Goal: Task Accomplishment & Management: Complete application form

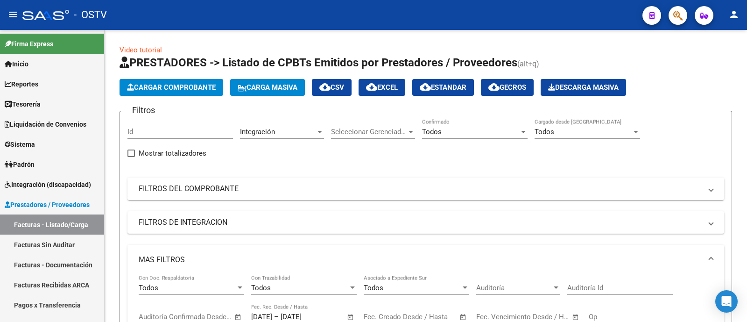
scroll to position [12, 0]
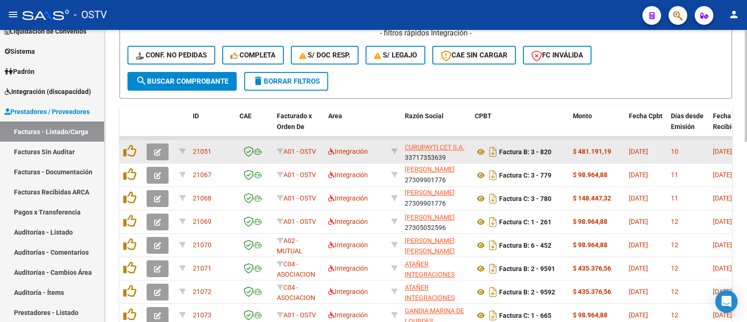
click at [156, 153] on icon "button" at bounding box center [157, 151] width 7 height 7
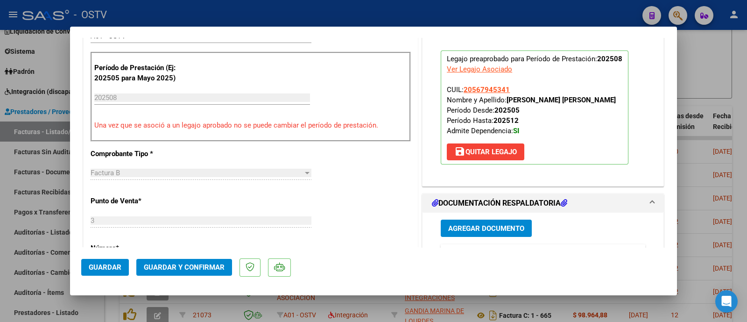
scroll to position [350, 0]
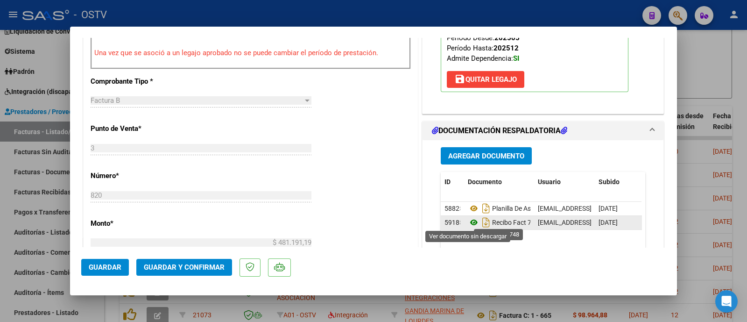
click at [468, 223] on icon at bounding box center [474, 222] width 12 height 11
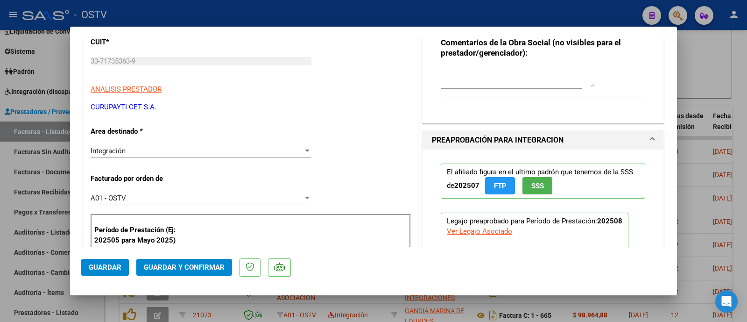
scroll to position [116, 0]
click at [110, 267] on span "Guardar" at bounding box center [105, 267] width 33 height 8
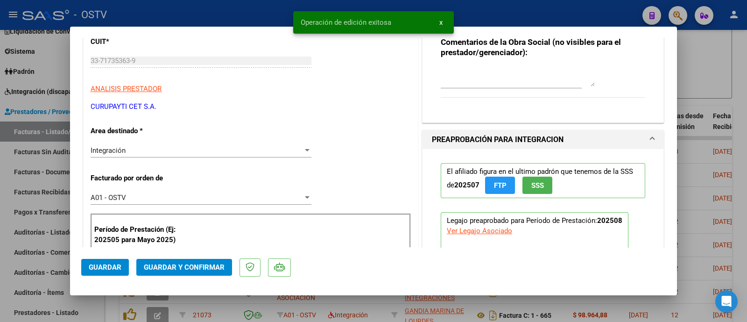
click at [247, 8] on div at bounding box center [373, 161] width 747 height 322
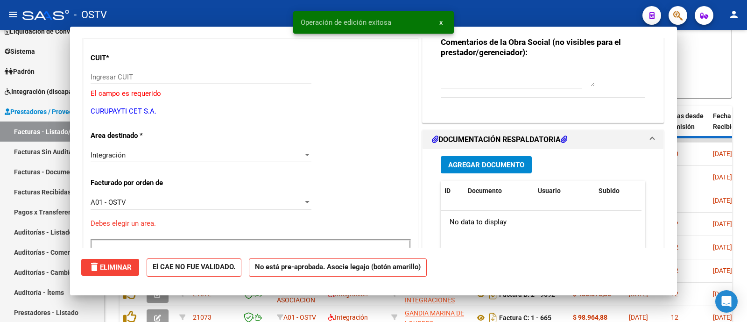
scroll to position [0, 0]
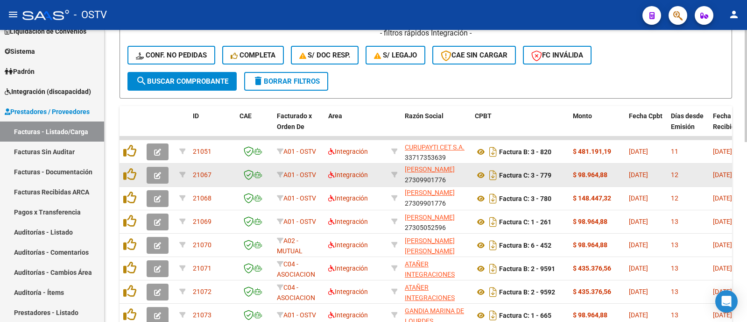
click at [155, 177] on icon "button" at bounding box center [157, 175] width 7 height 7
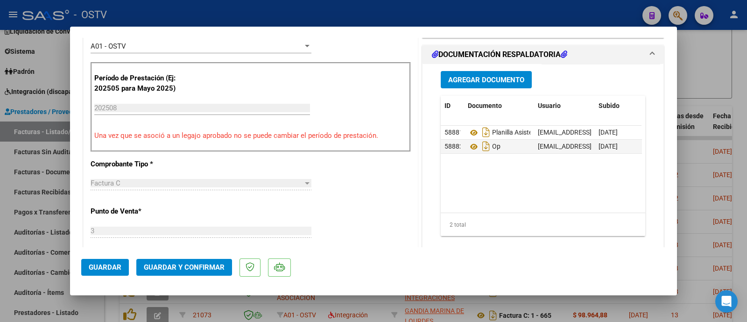
scroll to position [350, 0]
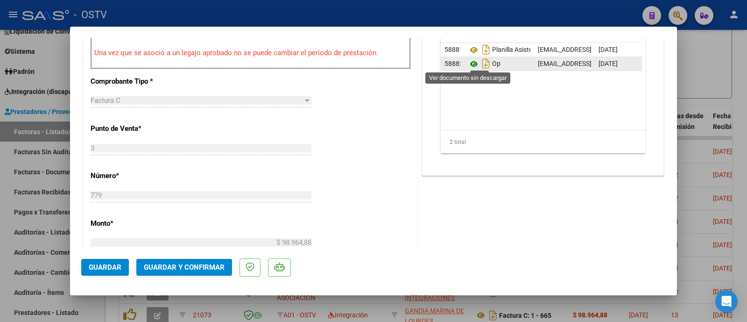
click at [468, 63] on icon at bounding box center [474, 63] width 12 height 11
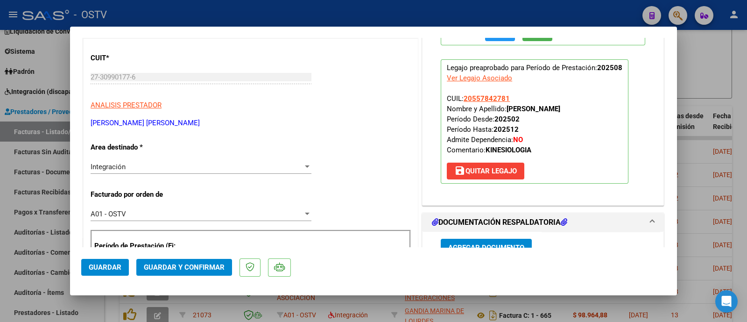
scroll to position [233, 0]
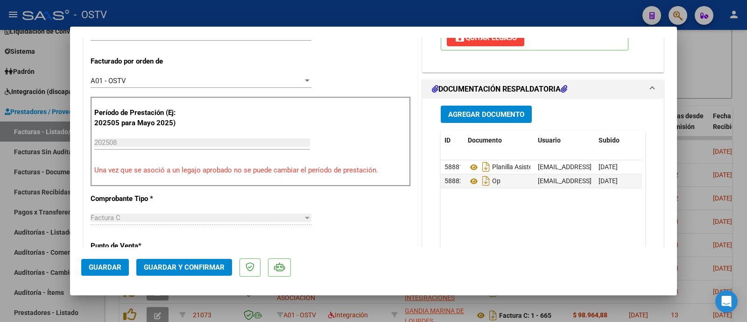
click at [201, 266] on span "Guardar y Confirmar" at bounding box center [184, 267] width 81 height 8
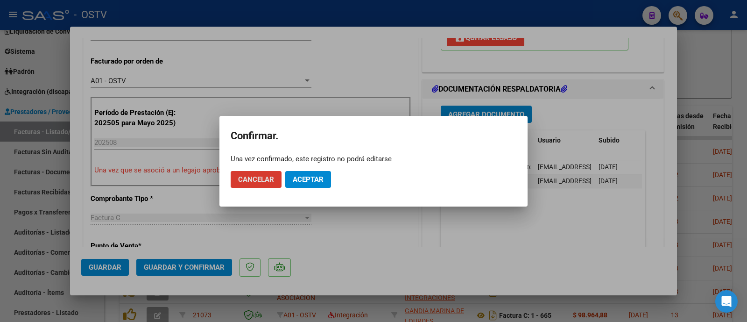
click at [321, 183] on span "Aceptar" at bounding box center [308, 179] width 31 height 8
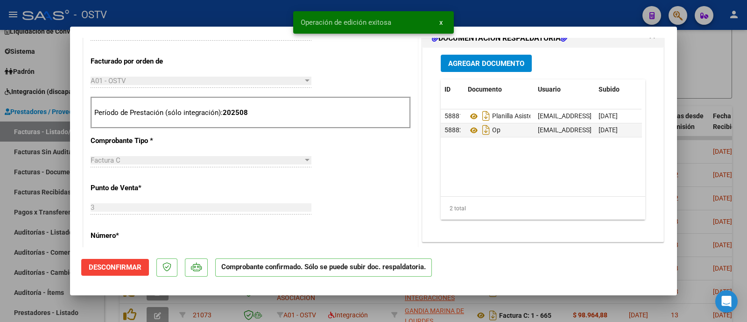
click at [286, 9] on div "Operación de edición exitosa x" at bounding box center [373, 22] width 183 height 45
click at [257, 17] on div at bounding box center [373, 161] width 747 height 322
type input "$ 0,00"
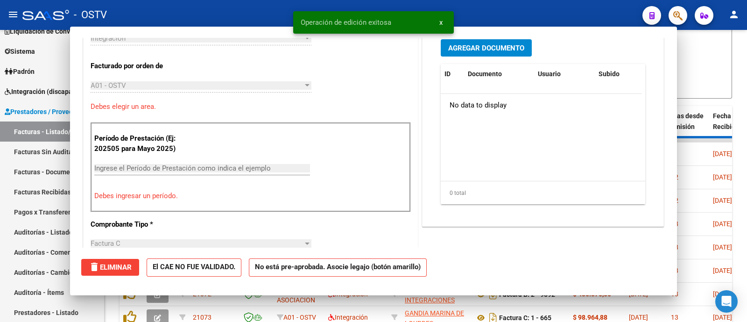
scroll to position [250, 0]
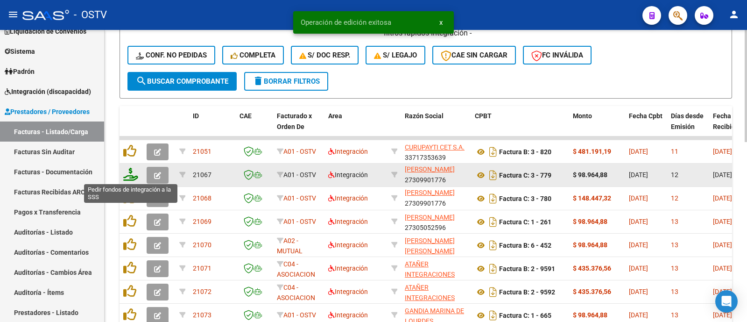
click at [134, 177] on icon at bounding box center [130, 174] width 15 height 13
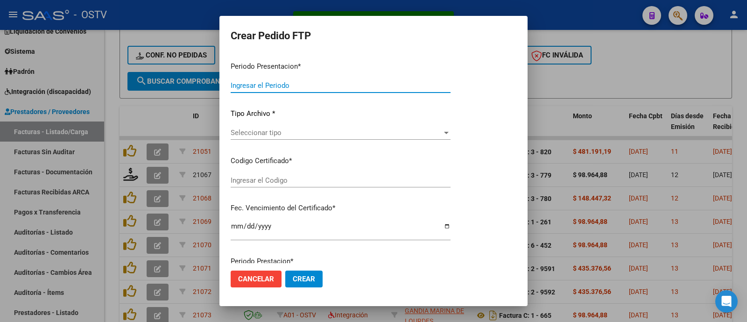
type input "202508"
type input "$ 98.964,88"
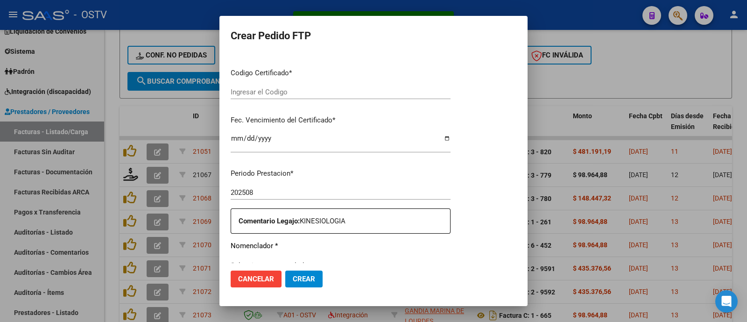
type input "ARG02000557842782022102020271020COR234"
type input "2027-10-20"
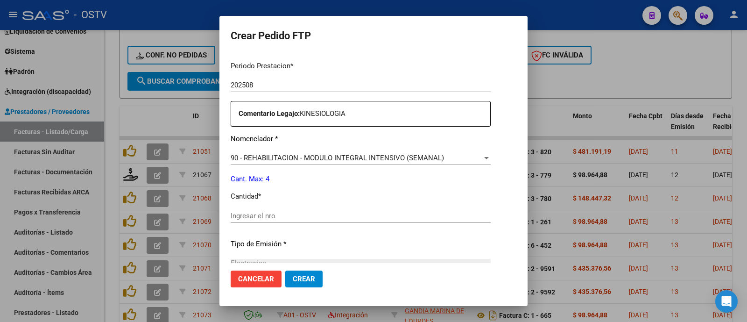
scroll to position [316, 0]
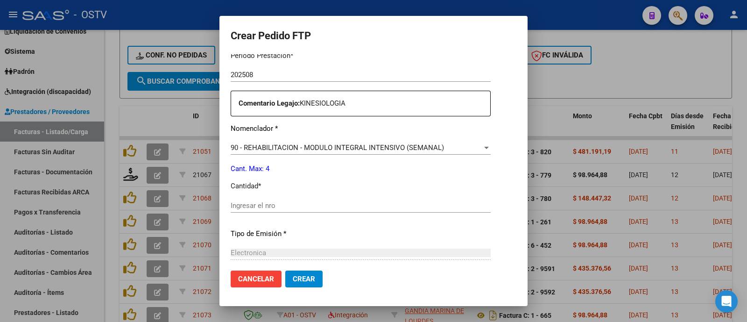
click at [265, 204] on input "Ingresar el nro" at bounding box center [361, 205] width 260 height 8
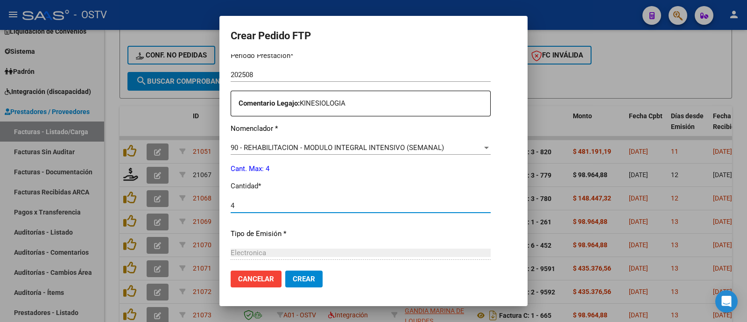
scroll to position [374, 0]
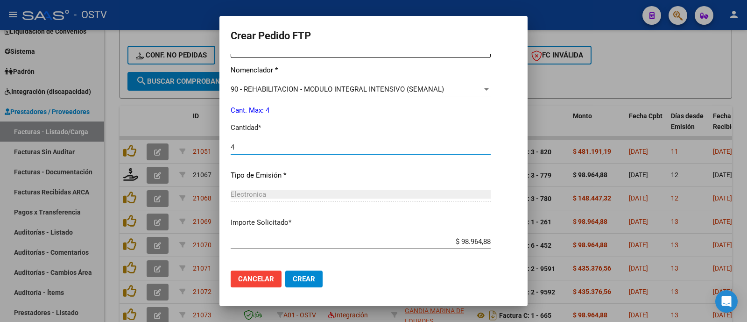
type input "4"
click at [306, 281] on span "Crear" at bounding box center [304, 279] width 22 height 8
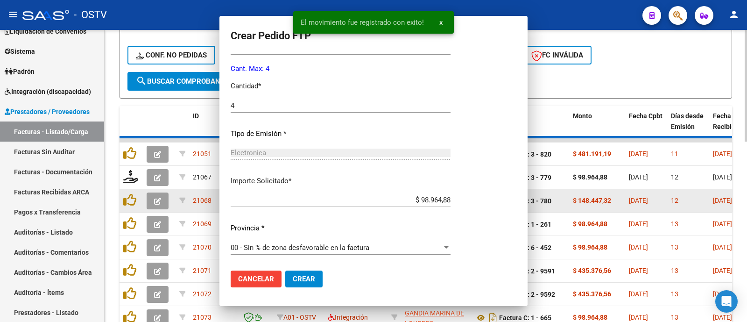
scroll to position [0, 0]
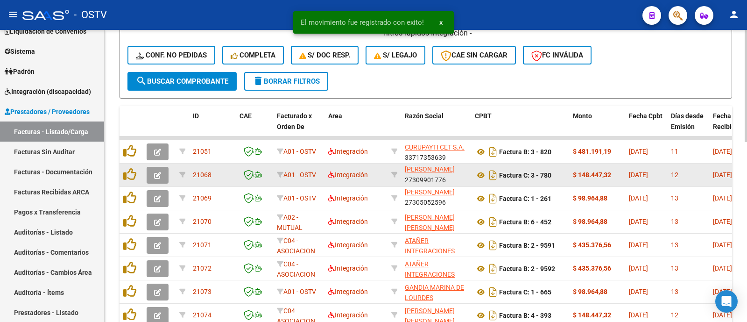
click at [159, 175] on icon "button" at bounding box center [157, 175] width 7 height 7
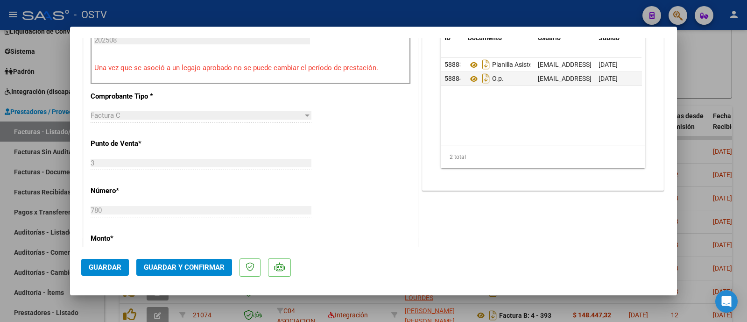
scroll to position [350, 0]
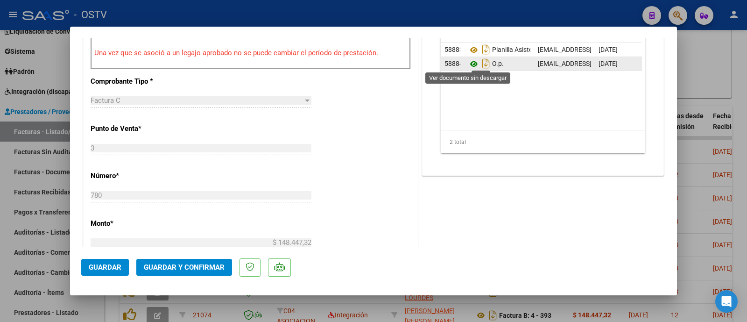
click at [468, 62] on icon at bounding box center [474, 63] width 12 height 11
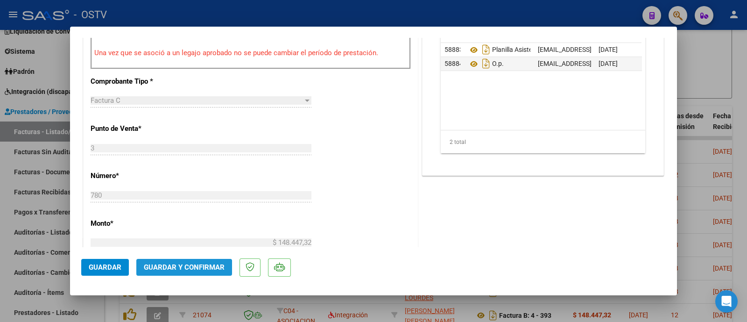
click at [187, 272] on button "Guardar y Confirmar" at bounding box center [184, 267] width 96 height 17
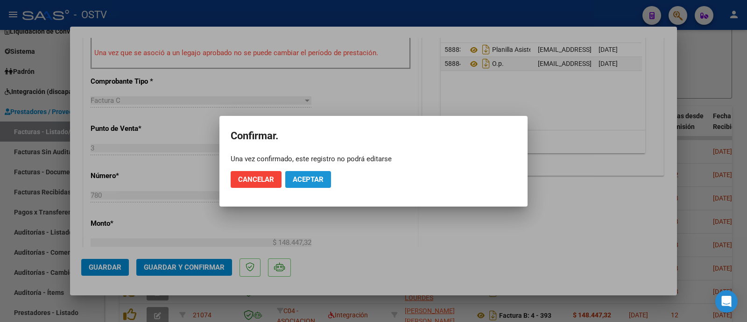
click at [307, 178] on span "Aceptar" at bounding box center [308, 179] width 31 height 8
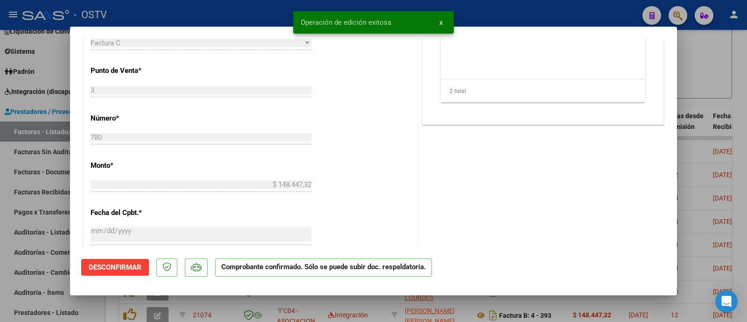
click at [215, 15] on div at bounding box center [373, 161] width 747 height 322
type input "$ 0,00"
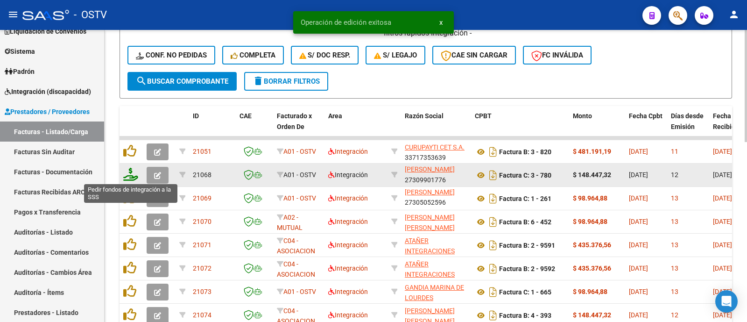
click at [133, 174] on icon at bounding box center [130, 174] width 15 height 13
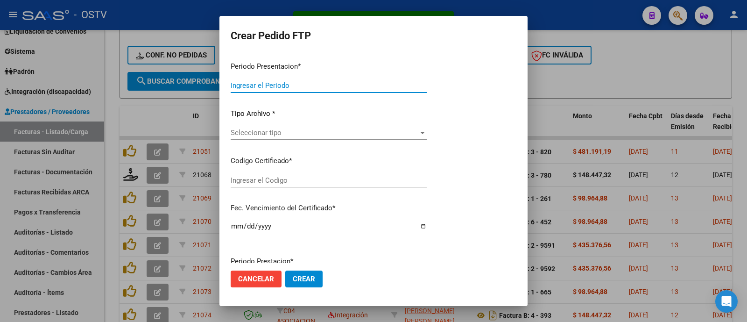
type input "202508"
type input "$ 148.447,32"
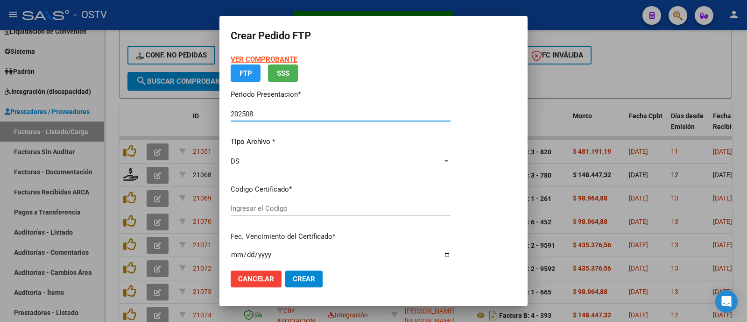
type input "ARG0200480743762015020320250203COR252"
type input "2025-02-03"
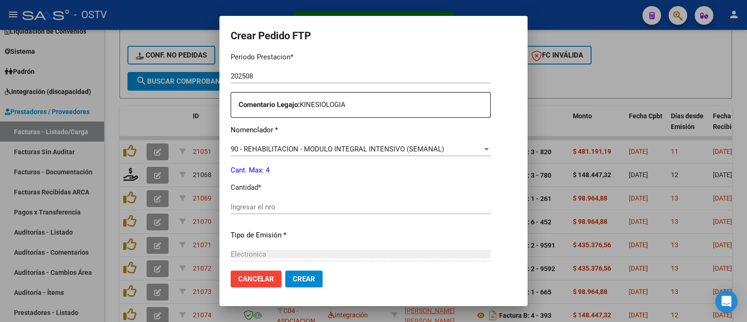
scroll to position [316, 0]
click at [257, 205] on input "Ingresar el nro" at bounding box center [361, 205] width 260 height 8
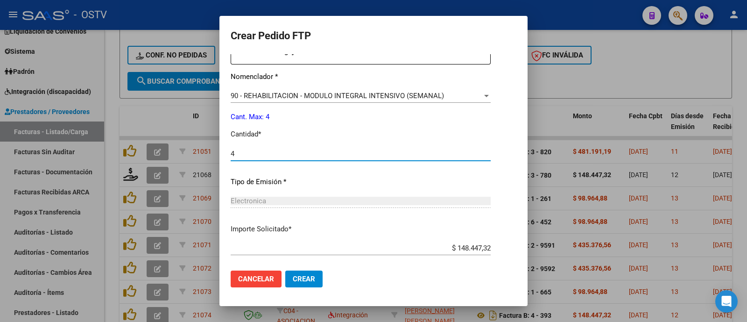
scroll to position [415, 0]
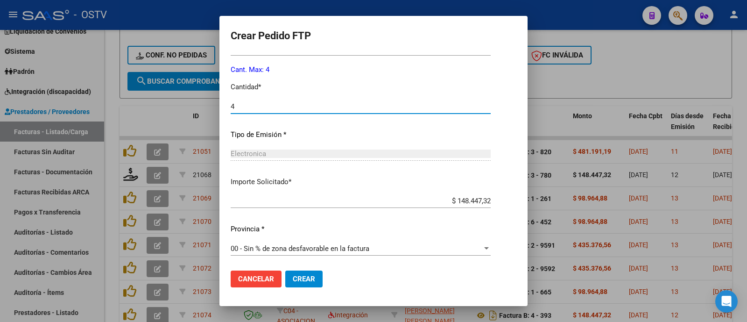
type input "4"
click at [308, 281] on span "Crear" at bounding box center [304, 279] width 22 height 8
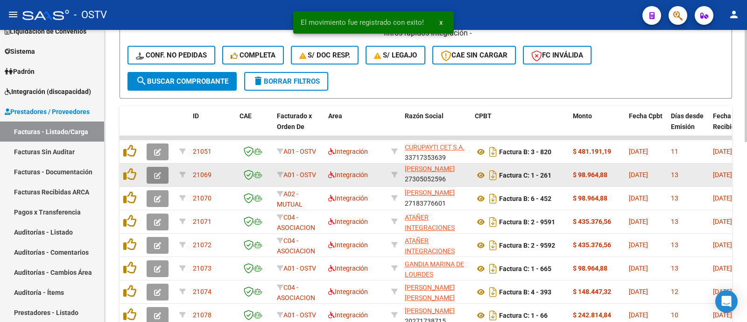
click at [161, 173] on icon "button" at bounding box center [157, 175] width 7 height 7
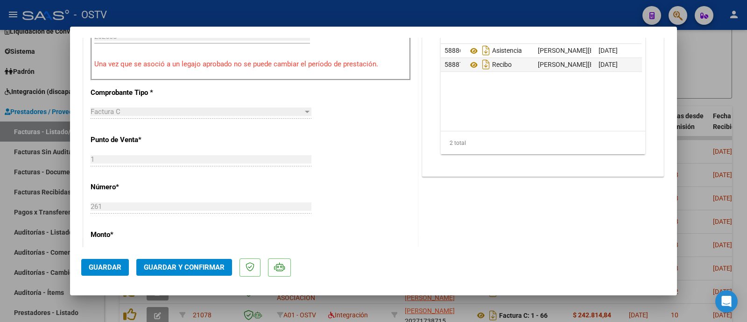
scroll to position [350, 0]
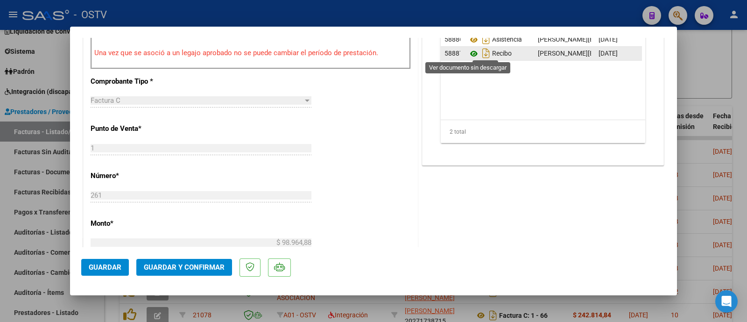
click at [471, 53] on icon at bounding box center [474, 53] width 12 height 11
click at [214, 265] on span "Guardar y Confirmar" at bounding box center [184, 267] width 81 height 8
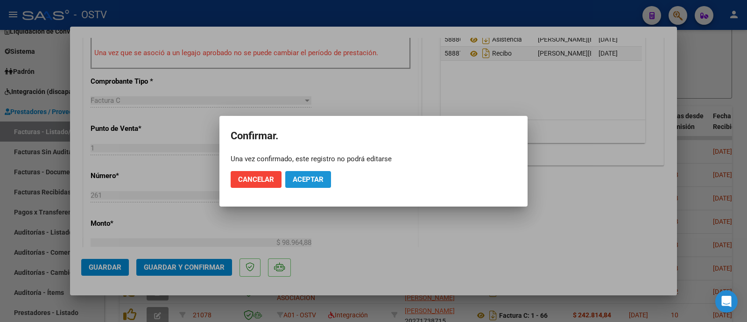
drag, startPoint x: 301, startPoint y: 179, endPoint x: 296, endPoint y: 141, distance: 38.6
click at [301, 178] on span "Aceptar" at bounding box center [308, 179] width 31 height 8
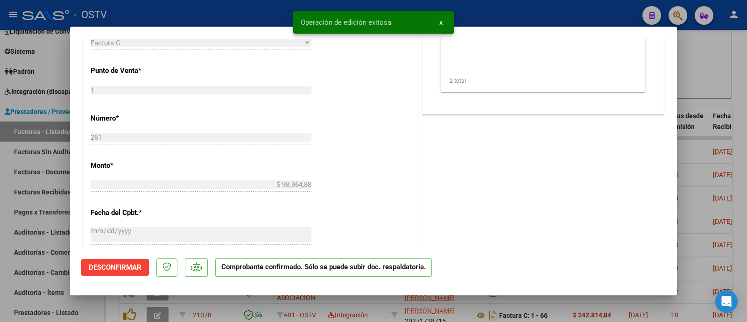
click at [275, 12] on div at bounding box center [373, 161] width 747 height 322
type input "$ 0,00"
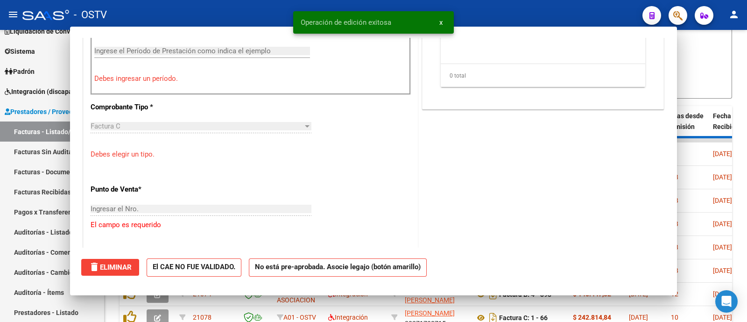
scroll to position [366, 0]
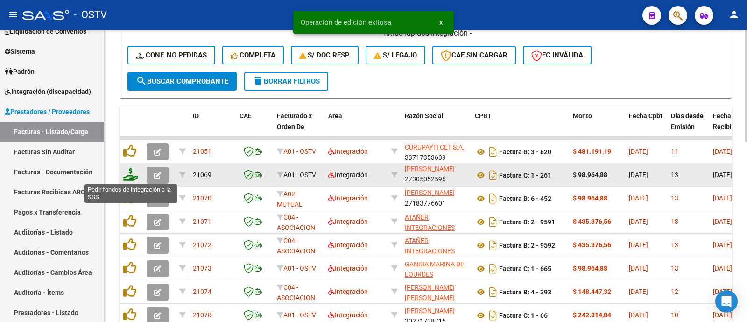
click at [134, 177] on icon at bounding box center [130, 174] width 15 height 13
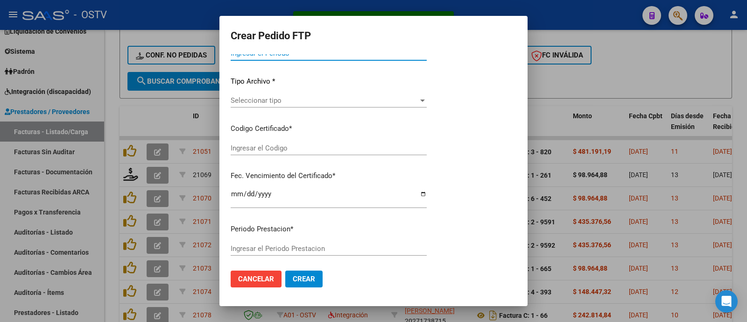
type input "202508"
type input "$ 98.964,88"
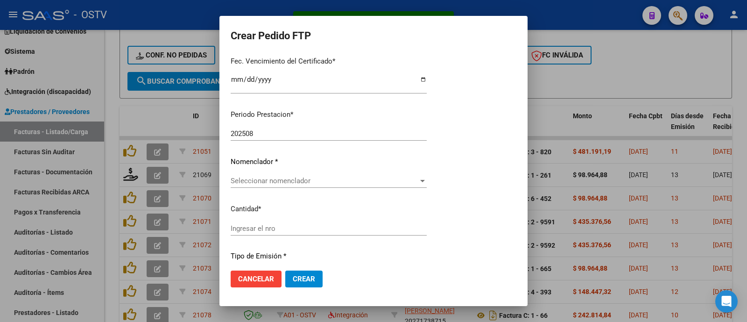
type input "ARG02000537182042024031920290319BUE316"
type input "2029-03-19"
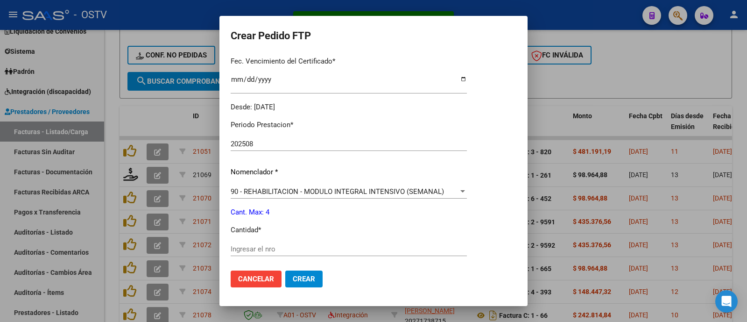
scroll to position [305, 0]
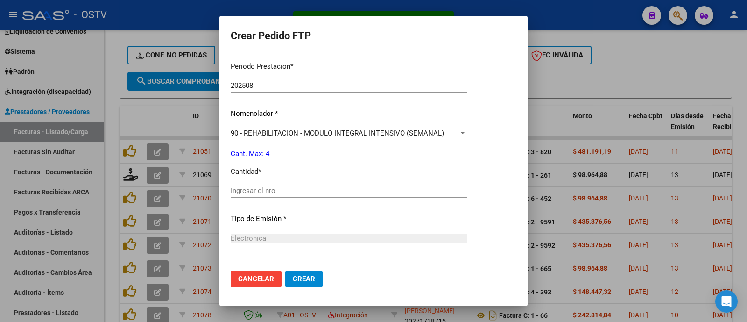
click at [267, 183] on div "Ingresar el nro" at bounding box center [349, 190] width 236 height 14
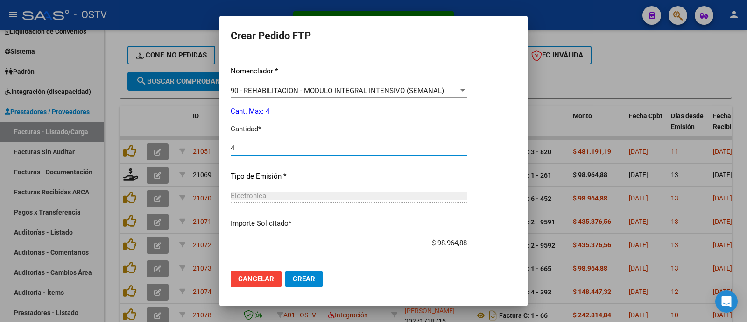
scroll to position [389, 0]
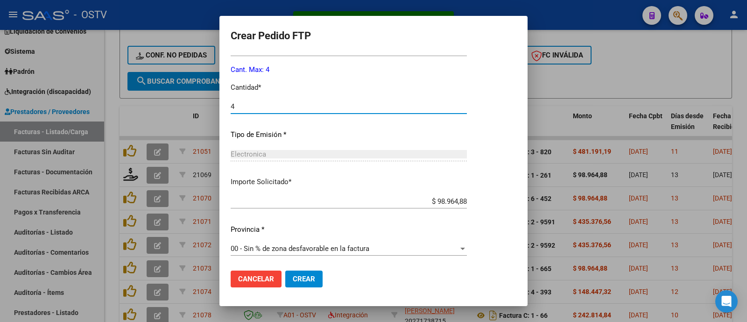
type input "4"
click at [303, 275] on span "Crear" at bounding box center [304, 279] width 22 height 8
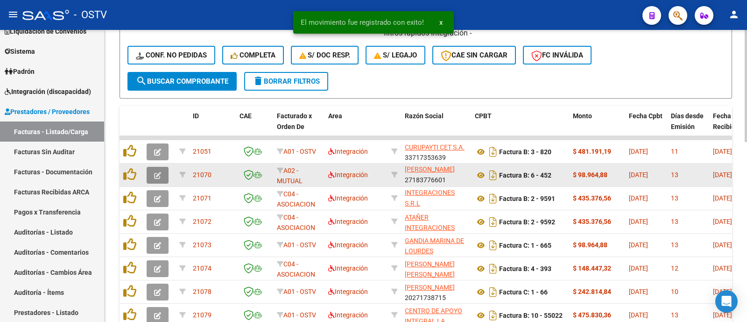
click at [157, 176] on icon "button" at bounding box center [157, 175] width 7 height 7
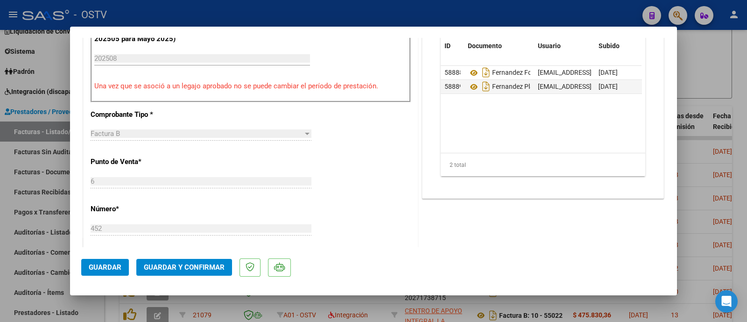
scroll to position [292, 0]
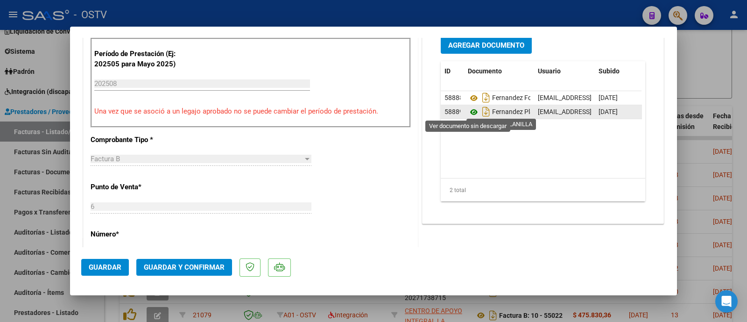
click at [468, 112] on icon at bounding box center [474, 111] width 12 height 11
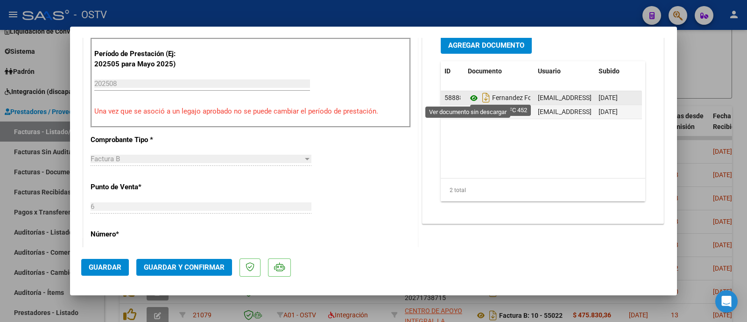
click at [468, 95] on icon at bounding box center [474, 97] width 12 height 11
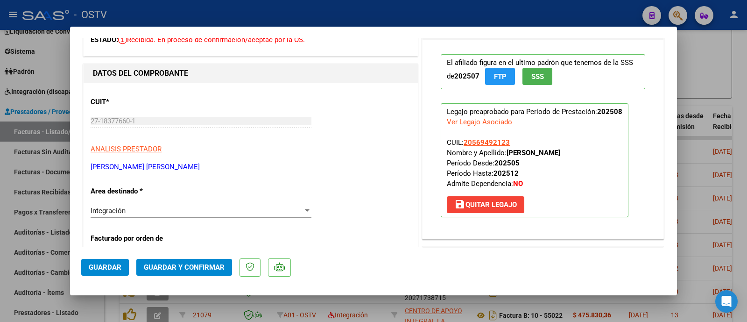
scroll to position [0, 0]
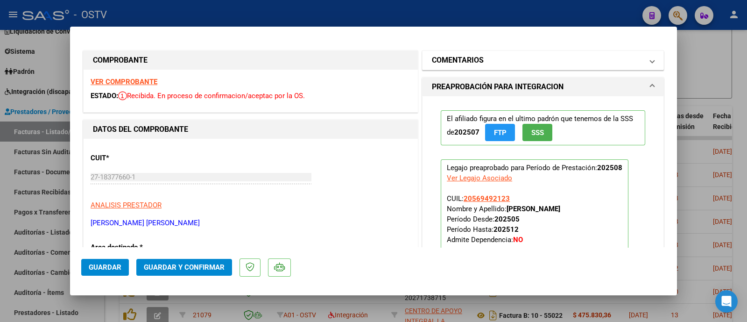
click at [484, 65] on mat-panel-title "COMENTARIOS" at bounding box center [537, 60] width 211 height 11
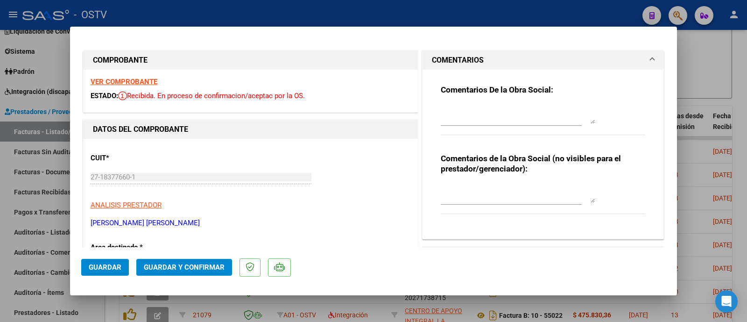
drag, startPoint x: 486, startPoint y: 124, endPoint x: 486, endPoint y: 119, distance: 5.2
click at [486, 124] on div at bounding box center [518, 114] width 154 height 22
click at [486, 117] on textarea at bounding box center [518, 114] width 154 height 19
click at [517, 109] on textarea "falta recibo fc" at bounding box center [518, 114] width 154 height 19
type textarea "falta recibo fc 435"
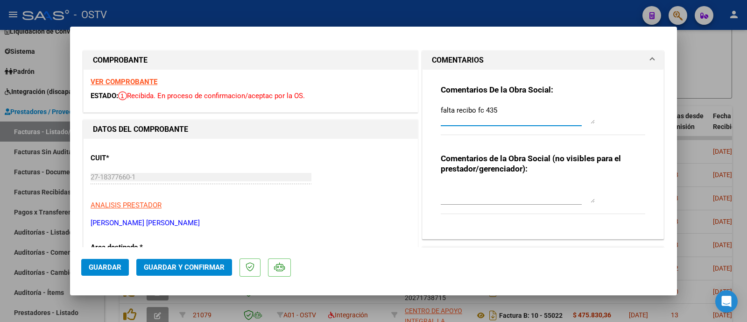
click at [123, 267] on button "Guardar" at bounding box center [105, 267] width 48 height 17
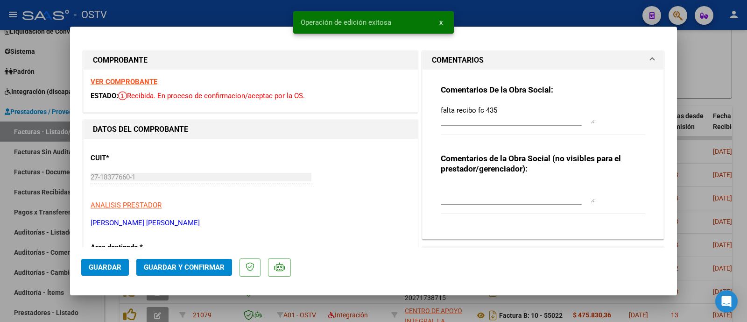
click at [197, 10] on div at bounding box center [373, 161] width 747 height 322
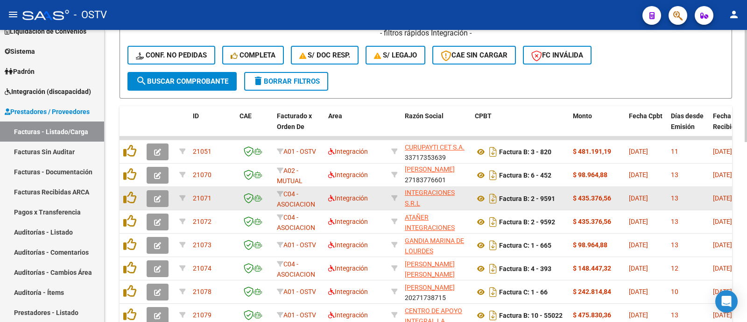
click at [154, 204] on button "button" at bounding box center [158, 198] width 22 height 17
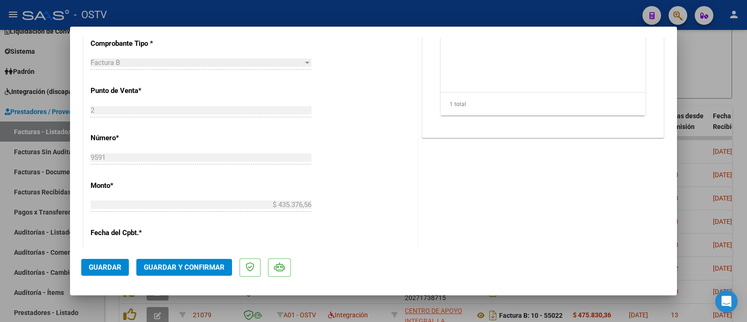
scroll to position [408, 0]
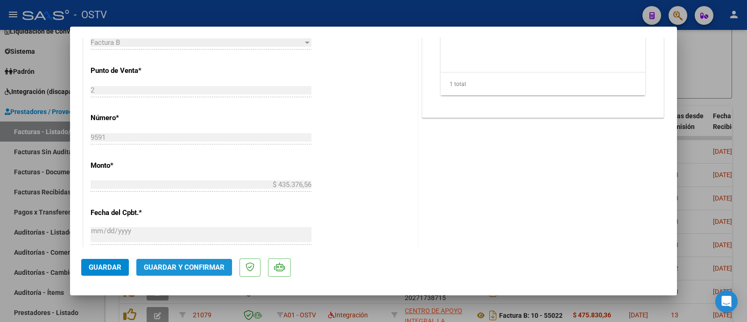
click at [165, 271] on button "Guardar y Confirmar" at bounding box center [184, 267] width 96 height 17
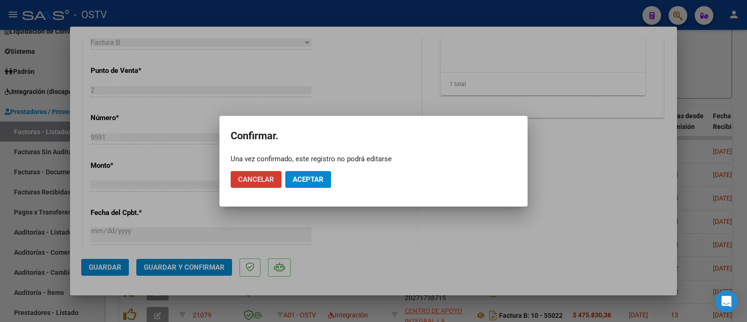
click at [301, 183] on span "Aceptar" at bounding box center [308, 179] width 31 height 8
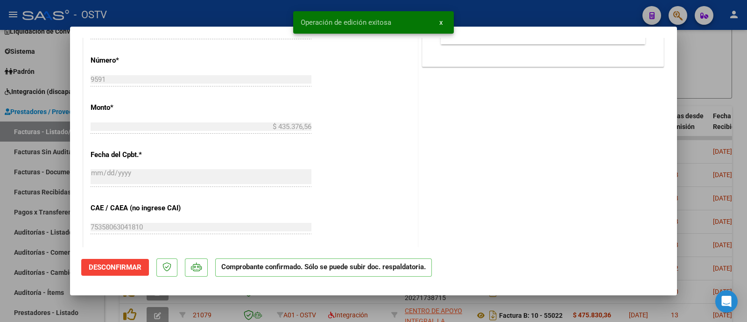
click at [238, 15] on div at bounding box center [373, 161] width 747 height 322
type input "$ 0,00"
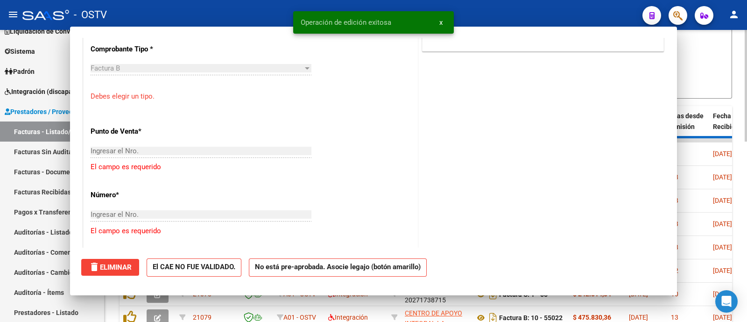
scroll to position [424, 0]
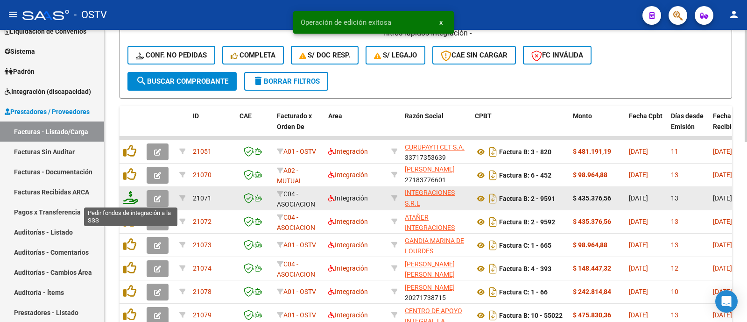
click at [131, 200] on icon at bounding box center [130, 197] width 15 height 13
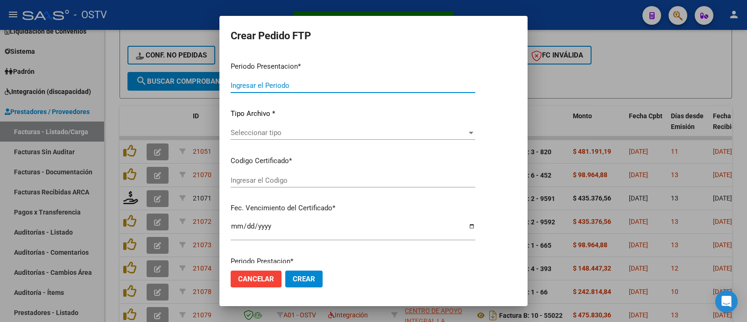
type input "202508"
type input "$ 435.376,56"
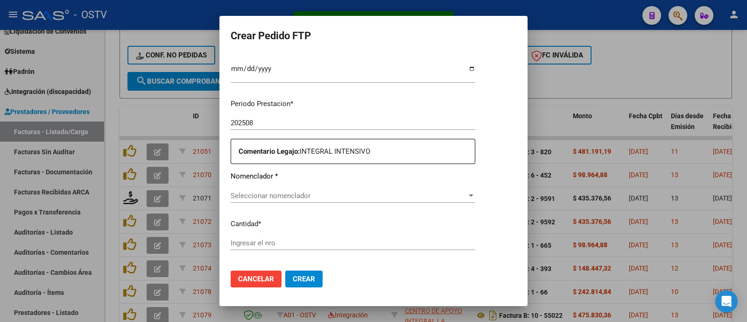
type input "arg02000542808882022113020251130bs370"
type input "2025-11-30"
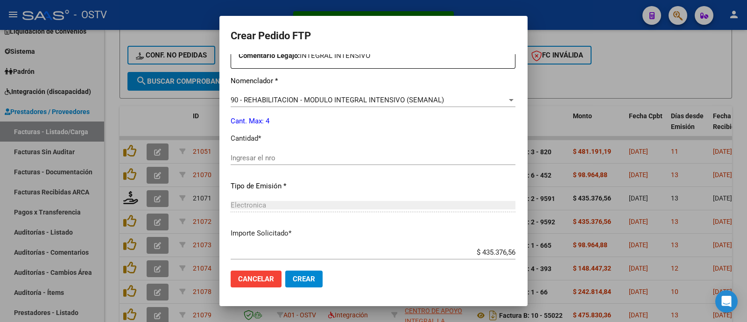
scroll to position [415, 0]
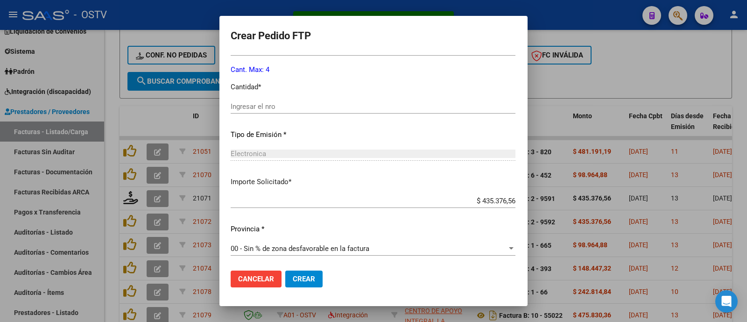
click at [248, 106] on input "Ingresar el nro" at bounding box center [373, 106] width 285 height 8
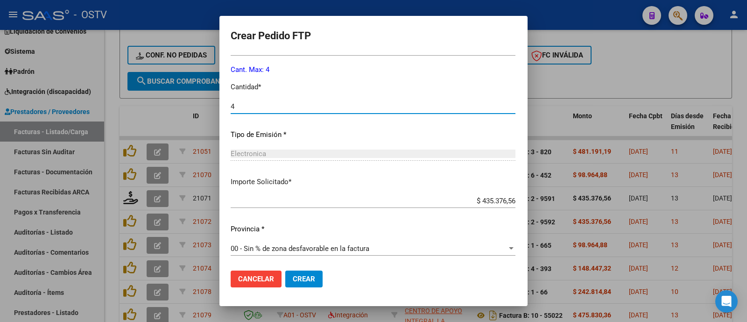
type input "4"
click at [293, 279] on span "Crear" at bounding box center [304, 279] width 22 height 8
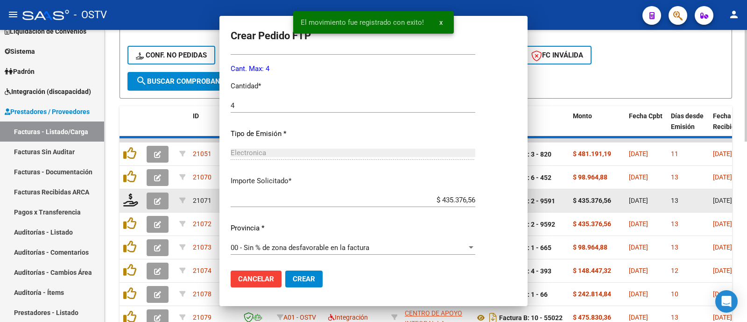
scroll to position [0, 0]
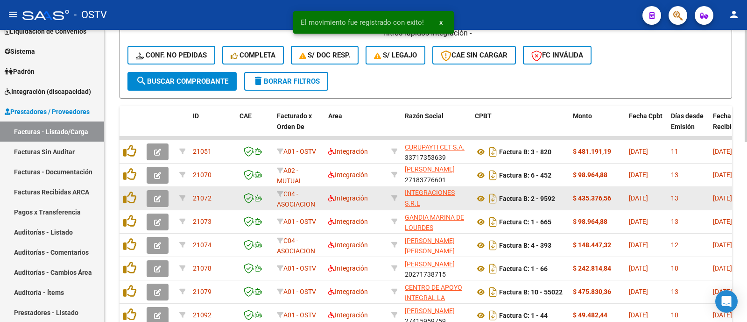
click at [158, 197] on icon "button" at bounding box center [157, 198] width 7 height 7
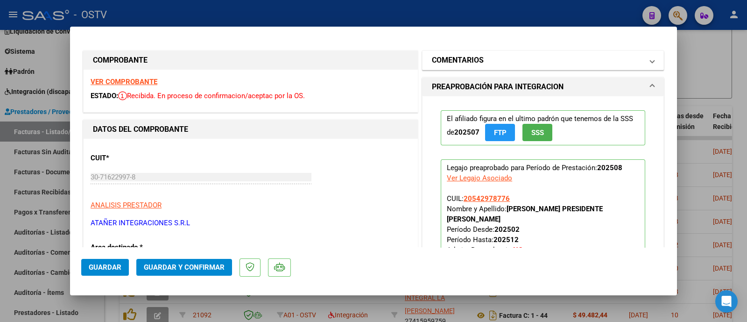
click at [491, 66] on mat-expansion-panel-header "COMENTARIOS" at bounding box center [543, 60] width 241 height 19
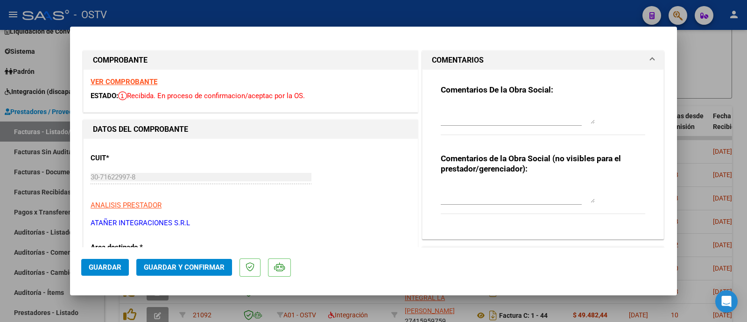
click at [491, 108] on textarea at bounding box center [518, 114] width 154 height 19
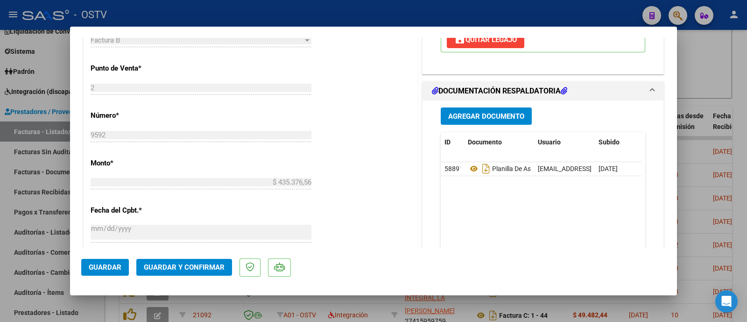
scroll to position [466, 0]
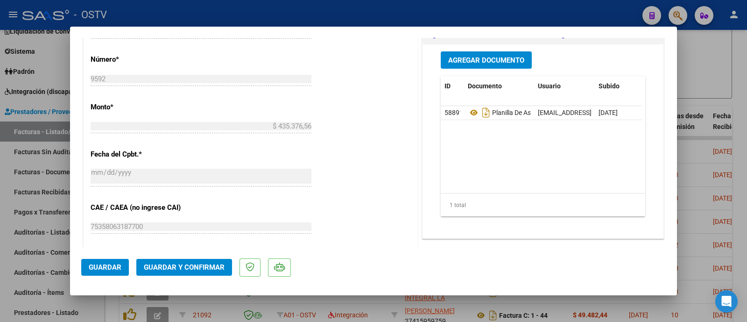
type textarea "falta recibo 9042"
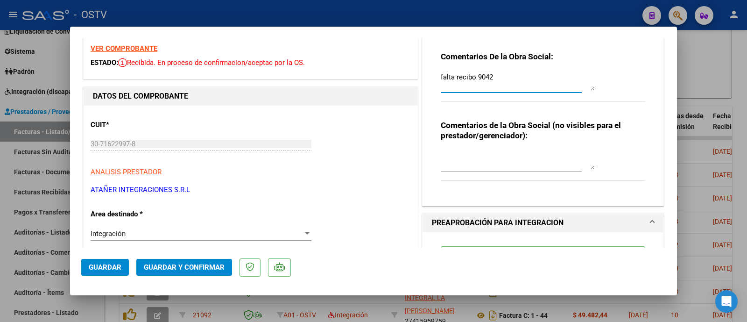
scroll to position [58, 0]
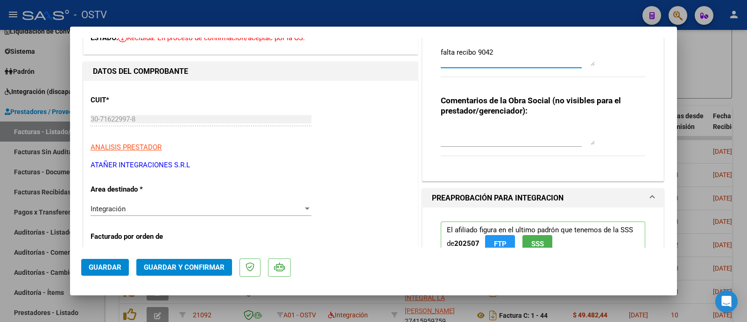
click at [108, 270] on span "Guardar" at bounding box center [105, 267] width 33 height 8
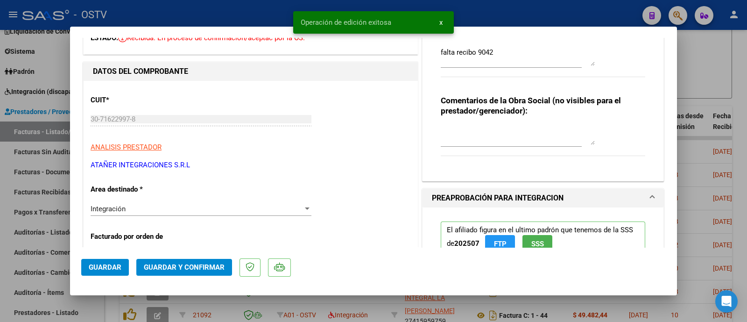
click at [187, 14] on div at bounding box center [373, 161] width 747 height 322
type input "$ 0,00"
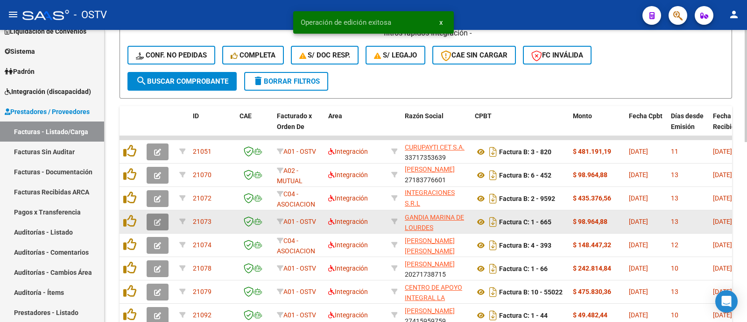
click at [157, 219] on icon "button" at bounding box center [157, 222] width 7 height 7
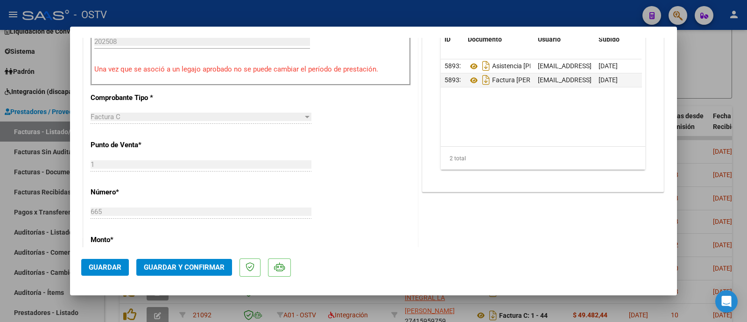
scroll to position [350, 0]
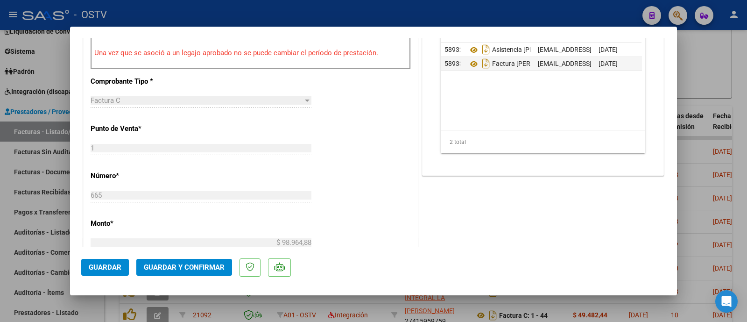
click at [212, 263] on span "Guardar y Confirmar" at bounding box center [184, 267] width 81 height 8
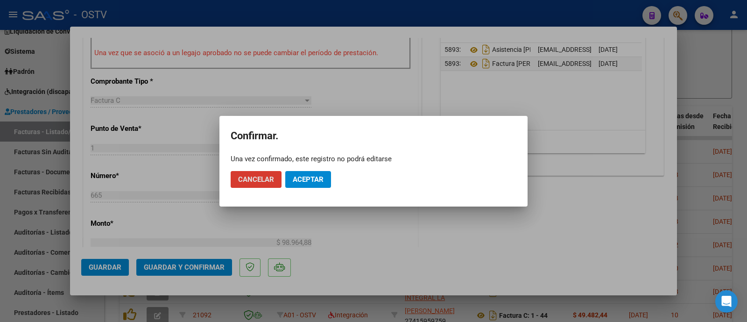
click at [308, 171] on button "Aceptar" at bounding box center [308, 179] width 46 height 17
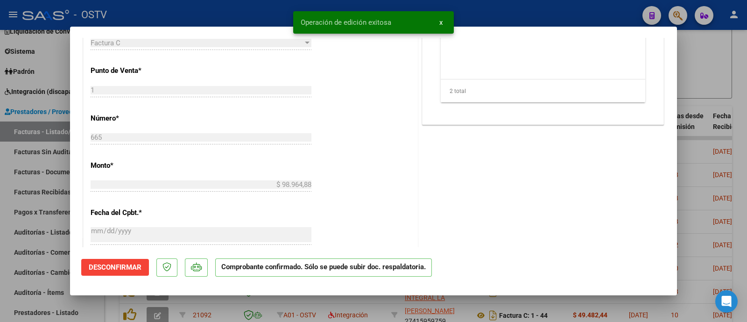
click at [252, 15] on div at bounding box center [373, 161] width 747 height 322
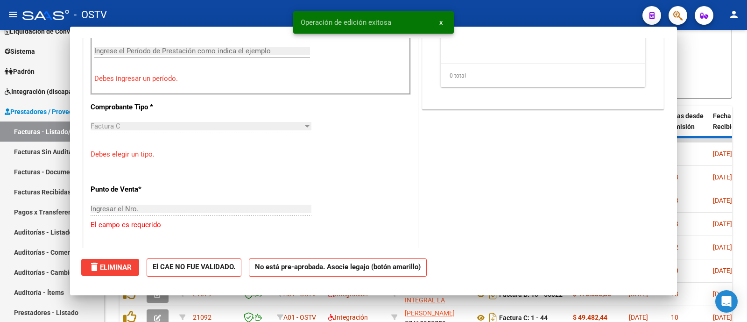
scroll to position [0, 0]
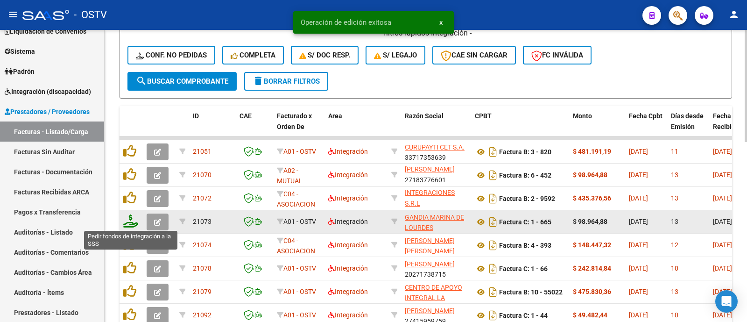
click at [133, 223] on icon at bounding box center [130, 220] width 15 height 13
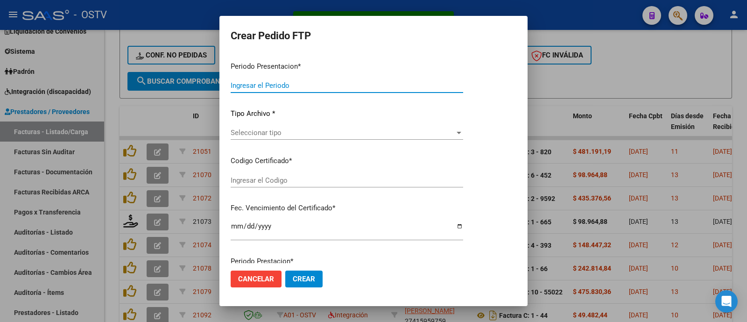
type input "202508"
type input "$ 98.964,88"
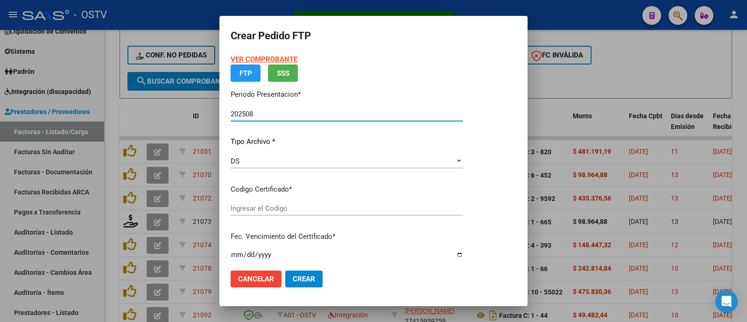
type input "ARG0200480743762015020320250203COR252"
type input "2025-02-03"
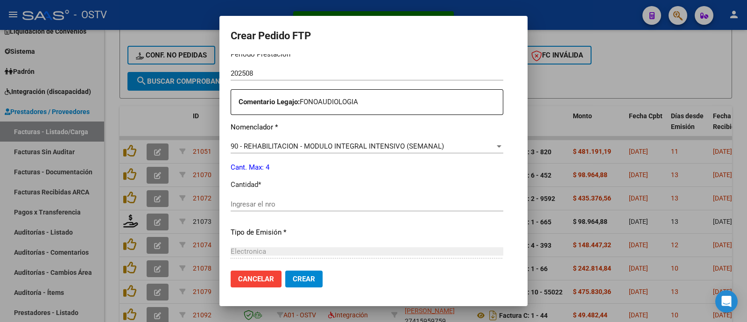
scroll to position [374, 0]
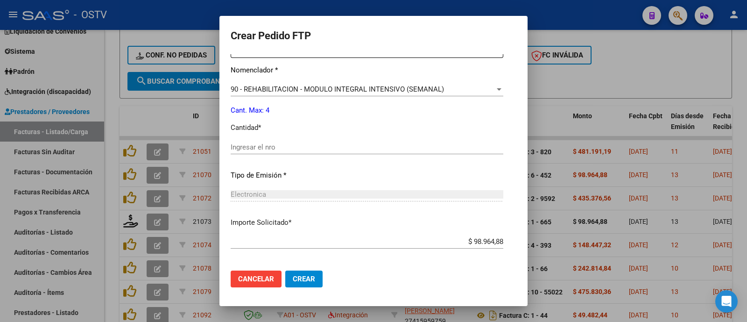
click at [264, 143] on input "Ingresar el nro" at bounding box center [367, 147] width 273 height 8
type input "4"
click at [295, 279] on span "Crear" at bounding box center [304, 279] width 22 height 8
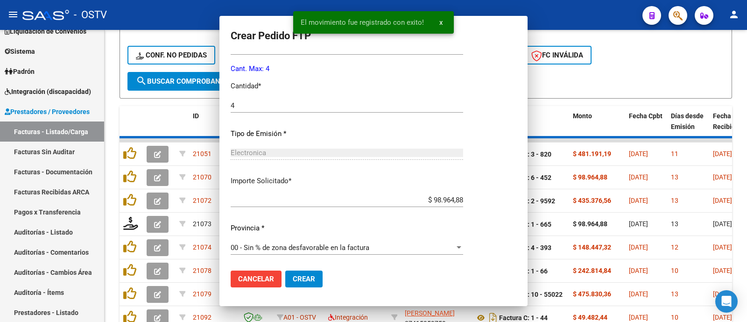
scroll to position [0, 0]
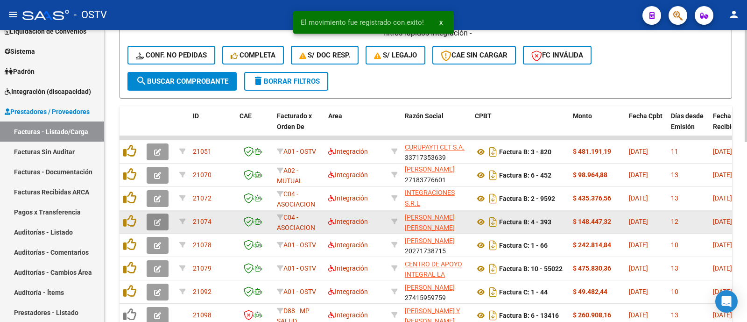
click at [161, 222] on button "button" at bounding box center [158, 221] width 22 height 17
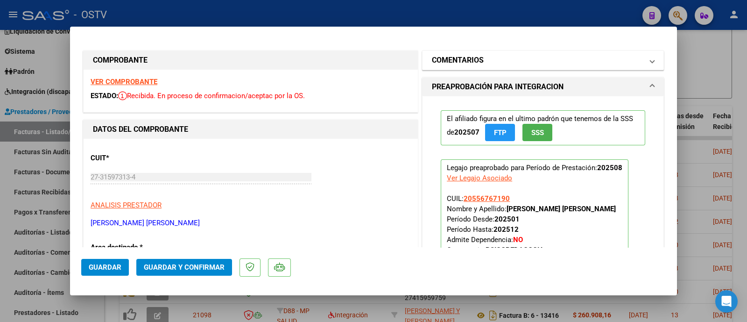
click at [492, 53] on mat-expansion-panel-header "COMENTARIOS" at bounding box center [543, 60] width 241 height 19
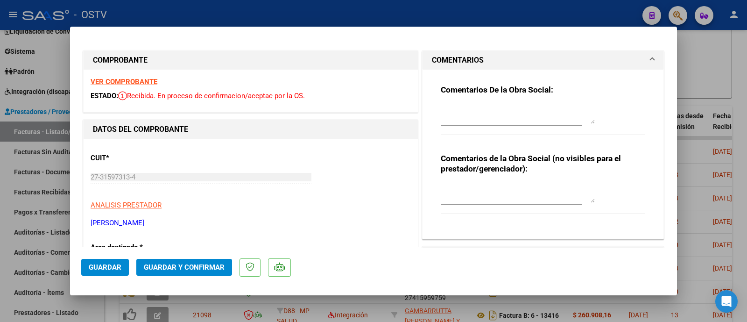
click at [494, 121] on textarea at bounding box center [518, 114] width 154 height 19
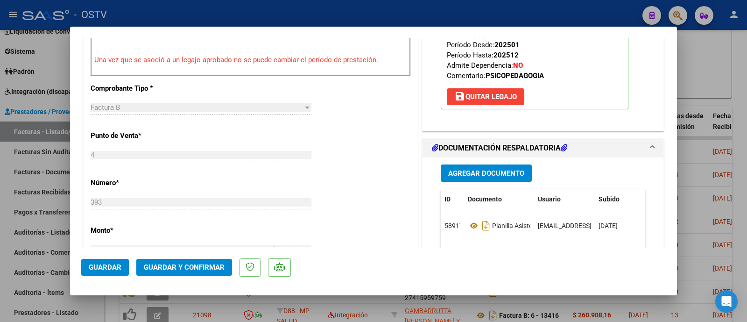
scroll to position [350, 0]
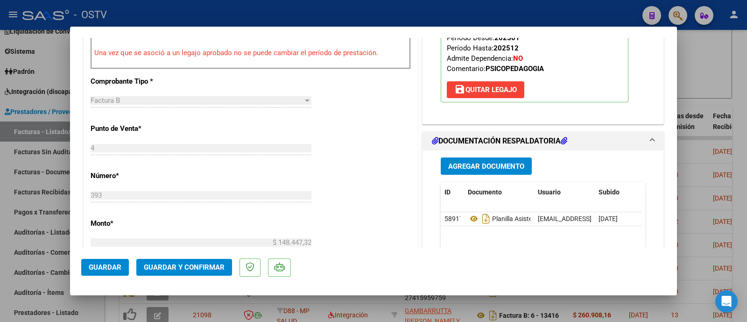
type textarea "falta recibo 247"
click at [103, 266] on span "Guardar" at bounding box center [105, 267] width 33 height 8
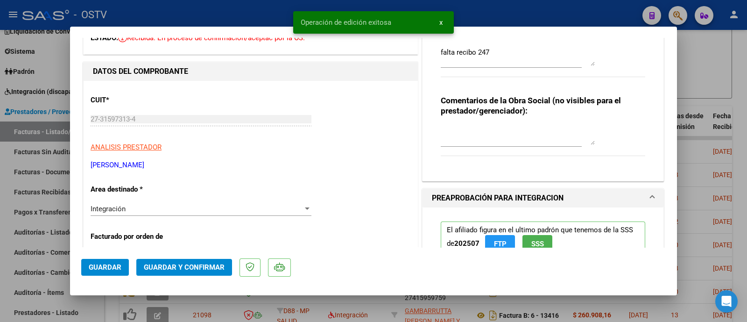
scroll to position [0, 0]
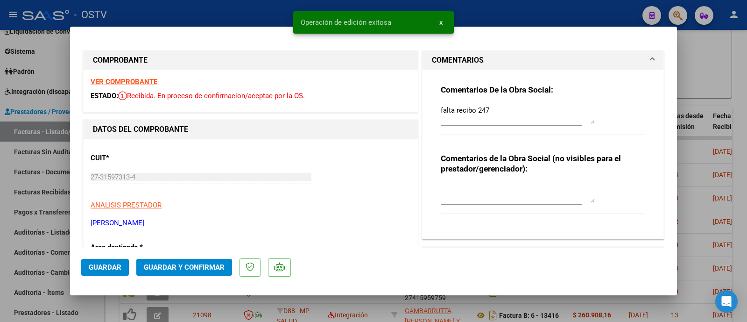
click at [274, 14] on div at bounding box center [373, 161] width 747 height 322
type input "$ 0,00"
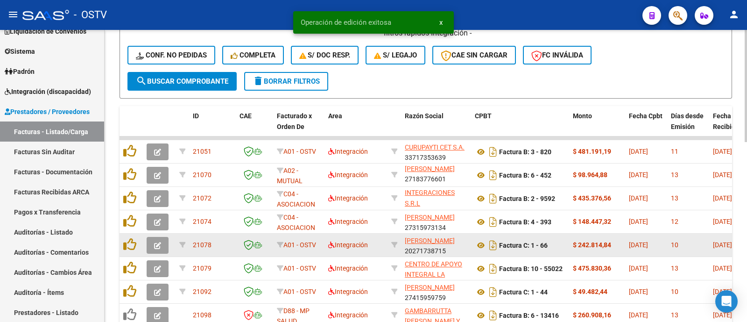
click at [161, 245] on icon "button" at bounding box center [157, 245] width 7 height 7
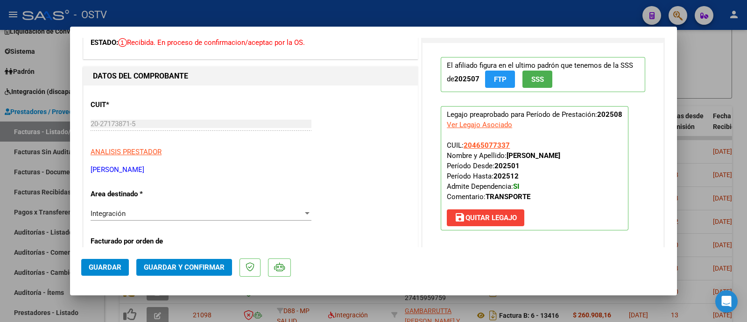
scroll to position [58, 0]
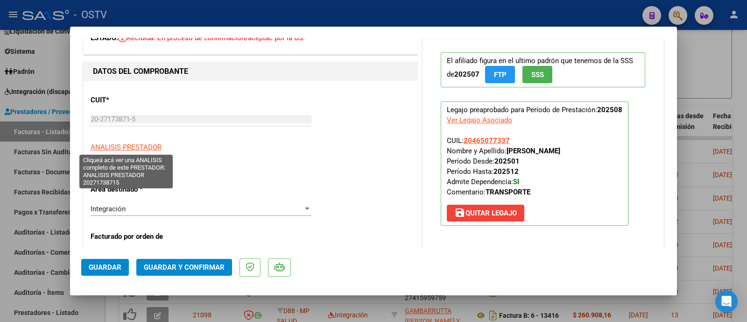
click at [138, 146] on span "ANALISIS PRESTADOR" at bounding box center [126, 147] width 71 height 8
type textarea "20271738715"
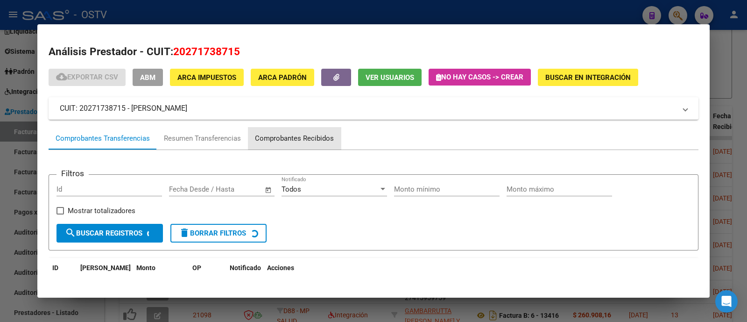
click at [299, 137] on div "Comprobantes Recibidos" at bounding box center [294, 138] width 79 height 11
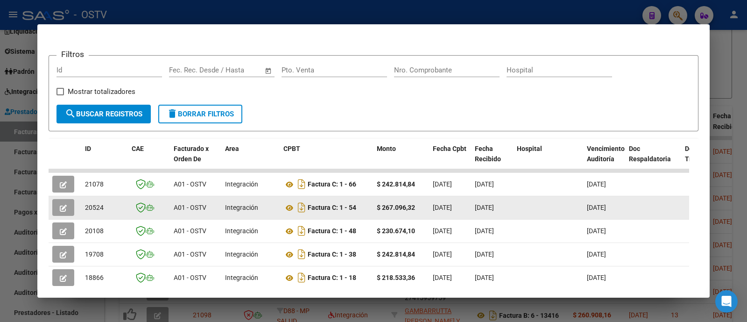
scroll to position [124, 0]
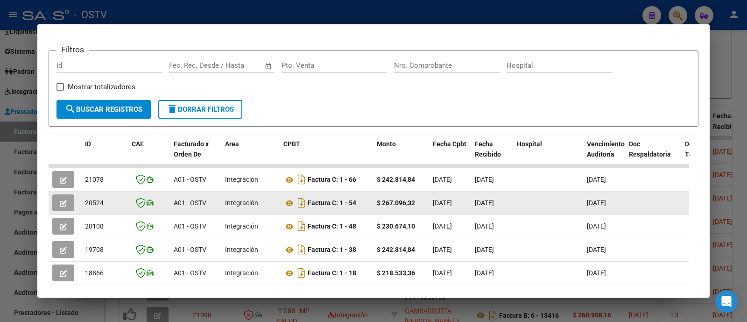
click at [65, 200] on icon "button" at bounding box center [63, 203] width 7 height 7
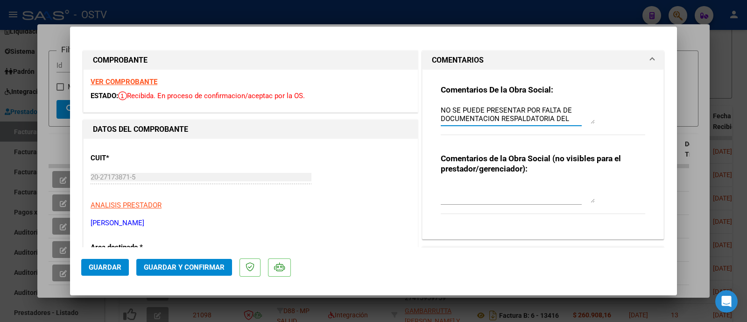
scroll to position [8, 0]
drag, startPoint x: 437, startPoint y: 108, endPoint x: 577, endPoint y: 141, distance: 143.9
click at [578, 142] on div "Comentarios De la Obra Social: NO SE PUEDE PRESENTAR POR FALTA DE DOCUMENTACION…" at bounding box center [543, 115] width 204 height 60
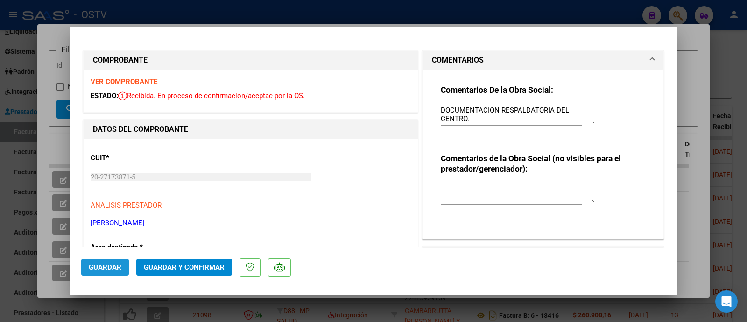
click at [110, 268] on span "Guardar" at bounding box center [105, 267] width 33 height 8
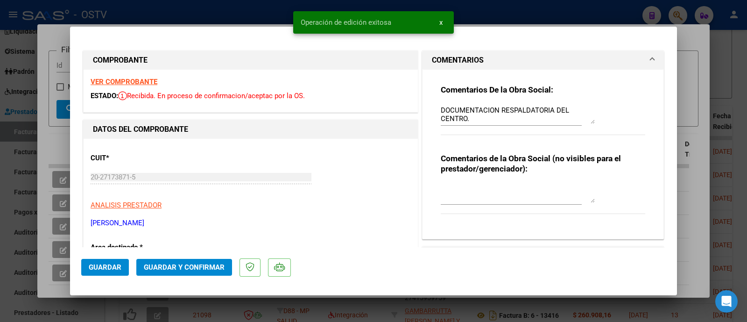
click at [61, 42] on div at bounding box center [373, 161] width 747 height 322
type input "$ 0,00"
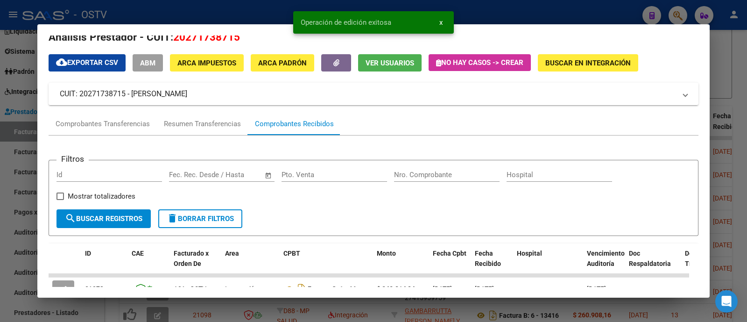
scroll to position [0, 0]
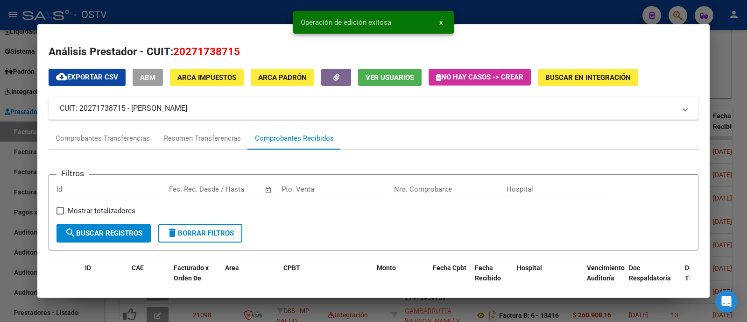
drag, startPoint x: 225, startPoint y: 26, endPoint x: 233, endPoint y: 12, distance: 16.3
click at [226, 25] on mat-dialog-container "Análisis Prestador - CUIT: 20271738715 cloud_download Exportar CSV ABM ARCA Imp…" at bounding box center [373, 161] width 672 height 274
click at [233, 12] on div at bounding box center [373, 161] width 747 height 322
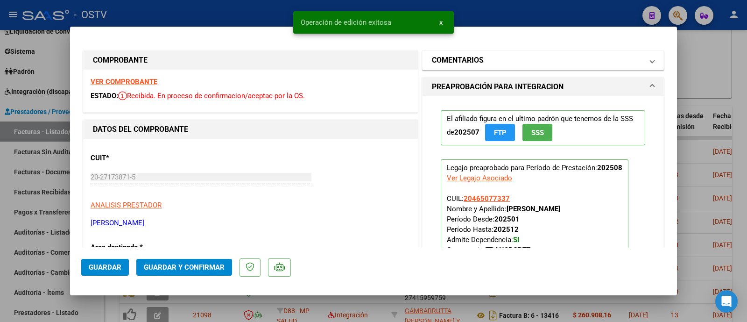
click at [508, 57] on mat-panel-title "COMENTARIOS" at bounding box center [537, 60] width 211 height 11
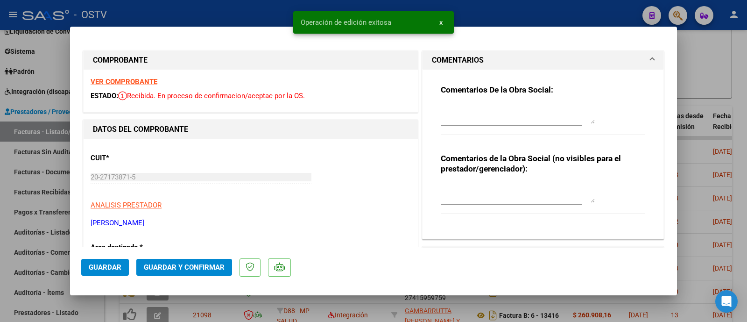
click at [517, 114] on textarea at bounding box center [518, 114] width 154 height 19
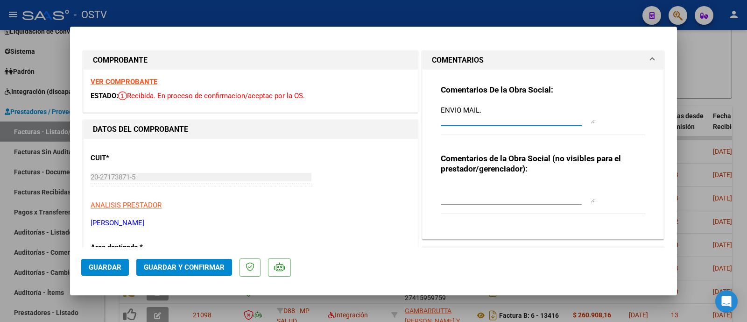
paste textarea "NO SE PUEDE PRESENTAR POR FALTA DE DOCUMENTACION RESPALDATORIA DEL CENTRO."
type textarea "ENVIO MAIL. NO SE PUEDE PRESENTAR POR FALTA DE DOCUMENTACION RESPALDATORIA DEL …"
click at [121, 272] on button "Guardar" at bounding box center [105, 267] width 48 height 17
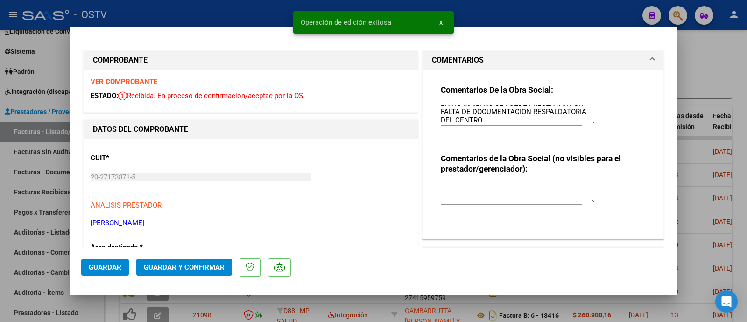
click at [179, 10] on div at bounding box center [373, 161] width 747 height 322
type input "$ 0,00"
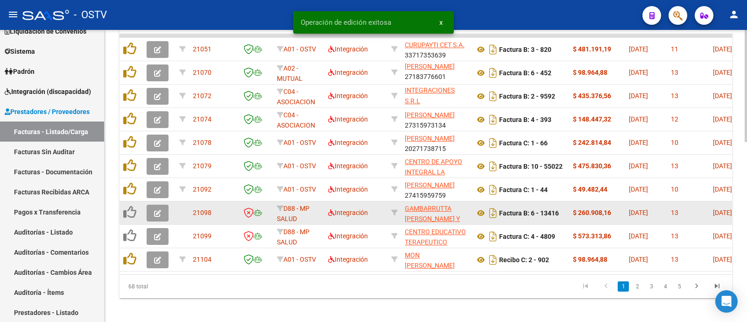
scroll to position [467, 0]
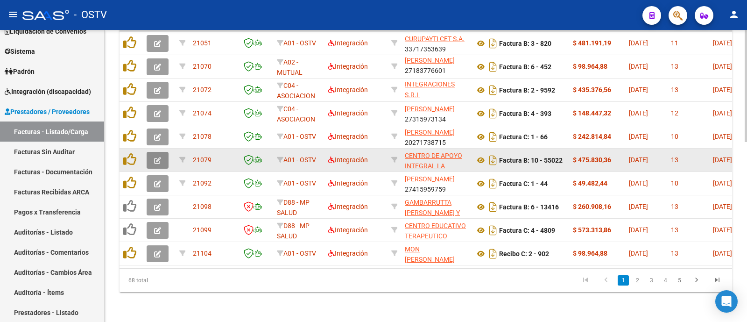
click at [158, 157] on icon "button" at bounding box center [157, 160] width 7 height 7
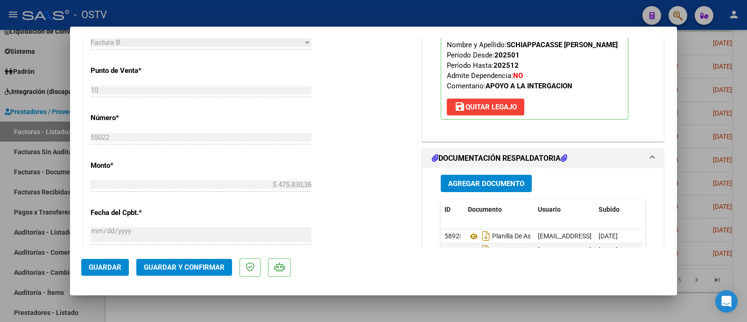
scroll to position [466, 0]
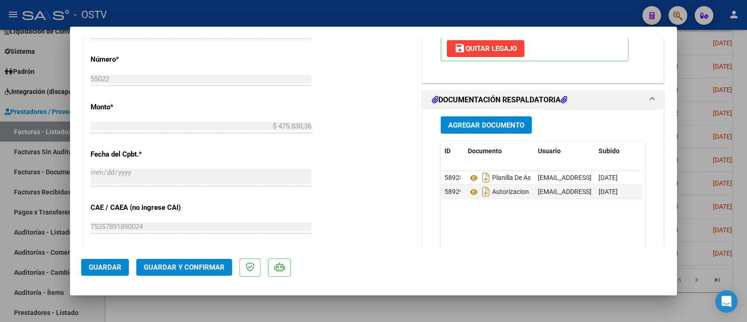
click at [189, 265] on span "Guardar y Confirmar" at bounding box center [184, 267] width 81 height 8
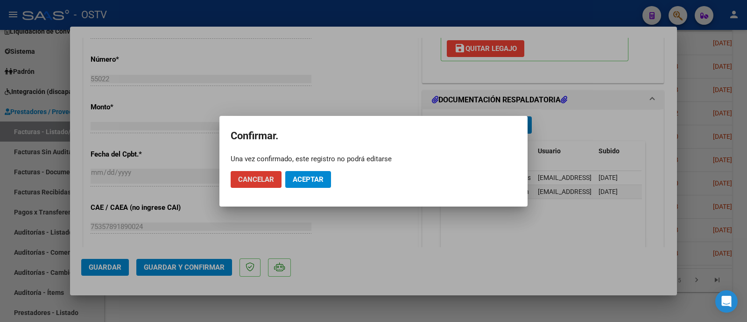
click at [309, 184] on button "Aceptar" at bounding box center [308, 179] width 46 height 17
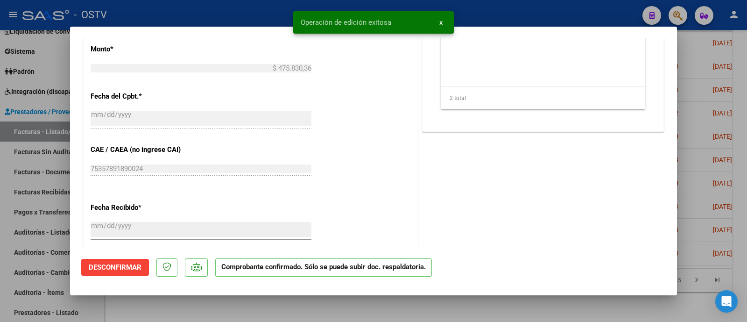
click at [226, 23] on div at bounding box center [373, 161] width 747 height 322
type input "$ 0,00"
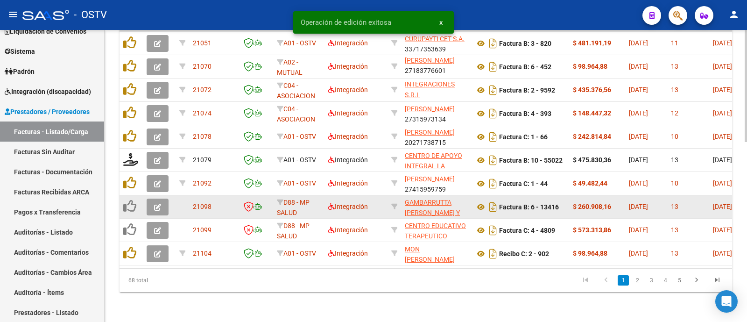
scroll to position [467, 0]
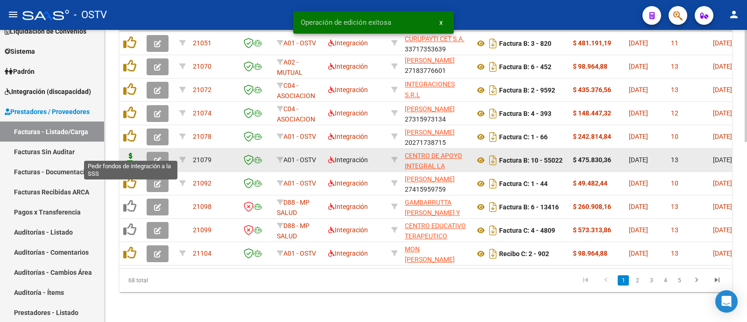
click at [126, 153] on icon at bounding box center [130, 159] width 15 height 13
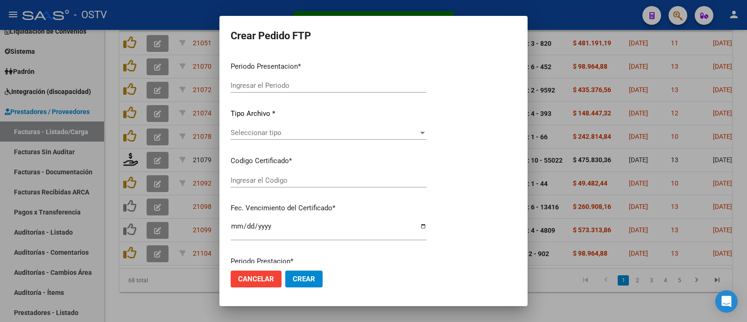
type input "202508"
type input "$ 475.830,36"
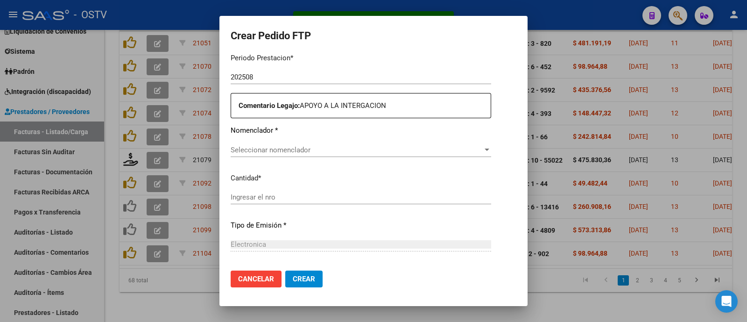
type input "ARG020005338202620220906-20260906BS437"
type input "2026-09-06"
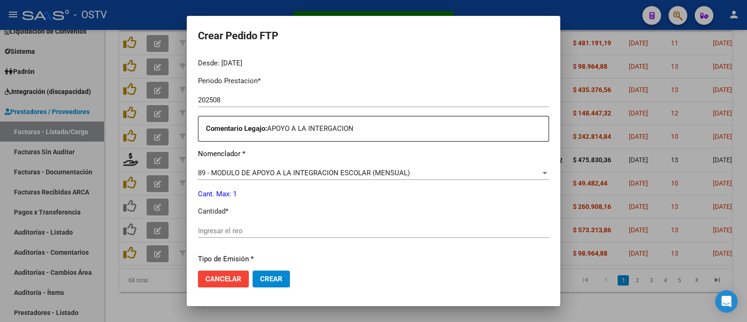
scroll to position [315, 0]
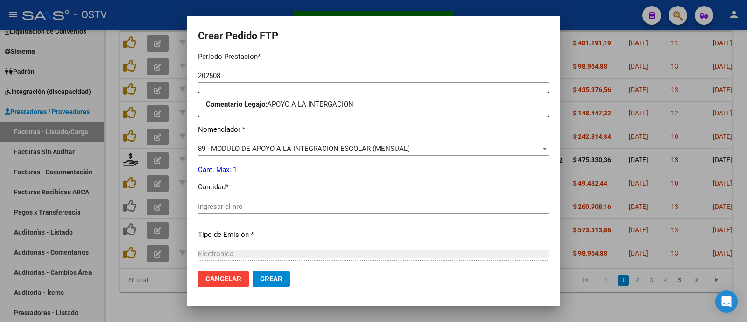
click at [278, 206] on input "Ingresar el nro" at bounding box center [373, 206] width 301 height 8
type input "1"
click at [285, 279] on span "Crear" at bounding box center [296, 279] width 22 height 8
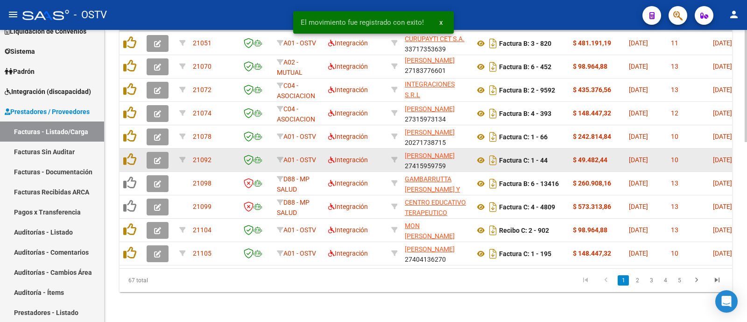
scroll to position [467, 0]
click at [159, 157] on icon "button" at bounding box center [157, 160] width 7 height 7
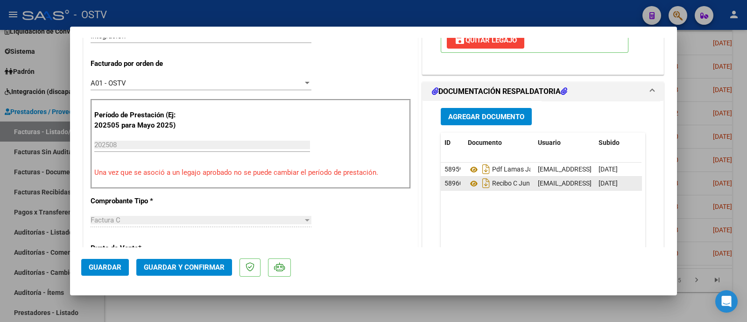
scroll to position [233, 0]
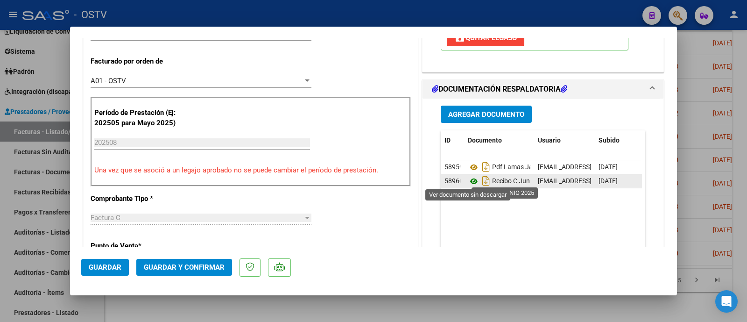
click at [468, 182] on icon at bounding box center [474, 181] width 12 height 11
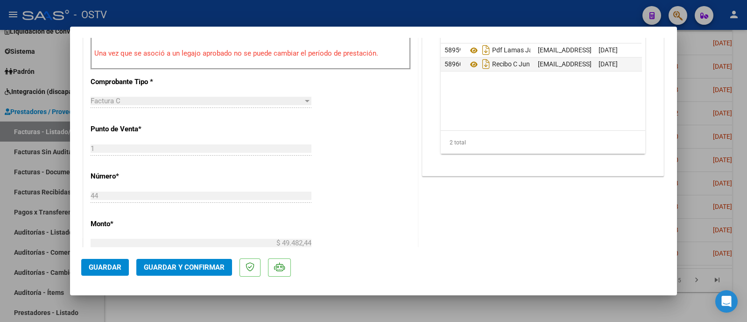
scroll to position [350, 0]
click at [177, 269] on span "Guardar y Confirmar" at bounding box center [184, 267] width 81 height 8
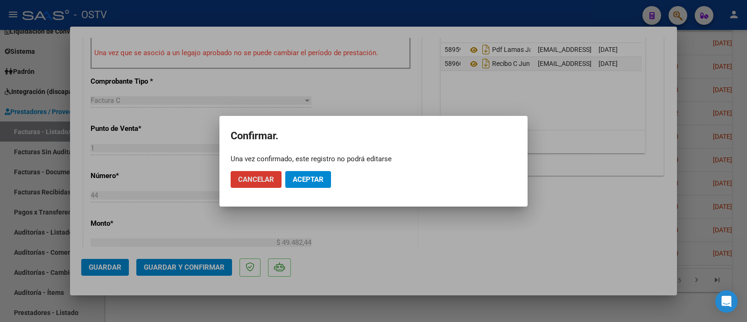
click at [307, 177] on span "Aceptar" at bounding box center [308, 179] width 31 height 8
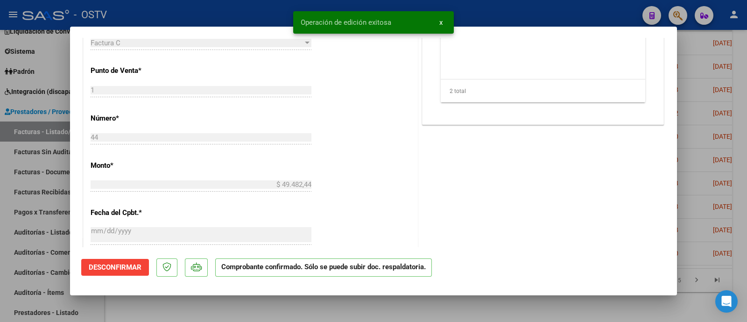
click at [236, 21] on div at bounding box center [373, 161] width 747 height 322
type input "$ 0,00"
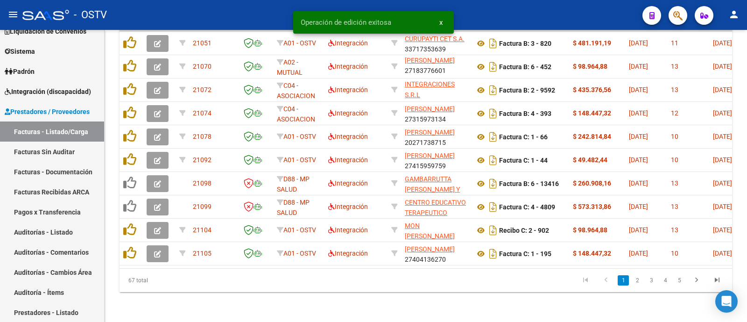
scroll to position [467, 0]
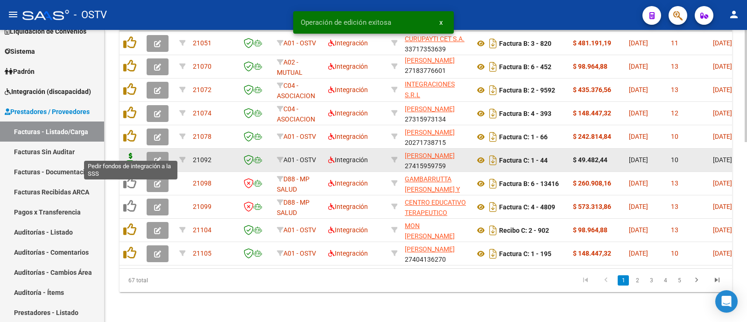
click at [133, 153] on icon at bounding box center [130, 159] width 15 height 13
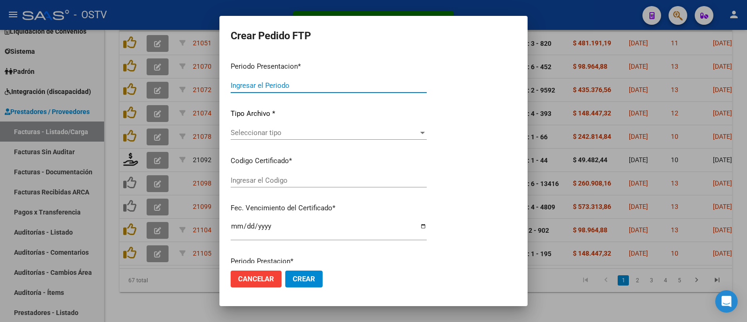
type input "202508"
type input "$ 49.482,44"
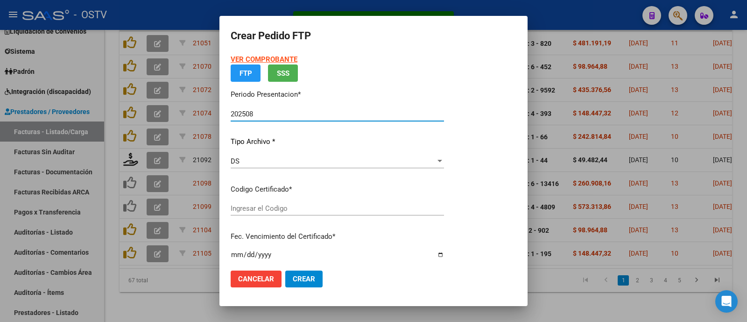
type input "arg01000477718262022012720270127lja762"
type input "2027-01-27"
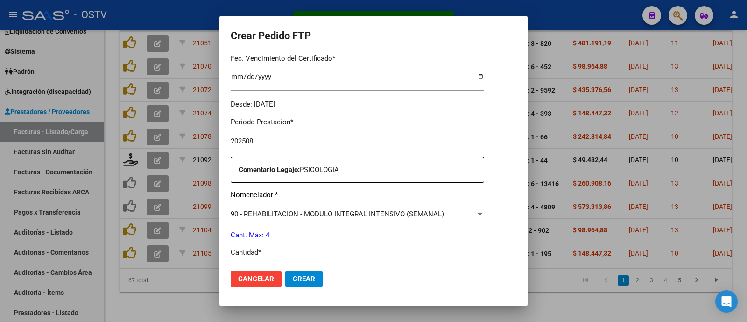
scroll to position [316, 0]
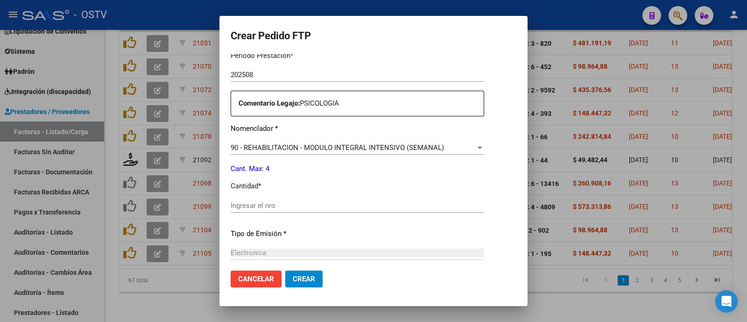
click at [267, 215] on div "Ingresar el nro" at bounding box center [358, 209] width 254 height 23
click at [272, 204] on input "Ingresar el nro" at bounding box center [358, 205] width 254 height 8
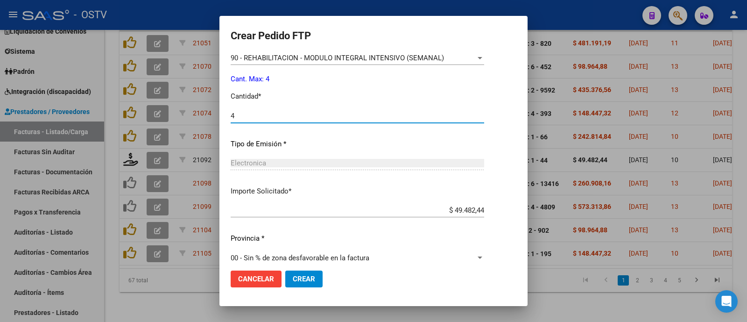
scroll to position [415, 0]
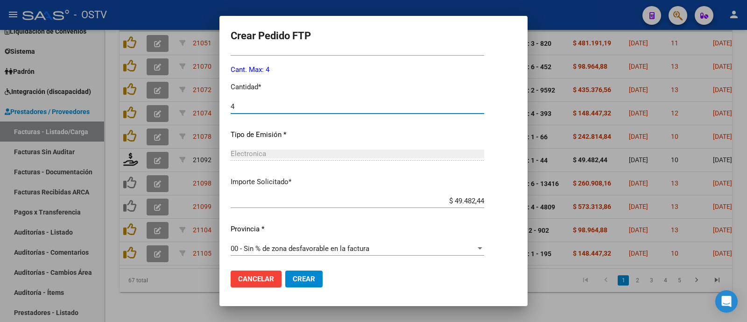
type input "4"
click at [298, 282] on span "Crear" at bounding box center [304, 279] width 22 height 8
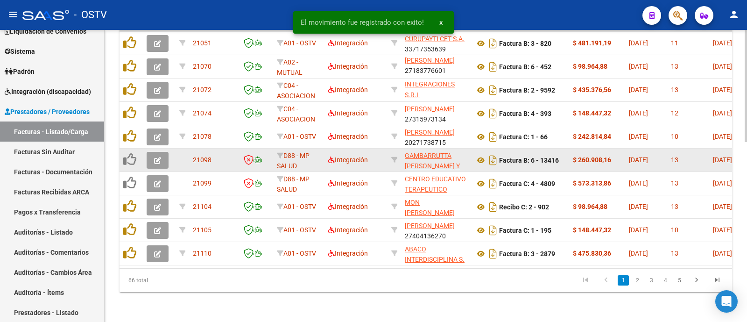
scroll to position [467, 0]
click at [158, 157] on icon "button" at bounding box center [157, 160] width 7 height 7
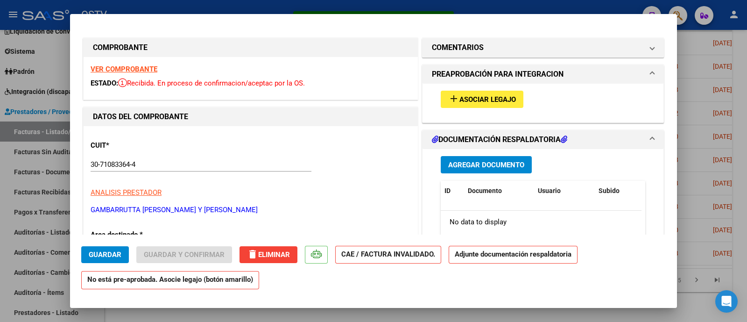
click at [145, 70] on strong "VER COMPROBANTE" at bounding box center [124, 69] width 67 height 8
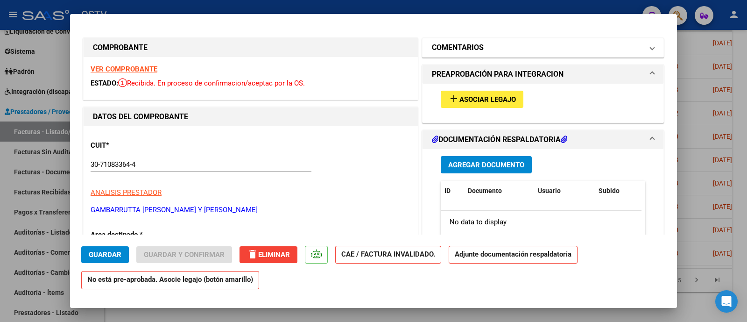
click at [466, 48] on h1 "COMENTARIOS" at bounding box center [458, 47] width 52 height 11
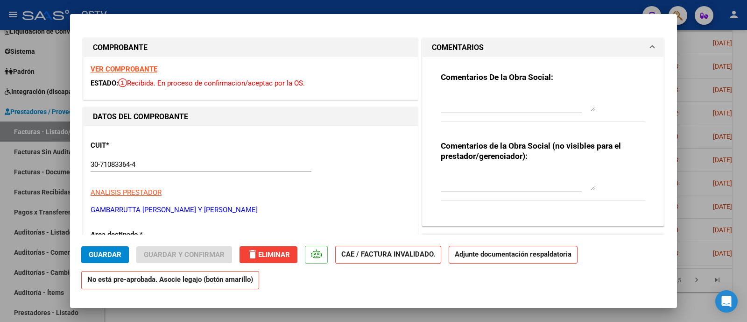
click at [486, 98] on textarea at bounding box center [518, 101] width 154 height 19
drag, startPoint x: 479, startPoint y: 106, endPoint x: 430, endPoint y: 91, distance: 51.4
click at [434, 93] on div "Comentarios De la Obra Social: BENEFICIARIO NO PERTENCE A ESTA OBRA SOCIAL. Com…" at bounding box center [543, 138] width 219 height 162
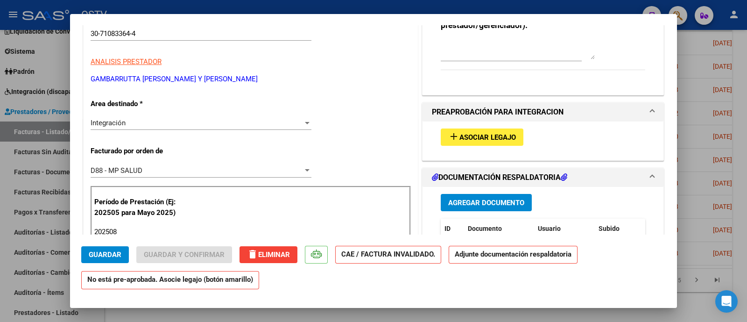
scroll to position [175, 0]
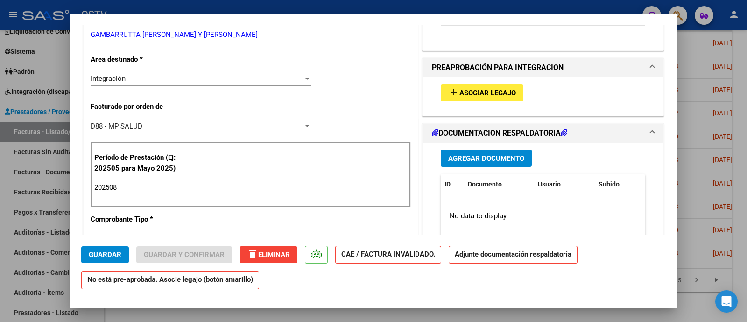
type textarea "BENEFICIARIO NO PERTENCE A ESTA OBRA SOCIAL."
click at [204, 83] on div "Integración" at bounding box center [197, 78] width 212 height 8
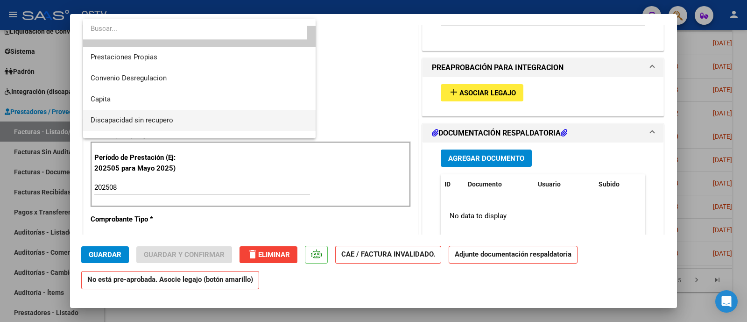
scroll to position [93, 0]
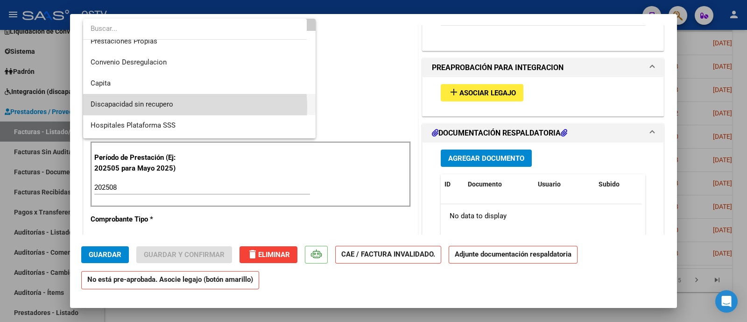
click at [179, 107] on span "Discapacidad sin recupero" at bounding box center [200, 104] width 218 height 21
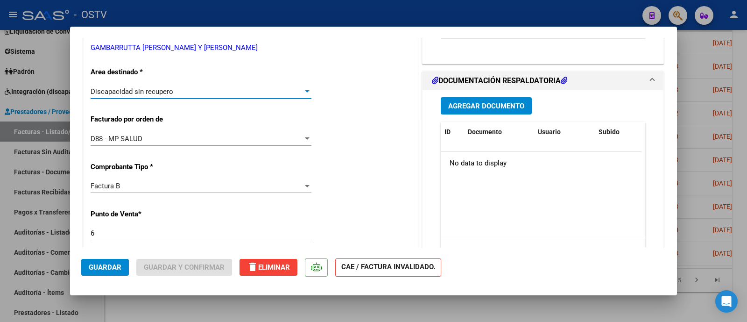
click at [110, 267] on span "Guardar" at bounding box center [105, 267] width 33 height 8
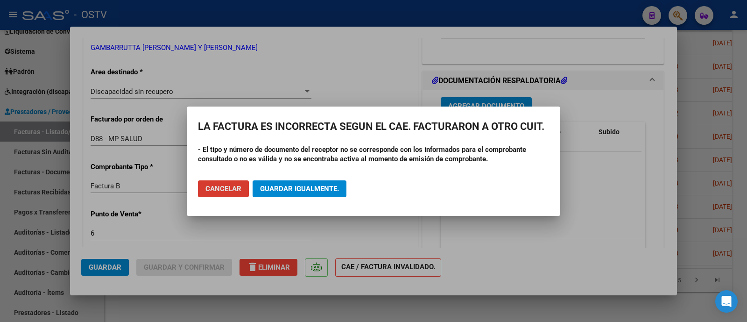
click at [318, 186] on span "Guardar igualmente." at bounding box center [299, 188] width 79 height 8
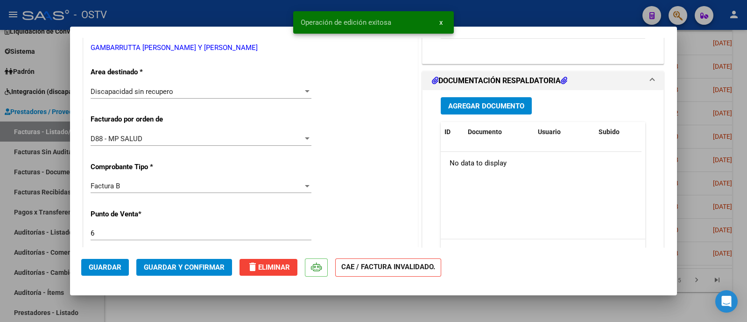
click at [195, 267] on span "Guardar y Confirmar" at bounding box center [184, 267] width 81 height 8
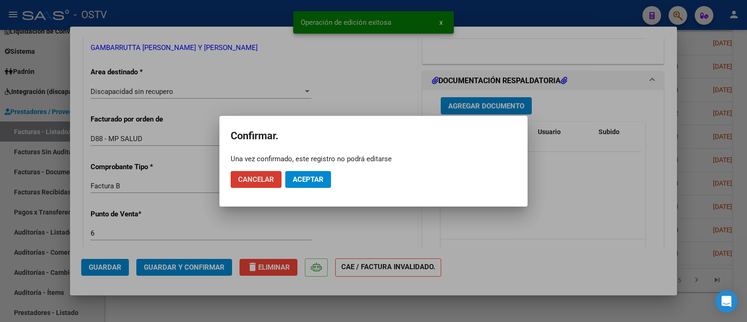
click at [309, 181] on span "Aceptar" at bounding box center [308, 179] width 31 height 8
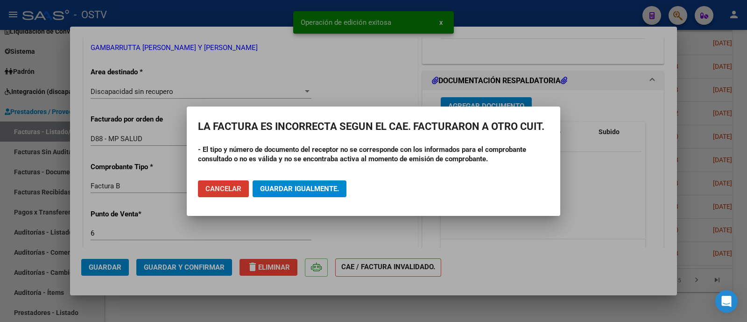
click at [308, 191] on span "Guardar igualmente." at bounding box center [299, 188] width 79 height 8
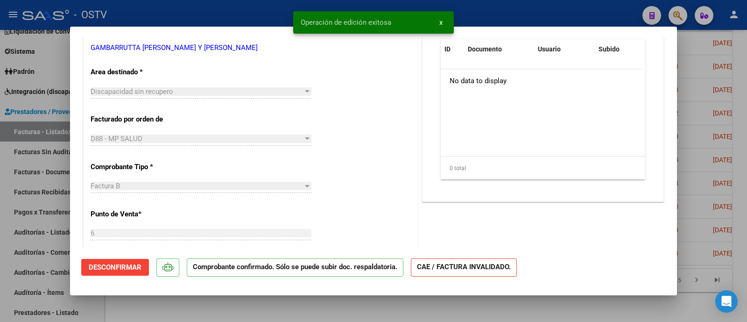
click at [224, 29] on mat-dialog-container "COMPROBANTE VER COMPROBANTE ESTADO: Confirmada la OS. En transito al área de au…" at bounding box center [373, 161] width 607 height 268
click at [229, 5] on div at bounding box center [373, 161] width 747 height 322
type input "$ 0,00"
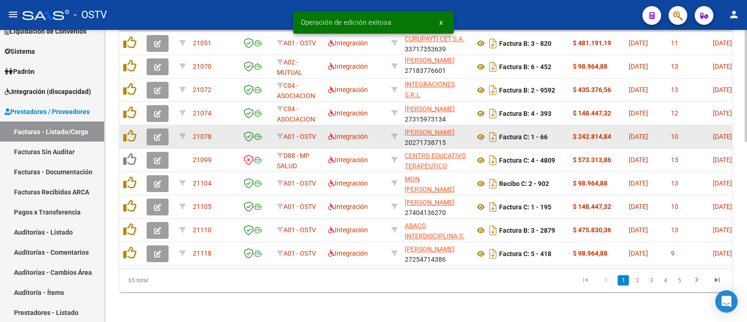
scroll to position [467, 0]
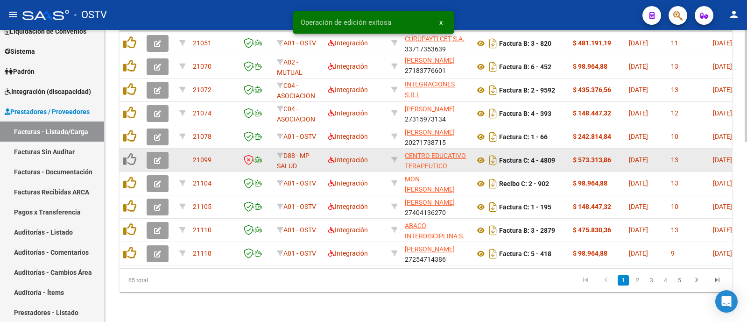
click at [158, 156] on span "button" at bounding box center [157, 160] width 7 height 8
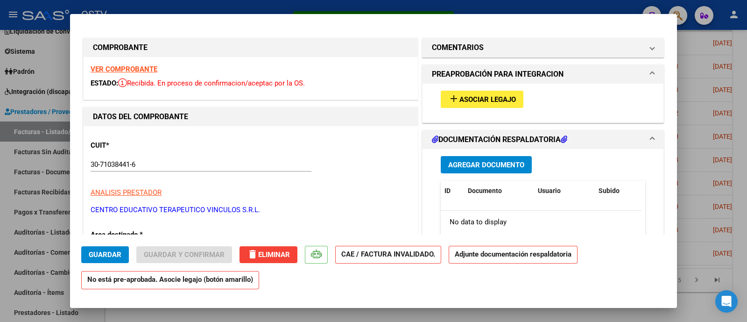
click at [119, 65] on strong "VER COMPROBANTE" at bounding box center [124, 69] width 67 height 8
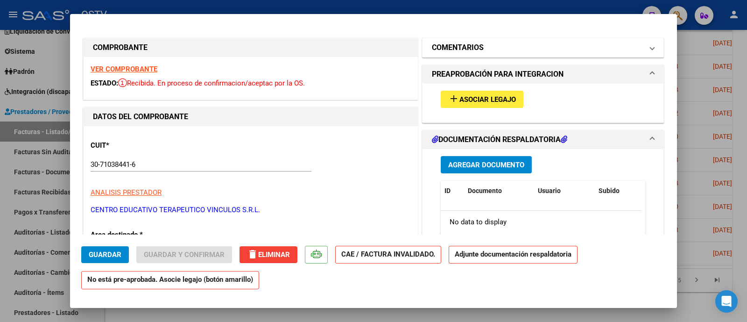
click at [510, 44] on mat-panel-title "COMENTARIOS" at bounding box center [537, 47] width 211 height 11
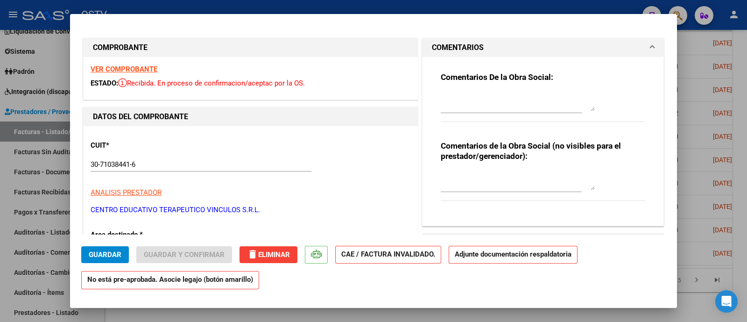
click at [517, 97] on textarea at bounding box center [518, 101] width 154 height 19
paste textarea "BENEFICIARIO NO PERTENCE A ESTA OBRA SOCIAL."
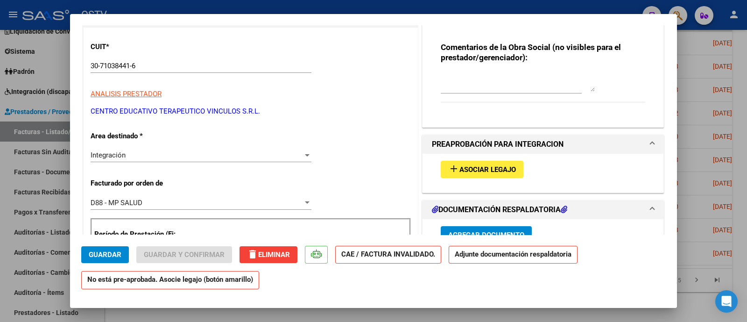
scroll to position [116, 0]
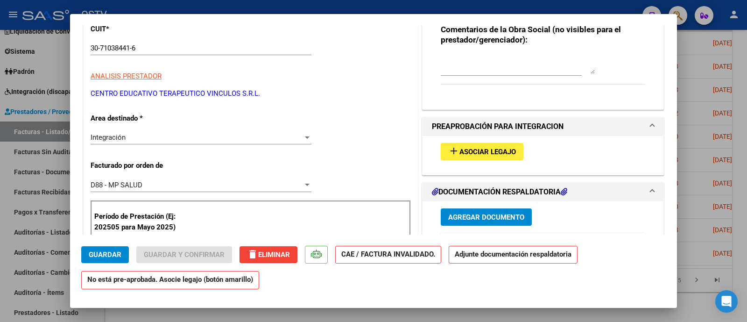
type textarea "BENEFICIARIO NO PERTENCE A ESTA OBRA SOCIAL."
click at [170, 186] on div "D88 - MP SALUD" at bounding box center [197, 185] width 212 height 8
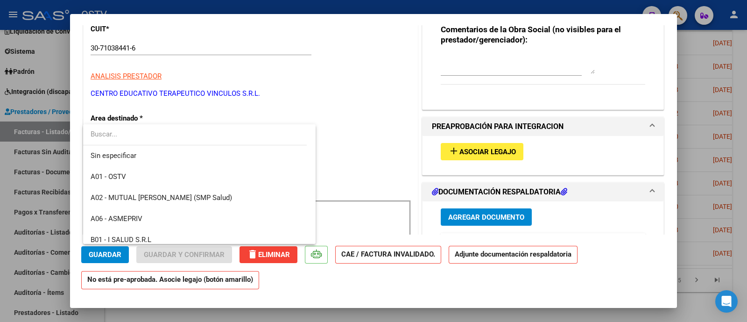
scroll to position [497, 0]
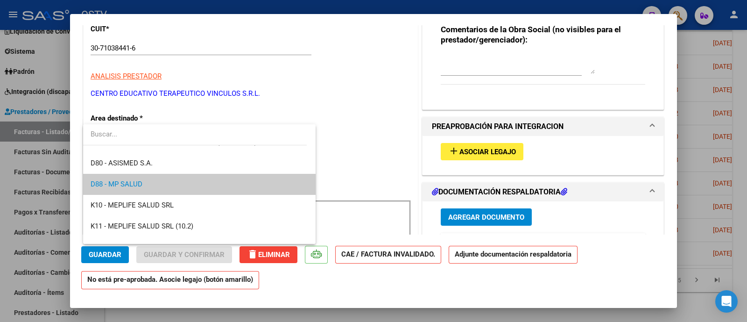
click at [378, 160] on div at bounding box center [373, 161] width 747 height 322
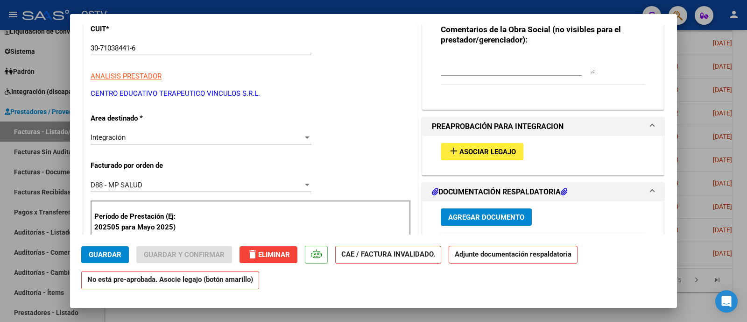
scroll to position [175, 0]
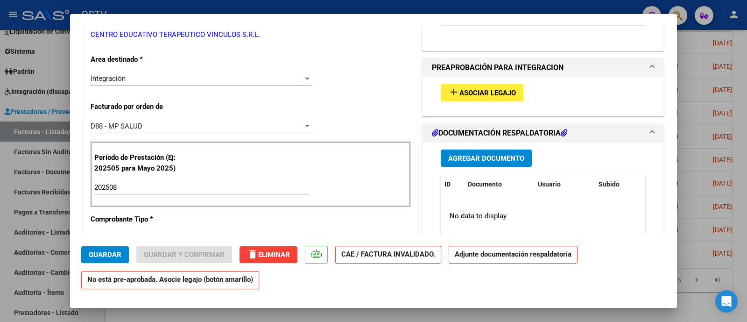
click at [234, 84] on div "Integración Seleccionar Area" at bounding box center [201, 78] width 221 height 14
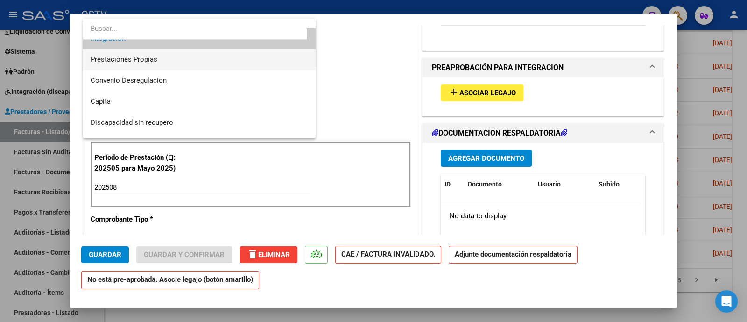
scroll to position [112, 0]
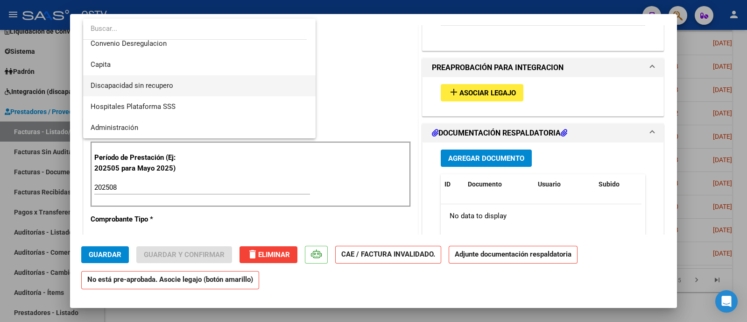
click at [229, 84] on span "Discapacidad sin recupero" at bounding box center [200, 85] width 218 height 21
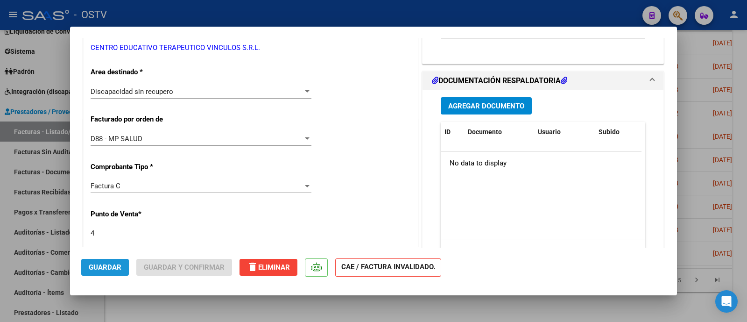
click at [110, 270] on span "Guardar" at bounding box center [105, 267] width 33 height 8
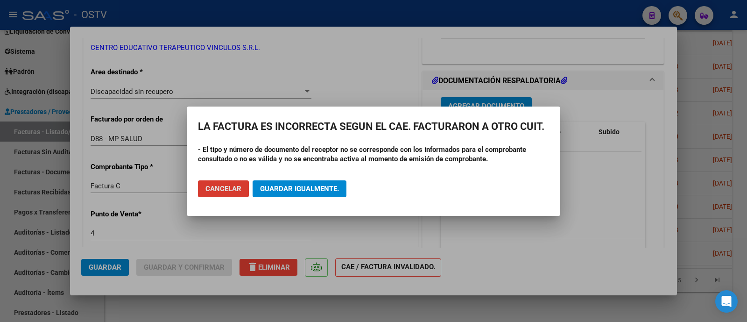
click at [318, 185] on span "Guardar igualmente." at bounding box center [299, 188] width 79 height 8
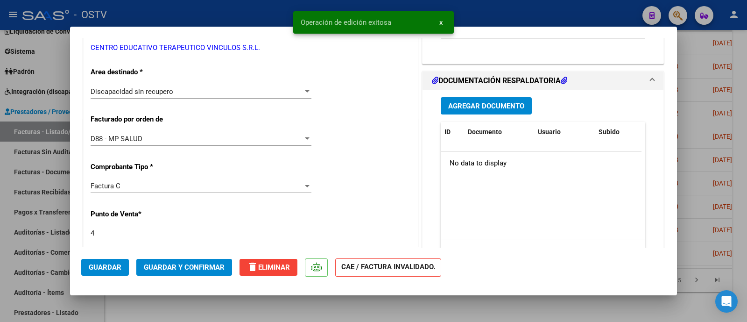
click at [207, 275] on button "Guardar y Confirmar" at bounding box center [184, 267] width 96 height 17
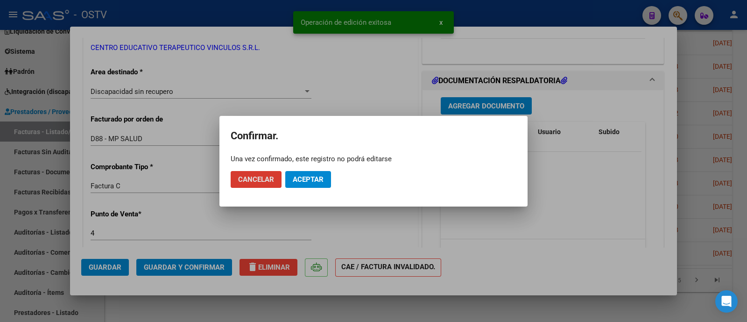
click at [322, 180] on span "Aceptar" at bounding box center [308, 179] width 31 height 8
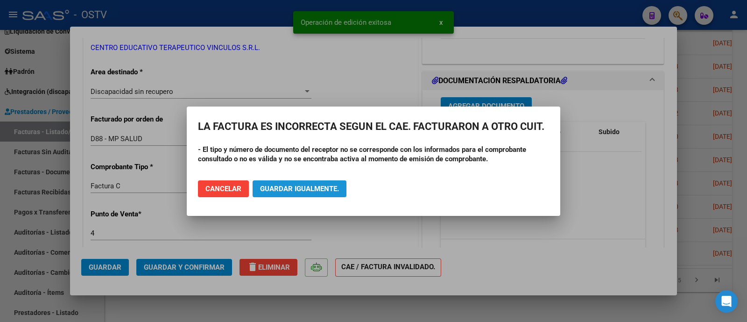
click at [320, 181] on button "Guardar igualmente." at bounding box center [300, 188] width 94 height 17
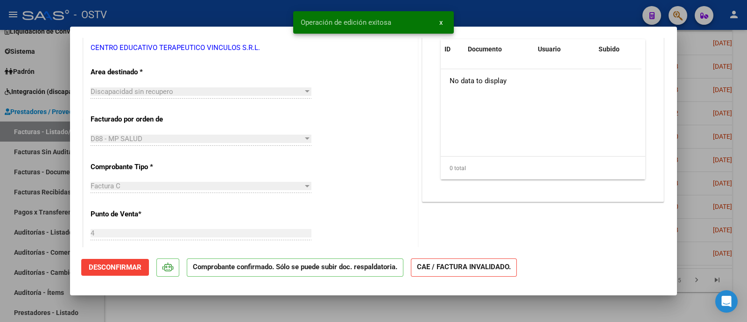
click at [245, 17] on div at bounding box center [373, 161] width 747 height 322
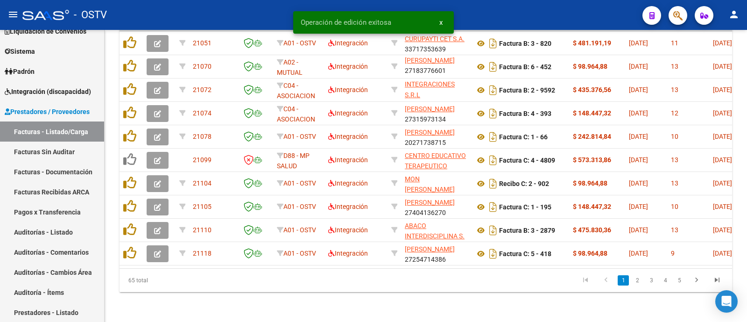
scroll to position [467, 0]
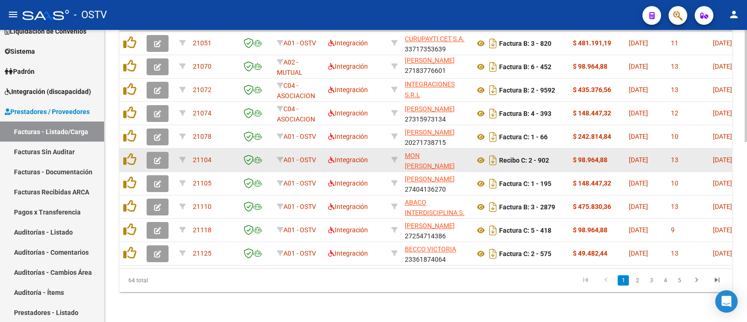
click at [159, 158] on button "button" at bounding box center [158, 160] width 22 height 17
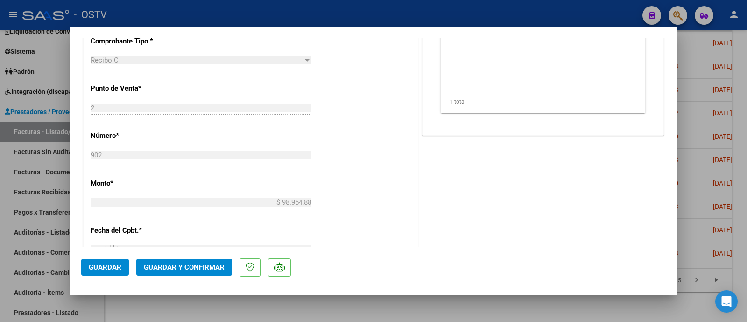
scroll to position [408, 0]
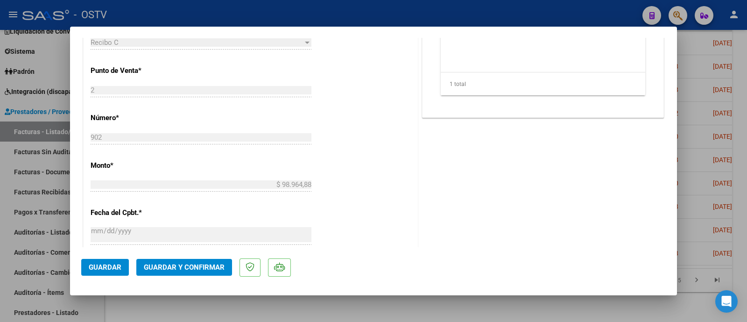
click at [180, 271] on button "Guardar y Confirmar" at bounding box center [184, 267] width 96 height 17
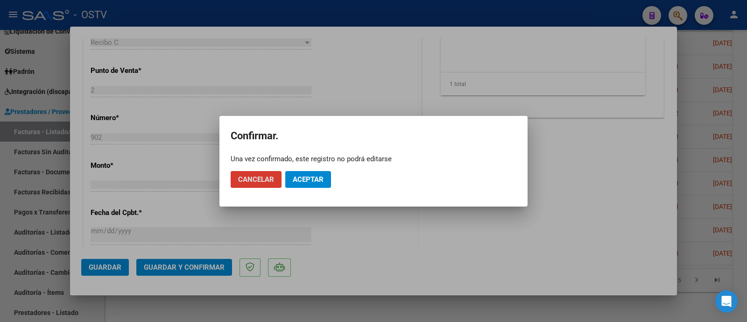
click at [306, 179] on span "Aceptar" at bounding box center [308, 179] width 31 height 8
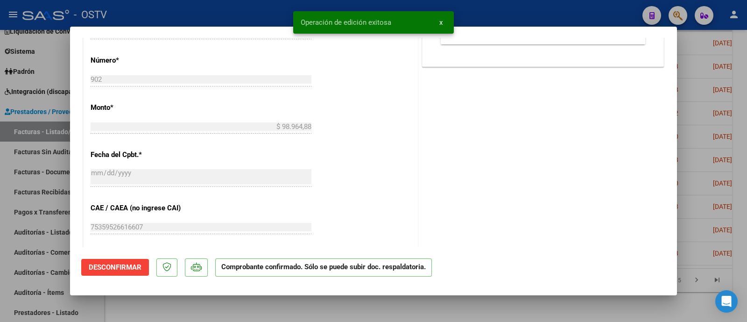
click at [226, 16] on div at bounding box center [373, 161] width 747 height 322
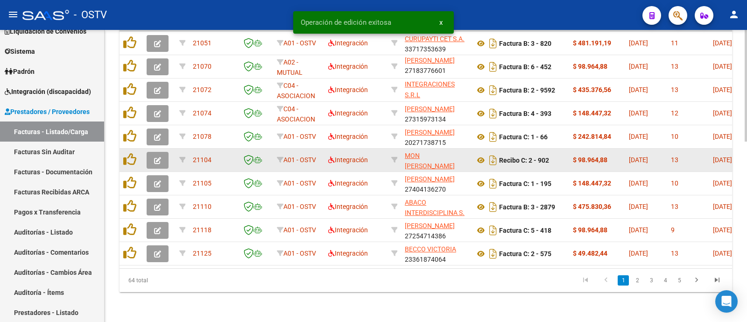
scroll to position [467, 0]
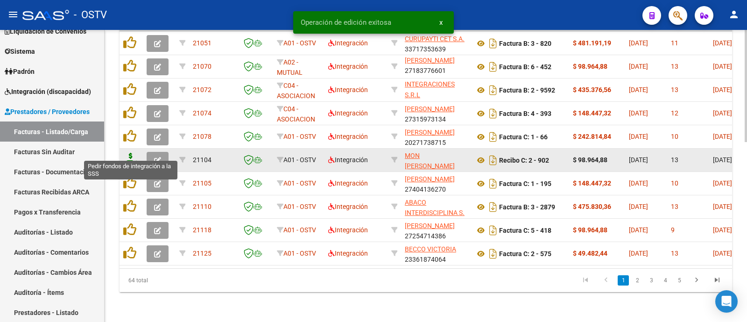
click at [132, 153] on icon at bounding box center [130, 159] width 15 height 13
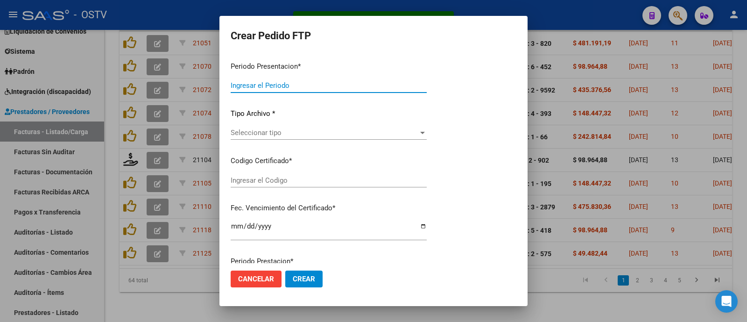
type input "202508"
type input "$ 98.964,88"
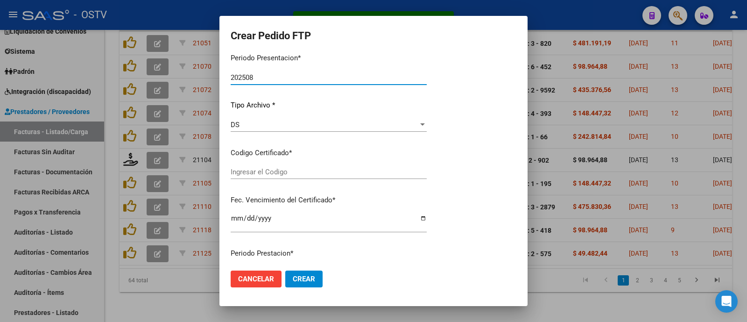
type input "ARG02000059236442024102820341028ENT186"
type input "2034-10-28"
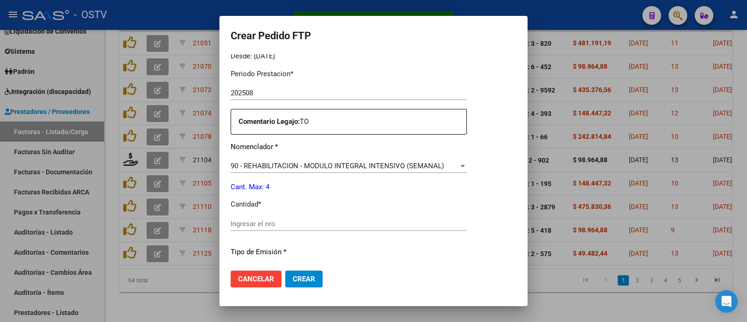
scroll to position [316, 0]
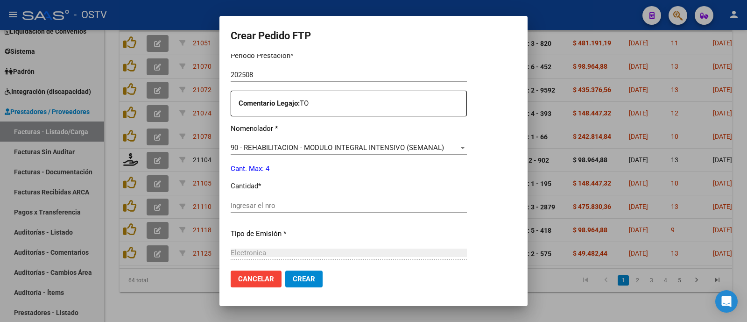
click at [262, 203] on input "Ingresar el nro" at bounding box center [374, 205] width 292 height 8
type input "4"
click at [314, 276] on button "Crear" at bounding box center [300, 278] width 37 height 17
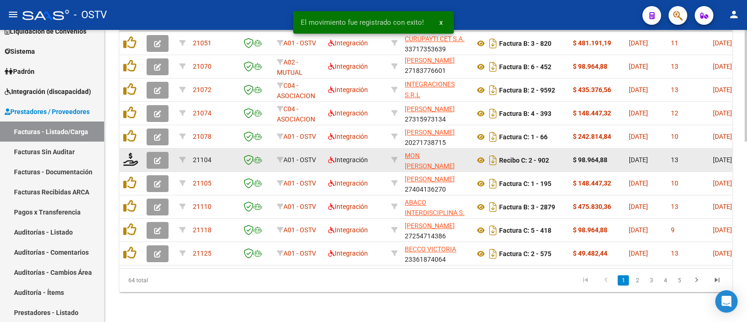
scroll to position [467, 0]
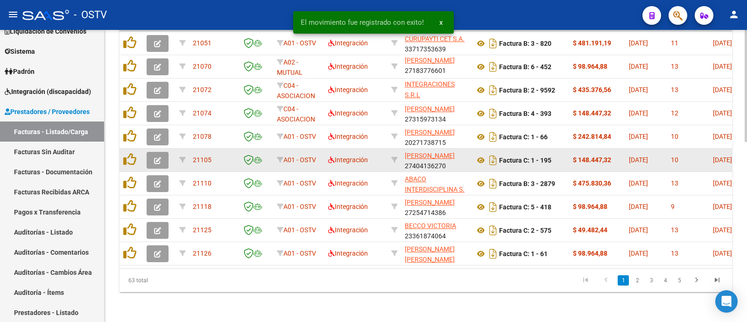
click at [163, 152] on button "button" at bounding box center [158, 160] width 22 height 17
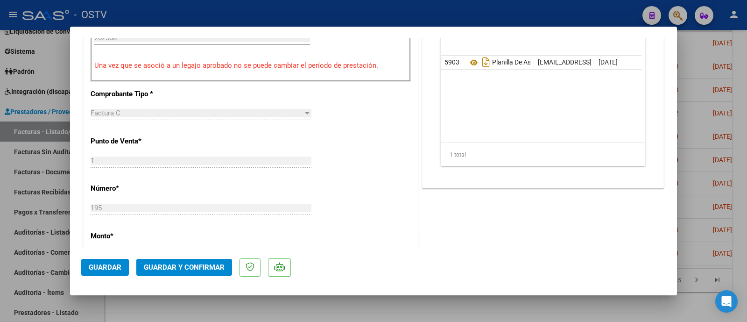
scroll to position [408, 0]
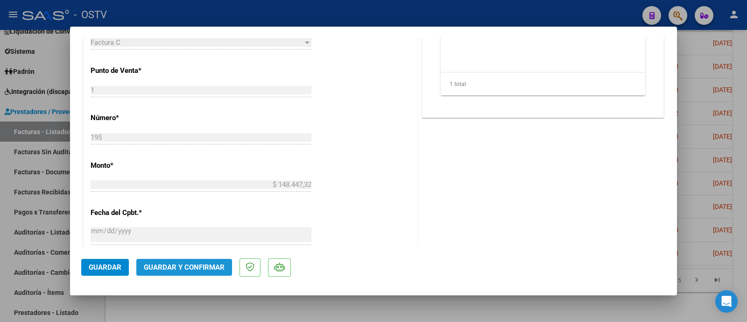
click at [206, 267] on span "Guardar y Confirmar" at bounding box center [184, 267] width 81 height 8
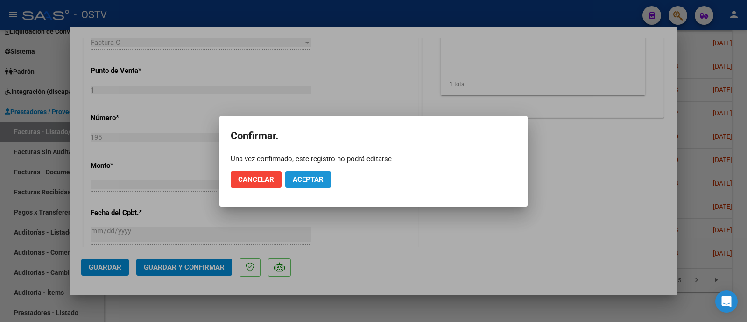
click at [306, 175] on span "Aceptar" at bounding box center [308, 179] width 31 height 8
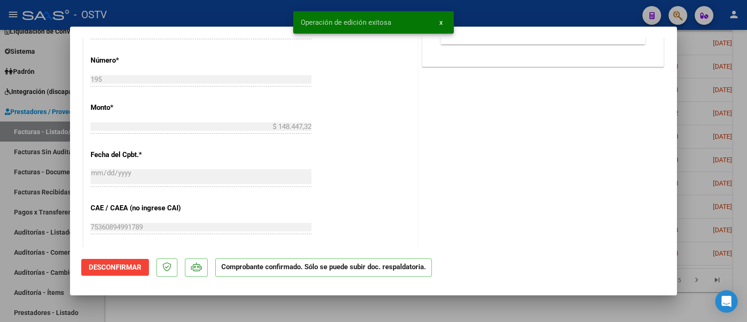
click at [278, 13] on div at bounding box center [373, 161] width 747 height 322
type input "$ 0,00"
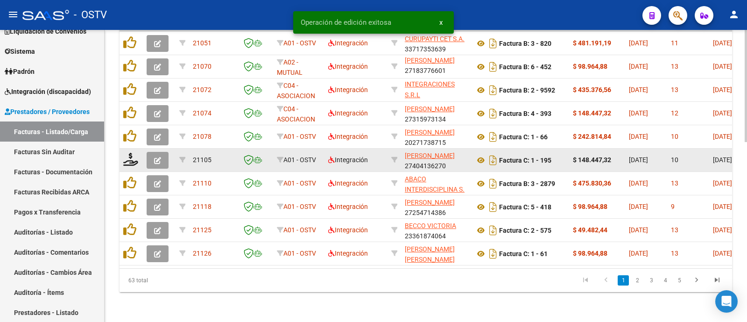
scroll to position [467, 0]
click at [129, 154] on icon at bounding box center [130, 159] width 15 height 13
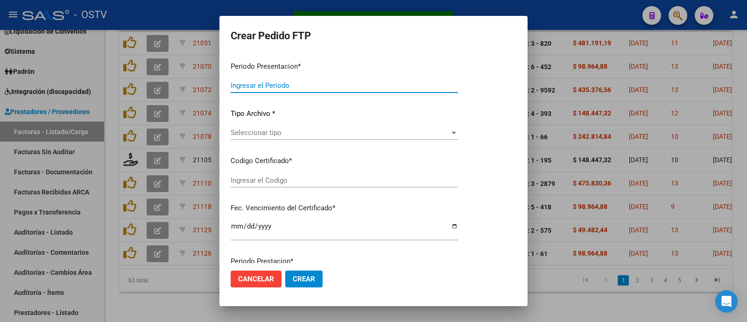
type input "202508"
type input "$ 148.447,32"
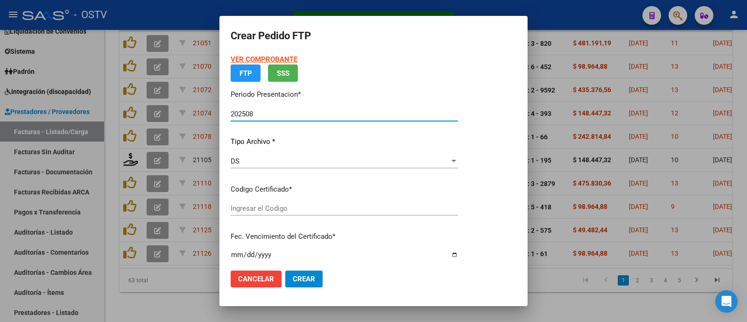
type input "arg02000540359842023112420281124mis519"
type input "2028-11-24"
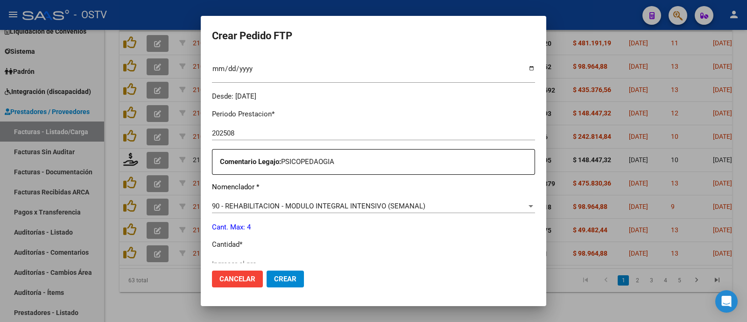
scroll to position [316, 0]
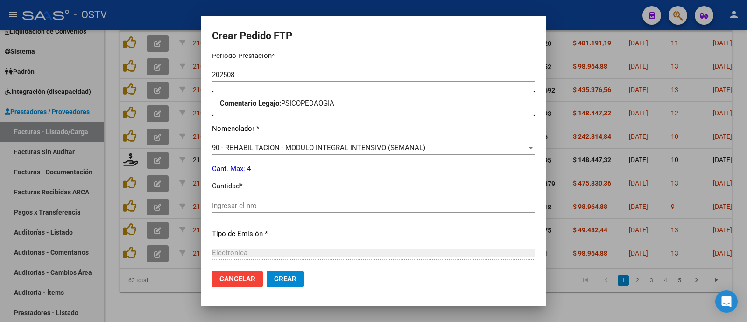
click at [239, 204] on input "Ingresar el nro" at bounding box center [373, 205] width 323 height 8
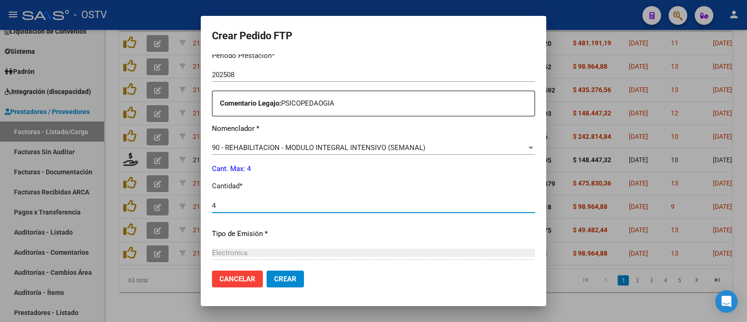
type input "4"
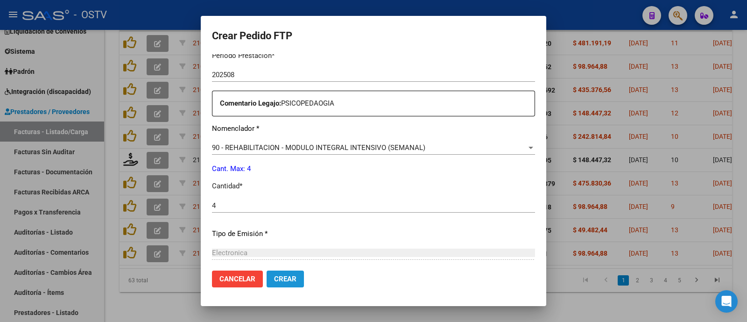
click at [267, 273] on button "Crear" at bounding box center [285, 278] width 37 height 17
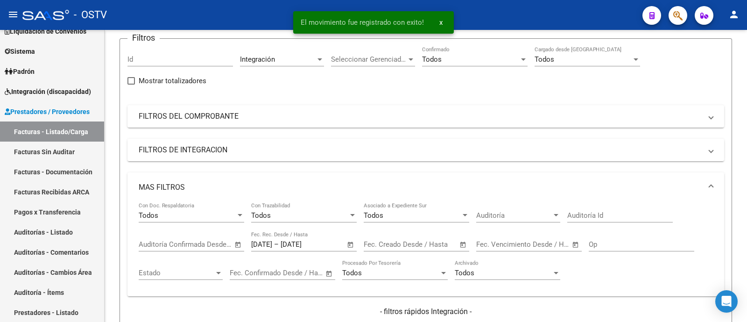
scroll to position [59, 0]
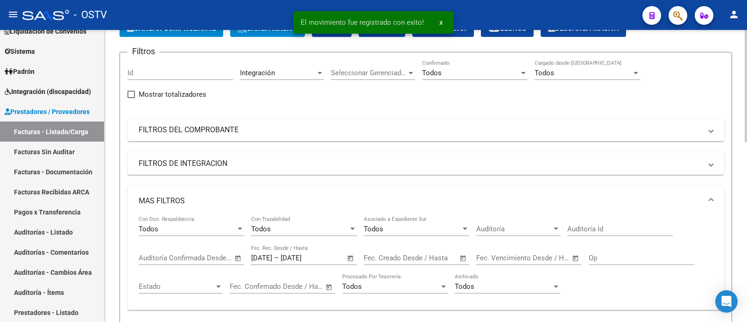
click at [353, 261] on span "Open calendar" at bounding box center [350, 258] width 22 height 22
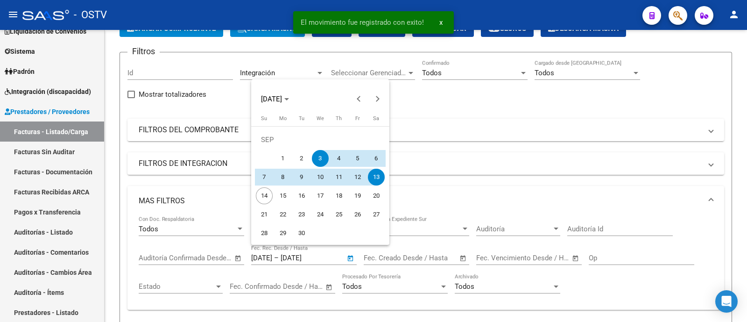
click at [353, 160] on span "5" at bounding box center [357, 158] width 17 height 17
type input "05/09/2025"
click at [375, 173] on span "13" at bounding box center [376, 177] width 17 height 17
type input "13/09/2025"
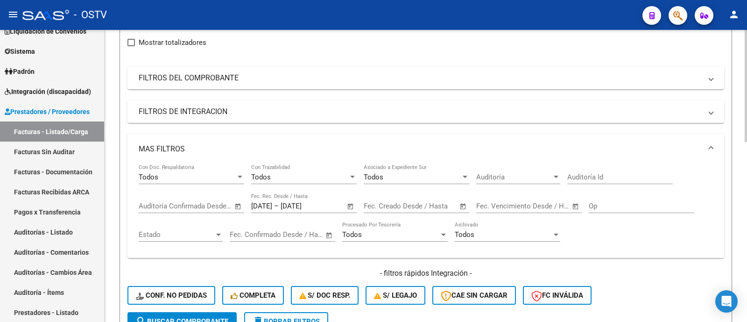
scroll to position [234, 0]
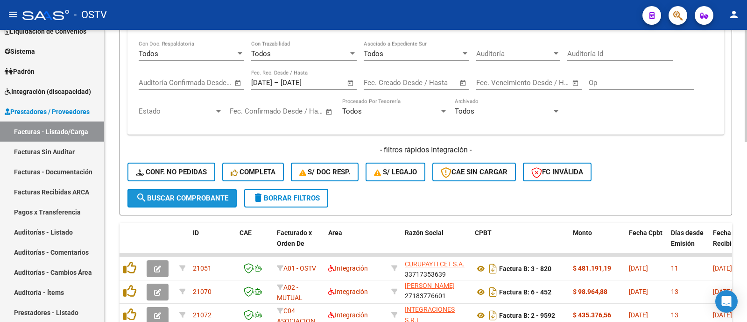
click at [173, 196] on span "search Buscar Comprobante" at bounding box center [182, 198] width 92 height 8
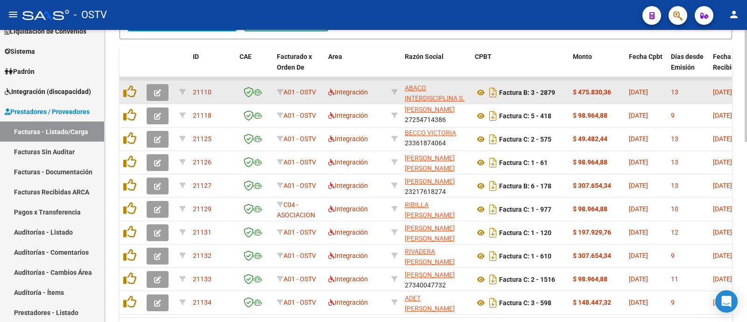
scroll to position [351, 0]
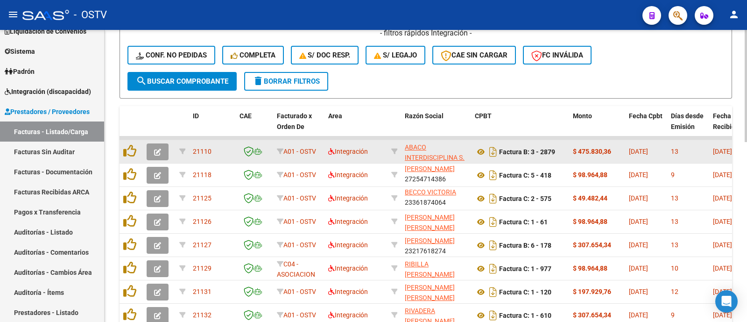
click at [155, 149] on icon "button" at bounding box center [157, 151] width 7 height 7
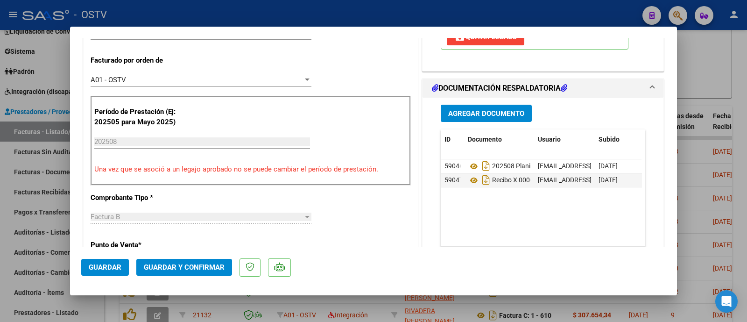
scroll to position [292, 0]
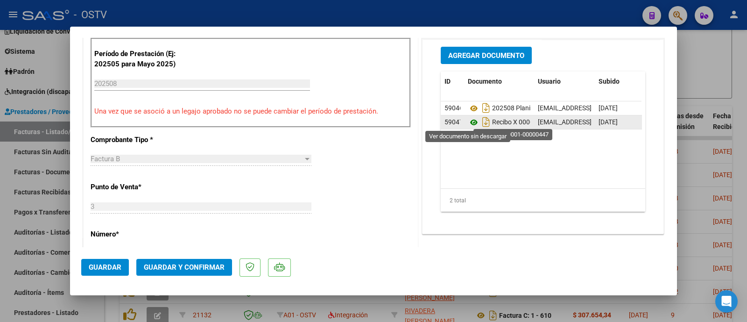
click at [469, 120] on icon at bounding box center [474, 122] width 12 height 11
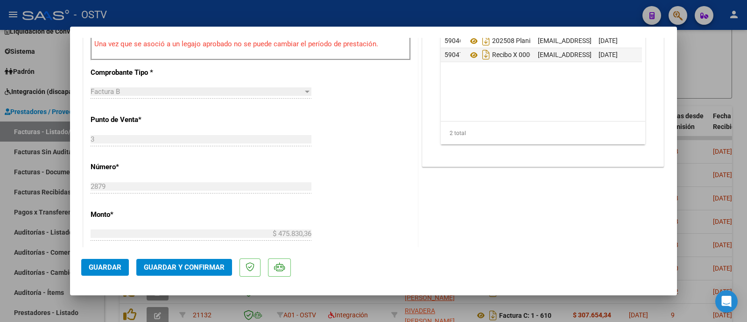
scroll to position [408, 0]
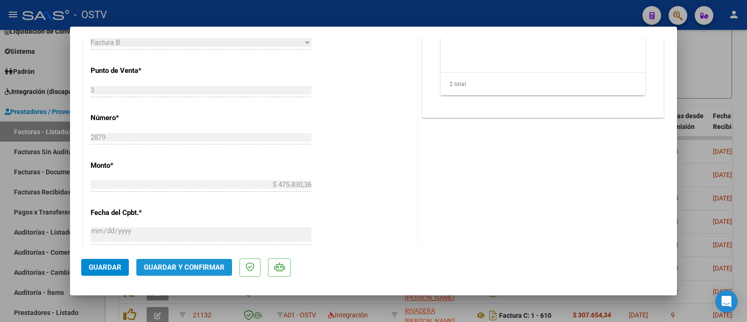
click at [195, 261] on button "Guardar y Confirmar" at bounding box center [184, 267] width 96 height 17
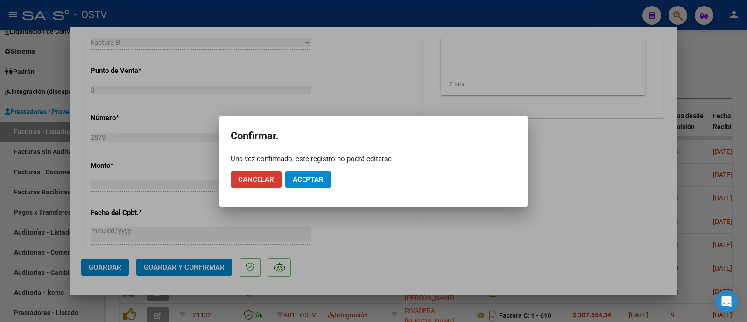
click at [319, 182] on span "Aceptar" at bounding box center [308, 179] width 31 height 8
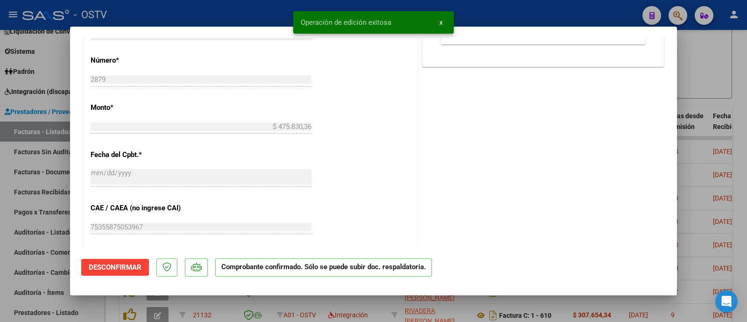
click at [226, 16] on div at bounding box center [373, 161] width 747 height 322
type input "$ 0,00"
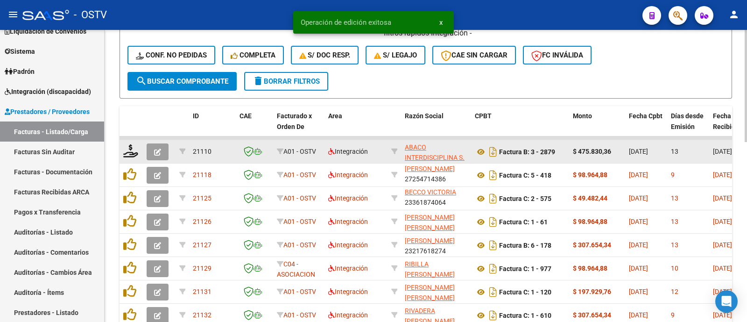
click at [138, 156] on div at bounding box center [131, 151] width 16 height 14
click at [137, 156] on icon at bounding box center [130, 150] width 15 height 13
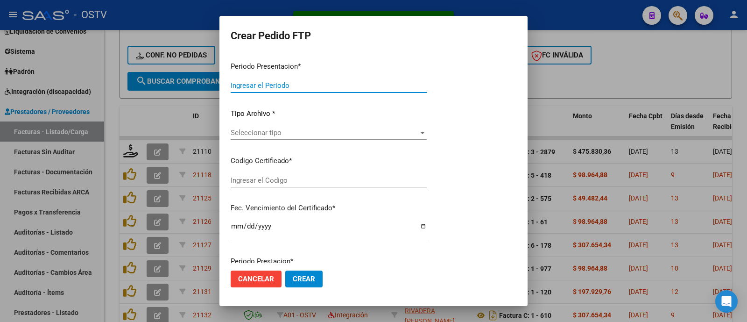
type input "202508"
type input "$ 475.830,36"
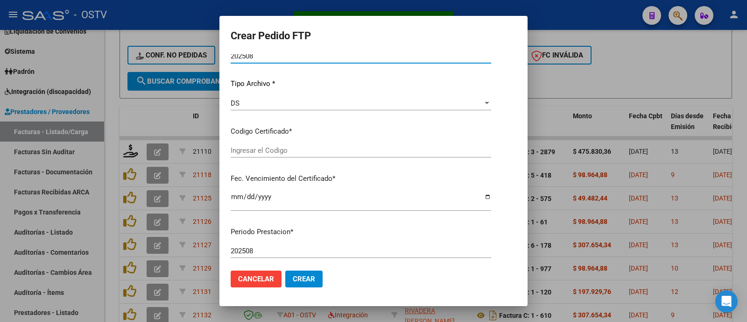
type input "ARG02000557842782022102020271020COR234"
type input "2027-10-20"
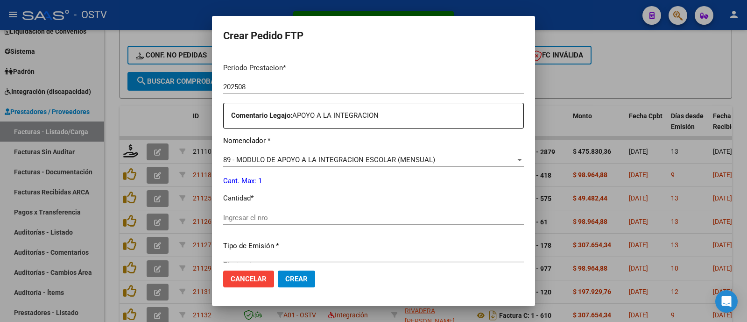
scroll to position [305, 0]
click at [250, 218] on input "Ingresar el nro" at bounding box center [373, 216] width 301 height 8
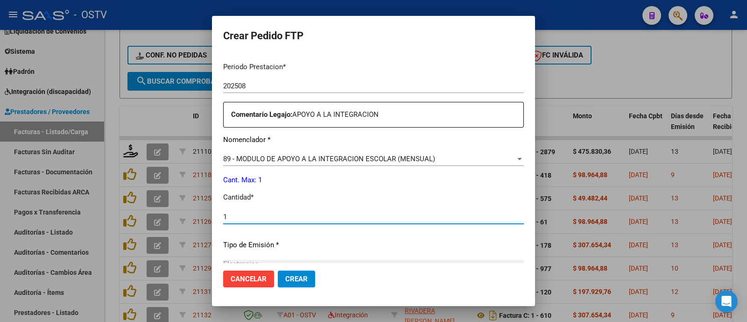
type input "1"
click at [279, 274] on button "Crear" at bounding box center [296, 278] width 37 height 17
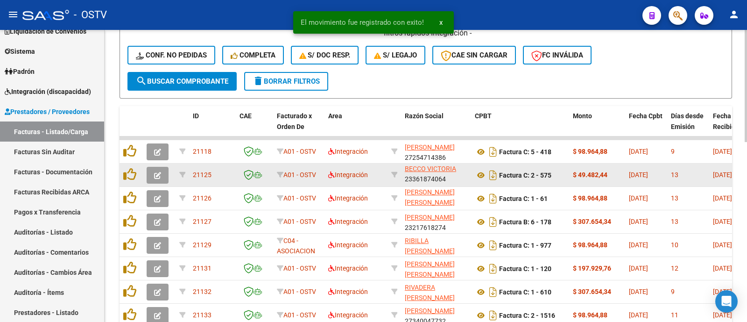
scroll to position [12, 0]
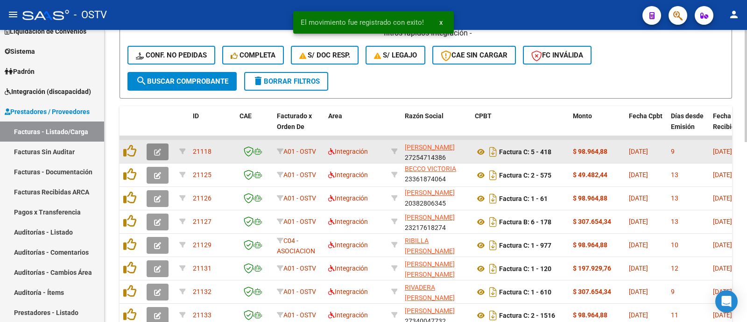
click at [159, 151] on icon "button" at bounding box center [157, 151] width 7 height 7
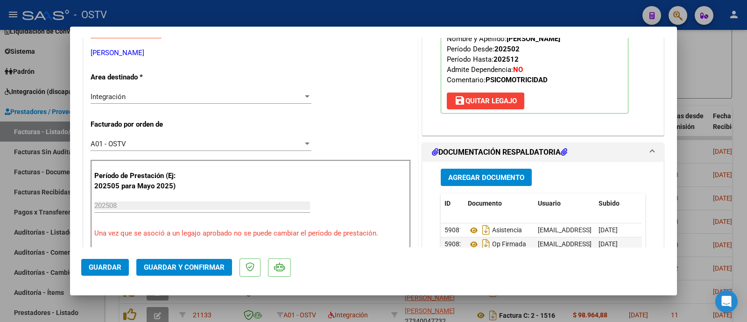
scroll to position [233, 0]
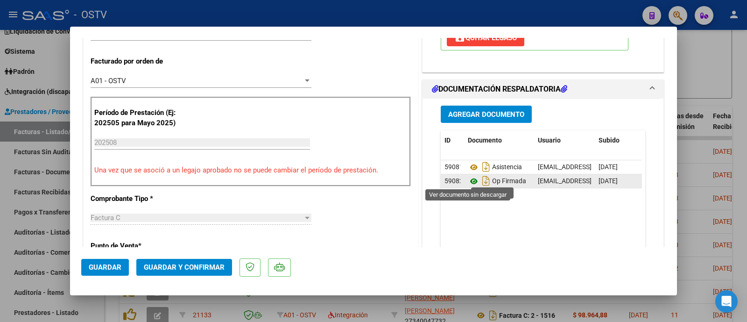
click at [468, 176] on icon at bounding box center [474, 181] width 12 height 11
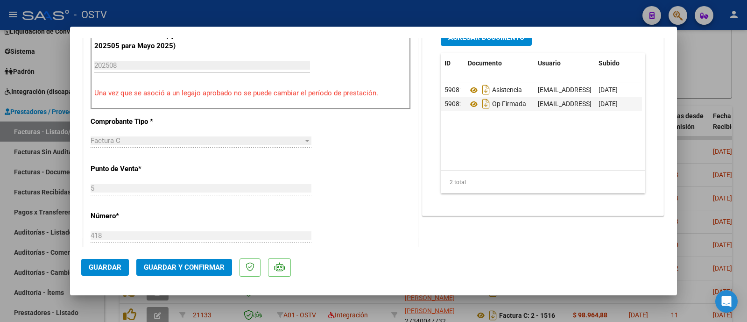
scroll to position [350, 0]
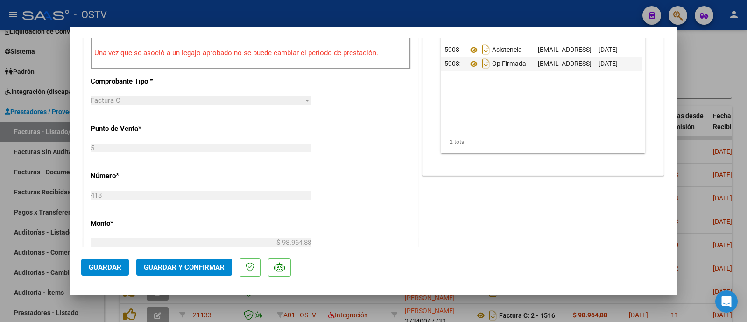
click at [198, 267] on span "Guardar y Confirmar" at bounding box center [184, 267] width 81 height 8
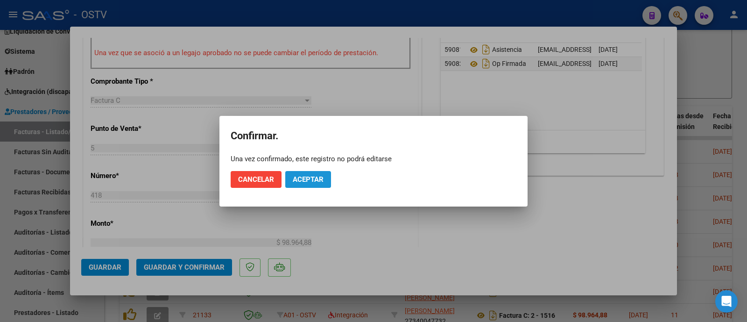
click at [305, 178] on span "Aceptar" at bounding box center [308, 179] width 31 height 8
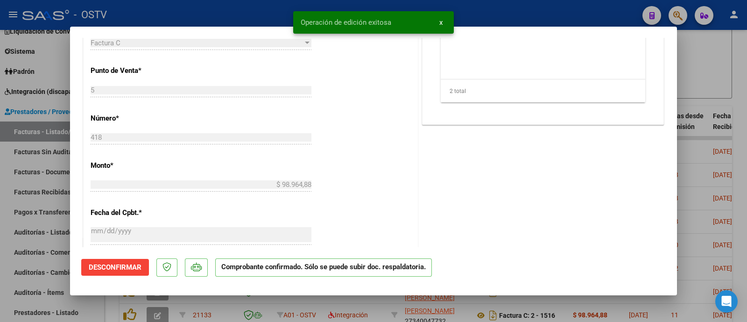
click at [261, 9] on div at bounding box center [373, 161] width 747 height 322
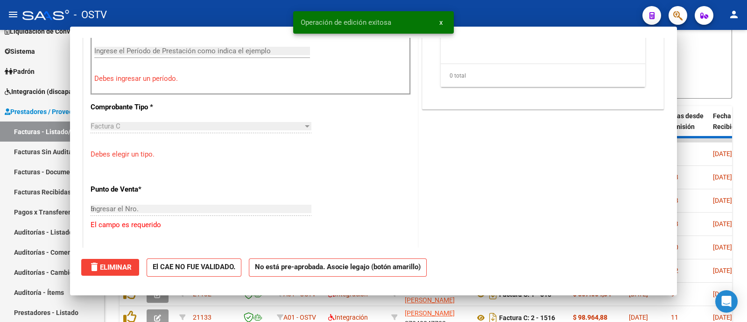
type input "$ 0,00"
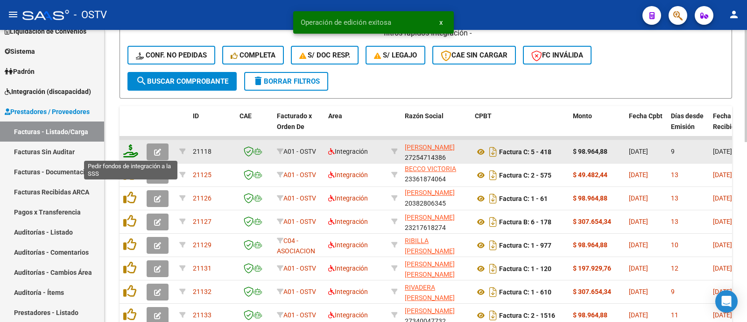
click at [129, 152] on icon at bounding box center [130, 150] width 15 height 13
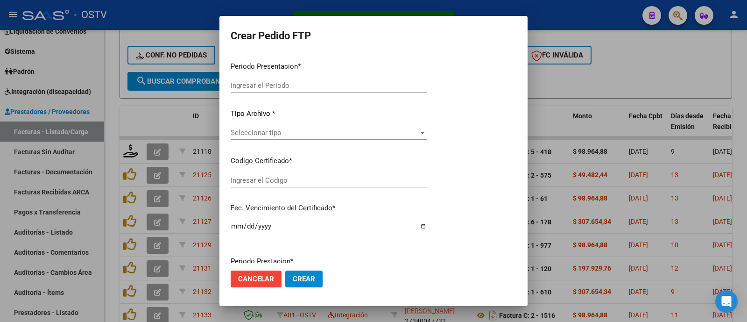
type input "202508"
type input "$ 98.964,88"
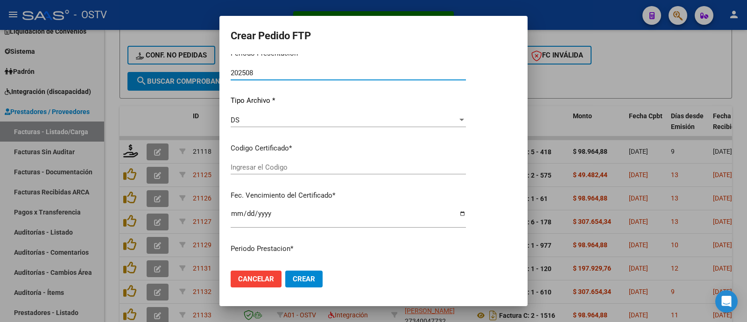
type input "ARG02000557842782022102020271020COR234"
type input "2027-10-20"
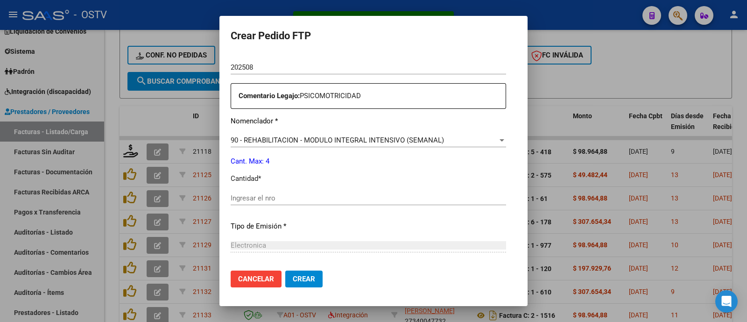
scroll to position [350, 0]
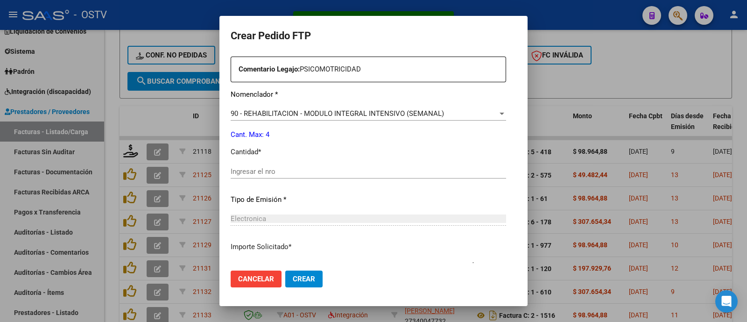
click at [251, 171] on input "Ingresar el nro" at bounding box center [368, 171] width 275 height 8
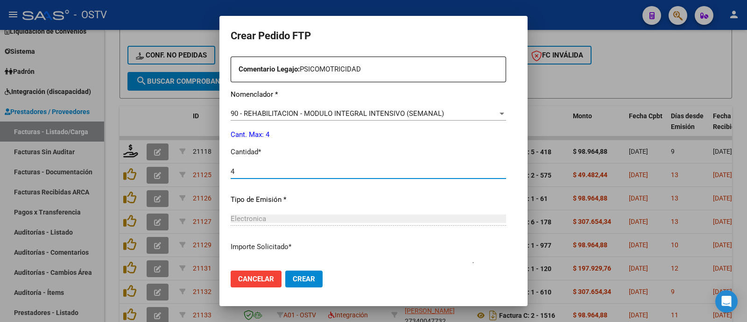
type input "4"
click at [293, 278] on span "Crear" at bounding box center [304, 279] width 22 height 8
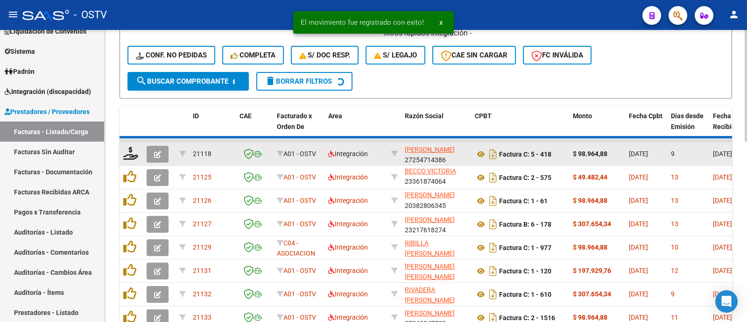
scroll to position [12, 0]
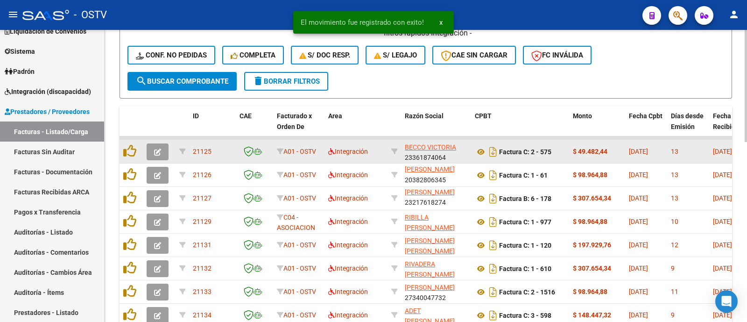
click at [156, 153] on icon "button" at bounding box center [157, 151] width 7 height 7
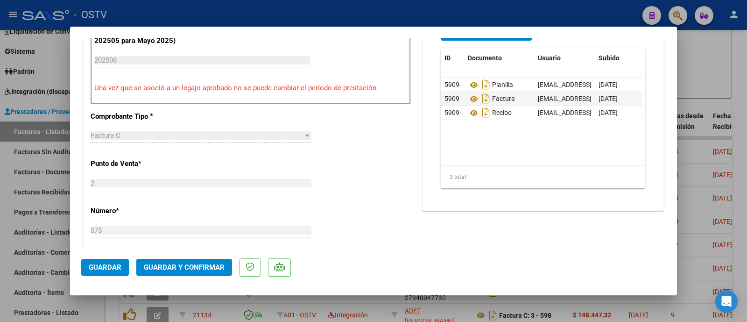
scroll to position [292, 0]
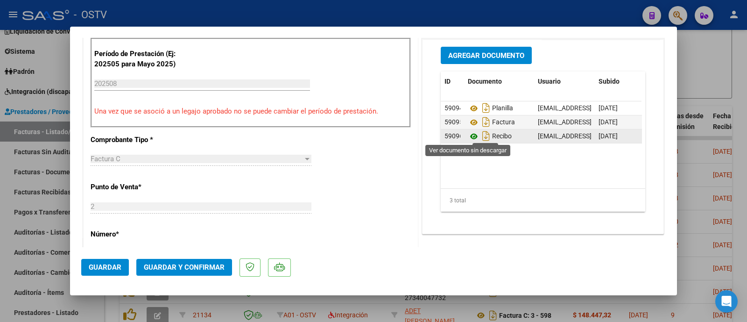
click at [468, 134] on icon at bounding box center [474, 136] width 12 height 11
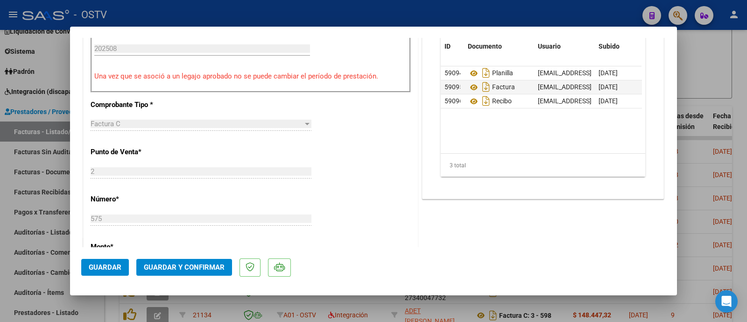
scroll to position [350, 0]
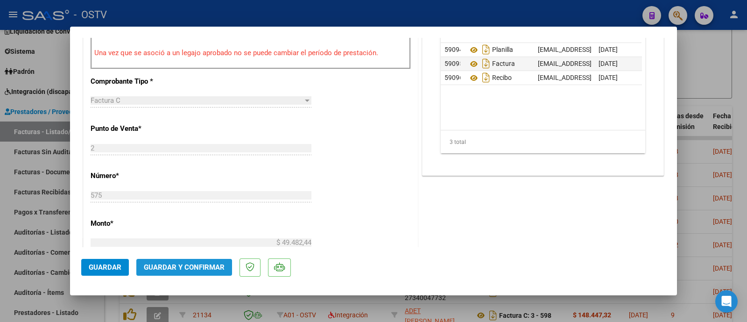
click at [203, 267] on span "Guardar y Confirmar" at bounding box center [184, 267] width 81 height 8
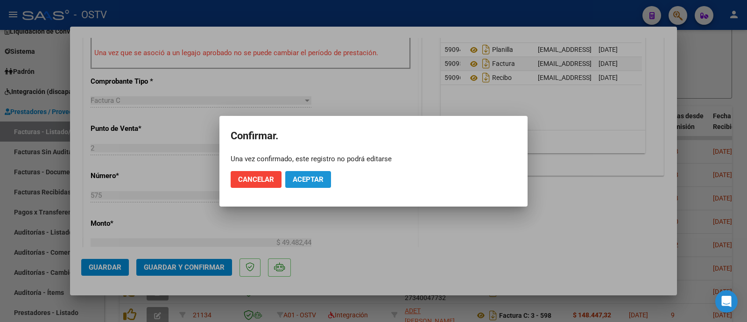
click at [314, 185] on button "Aceptar" at bounding box center [308, 179] width 46 height 17
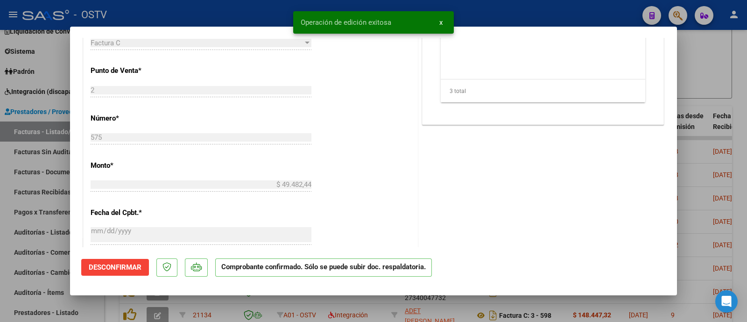
click at [257, 17] on div at bounding box center [373, 161] width 747 height 322
type input "$ 0,00"
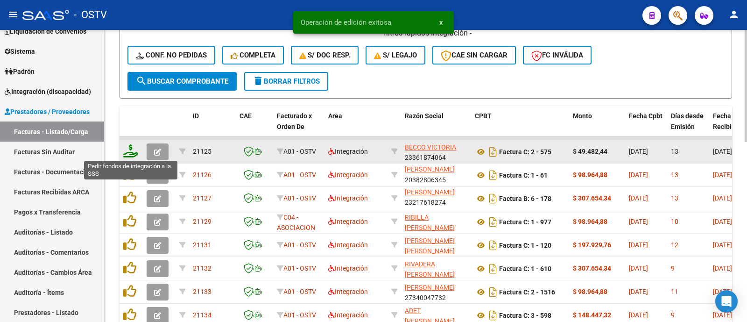
click at [134, 148] on icon at bounding box center [130, 150] width 15 height 13
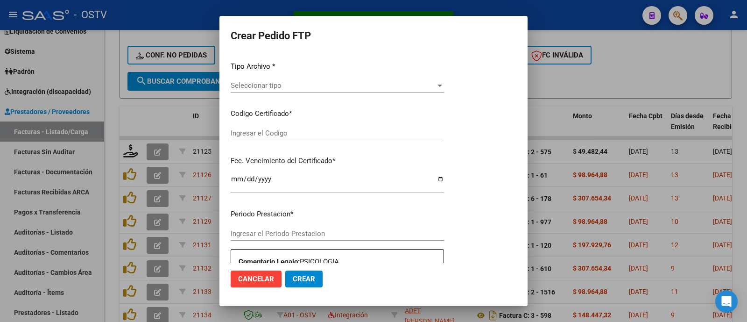
type input "202508"
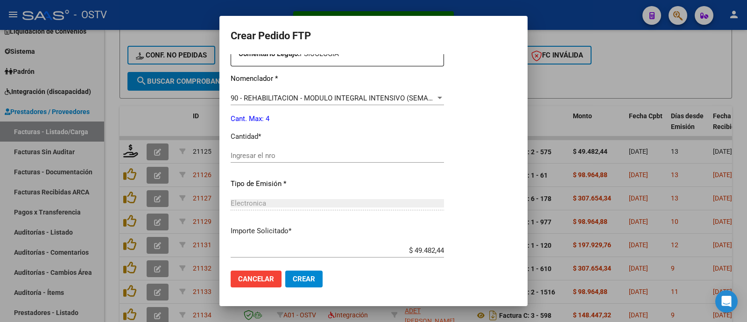
scroll to position [374, 0]
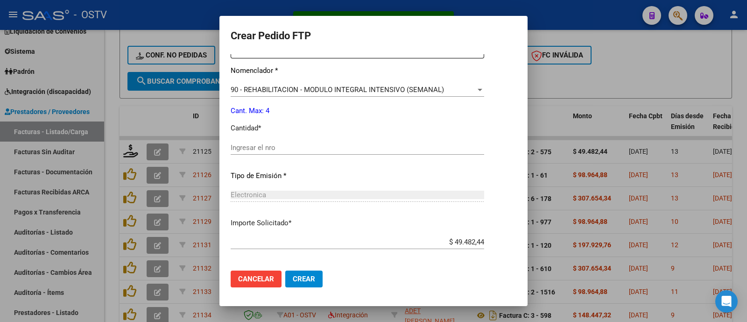
click at [267, 148] on div "Ingresar el nro" at bounding box center [358, 148] width 254 height 14
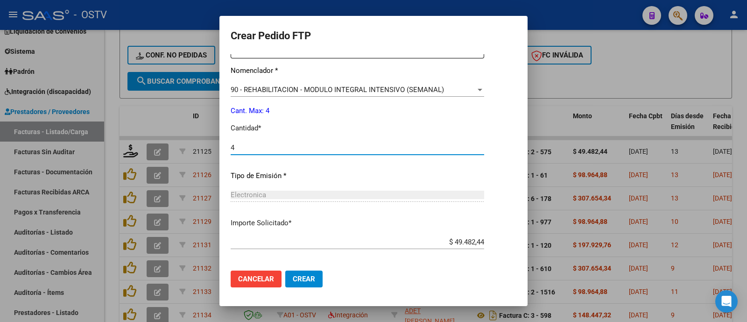
click at [299, 274] on button "Crear" at bounding box center [303, 278] width 37 height 17
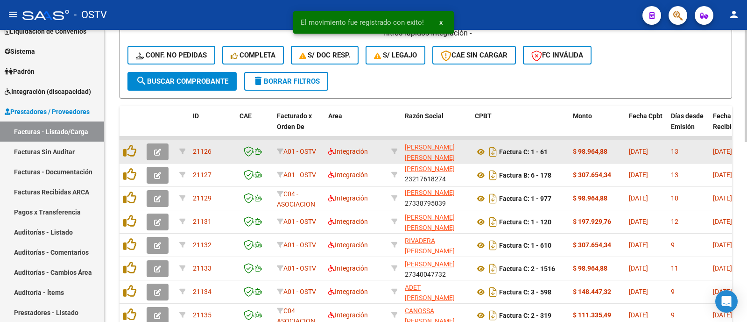
click at [156, 155] on icon "button" at bounding box center [157, 151] width 7 height 7
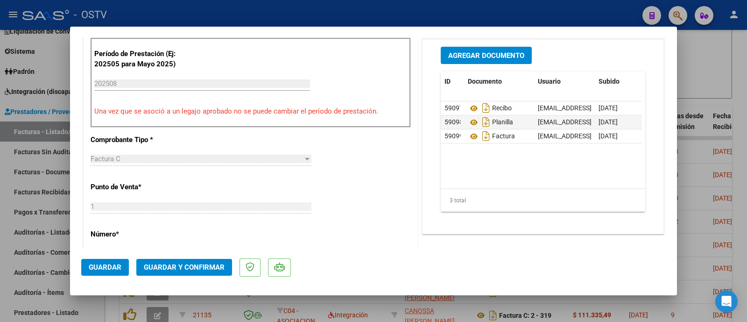
scroll to position [350, 0]
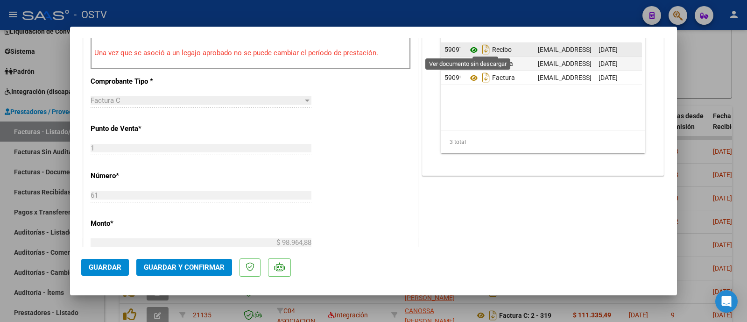
click at [468, 45] on icon at bounding box center [474, 49] width 12 height 11
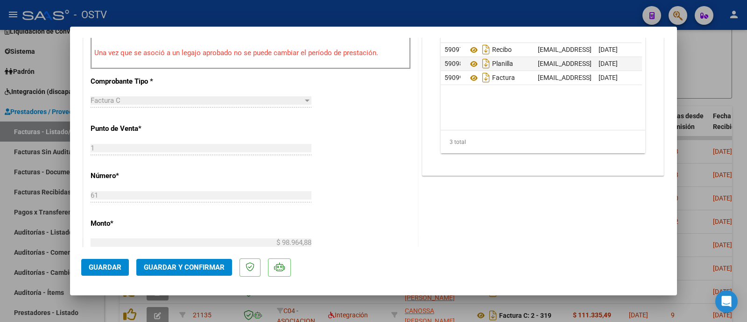
click at [186, 266] on span "Guardar y Confirmar" at bounding box center [184, 267] width 81 height 8
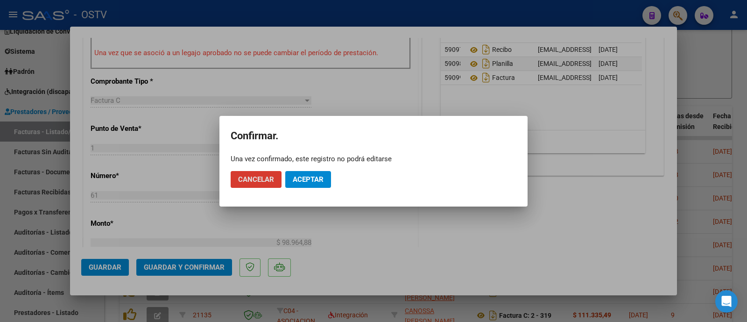
click at [323, 176] on span "Aceptar" at bounding box center [308, 179] width 31 height 8
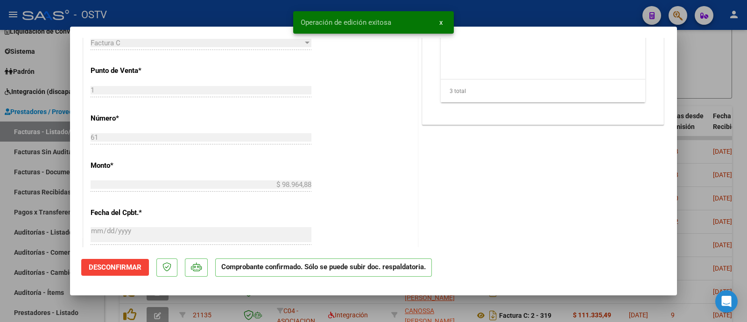
click at [275, 14] on div at bounding box center [373, 161] width 747 height 322
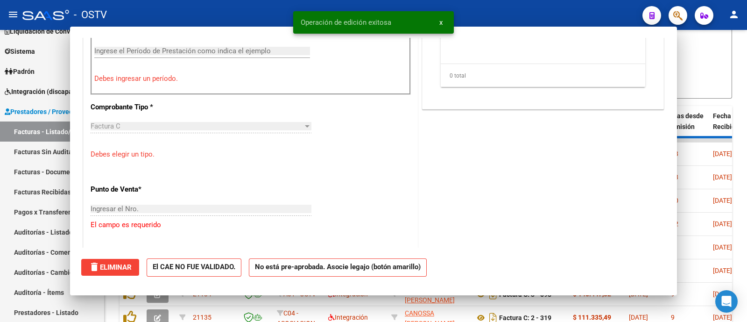
scroll to position [366, 0]
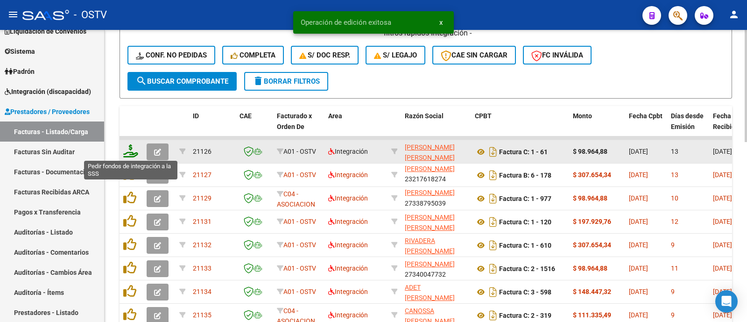
click at [131, 152] on icon at bounding box center [130, 150] width 15 height 13
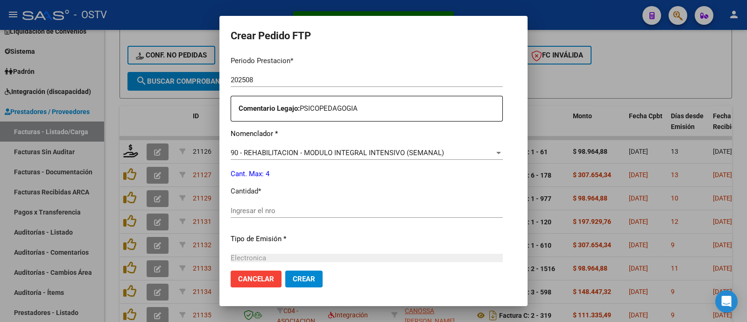
scroll to position [316, 0]
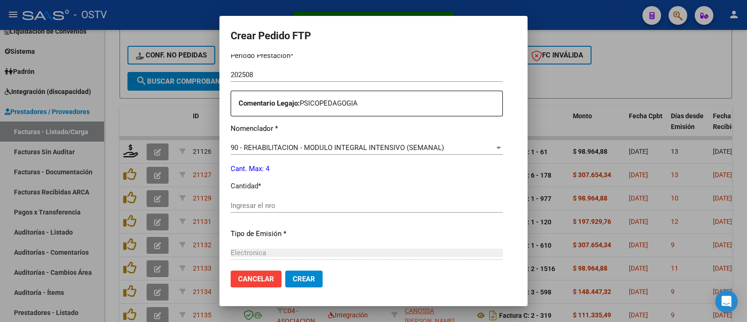
click at [250, 201] on input "Ingresar el nro" at bounding box center [367, 205] width 272 height 8
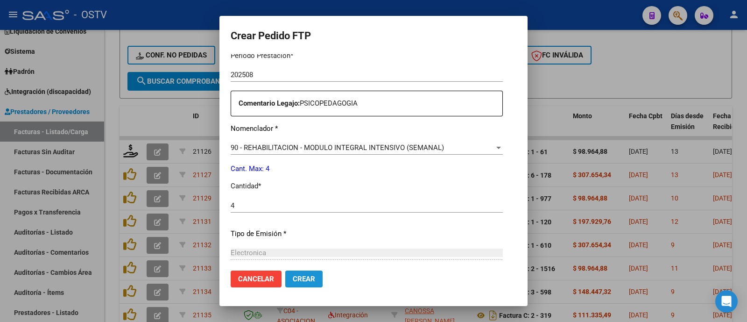
click at [293, 282] on span "Crear" at bounding box center [304, 279] width 22 height 8
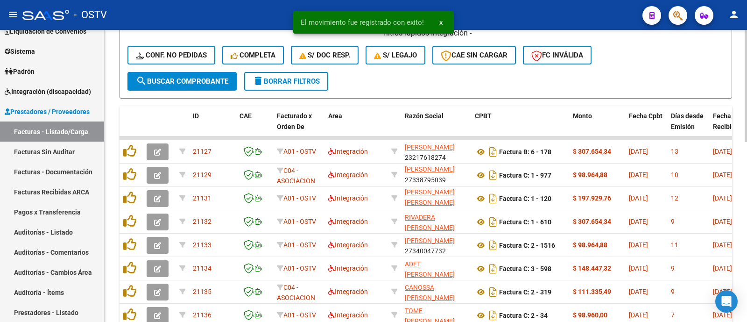
scroll to position [409, 0]
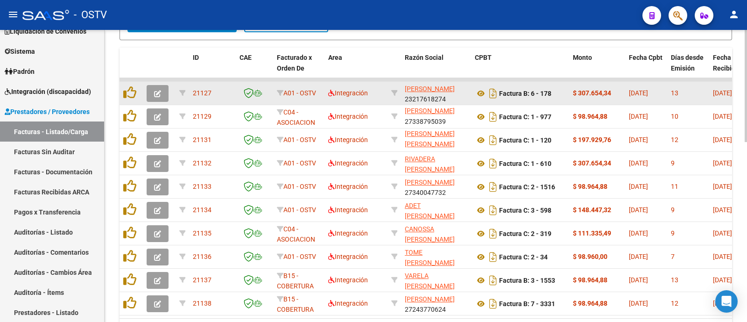
click at [160, 92] on icon "button" at bounding box center [157, 93] width 7 height 7
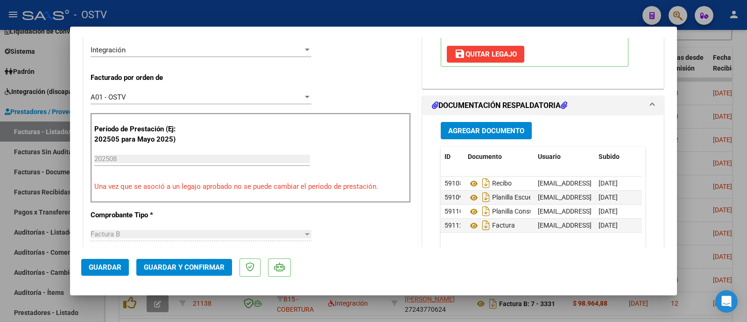
scroll to position [233, 0]
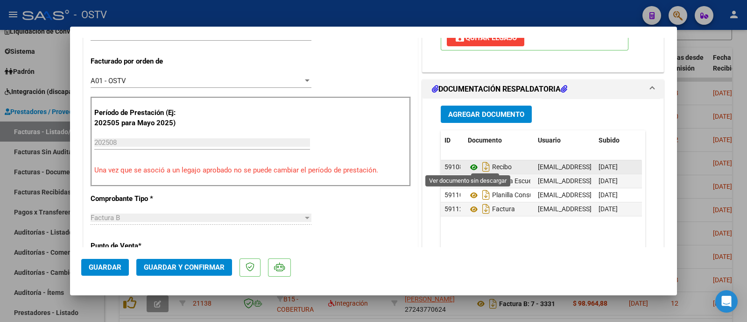
click at [469, 165] on icon at bounding box center [474, 167] width 12 height 11
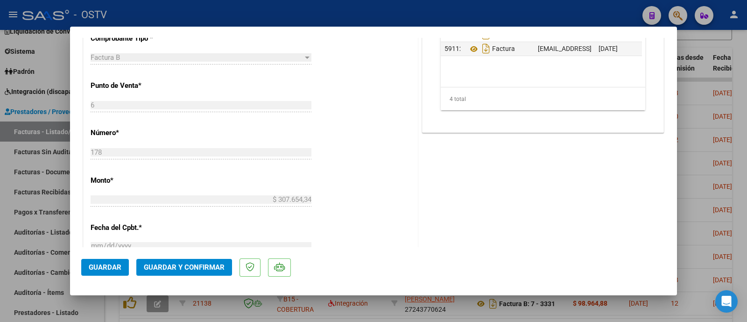
scroll to position [408, 0]
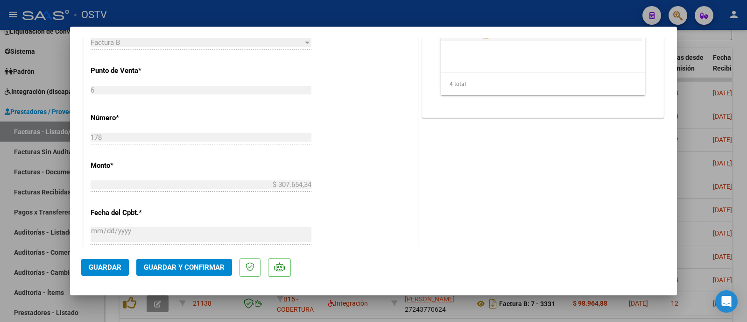
click at [179, 265] on span "Guardar y Confirmar" at bounding box center [184, 267] width 81 height 8
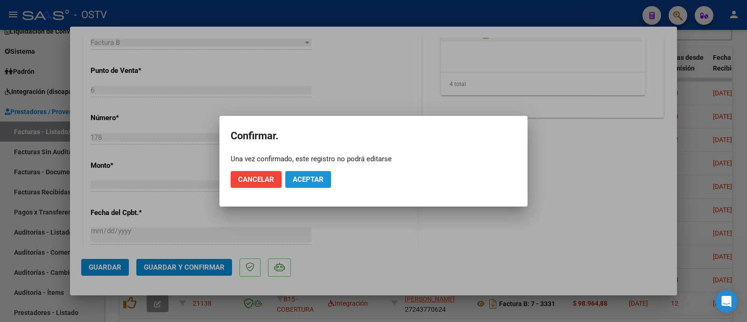
click at [303, 178] on span "Aceptar" at bounding box center [308, 179] width 31 height 8
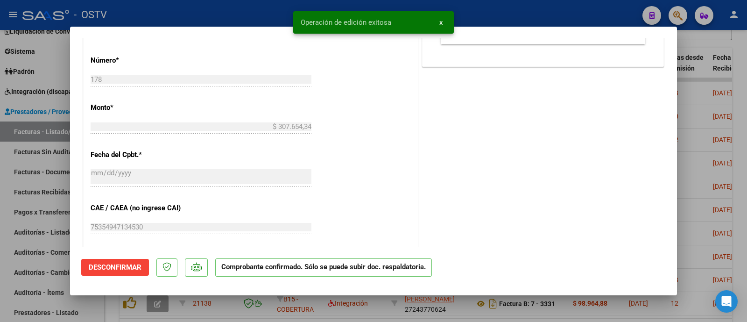
click at [219, 9] on div at bounding box center [373, 161] width 747 height 322
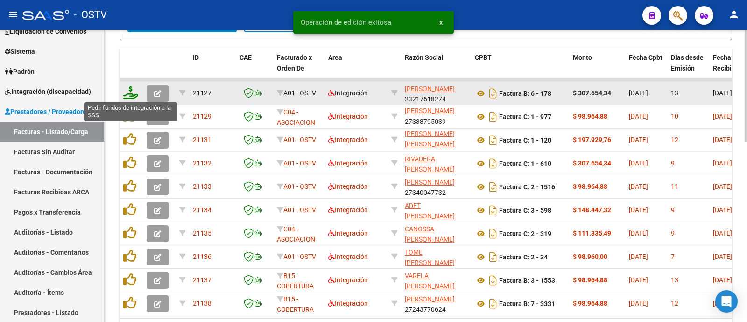
click at [131, 94] on icon at bounding box center [130, 92] width 15 height 13
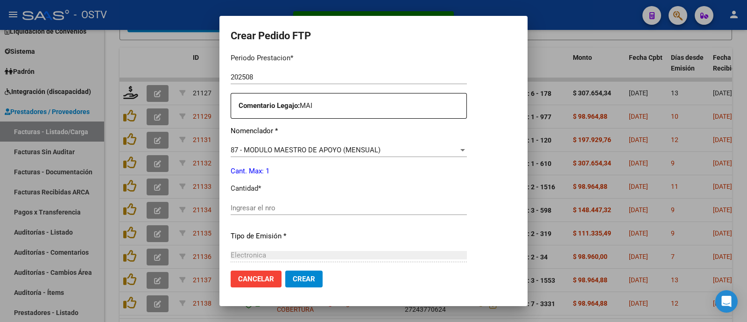
scroll to position [364, 0]
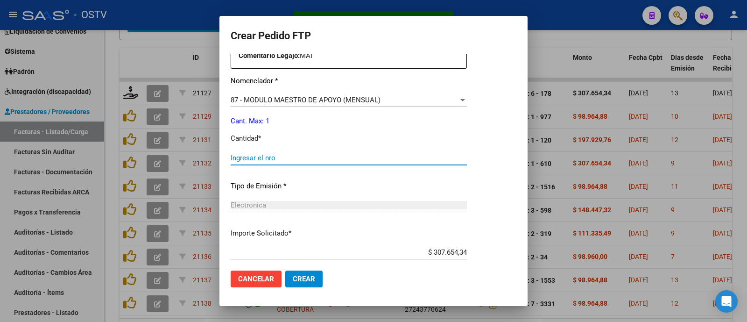
click at [253, 159] on input "Ingresar el nro" at bounding box center [349, 158] width 236 height 8
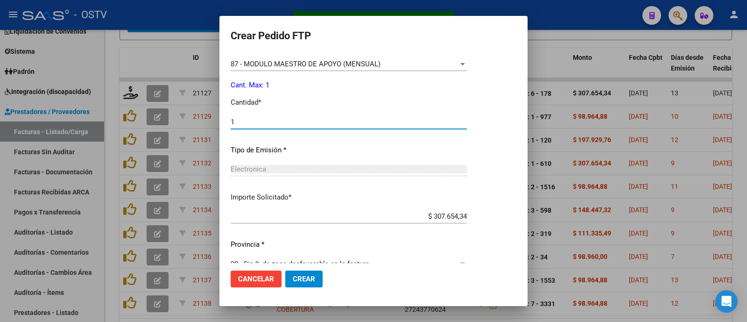
scroll to position [415, 0]
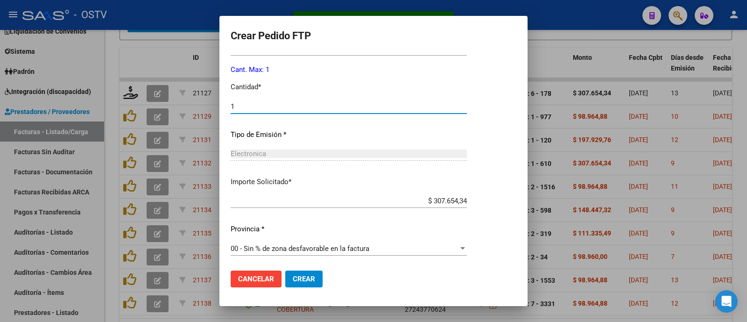
click at [293, 280] on span "Crear" at bounding box center [304, 279] width 22 height 8
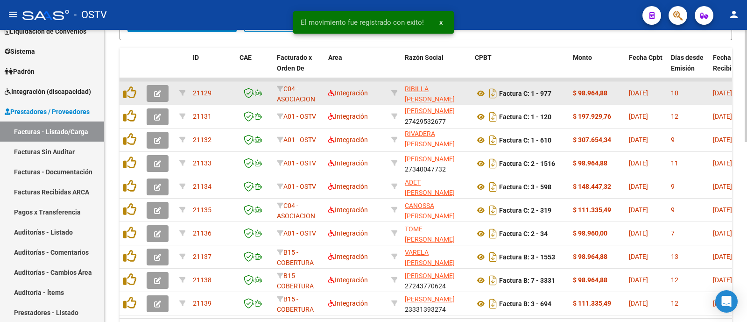
scroll to position [12, 0]
click at [155, 95] on icon "button" at bounding box center [157, 93] width 7 height 7
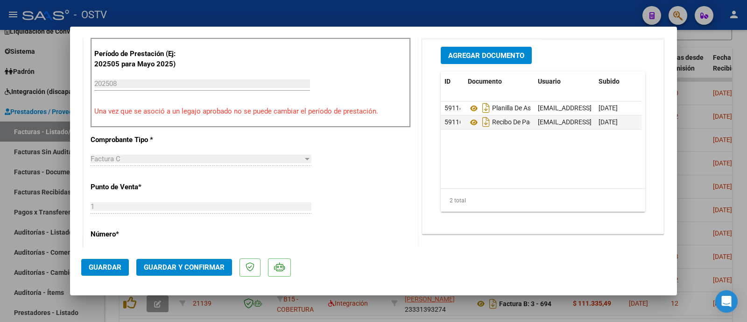
scroll to position [350, 0]
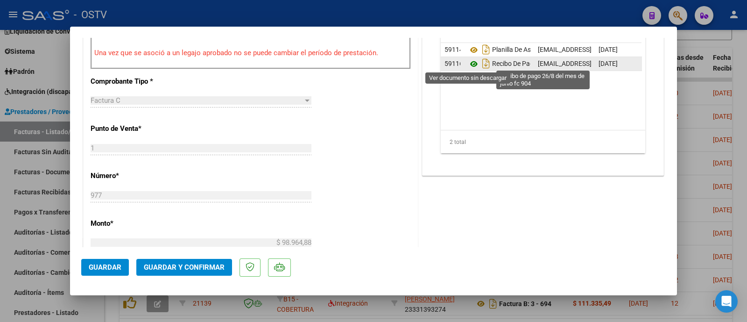
click at [468, 63] on icon at bounding box center [474, 63] width 12 height 11
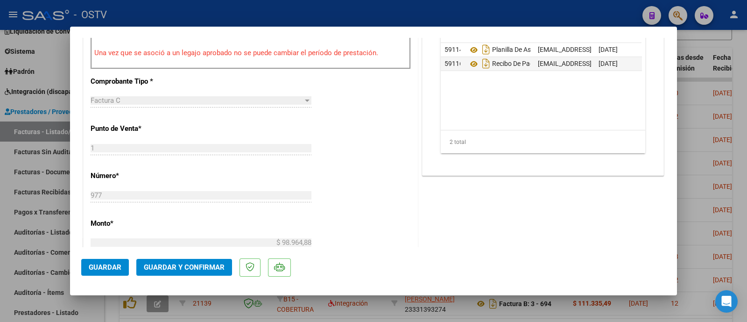
click at [194, 264] on span "Guardar y Confirmar" at bounding box center [184, 267] width 81 height 8
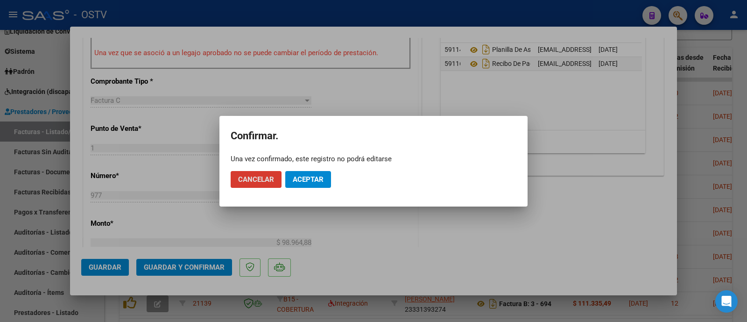
click at [291, 181] on button "Aceptar" at bounding box center [308, 179] width 46 height 17
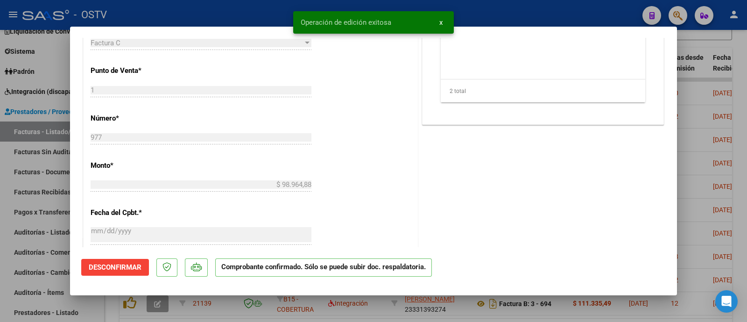
click at [205, 9] on div at bounding box center [373, 161] width 747 height 322
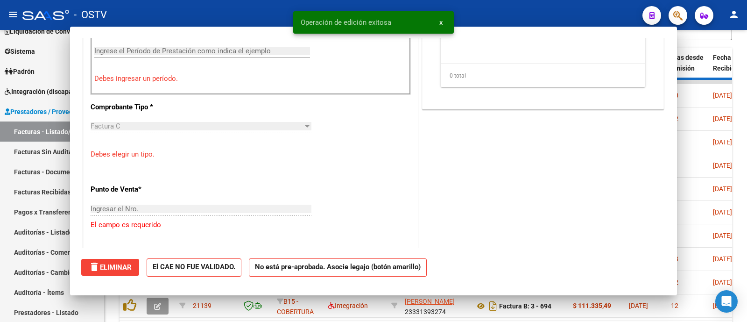
scroll to position [366, 0]
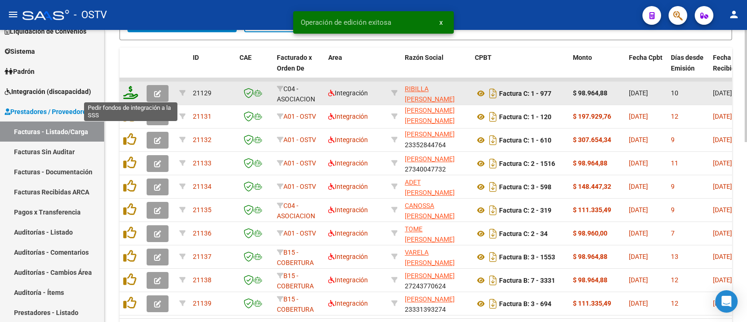
click at [130, 97] on icon at bounding box center [130, 92] width 15 height 13
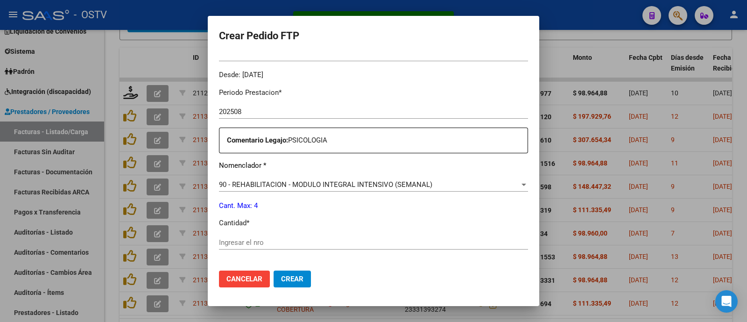
scroll to position [364, 0]
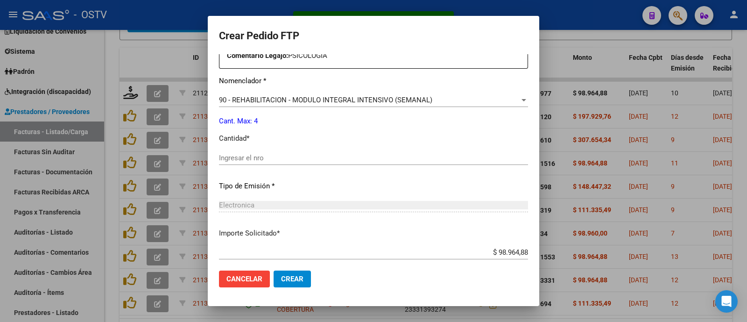
click at [252, 158] on input "Ingresar el nro" at bounding box center [373, 158] width 309 height 8
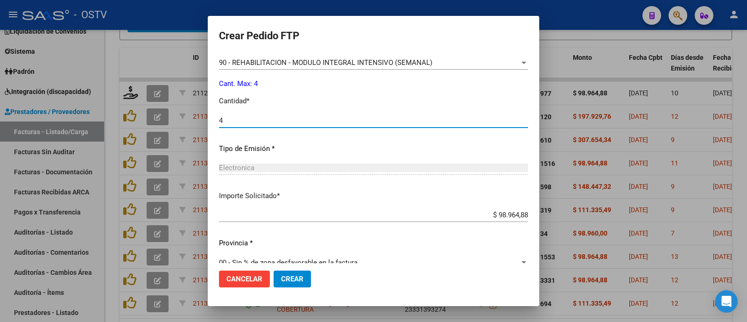
scroll to position [415, 0]
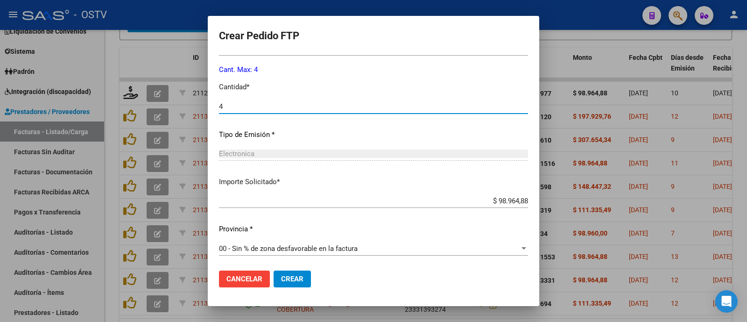
click at [294, 281] on span "Crear" at bounding box center [292, 279] width 22 height 8
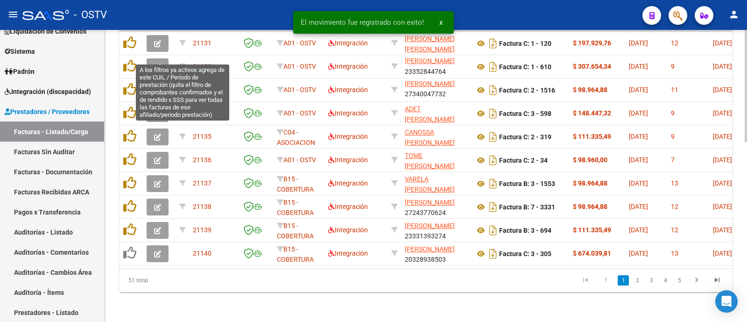
scroll to position [409, 0]
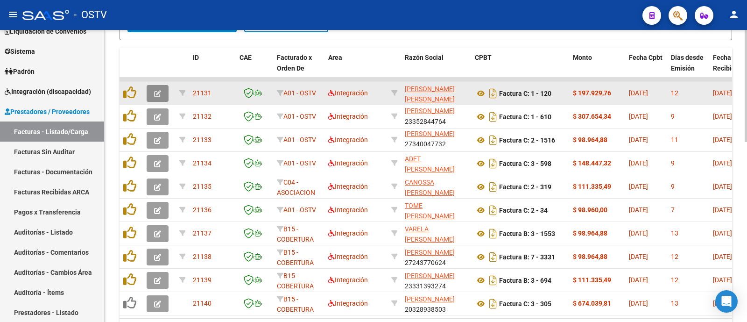
click at [155, 96] on icon "button" at bounding box center [157, 93] width 7 height 7
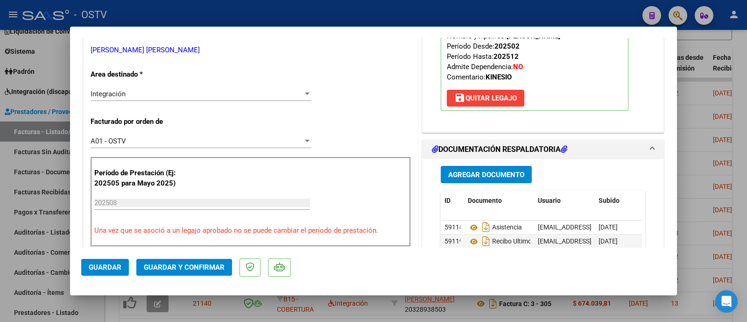
scroll to position [233, 0]
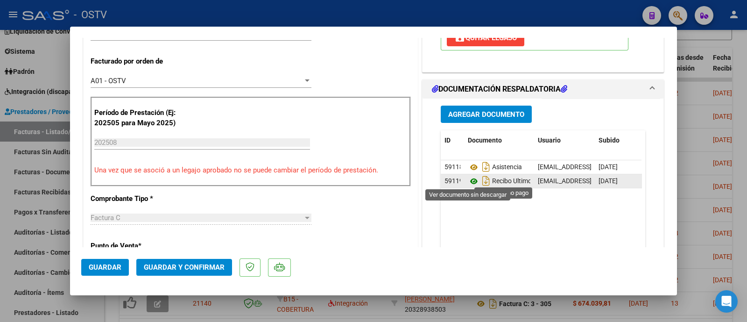
click at [470, 179] on icon at bounding box center [474, 181] width 12 height 11
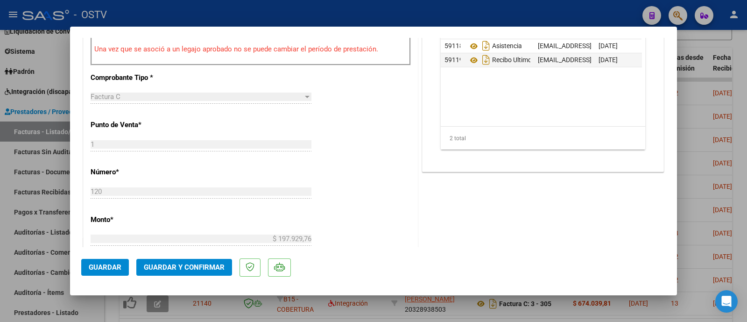
scroll to position [408, 0]
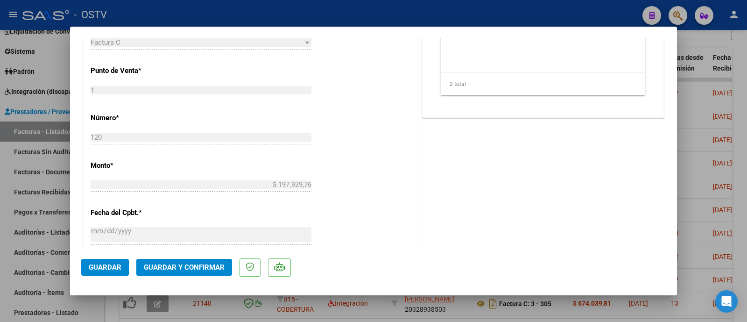
click at [212, 266] on span "Guardar y Confirmar" at bounding box center [184, 267] width 81 height 8
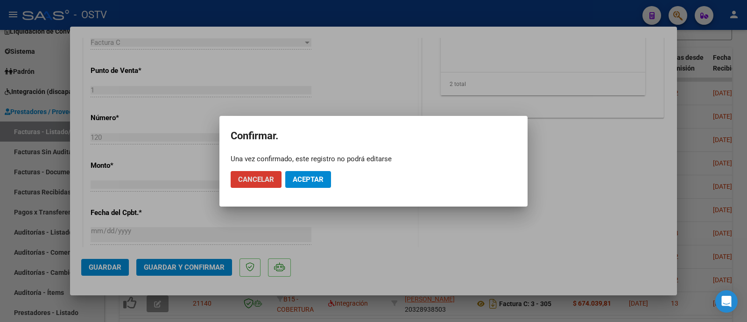
click at [307, 178] on span "Aceptar" at bounding box center [308, 179] width 31 height 8
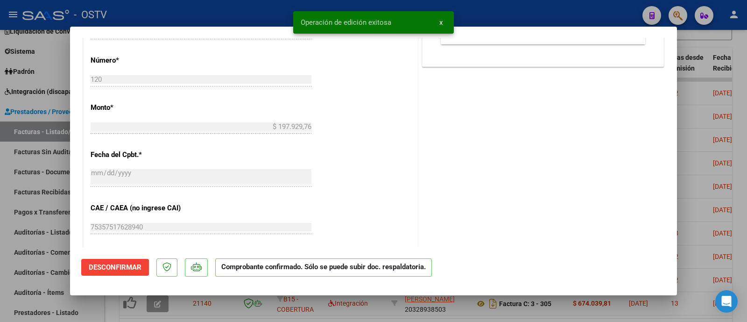
click at [242, 16] on div at bounding box center [373, 161] width 747 height 322
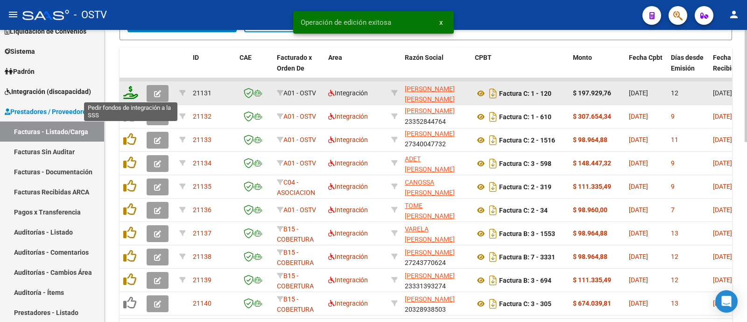
click at [132, 90] on icon at bounding box center [130, 92] width 15 height 13
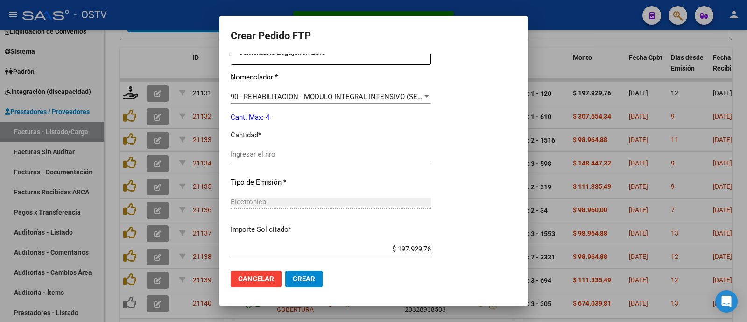
scroll to position [374, 0]
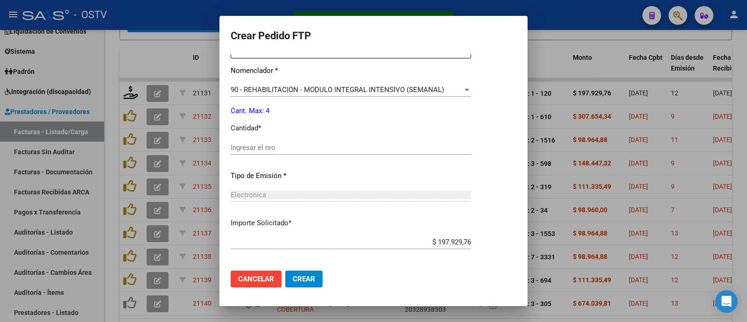
click at [261, 150] on input "Ingresar el nro" at bounding box center [351, 147] width 240 height 8
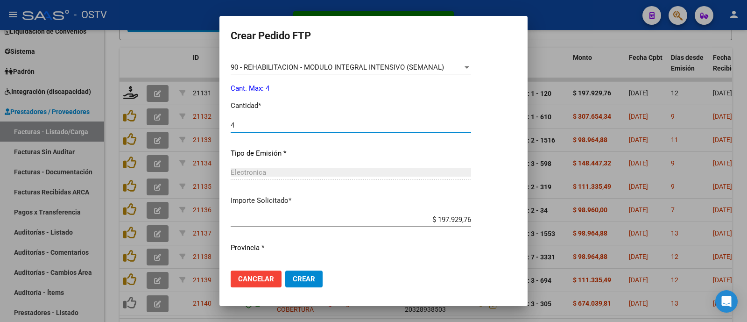
scroll to position [415, 0]
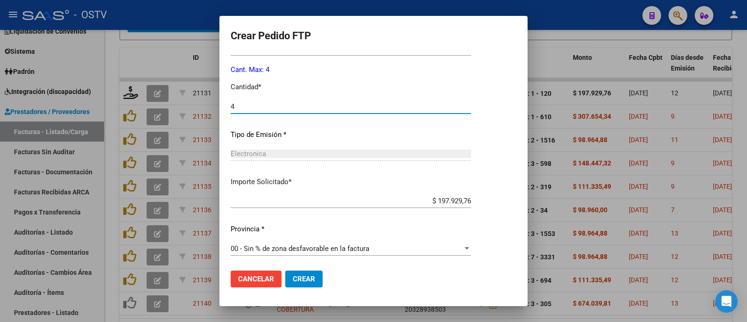
click at [300, 274] on button "Crear" at bounding box center [303, 278] width 37 height 17
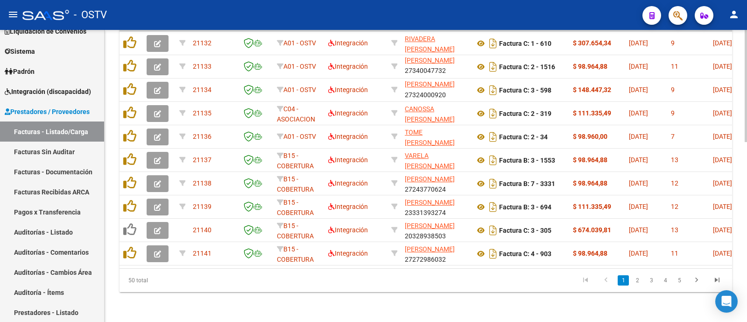
scroll to position [409, 0]
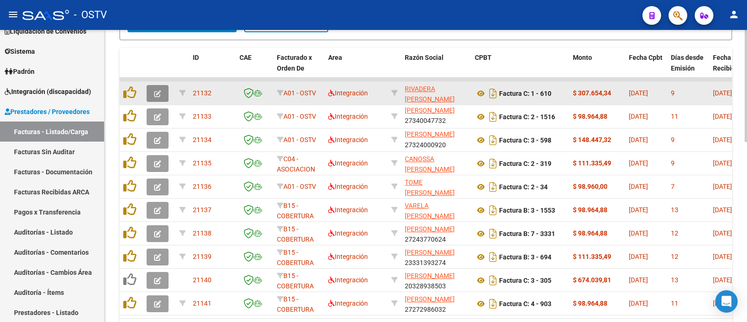
click at [156, 92] on icon "button" at bounding box center [157, 93] width 7 height 7
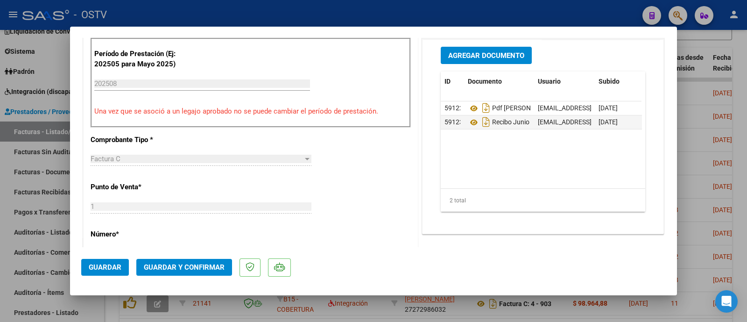
scroll to position [350, 0]
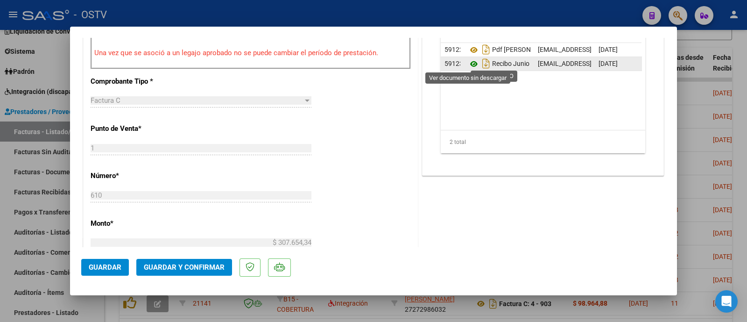
click at [468, 61] on icon at bounding box center [474, 63] width 12 height 11
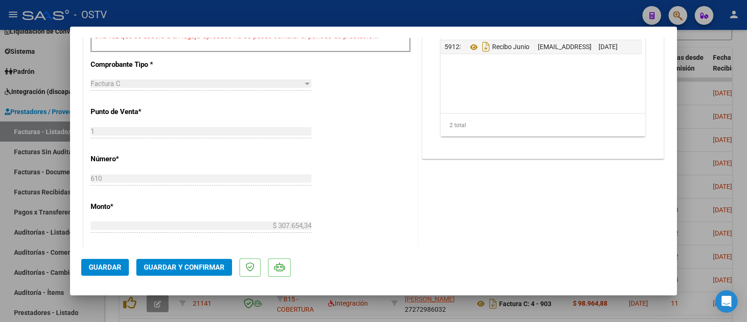
scroll to position [408, 0]
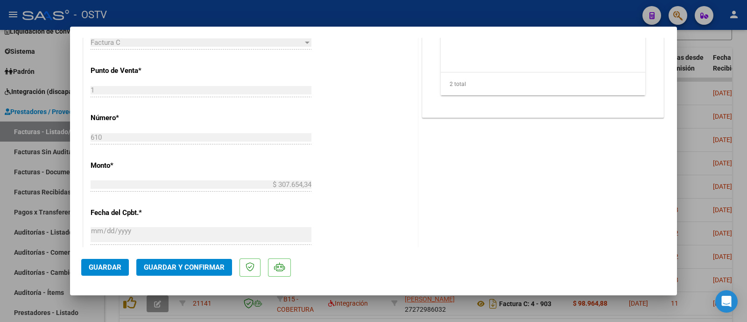
click at [196, 263] on span "Guardar y Confirmar" at bounding box center [184, 267] width 81 height 8
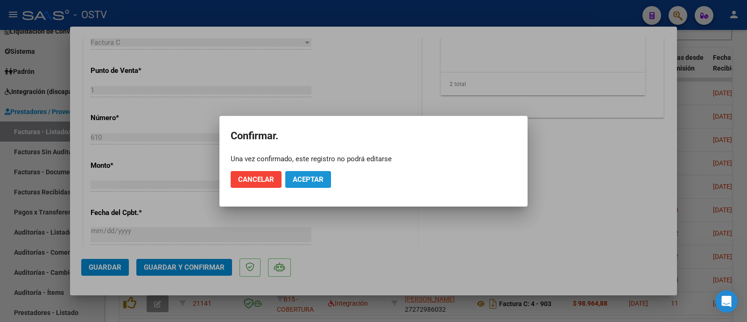
click at [304, 177] on span "Aceptar" at bounding box center [308, 179] width 31 height 8
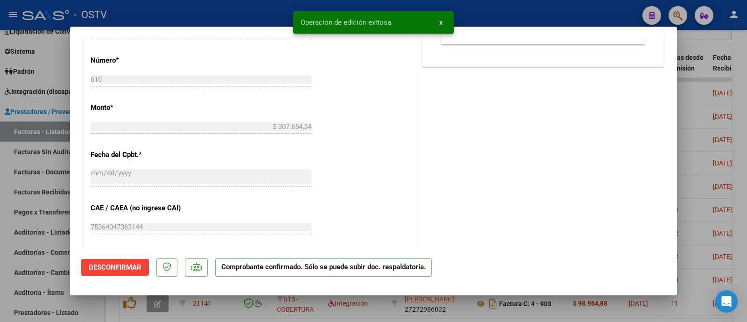
click at [218, 10] on div at bounding box center [373, 161] width 747 height 322
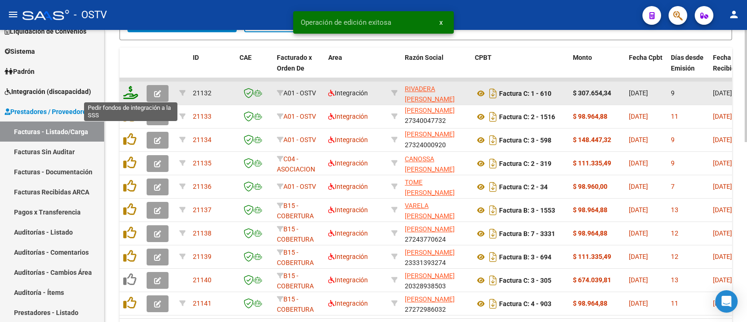
click at [128, 94] on icon at bounding box center [130, 92] width 15 height 13
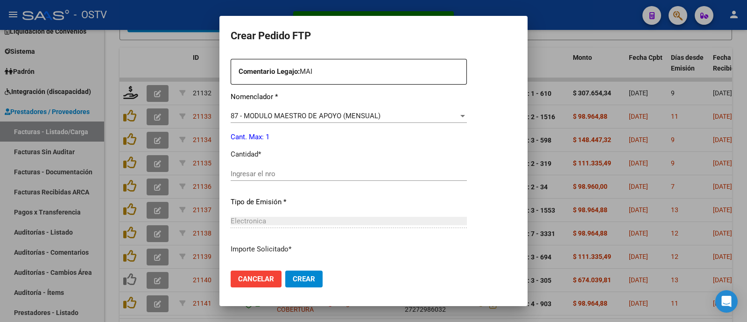
scroll to position [363, 0]
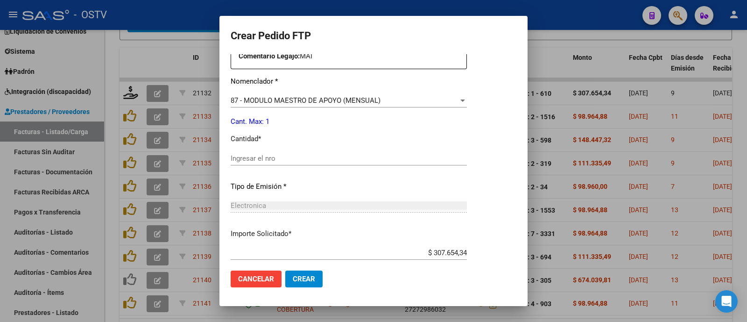
click at [259, 157] on input "Ingresar el nro" at bounding box center [349, 158] width 236 height 8
click at [309, 278] on span "Crear" at bounding box center [304, 279] width 22 height 8
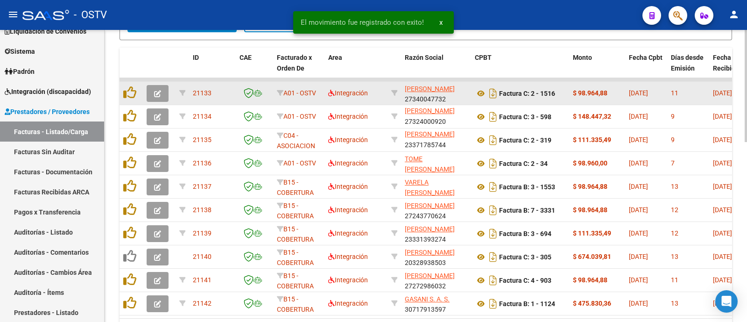
click at [160, 94] on icon "button" at bounding box center [157, 93] width 7 height 7
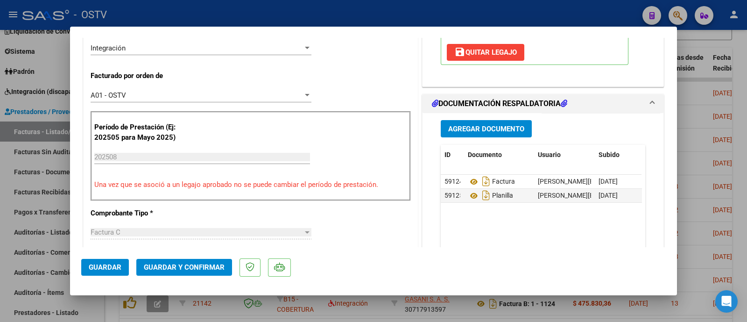
scroll to position [175, 0]
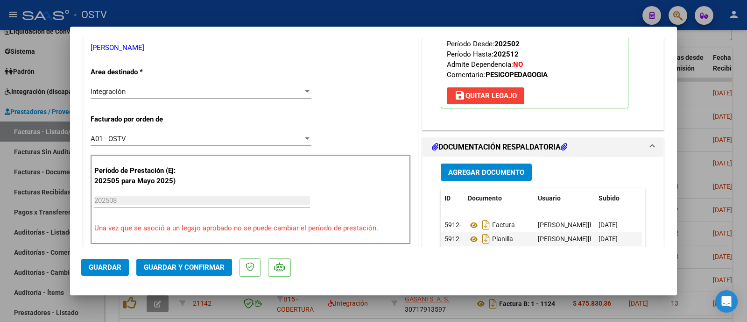
click at [184, 268] on span "Guardar y Confirmar" at bounding box center [184, 267] width 81 height 8
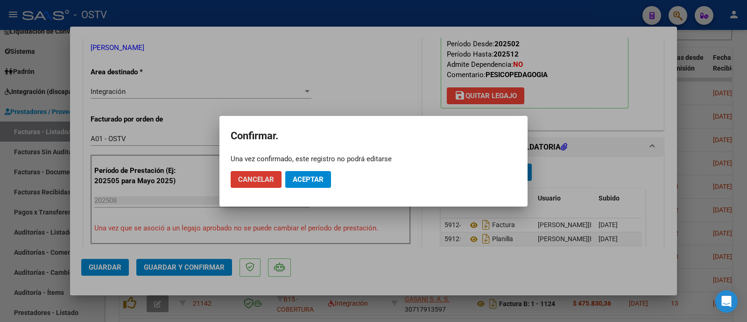
click at [293, 181] on span "Aceptar" at bounding box center [308, 179] width 31 height 8
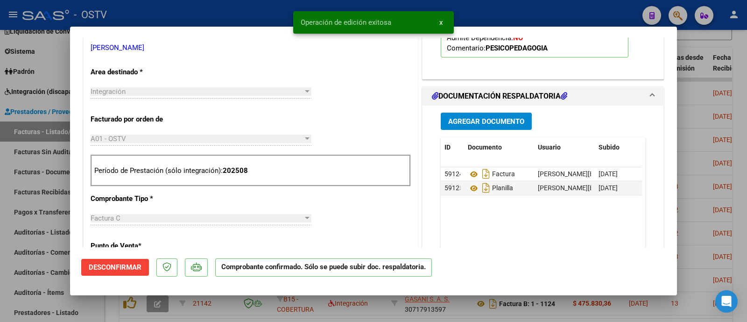
click at [203, 17] on div at bounding box center [373, 161] width 747 height 322
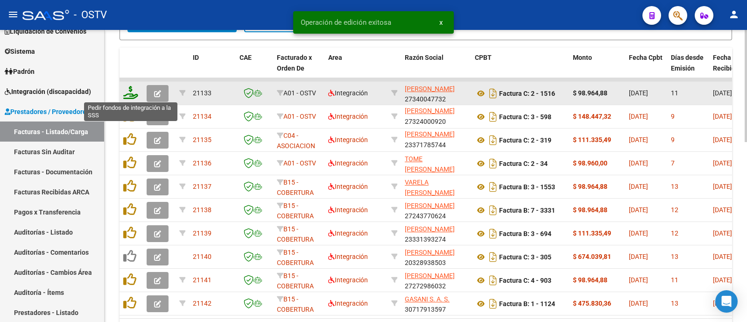
click at [130, 94] on icon at bounding box center [130, 92] width 15 height 13
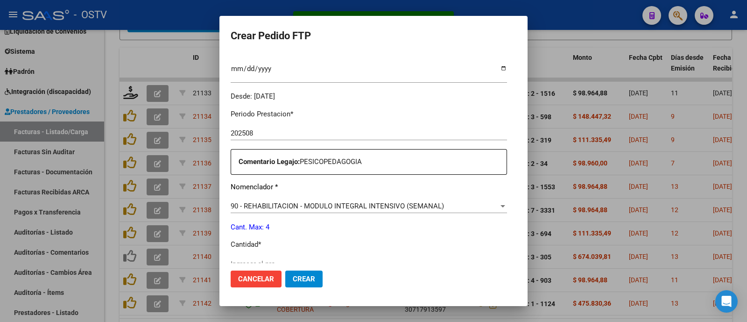
scroll to position [316, 0]
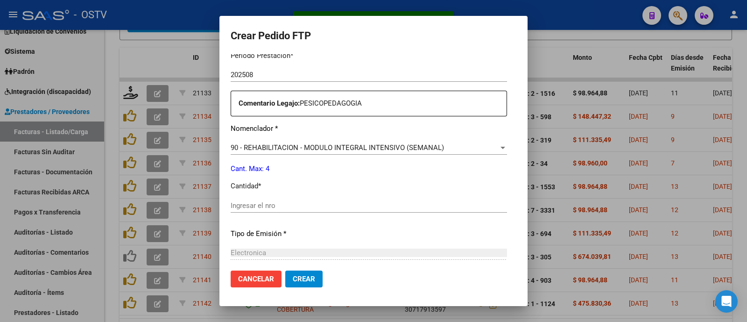
click at [254, 199] on div "Ingresar el nro" at bounding box center [369, 205] width 276 height 14
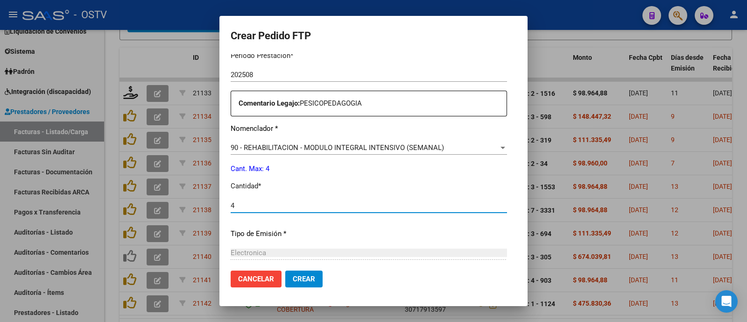
click at [296, 275] on span "Crear" at bounding box center [304, 279] width 22 height 8
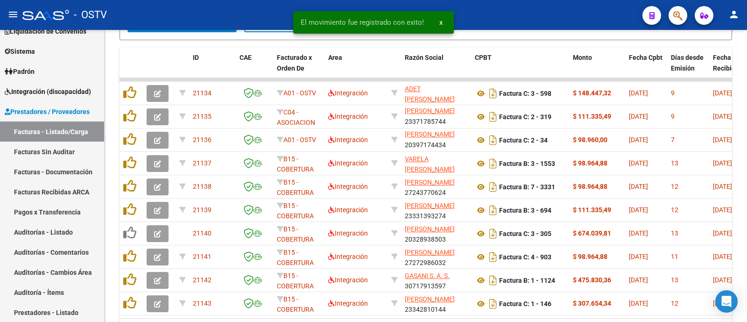
scroll to position [2, 0]
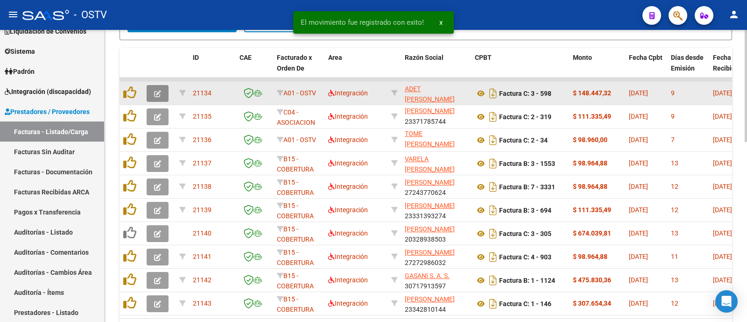
click at [154, 90] on icon "button" at bounding box center [157, 93] width 7 height 7
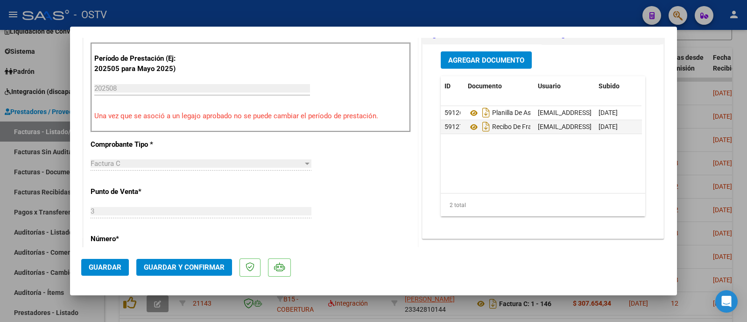
scroll to position [292, 0]
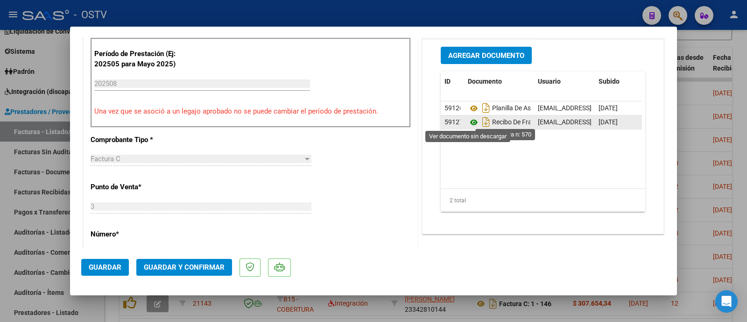
click at [468, 120] on icon at bounding box center [474, 122] width 12 height 11
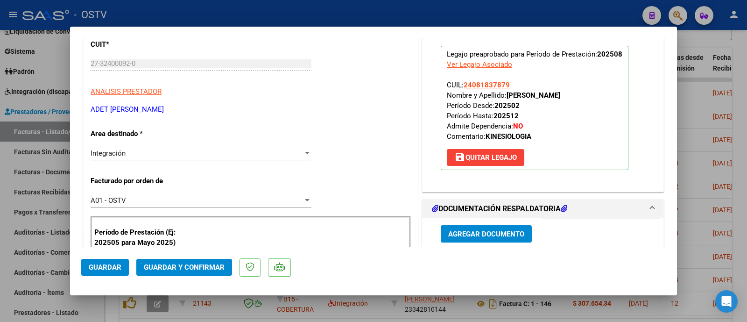
scroll to position [116, 0]
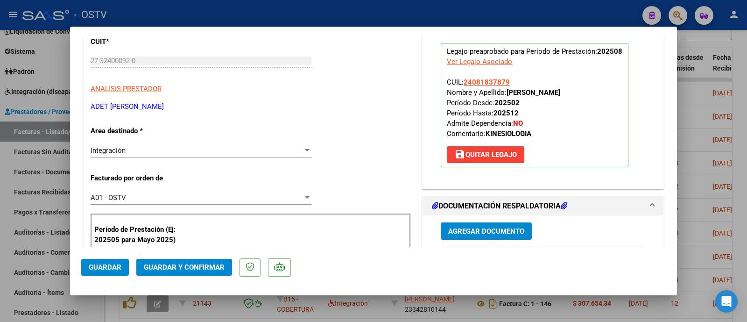
click at [204, 268] on span "Guardar y Confirmar" at bounding box center [184, 267] width 81 height 8
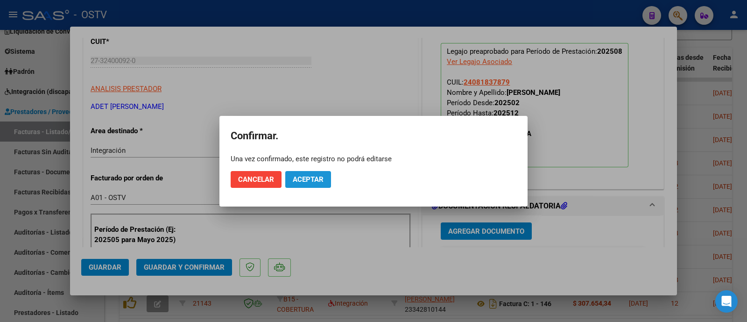
click at [309, 181] on span "Aceptar" at bounding box center [308, 179] width 31 height 8
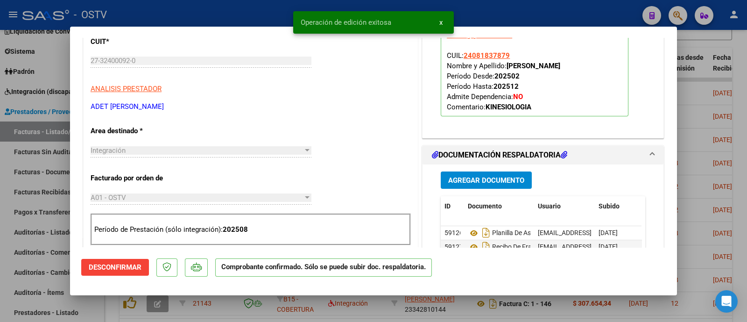
click at [257, 14] on div at bounding box center [373, 161] width 747 height 322
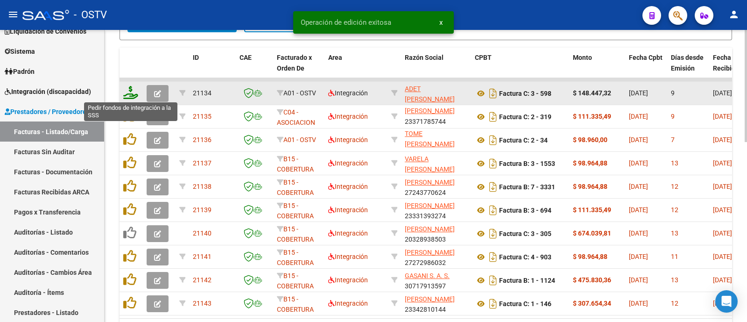
click at [131, 93] on icon at bounding box center [130, 92] width 15 height 13
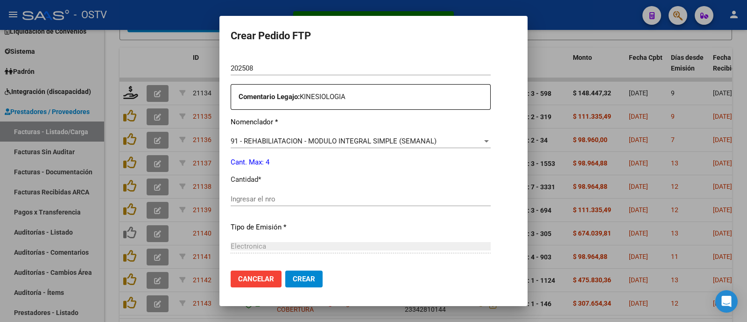
scroll to position [364, 0]
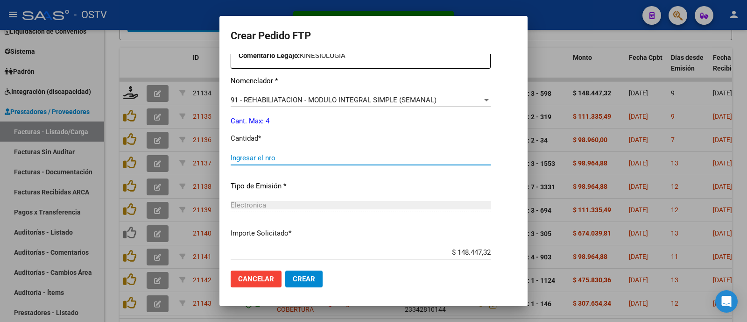
click at [269, 161] on input "Ingresar el nro" at bounding box center [361, 158] width 260 height 8
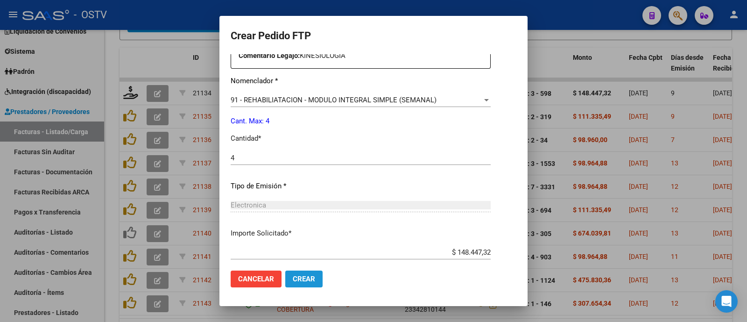
click at [299, 284] on button "Crear" at bounding box center [303, 278] width 37 height 17
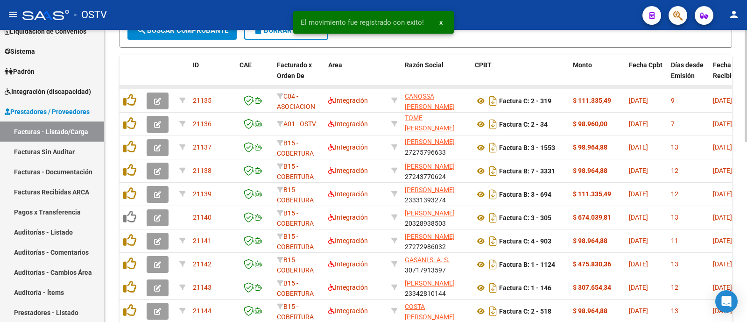
scroll to position [409, 0]
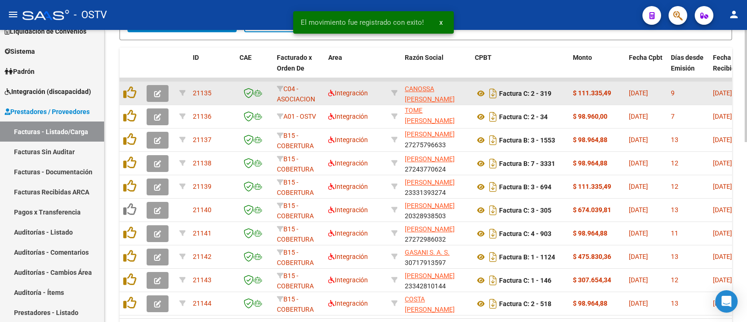
click at [163, 97] on button "button" at bounding box center [158, 93] width 22 height 17
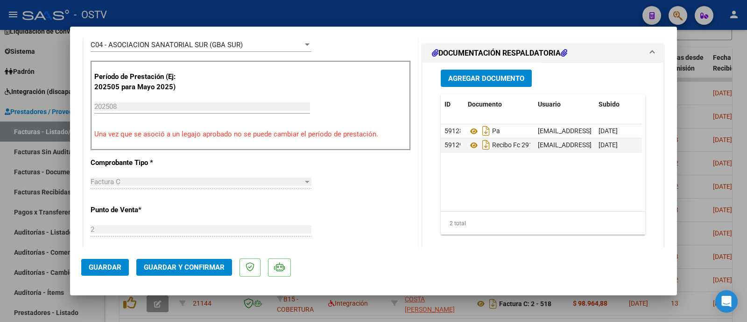
scroll to position [292, 0]
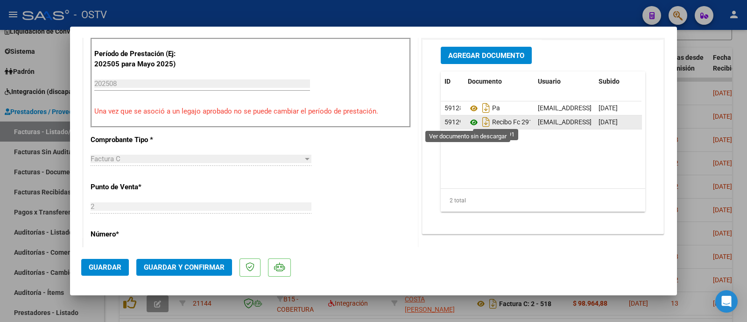
click at [469, 118] on icon at bounding box center [474, 122] width 12 height 11
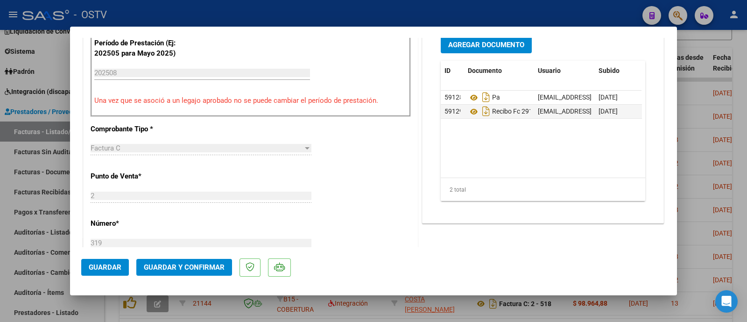
scroll to position [233, 0]
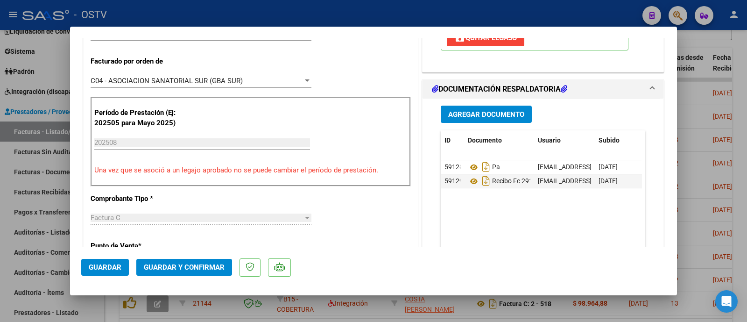
click at [198, 264] on span "Guardar y Confirmar" at bounding box center [184, 267] width 81 height 8
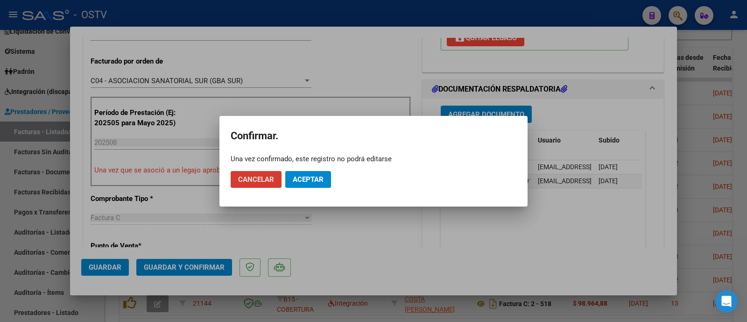
click at [321, 177] on span "Aceptar" at bounding box center [308, 179] width 31 height 8
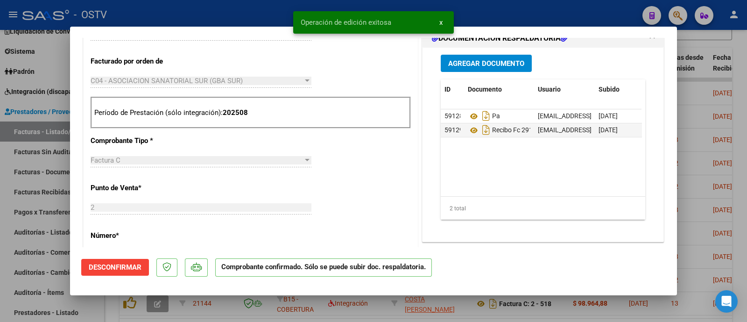
click at [212, 10] on div at bounding box center [373, 161] width 747 height 322
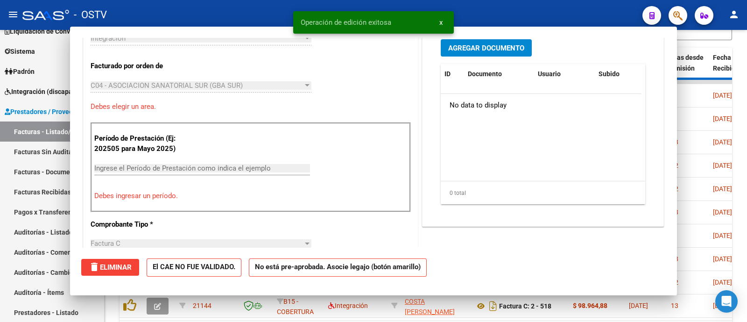
scroll to position [250, 0]
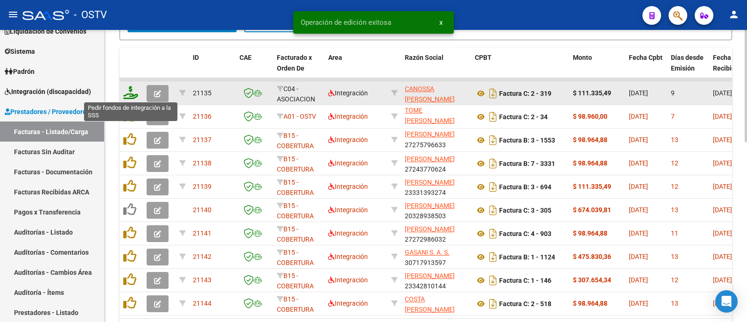
click at [132, 93] on icon at bounding box center [130, 92] width 15 height 13
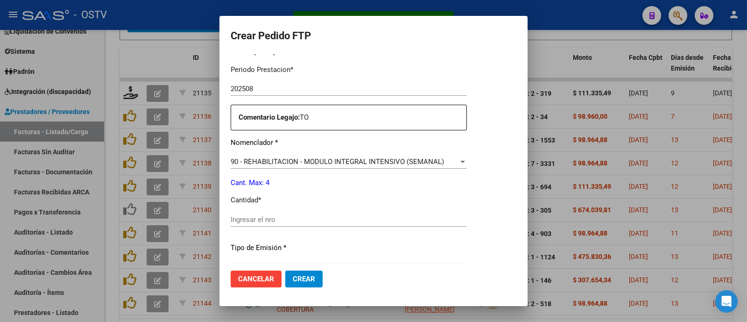
scroll to position [305, 0]
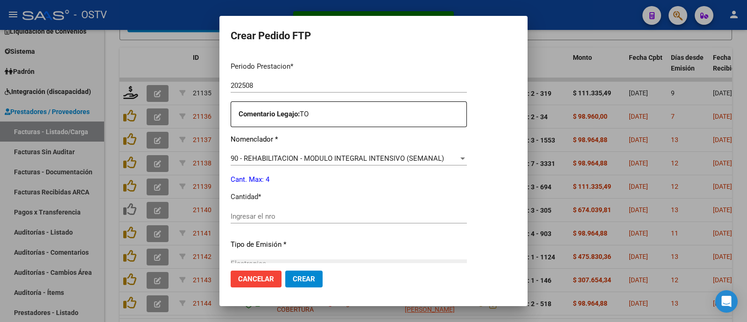
click at [289, 220] on div "Ingresar el nro" at bounding box center [349, 216] width 236 height 14
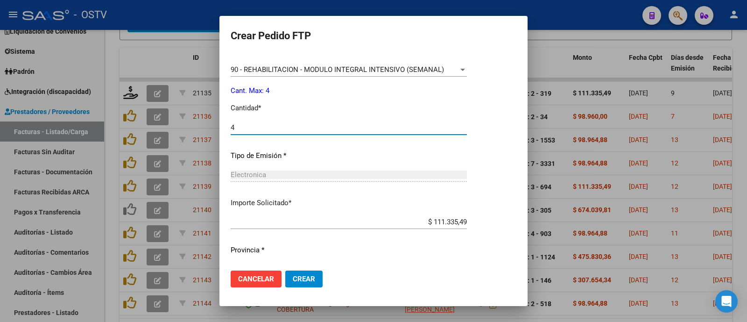
scroll to position [415, 0]
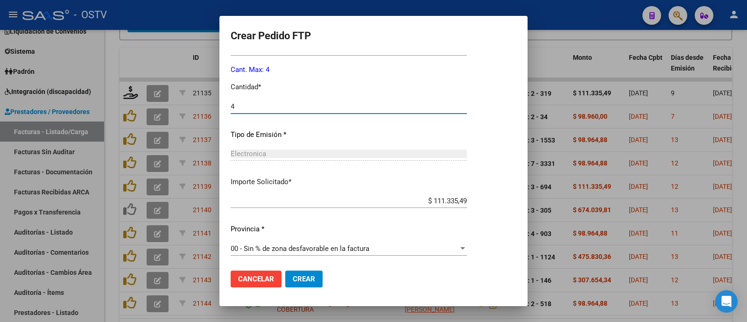
click at [307, 279] on span "Crear" at bounding box center [304, 279] width 22 height 8
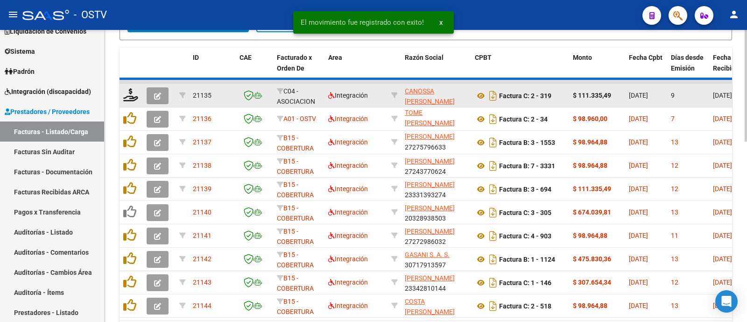
scroll to position [12, 0]
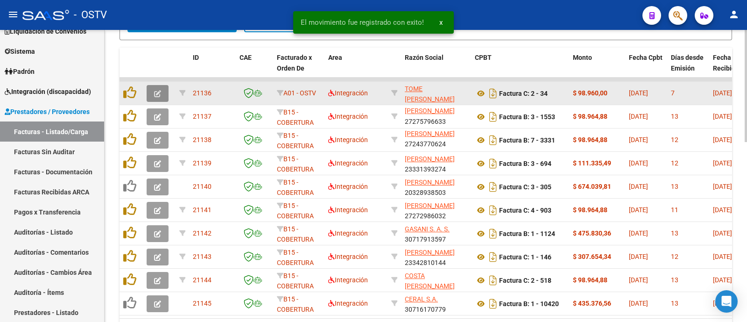
click at [161, 97] on button "button" at bounding box center [158, 93] width 22 height 17
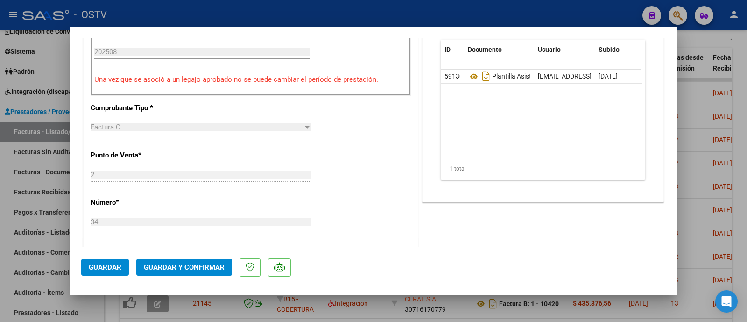
scroll to position [350, 0]
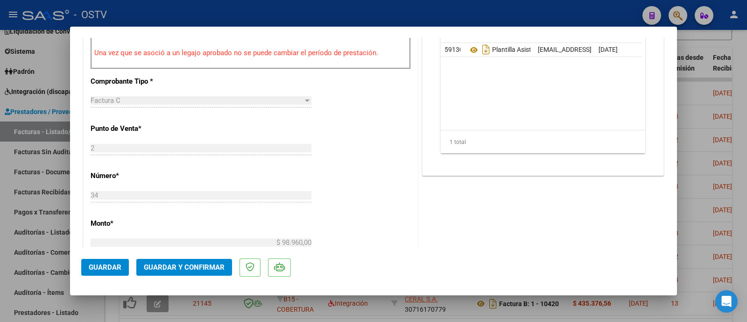
click at [197, 272] on button "Guardar y Confirmar" at bounding box center [184, 267] width 96 height 17
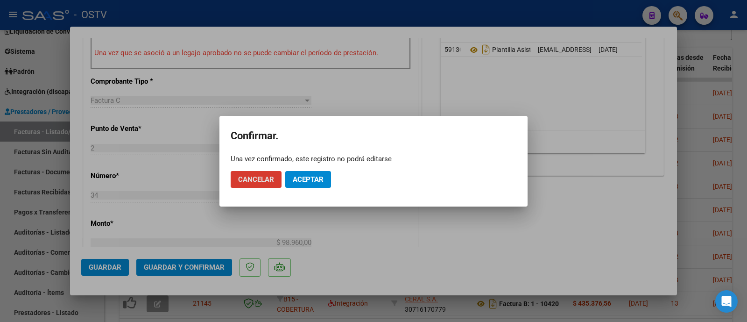
click at [304, 181] on span "Aceptar" at bounding box center [308, 179] width 31 height 8
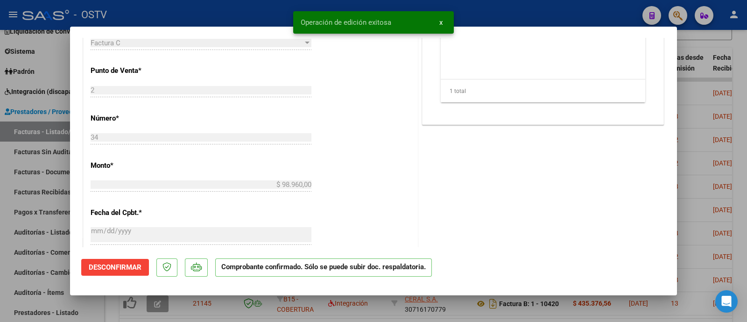
click at [185, 9] on div at bounding box center [373, 161] width 747 height 322
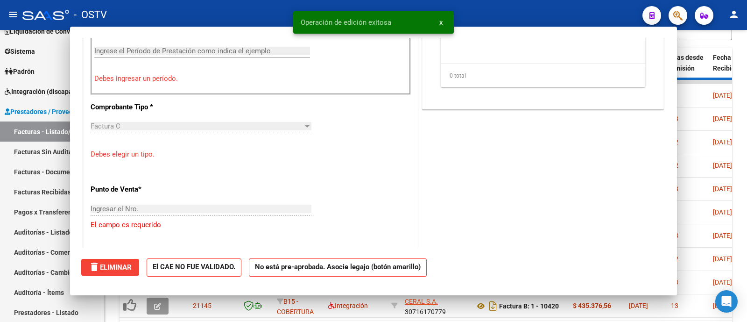
scroll to position [366, 0]
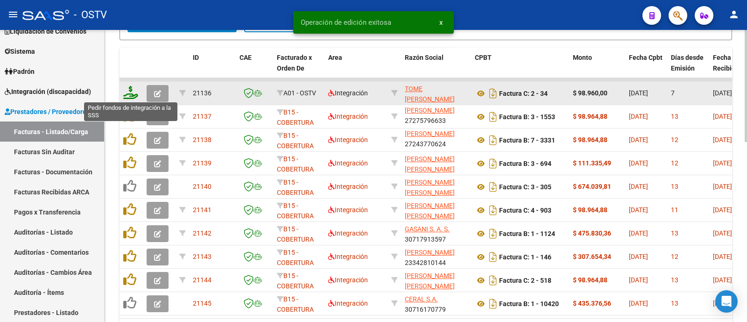
click at [132, 92] on icon at bounding box center [130, 92] width 15 height 13
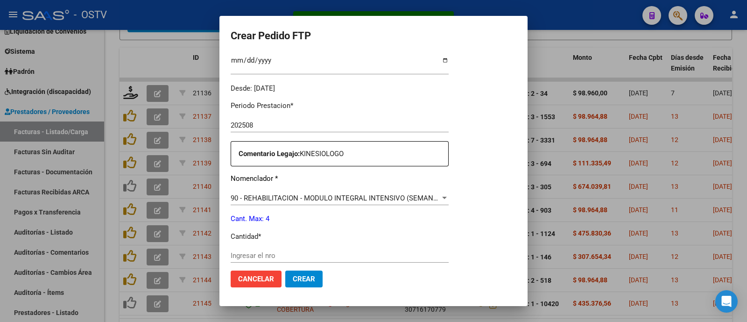
scroll to position [305, 0]
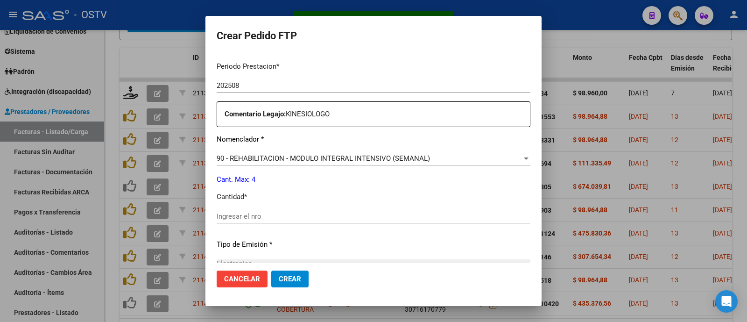
click at [271, 221] on div "Ingresar el nro" at bounding box center [374, 216] width 314 height 14
click at [298, 284] on button "Crear" at bounding box center [289, 278] width 37 height 17
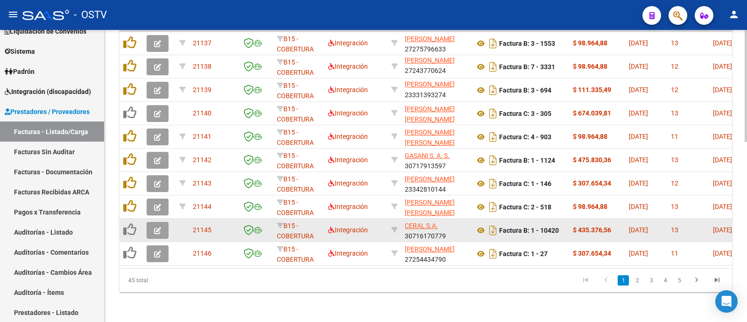
scroll to position [409, 0]
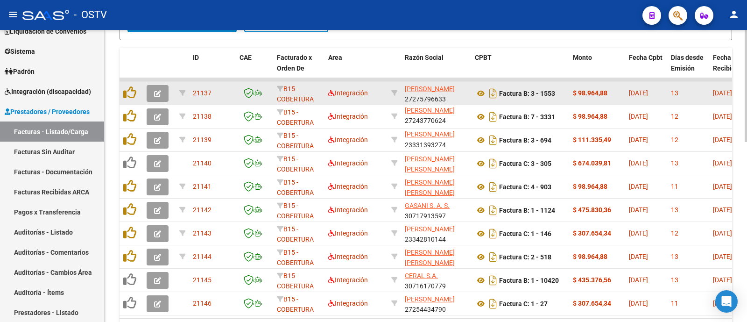
click at [153, 92] on button "button" at bounding box center [158, 93] width 22 height 17
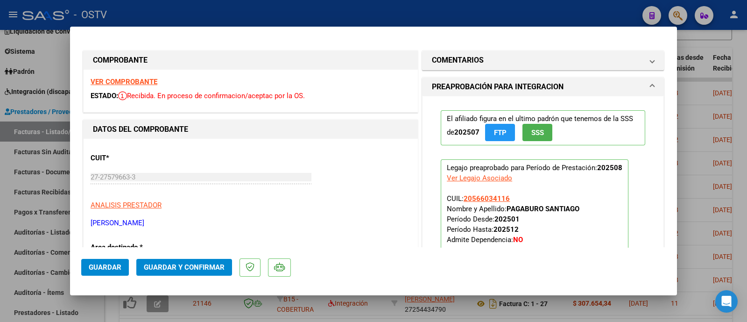
click at [247, 17] on div at bounding box center [373, 161] width 747 height 322
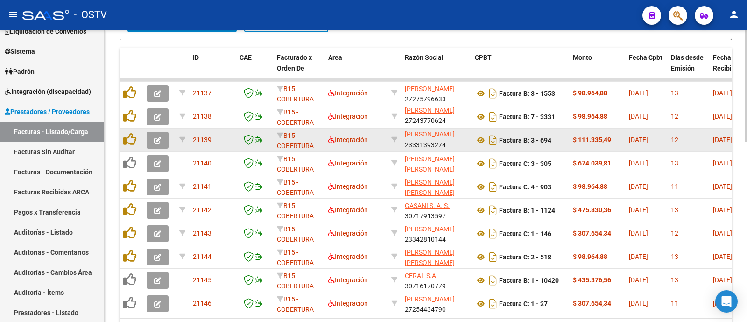
scroll to position [467, 0]
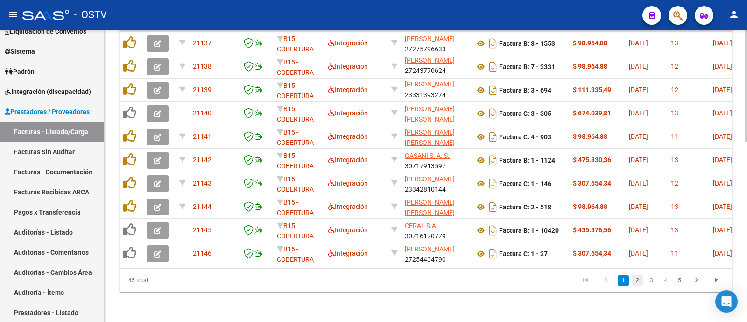
click at [637, 282] on link "2" at bounding box center [637, 280] width 11 height 10
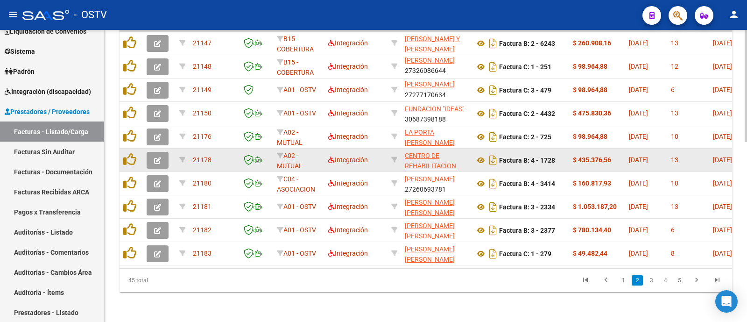
scroll to position [409, 0]
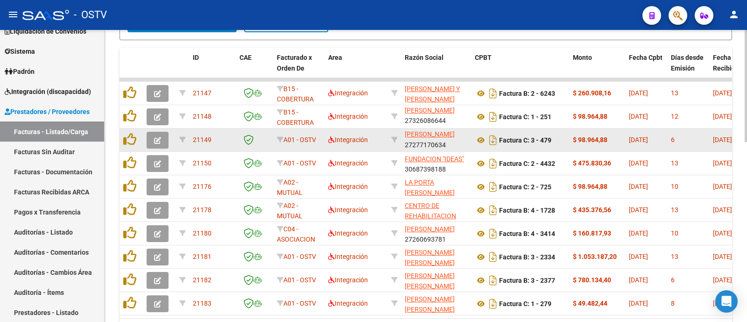
click at [160, 141] on icon "button" at bounding box center [157, 140] width 7 height 7
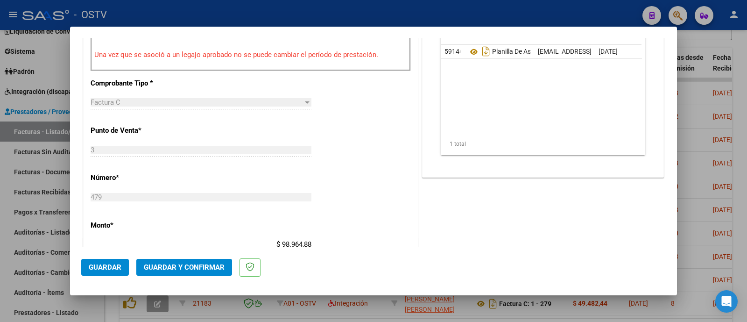
scroll to position [350, 0]
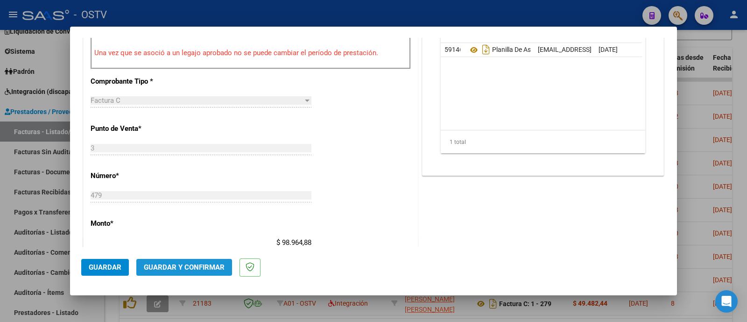
click at [180, 261] on button "Guardar y Confirmar" at bounding box center [184, 267] width 96 height 17
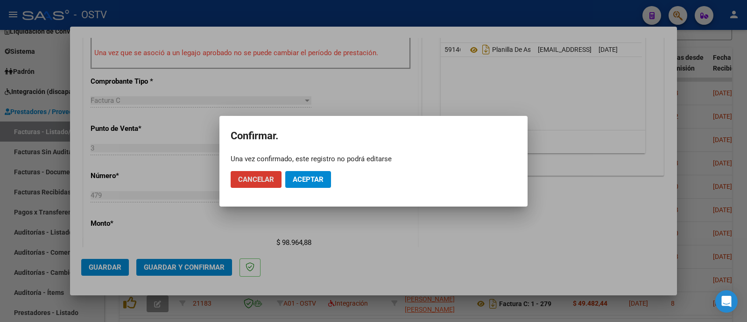
click at [298, 179] on span "Aceptar" at bounding box center [308, 179] width 31 height 8
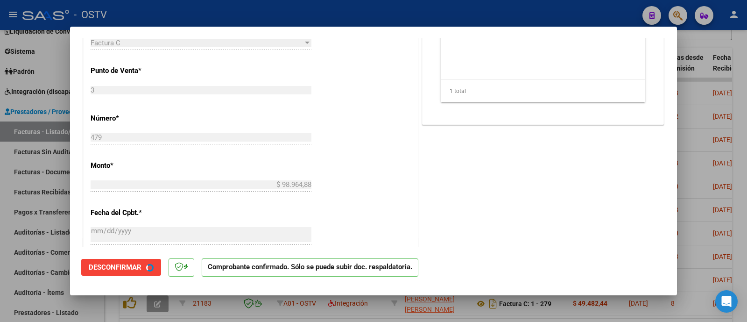
click at [212, 18] on div at bounding box center [373, 161] width 747 height 322
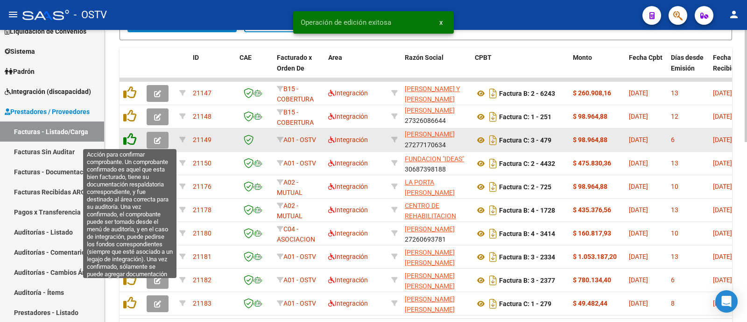
click at [126, 139] on icon at bounding box center [129, 139] width 13 height 13
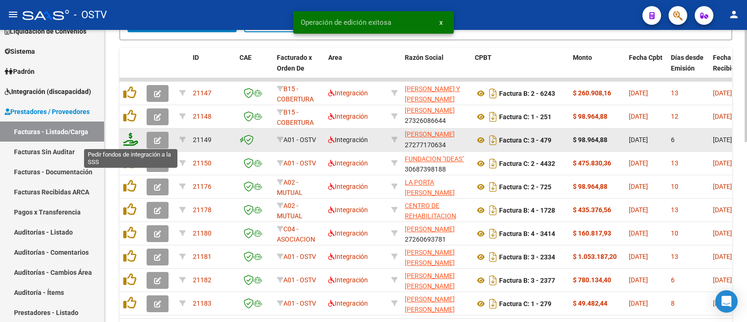
click at [134, 140] on icon at bounding box center [130, 139] width 15 height 13
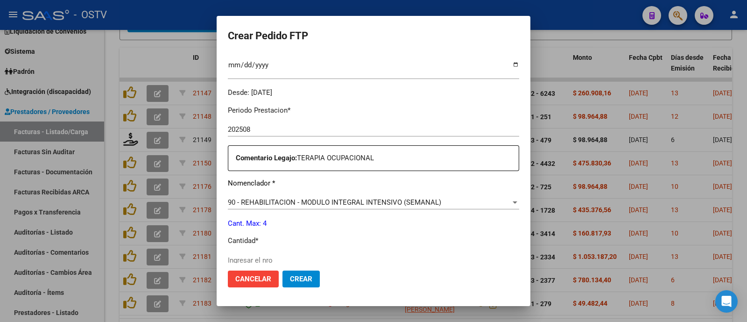
scroll to position [316, 0]
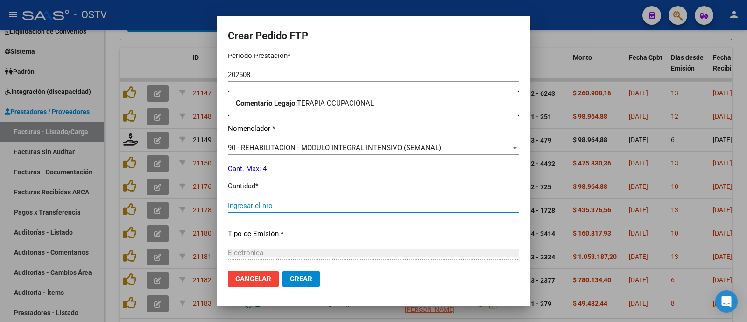
click at [256, 208] on input "Ingresar el nro" at bounding box center [373, 205] width 291 height 8
click at [290, 277] on span "Crear" at bounding box center [301, 279] width 22 height 8
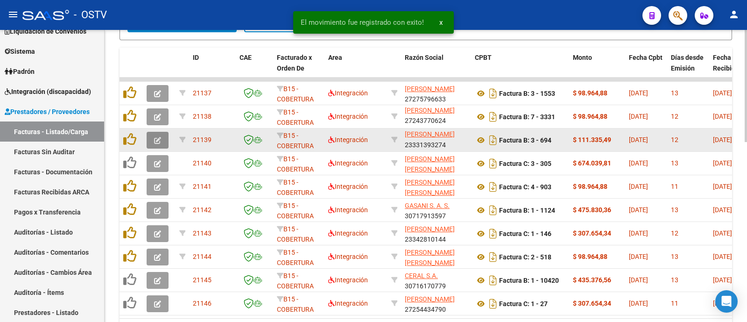
click at [162, 139] on button "button" at bounding box center [158, 140] width 22 height 17
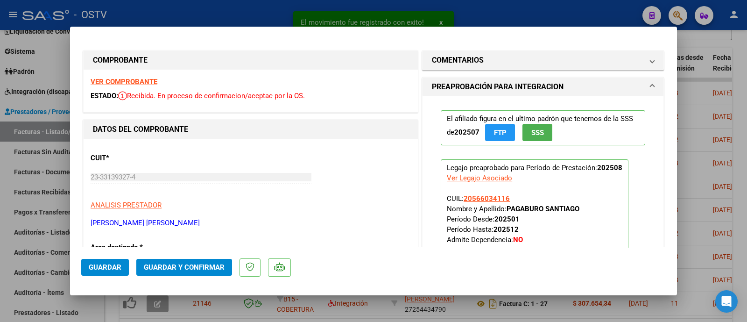
click at [257, 8] on div at bounding box center [373, 161] width 747 height 322
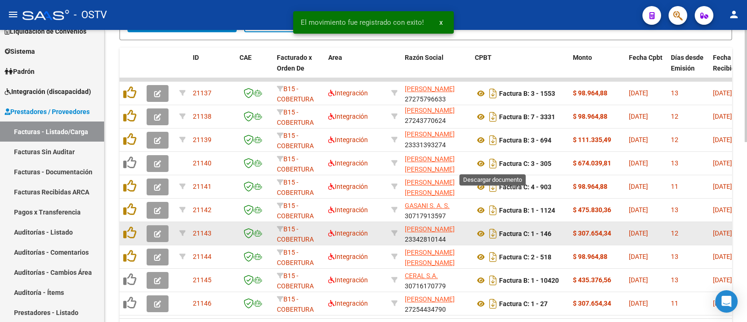
scroll to position [467, 0]
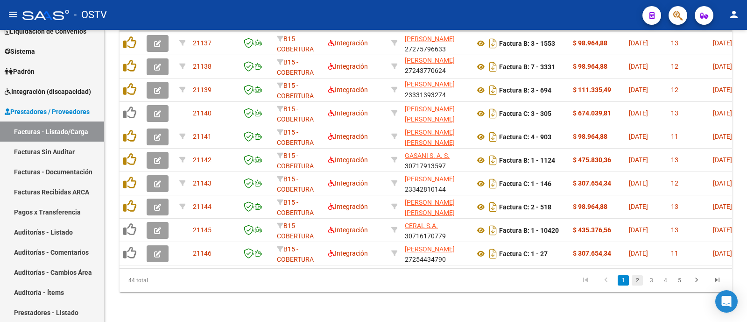
click at [635, 282] on link "2" at bounding box center [637, 280] width 11 height 10
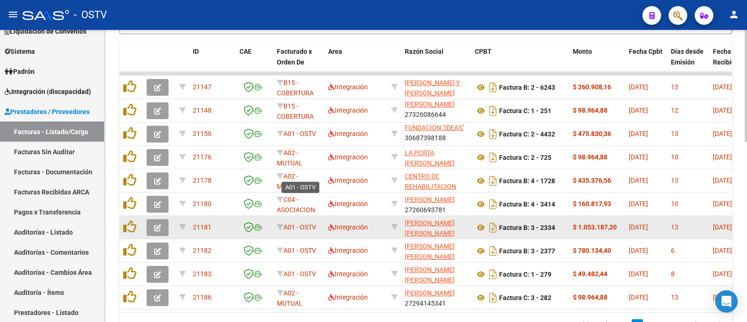
scroll to position [409, 0]
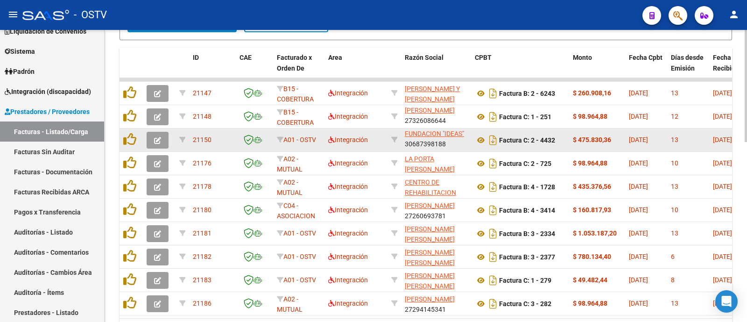
click at [151, 141] on button "button" at bounding box center [158, 140] width 22 height 17
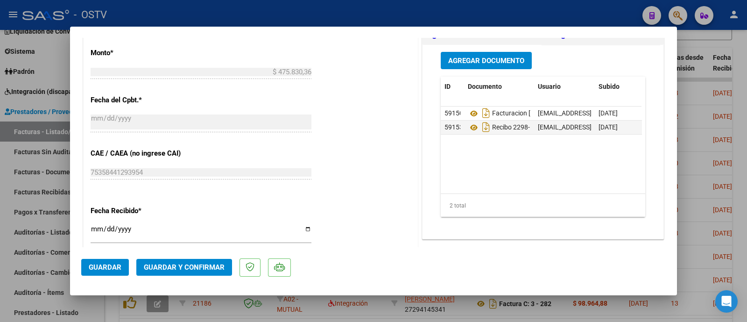
scroll to position [525, 0]
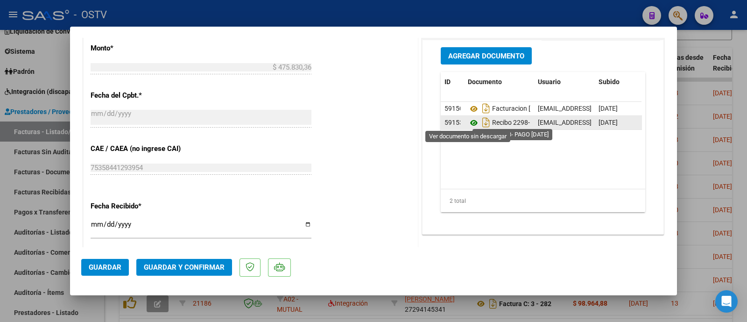
click at [469, 119] on icon at bounding box center [474, 122] width 12 height 11
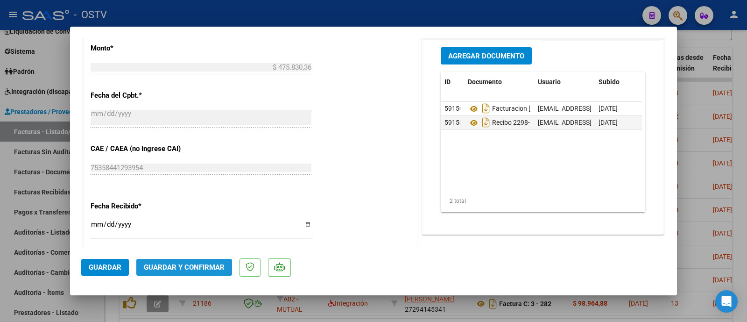
click at [205, 272] on button "Guardar y Confirmar" at bounding box center [184, 267] width 96 height 17
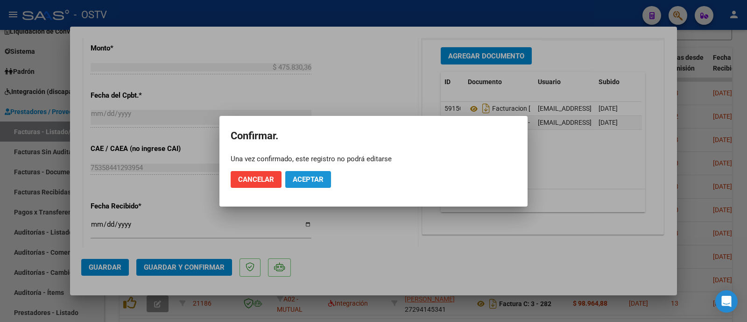
click at [313, 175] on span "Aceptar" at bounding box center [308, 179] width 31 height 8
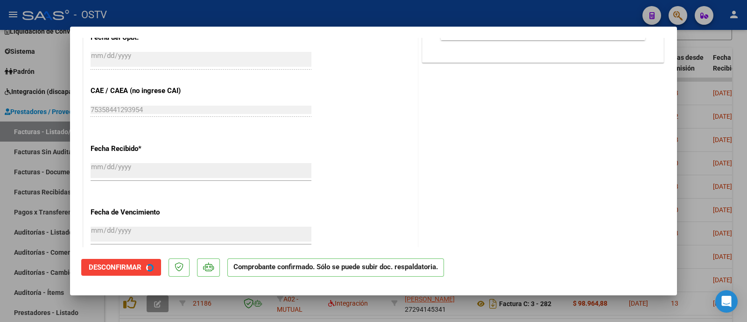
scroll to position [467, 0]
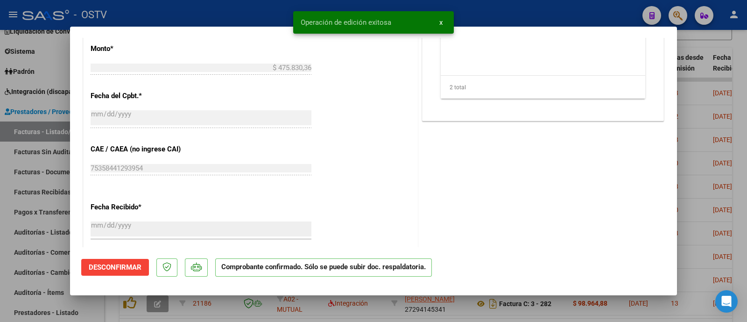
click at [225, 13] on div at bounding box center [373, 161] width 747 height 322
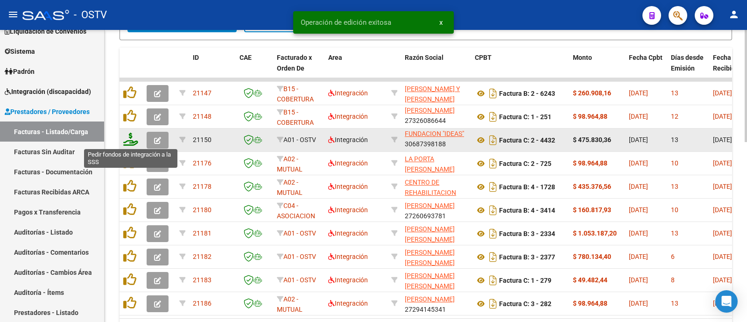
click at [133, 141] on icon at bounding box center [130, 139] width 15 height 13
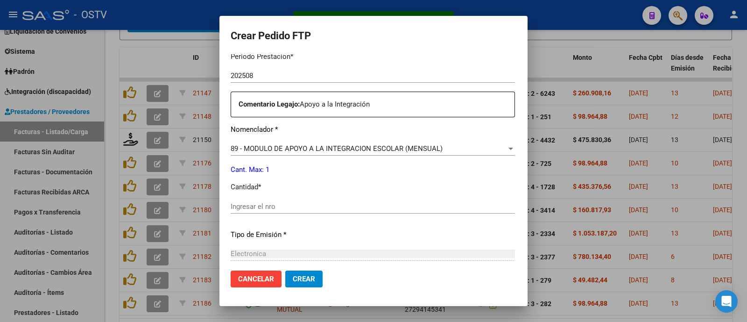
scroll to position [316, 0]
click at [266, 198] on div "Ingresar el nro" at bounding box center [373, 205] width 284 height 14
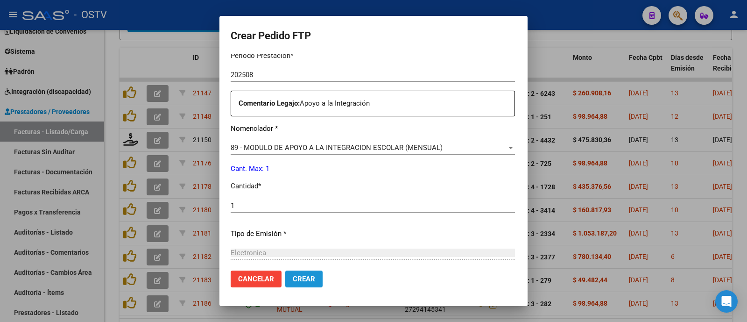
click at [296, 278] on span "Crear" at bounding box center [304, 279] width 22 height 8
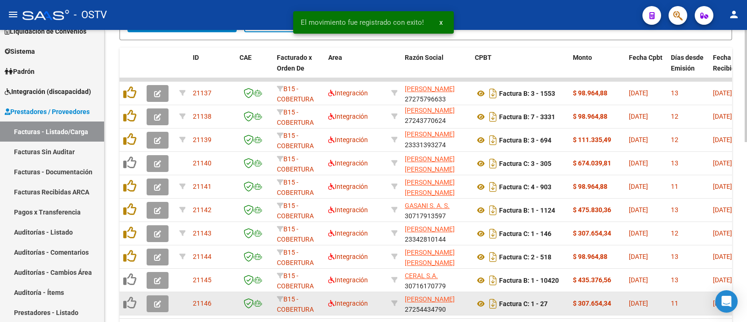
scroll to position [467, 0]
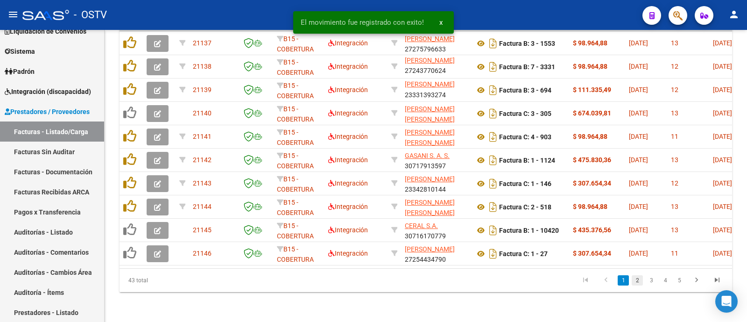
click at [636, 281] on link "2" at bounding box center [637, 280] width 11 height 10
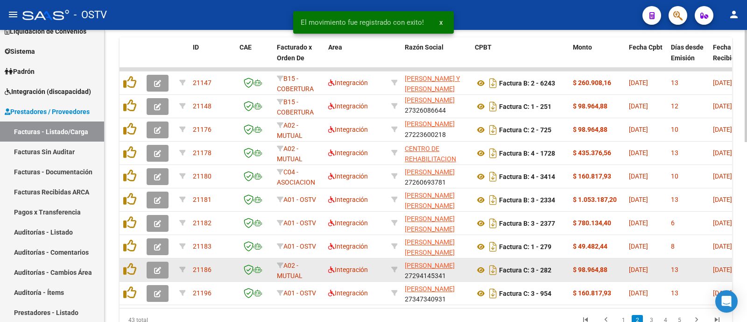
scroll to position [409, 0]
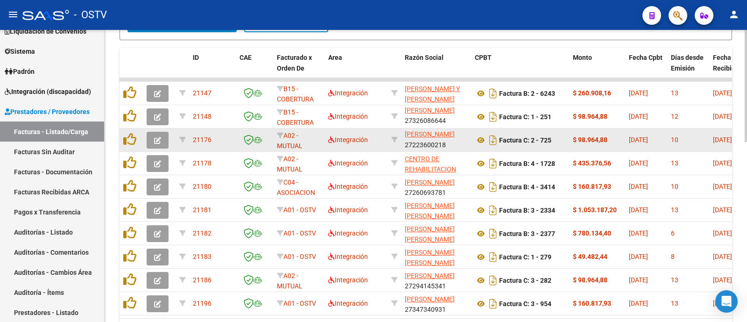
click at [159, 141] on icon "button" at bounding box center [157, 140] width 7 height 7
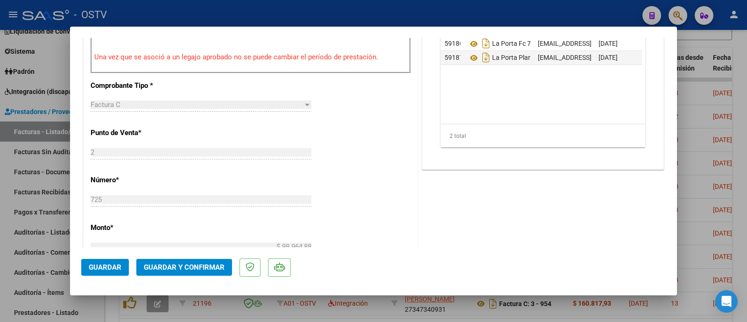
scroll to position [350, 0]
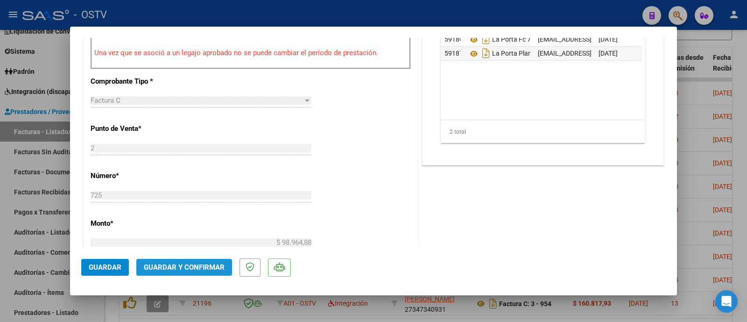
click at [212, 269] on span "Guardar y Confirmar" at bounding box center [184, 267] width 81 height 8
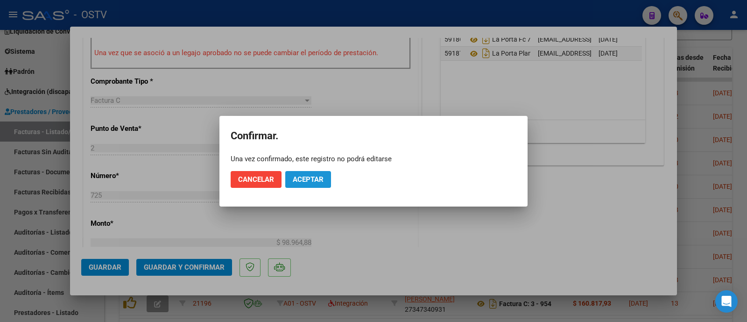
click at [298, 174] on button "Aceptar" at bounding box center [308, 179] width 46 height 17
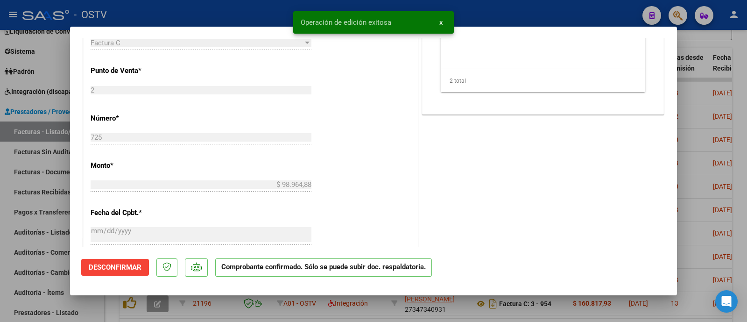
click at [266, 13] on div at bounding box center [373, 161] width 747 height 322
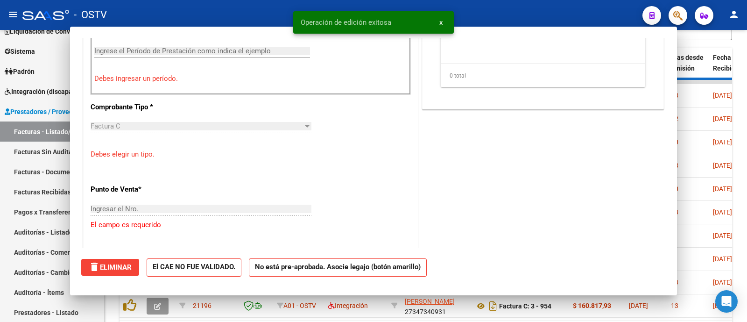
scroll to position [366, 0]
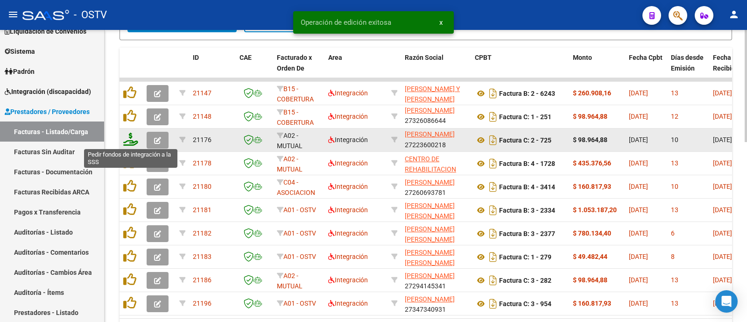
click at [134, 141] on icon at bounding box center [130, 139] width 15 height 13
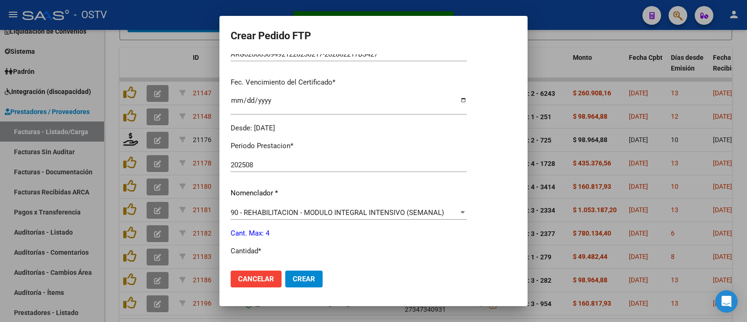
scroll to position [258, 0]
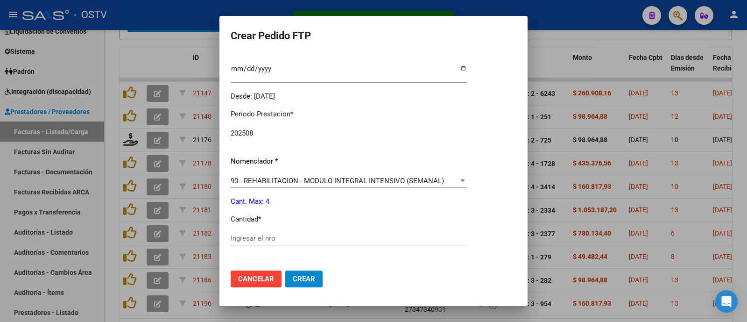
click at [289, 239] on input "Ingresar el nro" at bounding box center [349, 238] width 236 height 8
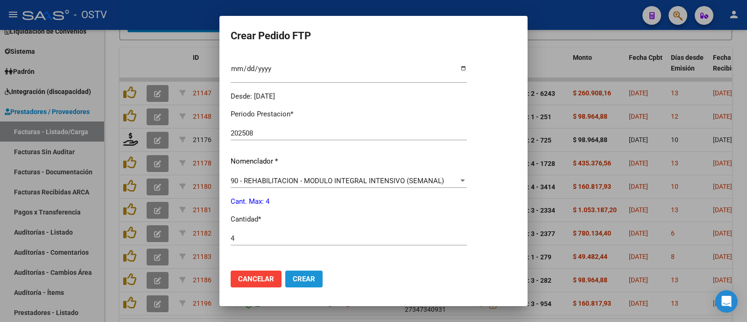
click at [315, 275] on span "Crear" at bounding box center [304, 279] width 22 height 8
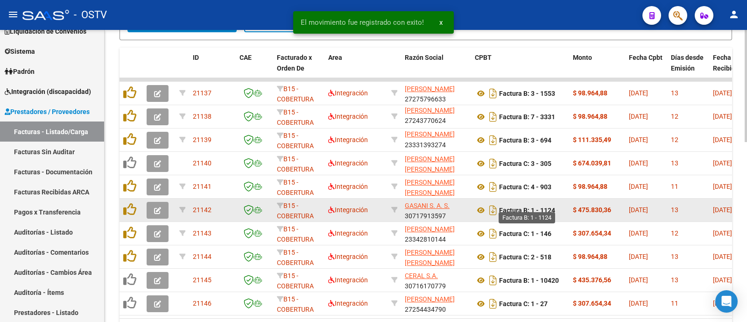
scroll to position [467, 0]
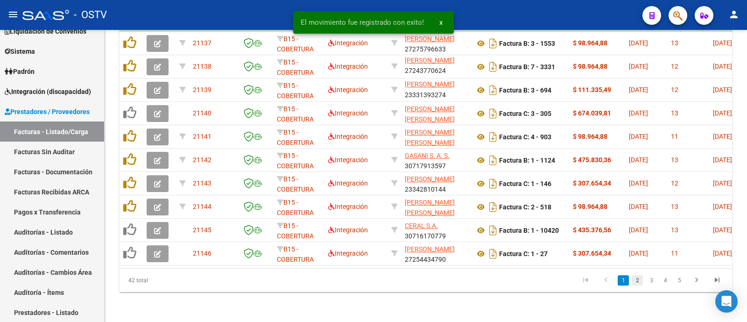
click at [635, 282] on link "2" at bounding box center [637, 280] width 11 height 10
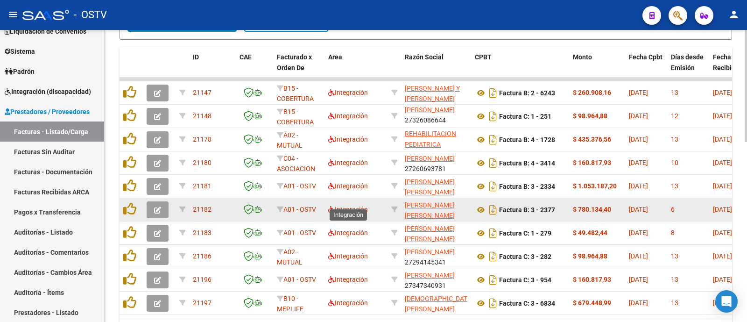
scroll to position [409, 0]
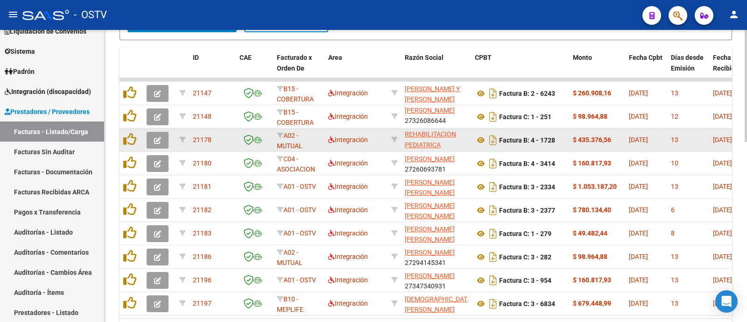
click at [154, 140] on icon "button" at bounding box center [157, 140] width 7 height 7
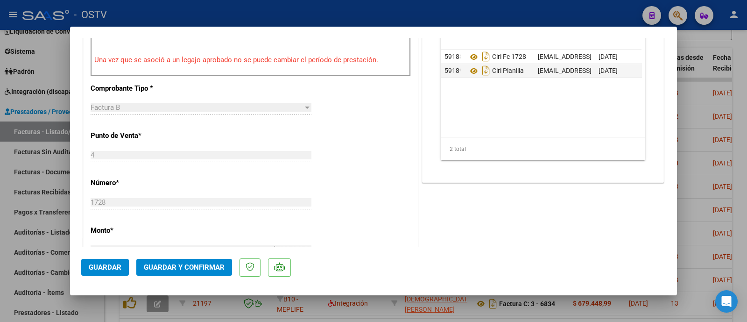
scroll to position [350, 0]
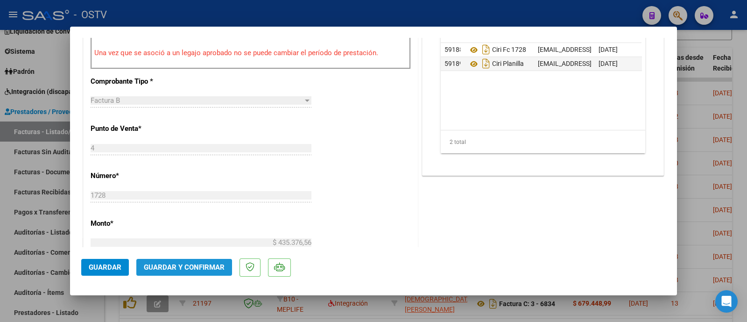
click at [203, 259] on button "Guardar y Confirmar" at bounding box center [184, 267] width 96 height 17
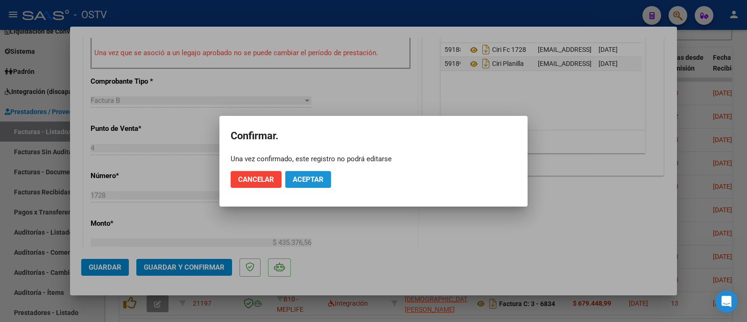
click at [306, 180] on span "Aceptar" at bounding box center [308, 179] width 31 height 8
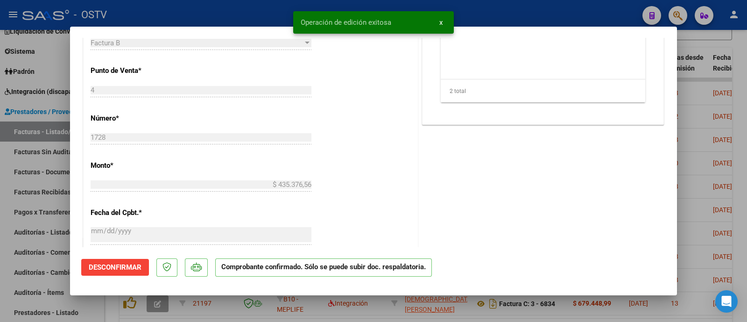
click at [236, 13] on div at bounding box center [373, 161] width 747 height 322
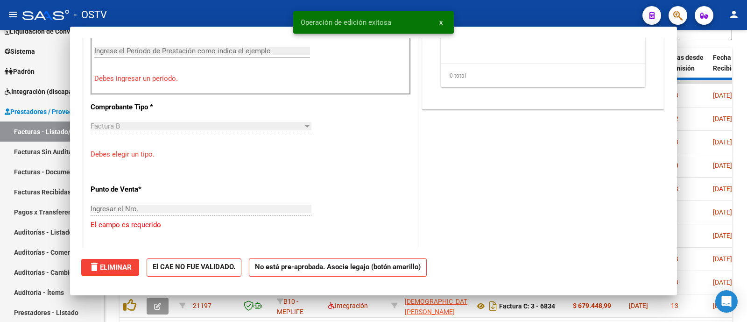
scroll to position [366, 0]
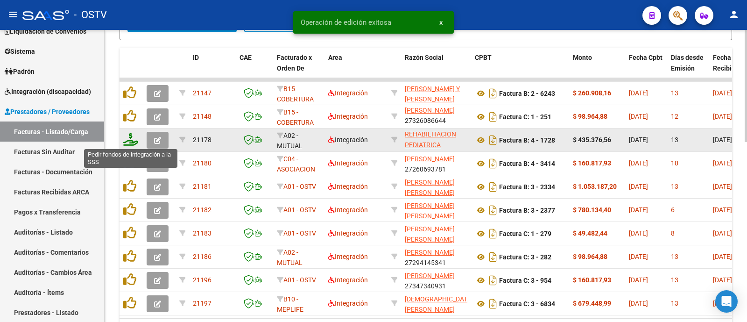
click at [134, 144] on icon at bounding box center [130, 139] width 15 height 13
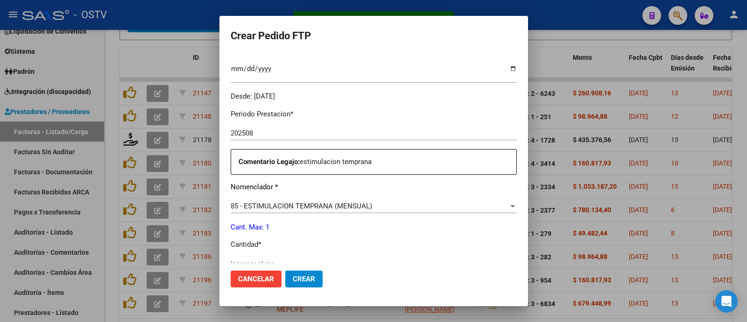
scroll to position [316, 0]
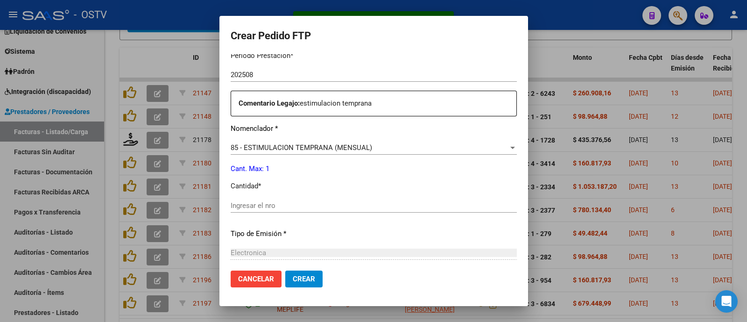
click at [244, 202] on input "Ingresar el nro" at bounding box center [374, 205] width 286 height 8
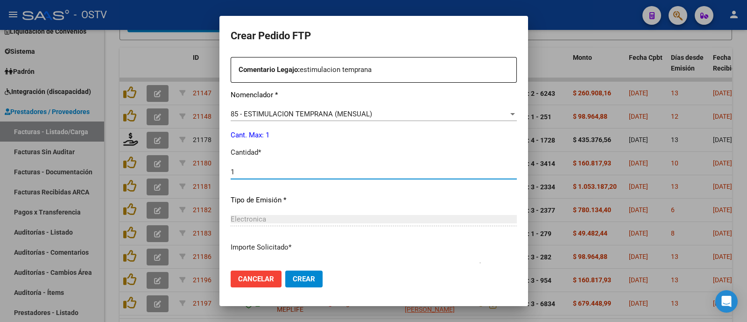
scroll to position [415, 0]
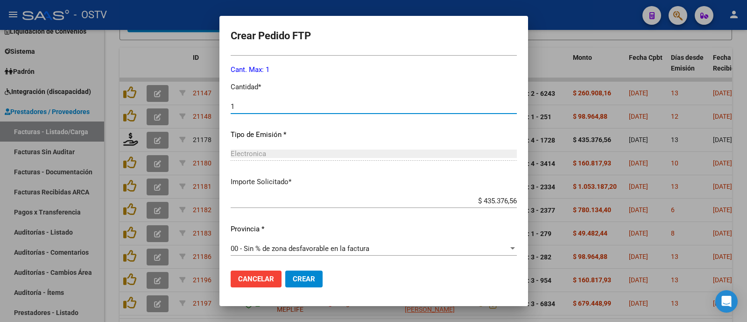
click at [293, 279] on span "Crear" at bounding box center [304, 279] width 22 height 8
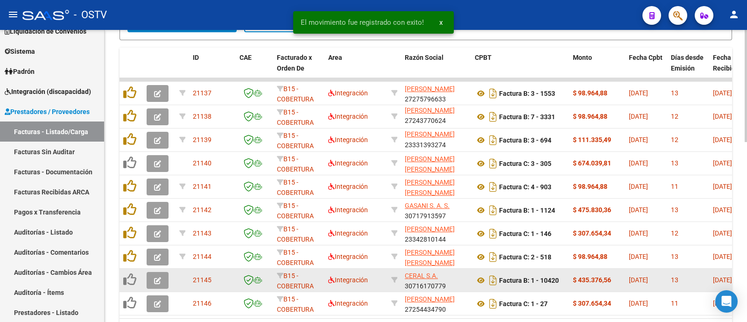
scroll to position [467, 0]
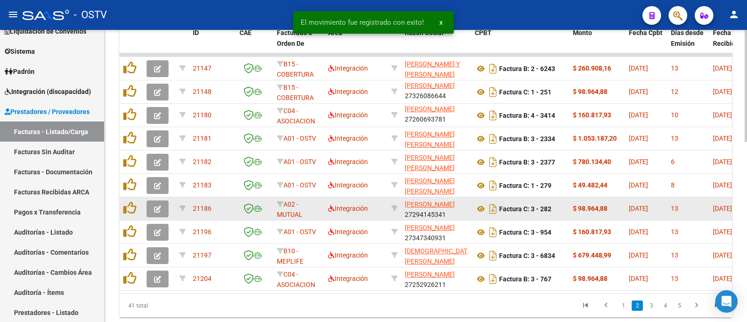
scroll to position [409, 0]
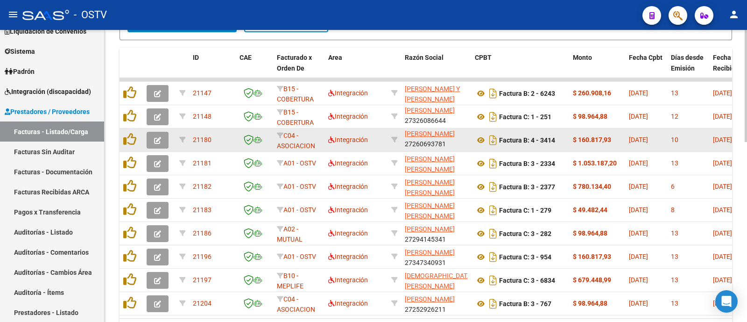
click at [155, 136] on span "button" at bounding box center [157, 140] width 7 height 8
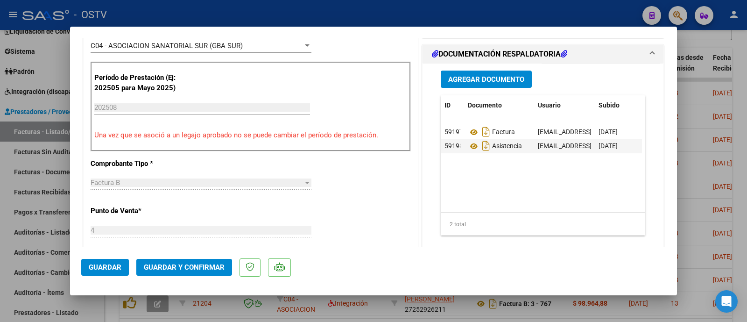
scroll to position [292, 0]
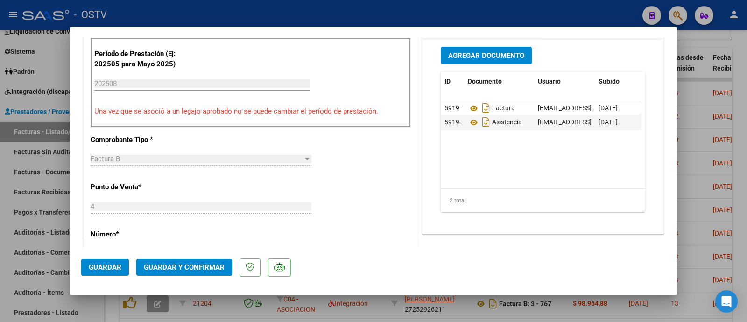
click at [203, 264] on span "Guardar y Confirmar" at bounding box center [184, 267] width 81 height 8
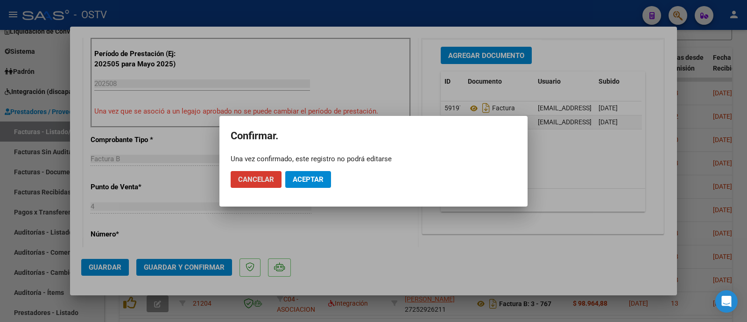
click at [298, 180] on span "Aceptar" at bounding box center [308, 179] width 31 height 8
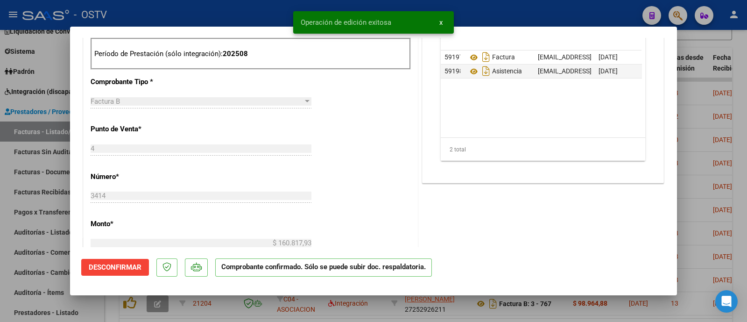
click at [207, 10] on div at bounding box center [373, 161] width 747 height 322
type input "$ 0,00"
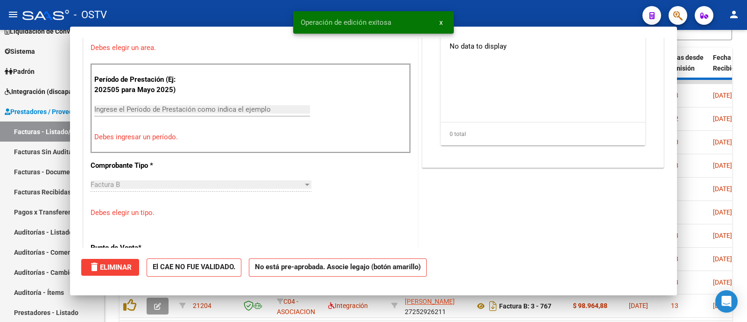
scroll to position [308, 0]
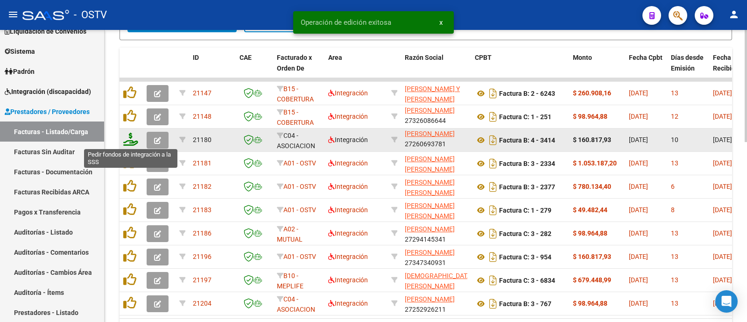
click at [134, 139] on icon at bounding box center [130, 139] width 15 height 13
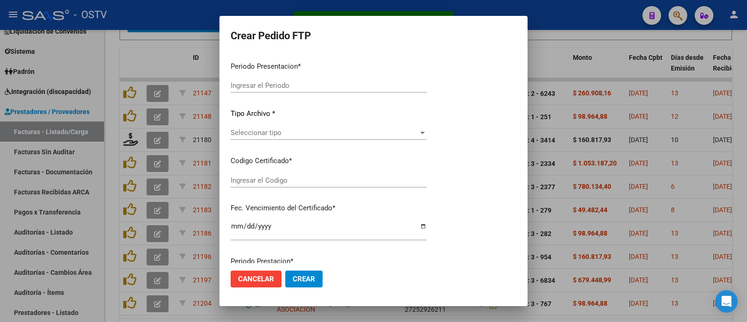
type input "202508"
type input "$ 160.817,93"
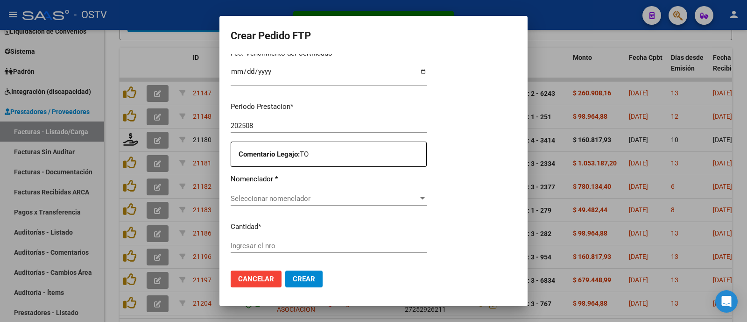
type input "ARG02000556767192024011720310117BUE440"
type input "2031-01-17"
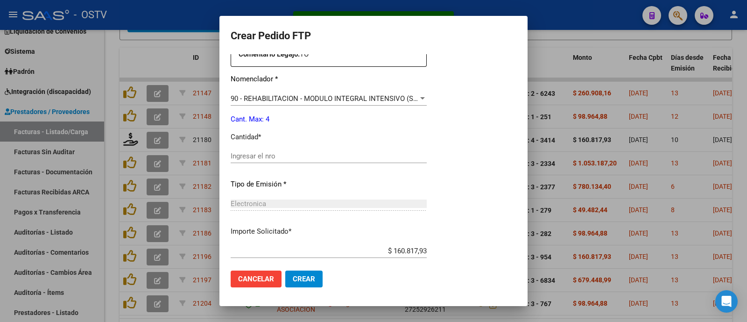
scroll to position [374, 0]
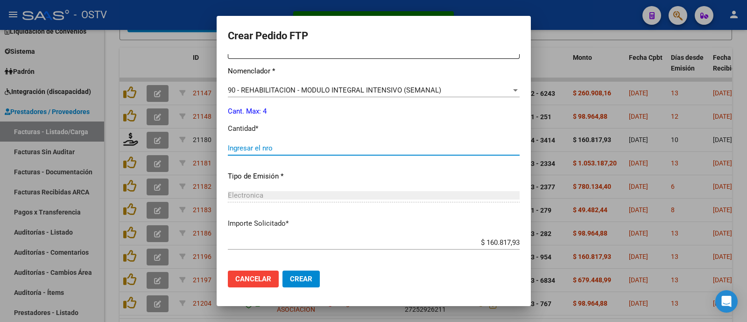
click at [254, 145] on input "Ingresar el nro" at bounding box center [374, 148] width 292 height 8
type input "4"
click at [301, 279] on span "Crear" at bounding box center [301, 279] width 22 height 8
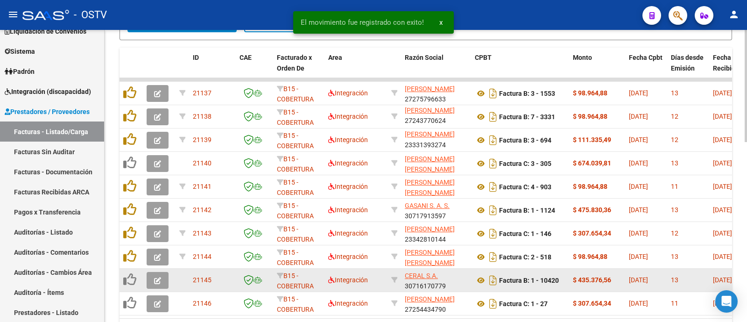
scroll to position [467, 0]
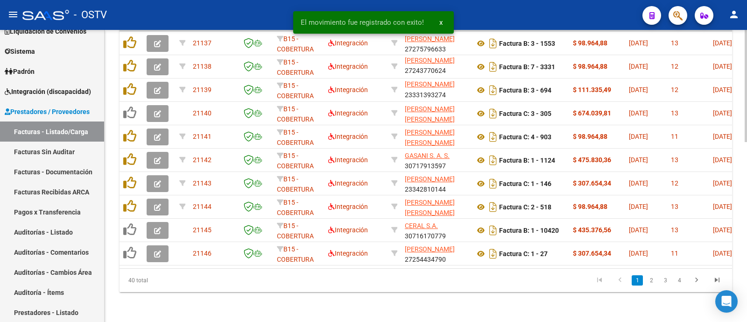
click at [652, 281] on link "2" at bounding box center [651, 280] width 11 height 10
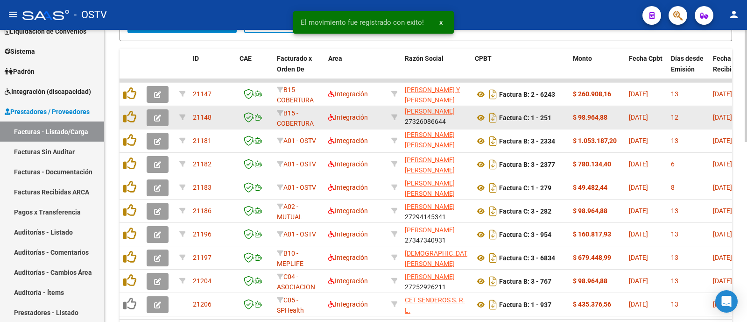
scroll to position [409, 0]
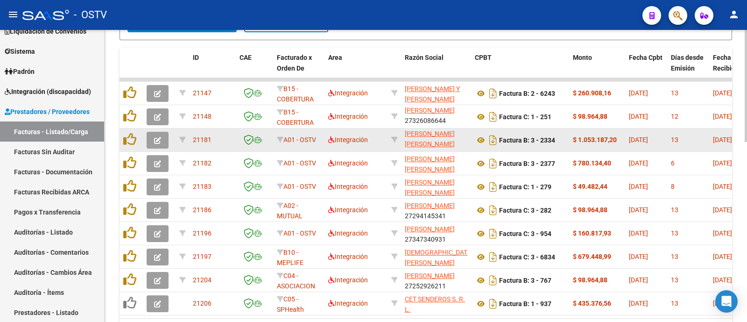
click at [161, 141] on button "button" at bounding box center [158, 140] width 22 height 17
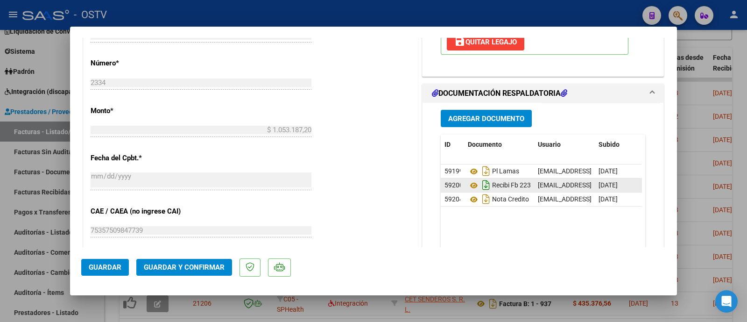
scroll to position [466, 0]
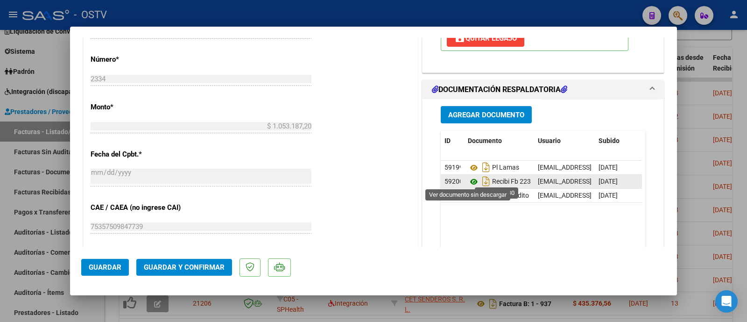
click at [469, 178] on icon at bounding box center [474, 181] width 12 height 11
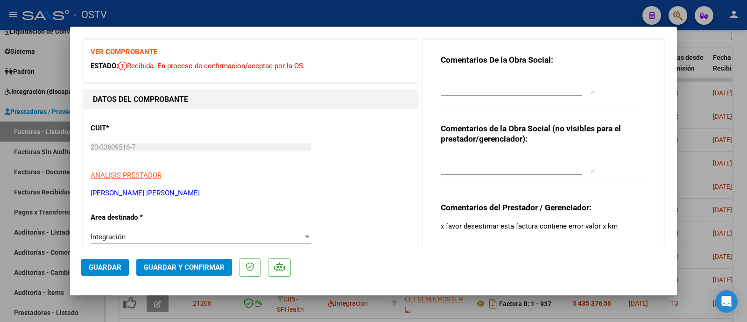
scroll to position [0, 0]
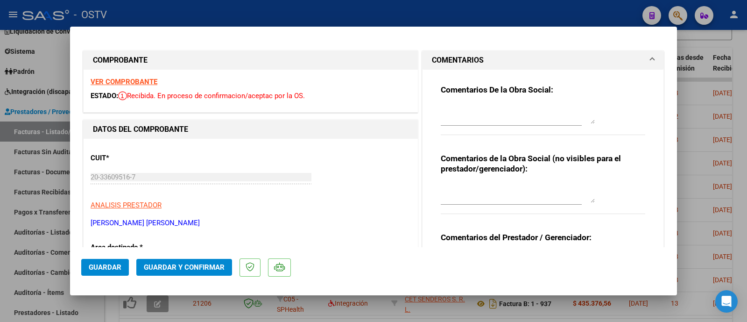
click at [138, 80] on strong "VER COMPROBANTE" at bounding box center [124, 82] width 67 height 8
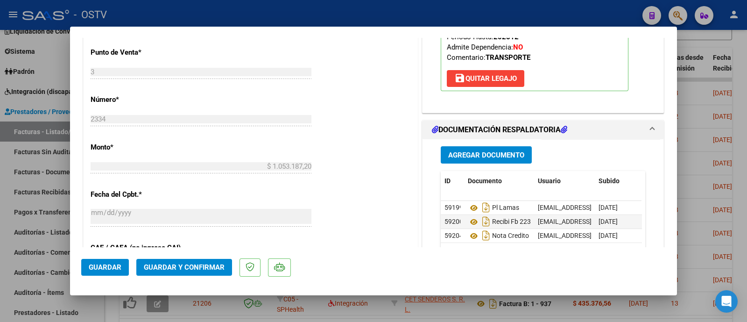
scroll to position [466, 0]
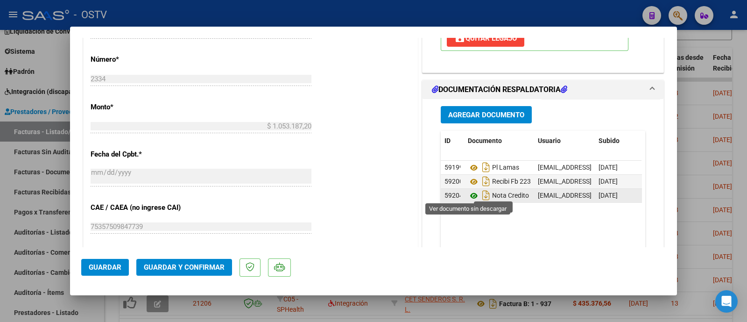
click at [468, 192] on icon at bounding box center [474, 195] width 12 height 11
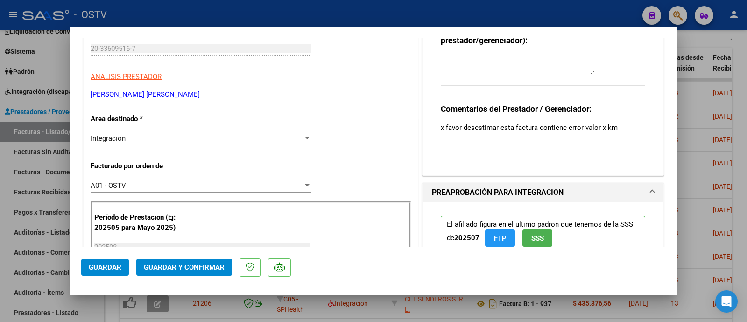
scroll to position [116, 0]
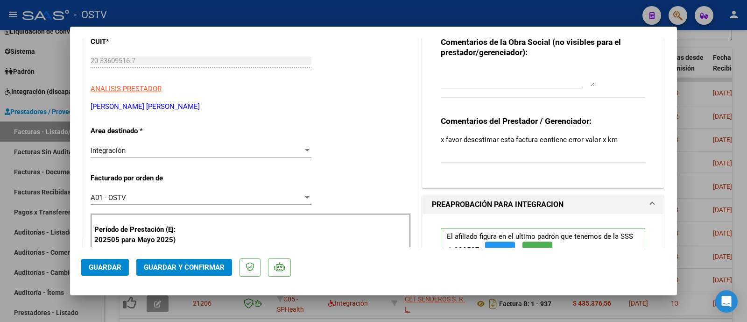
click at [199, 153] on div "Integración" at bounding box center [197, 150] width 212 height 8
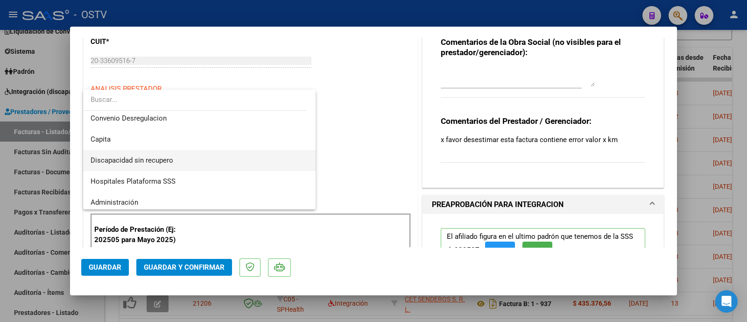
scroll to position [111, 0]
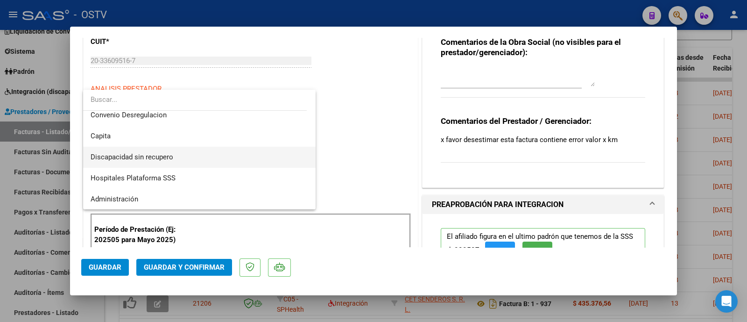
click at [185, 159] on span "Discapacidad sin recupero" at bounding box center [200, 157] width 218 height 21
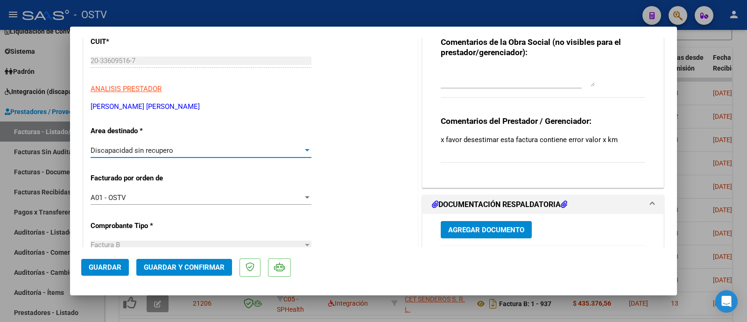
click at [176, 264] on span "Guardar y Confirmar" at bounding box center [184, 267] width 81 height 8
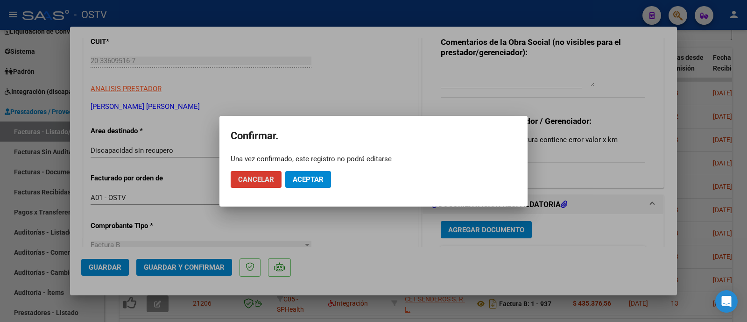
click at [314, 176] on span "Aceptar" at bounding box center [308, 179] width 31 height 8
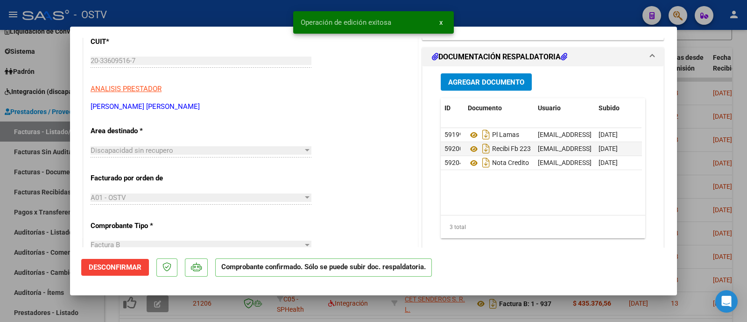
click at [258, 19] on div at bounding box center [373, 161] width 747 height 322
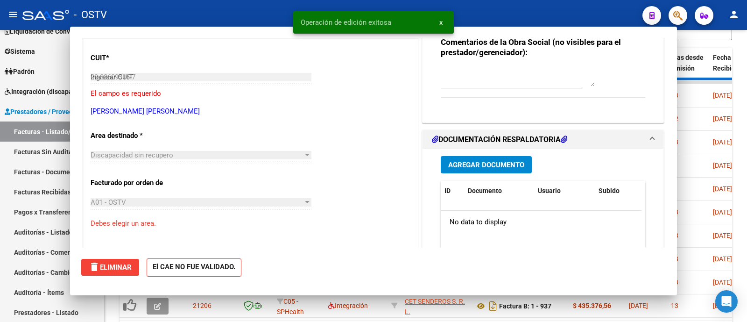
type input "$ 0,00"
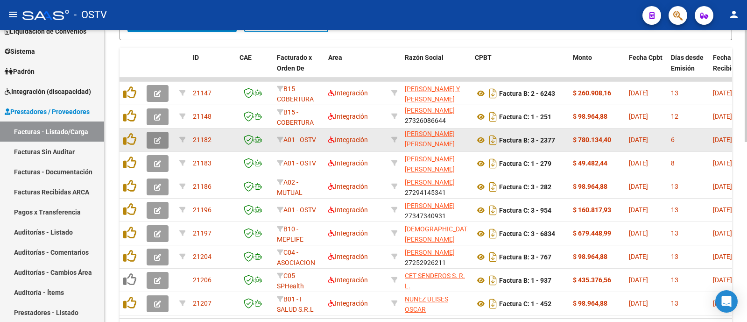
click at [153, 140] on button "button" at bounding box center [158, 140] width 22 height 17
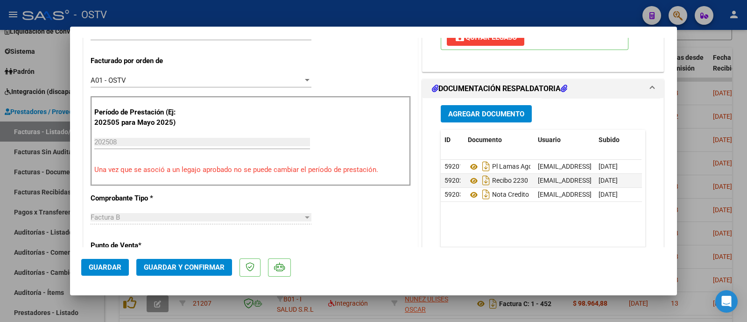
scroll to position [233, 0]
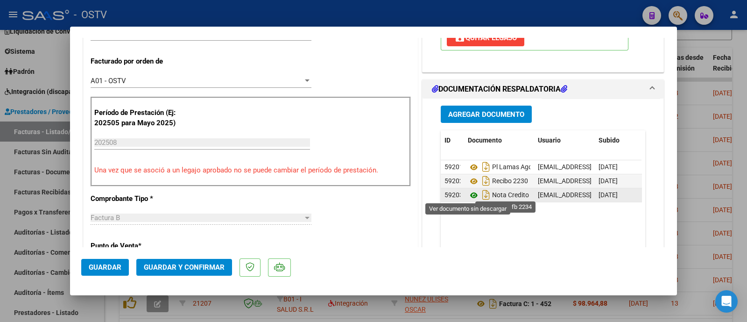
click at [468, 196] on icon at bounding box center [474, 195] width 12 height 11
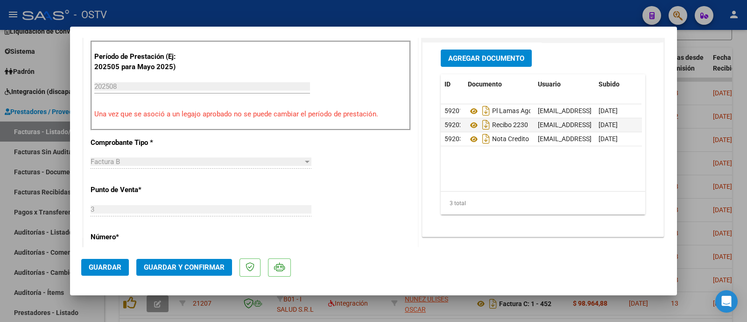
scroll to position [292, 0]
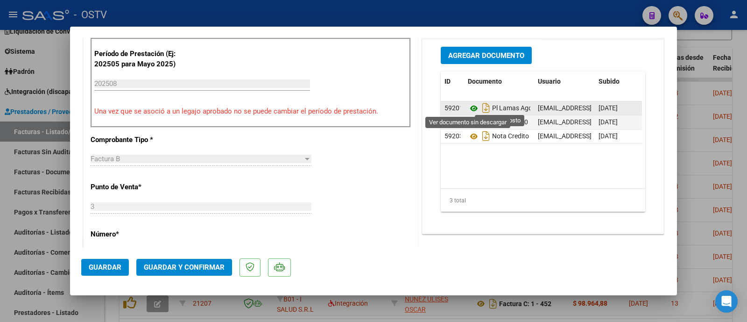
click at [470, 105] on icon at bounding box center [474, 108] width 12 height 11
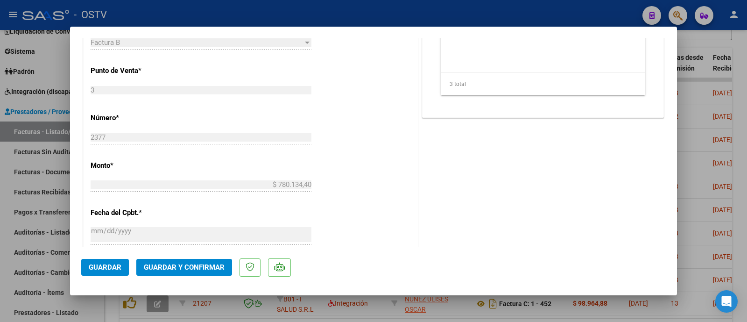
scroll to position [408, 0]
click at [212, 266] on span "Guardar y Confirmar" at bounding box center [184, 267] width 81 height 8
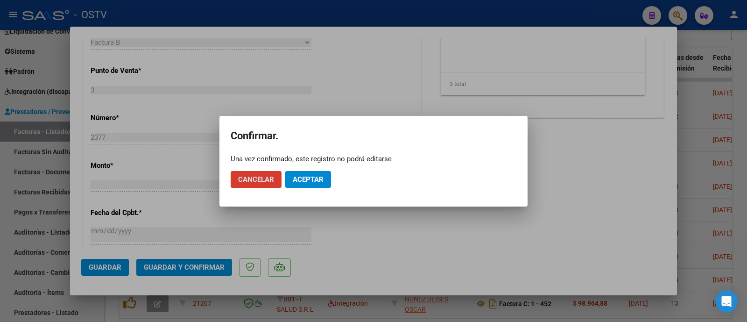
click at [303, 182] on span "Aceptar" at bounding box center [308, 179] width 31 height 8
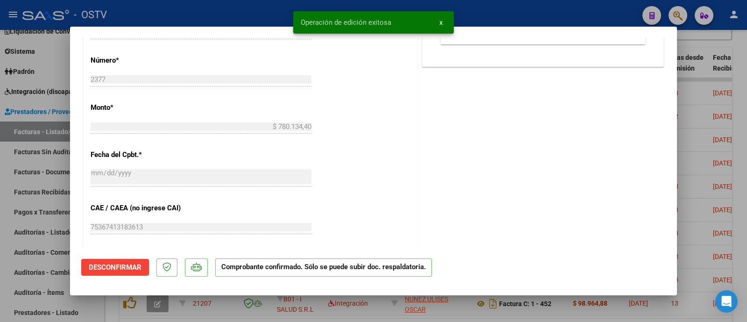
click at [219, 16] on div at bounding box center [373, 161] width 747 height 322
type input "$ 0,00"
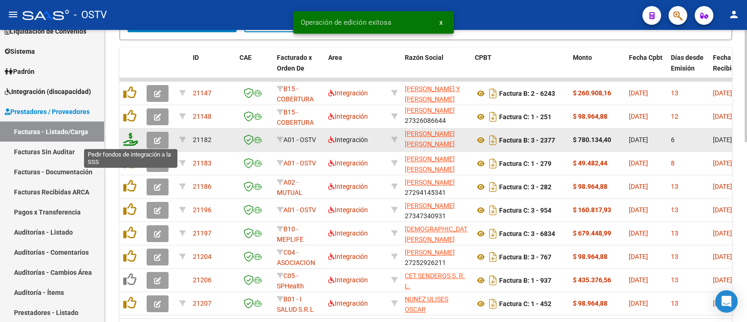
click at [134, 141] on icon at bounding box center [130, 139] width 15 height 13
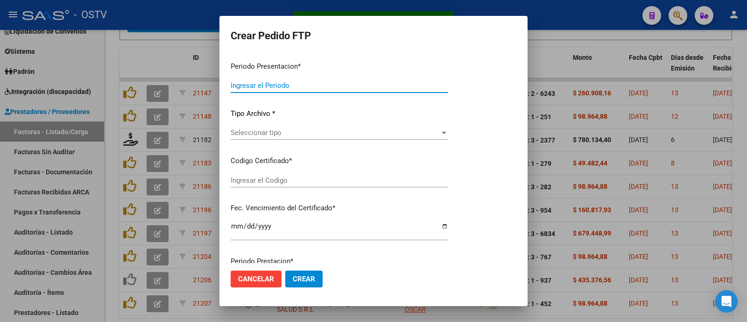
type input "202508"
type input "$ 780.134,40"
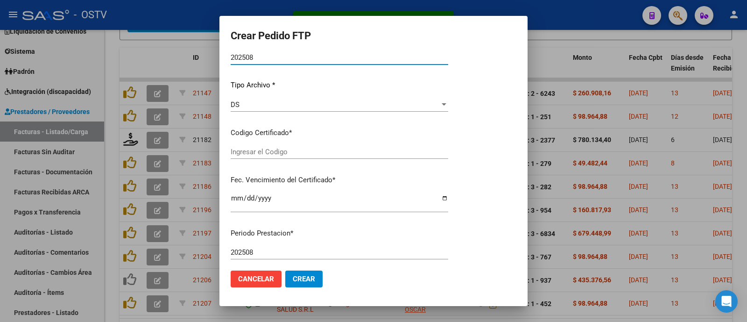
type input "arg01000477718262022012720270127lja762"
type input "2027-01-27"
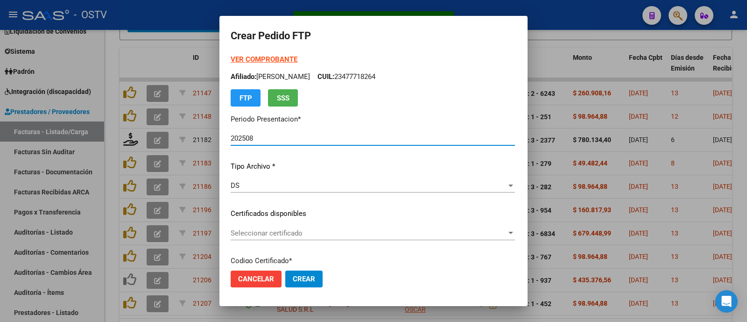
click at [250, 61] on strong "VER COMPROBANTE" at bounding box center [264, 59] width 67 height 8
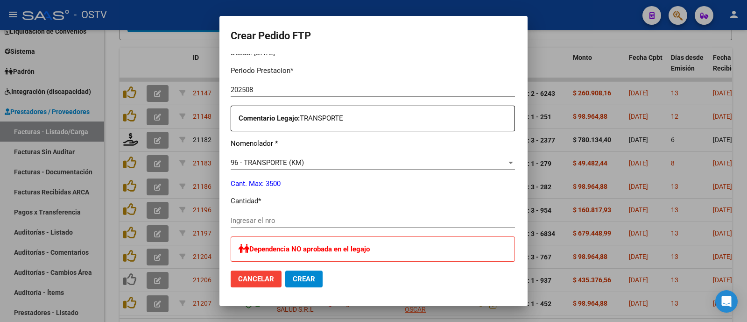
scroll to position [350, 0]
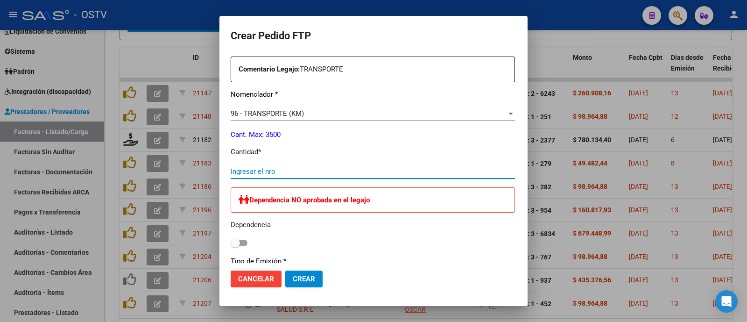
click at [275, 167] on input "Ingresar el nro" at bounding box center [373, 171] width 284 height 8
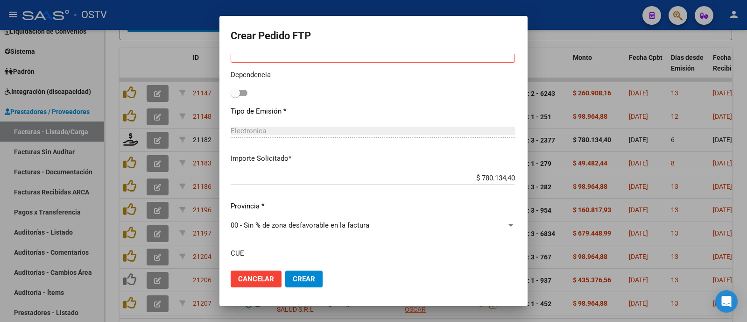
scroll to position [571, 0]
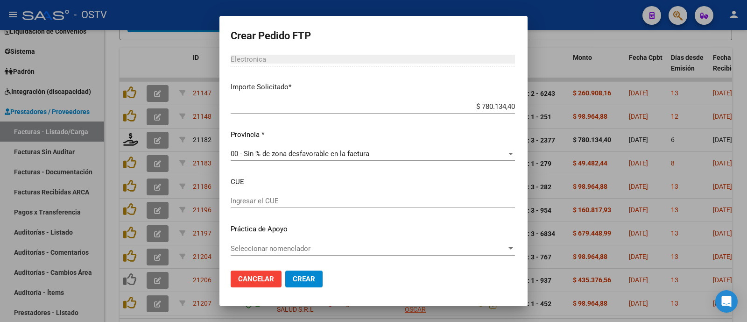
type input "1440"
click at [293, 275] on span "Crear" at bounding box center [304, 279] width 22 height 8
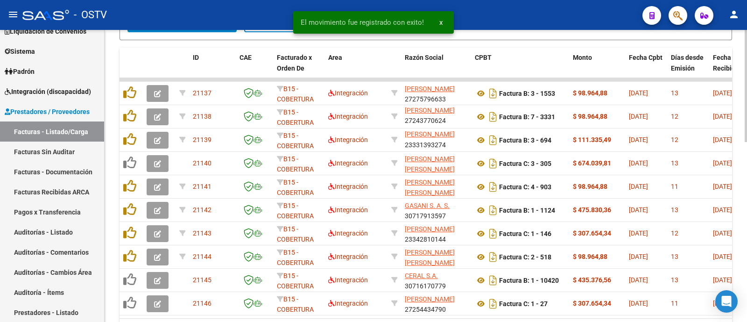
scroll to position [12, 0]
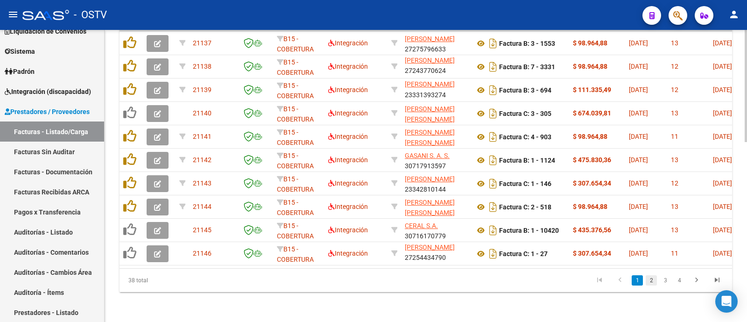
click at [650, 280] on link "2" at bounding box center [651, 280] width 11 height 10
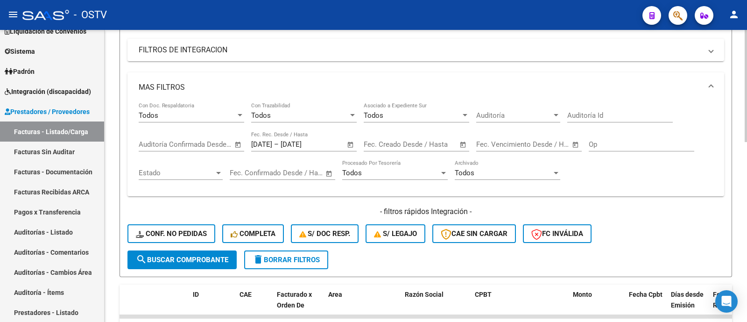
scroll to position [176, 0]
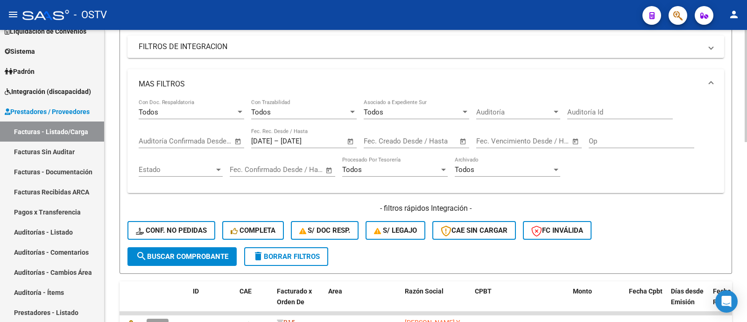
click at [352, 145] on span "Open calendar" at bounding box center [350, 141] width 22 height 22
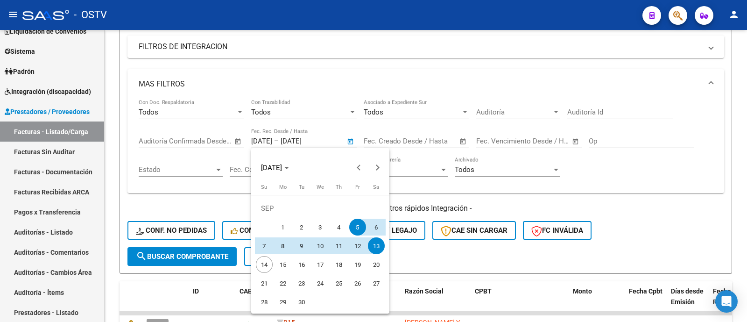
click at [304, 247] on span "9" at bounding box center [301, 245] width 17 height 17
type input "09/09/2025"
click at [268, 263] on span "14" at bounding box center [264, 264] width 17 height 17
type input "14/09/2025"
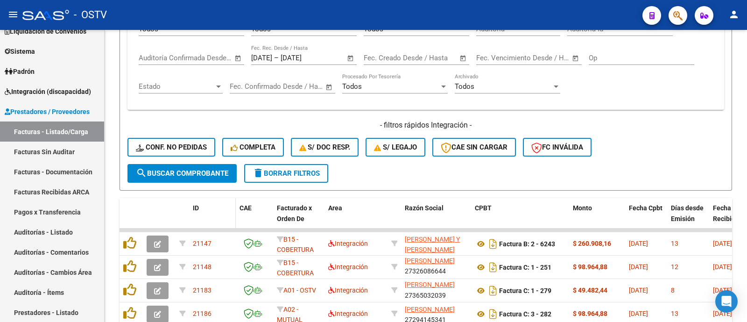
scroll to position [292, 0]
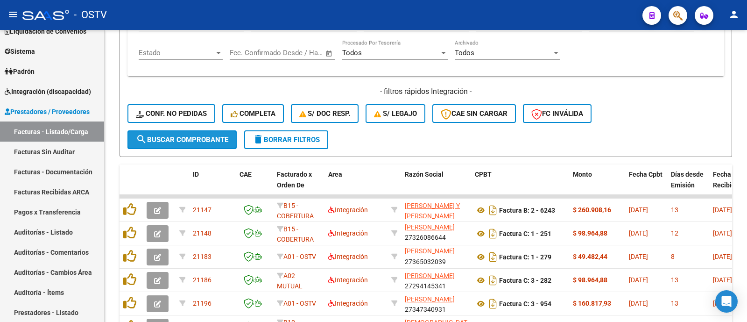
click at [218, 137] on span "search Buscar Comprobante" at bounding box center [182, 139] width 92 height 8
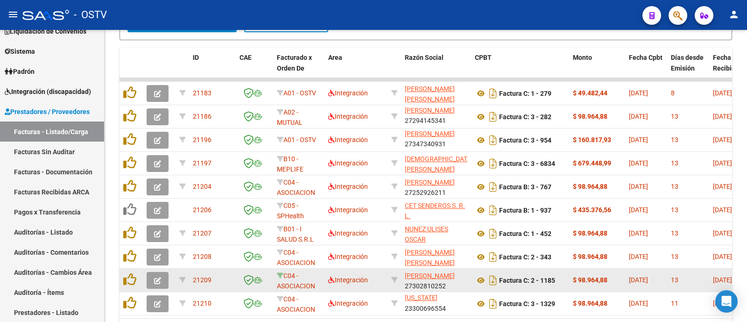
scroll to position [33, 0]
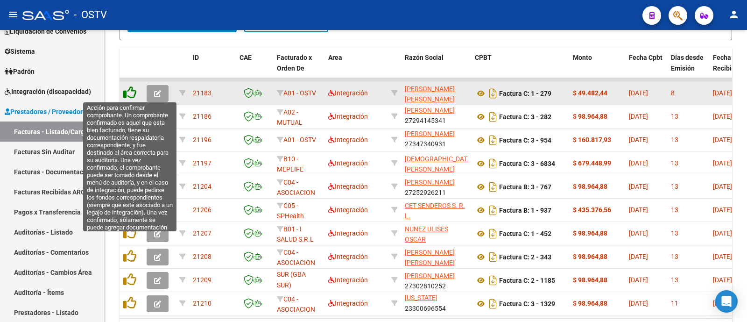
click at [133, 90] on icon at bounding box center [129, 92] width 13 height 13
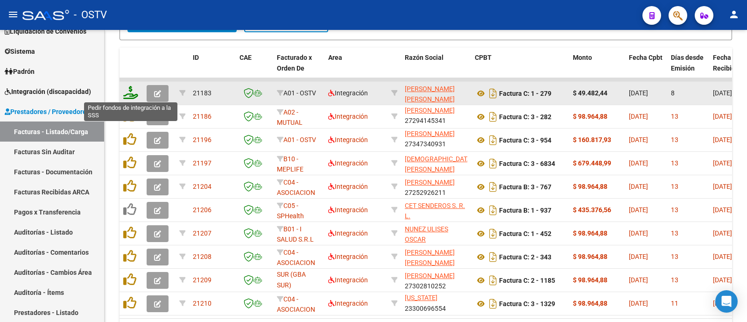
click at [128, 94] on icon at bounding box center [130, 92] width 15 height 13
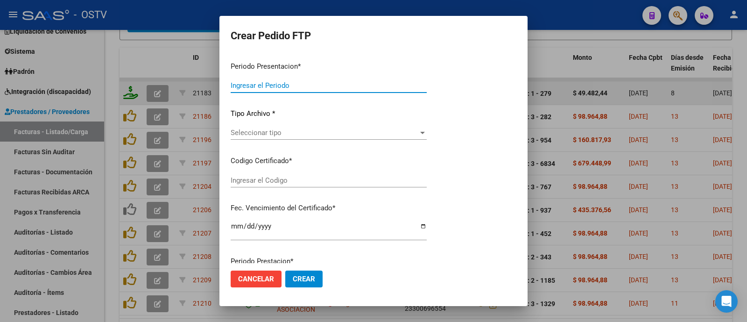
type input "202508"
type input "$ 49.482,44"
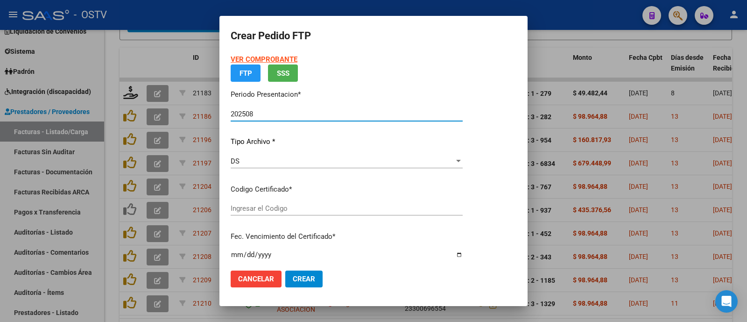
type input "arg01000477718262022012720270127lja762"
type input "2027-01-27"
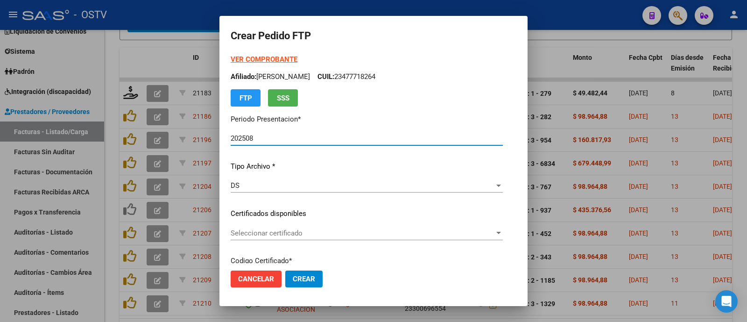
click at [163, 52] on div at bounding box center [373, 161] width 747 height 322
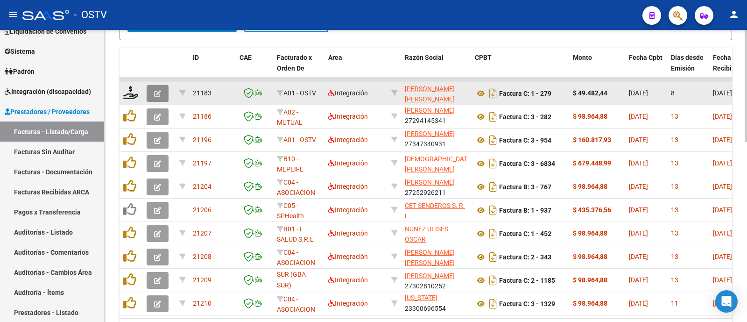
click at [161, 91] on button "button" at bounding box center [158, 93] width 22 height 17
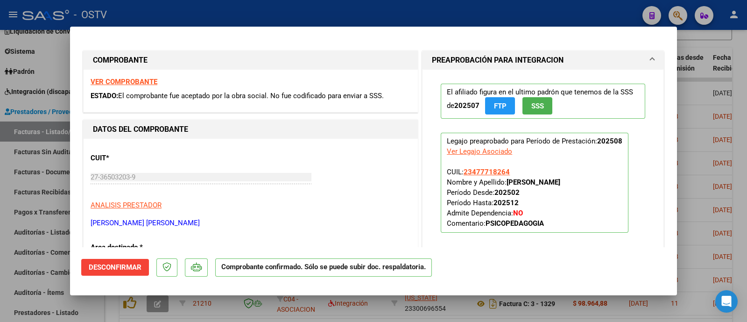
scroll to position [58, 0]
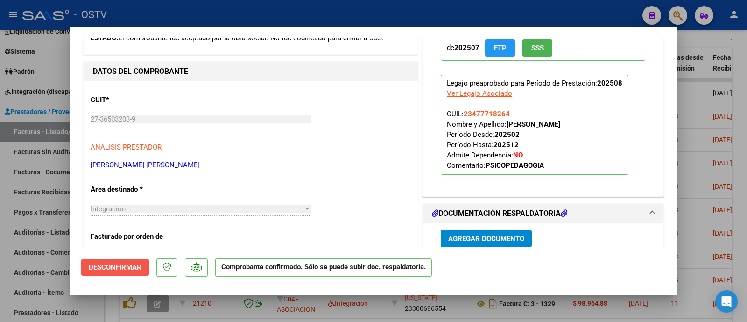
click at [137, 266] on span "Desconfirmar" at bounding box center [115, 267] width 53 height 8
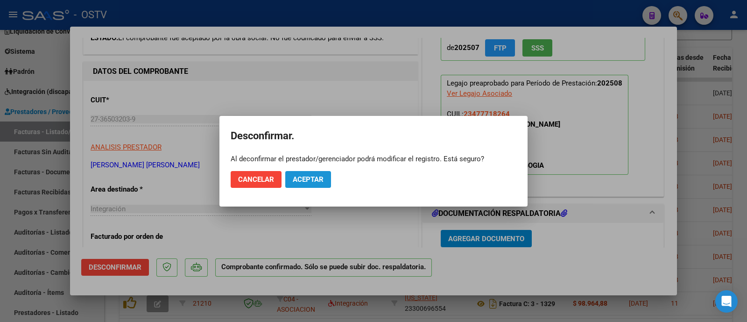
click at [309, 184] on button "Aceptar" at bounding box center [308, 179] width 46 height 17
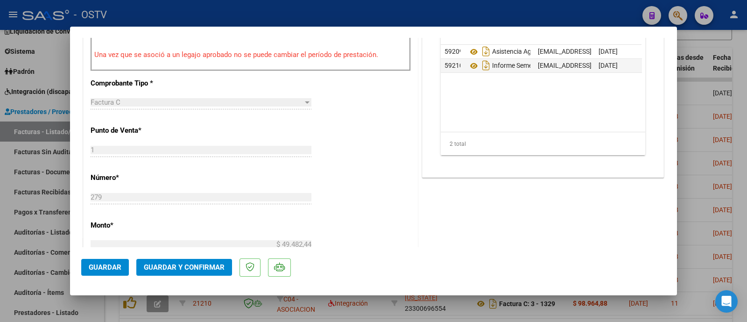
scroll to position [350, 0]
click at [200, 263] on span "Guardar y Confirmar" at bounding box center [184, 267] width 81 height 8
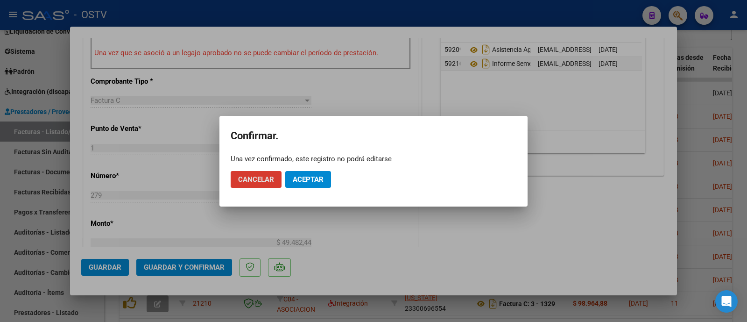
click at [303, 176] on span "Aceptar" at bounding box center [308, 179] width 31 height 8
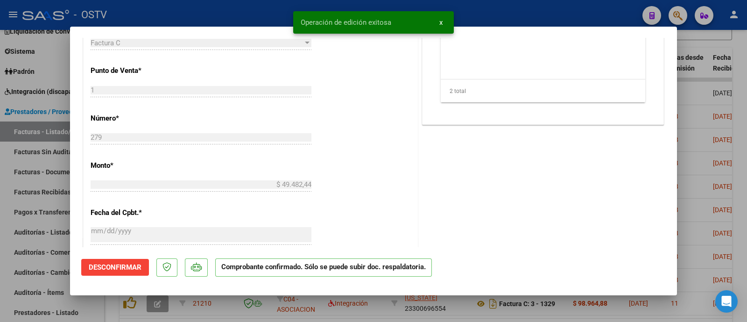
click at [206, 13] on div at bounding box center [373, 161] width 747 height 322
type input "$ 0,00"
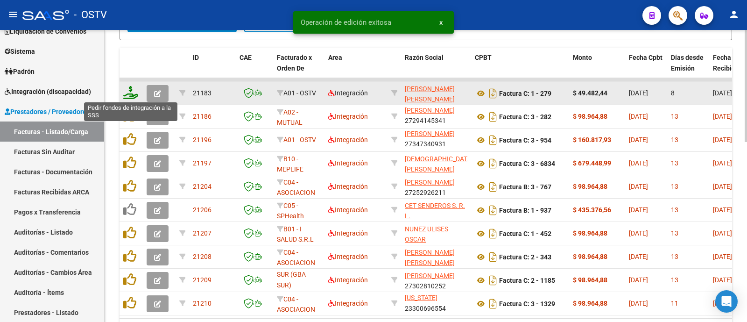
click at [129, 95] on icon at bounding box center [130, 92] width 15 height 13
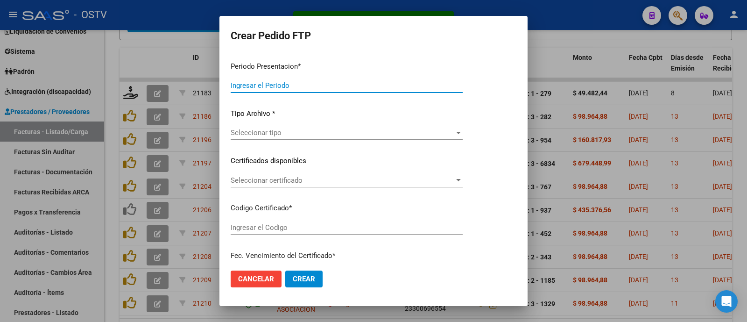
type input "202508"
type input "$ 49.482,44"
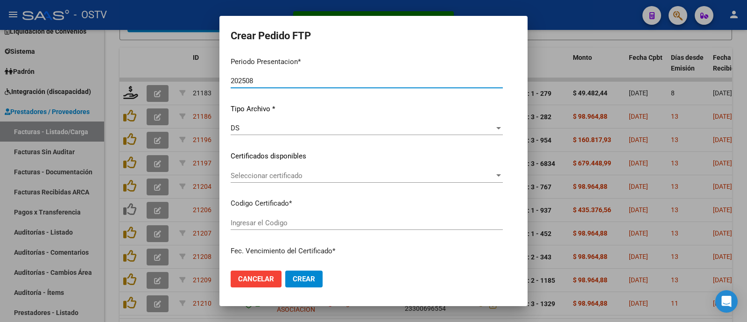
type input "arg01000477718262022012720270127lja762"
type input "2027-01-27"
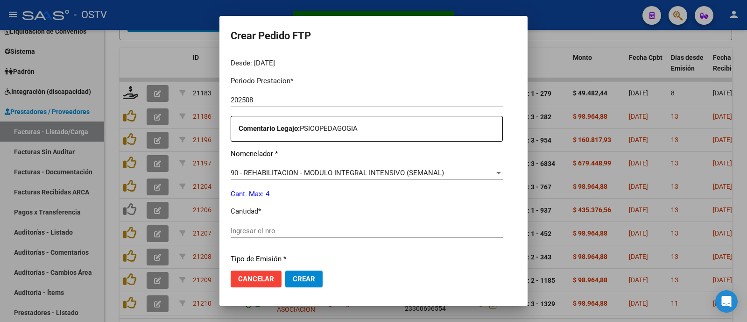
scroll to position [292, 0]
click at [263, 231] on input "Ingresar el nro" at bounding box center [367, 230] width 272 height 8
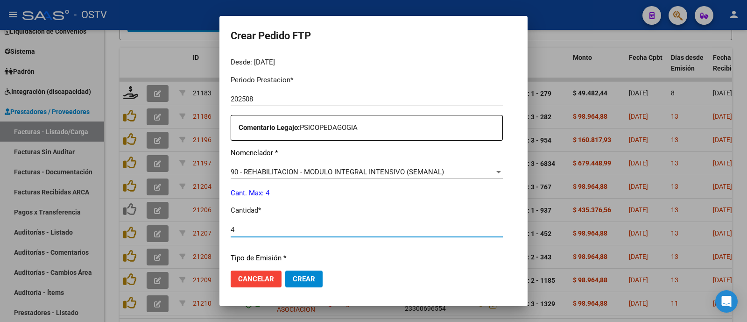
type input "4"
click at [299, 280] on button "Crear" at bounding box center [303, 278] width 37 height 17
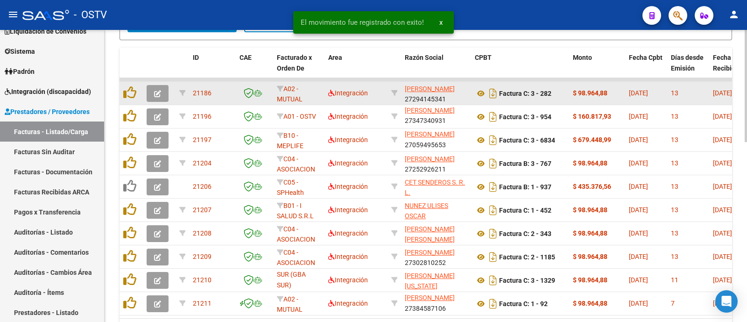
click at [161, 92] on button "button" at bounding box center [158, 93] width 22 height 17
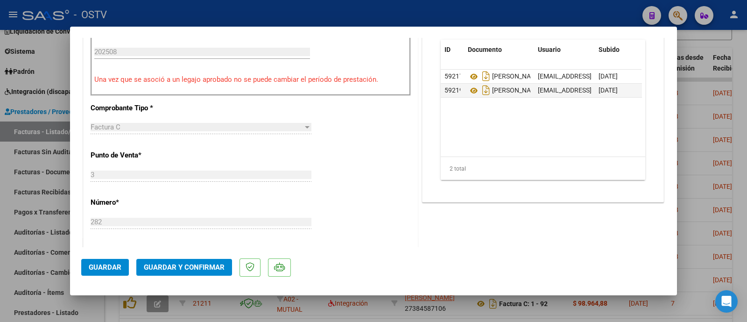
scroll to position [350, 0]
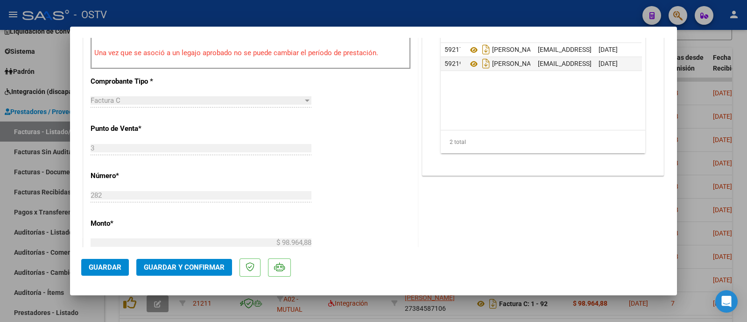
click at [194, 260] on button "Guardar y Confirmar" at bounding box center [184, 267] width 96 height 17
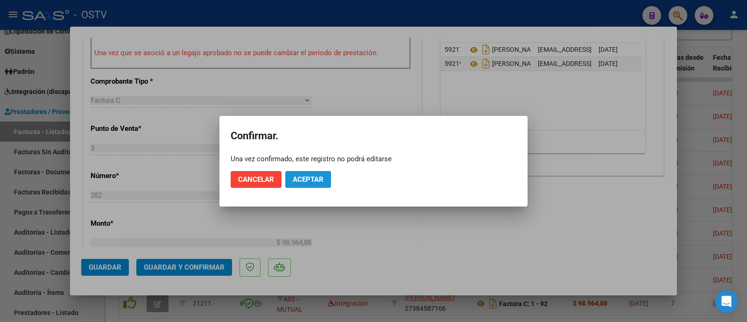
click at [310, 178] on span "Aceptar" at bounding box center [308, 179] width 31 height 8
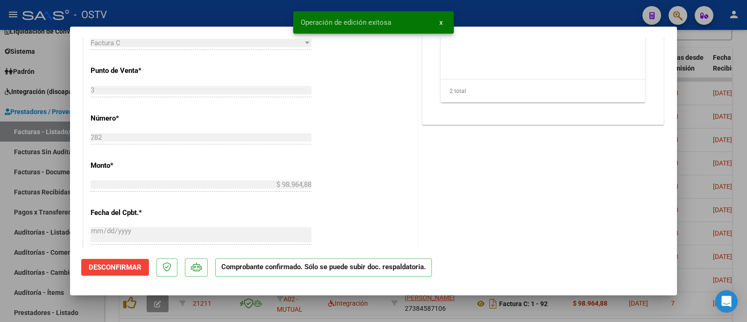
click at [261, 17] on div at bounding box center [373, 161] width 747 height 322
type input "$ 0,00"
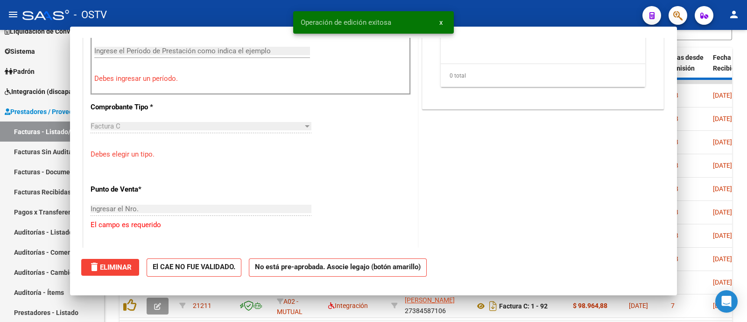
scroll to position [366, 0]
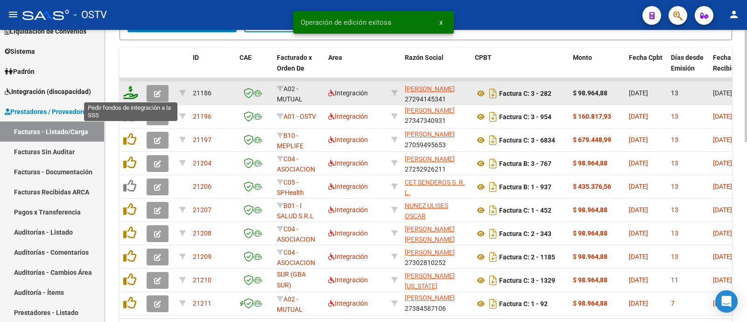
click at [134, 90] on icon at bounding box center [130, 92] width 15 height 13
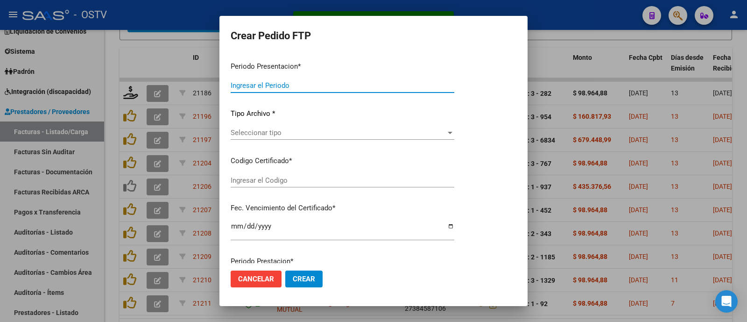
type input "202508"
type input "$ 98.964,88"
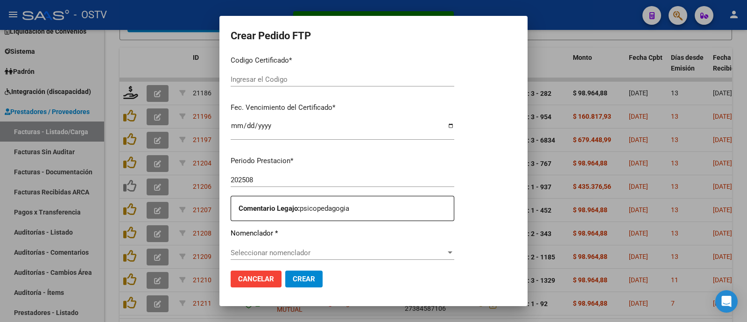
type input "ARG01000547232382023081020260810BS427"
type input "2028-08-10"
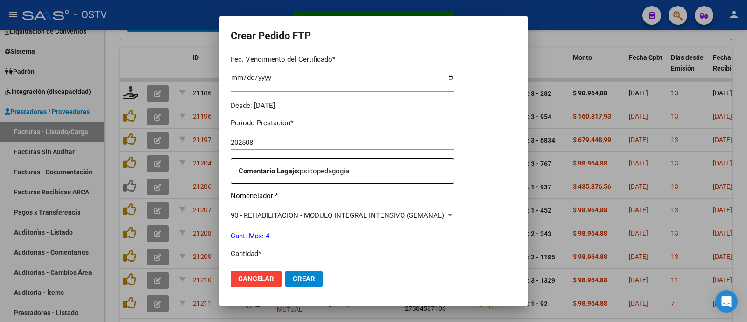
scroll to position [305, 0]
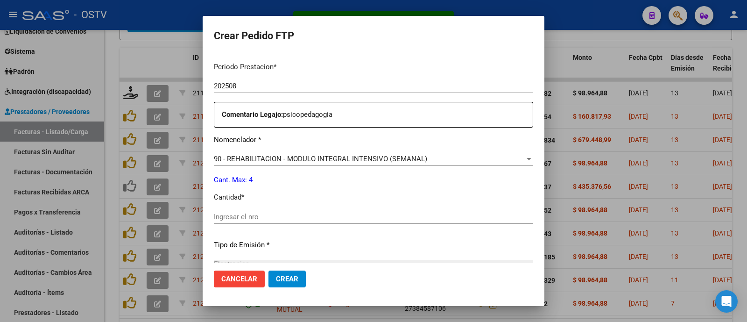
click at [269, 216] on input "Ingresar el nro" at bounding box center [373, 216] width 319 height 8
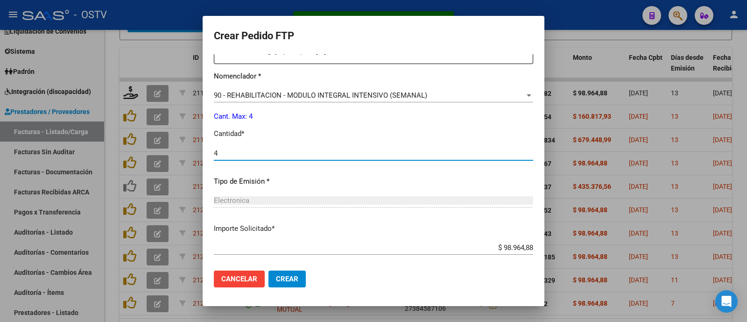
scroll to position [415, 0]
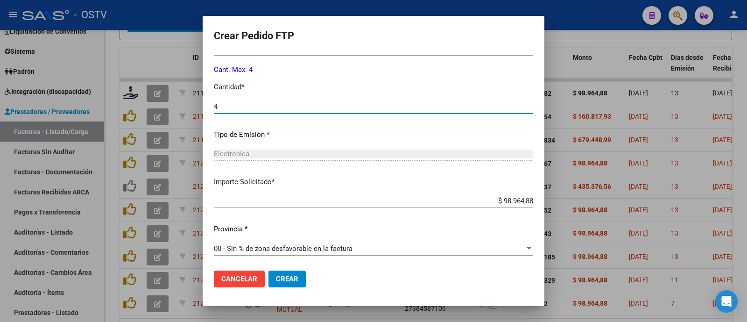
type input "4"
click at [289, 284] on button "Crear" at bounding box center [286, 278] width 37 height 17
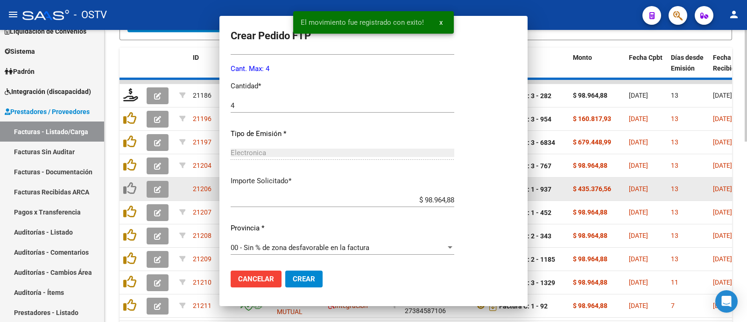
scroll to position [362, 0]
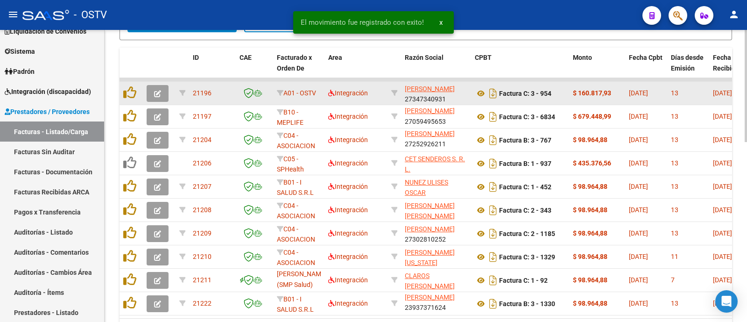
click at [165, 91] on button "button" at bounding box center [158, 93] width 22 height 17
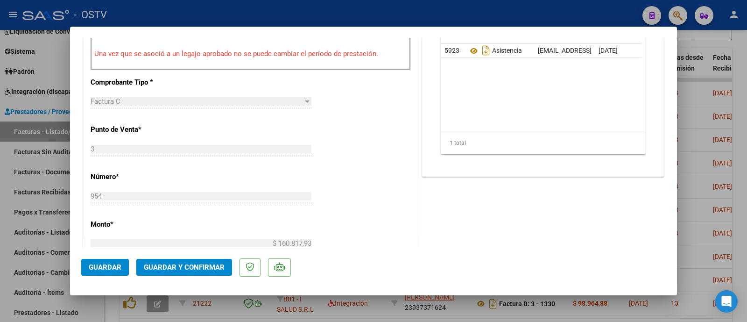
scroll to position [350, 0]
click at [198, 261] on button "Guardar y Confirmar" at bounding box center [184, 267] width 96 height 17
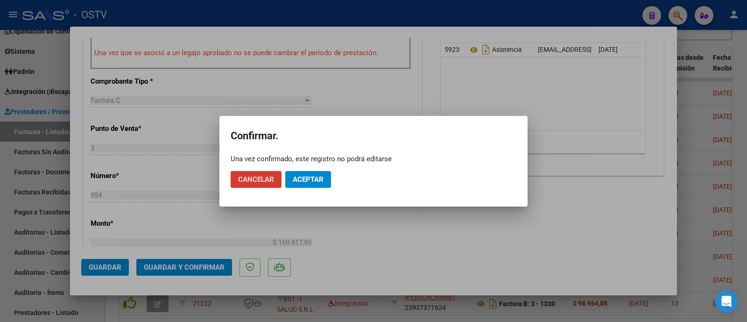
click at [300, 181] on span "Aceptar" at bounding box center [308, 179] width 31 height 8
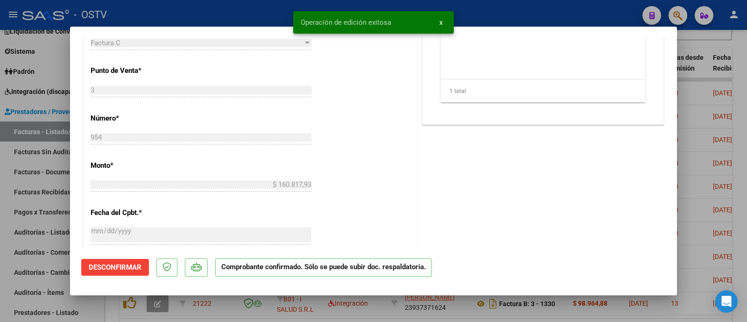
click at [234, 13] on div at bounding box center [373, 161] width 747 height 322
type input "$ 0,00"
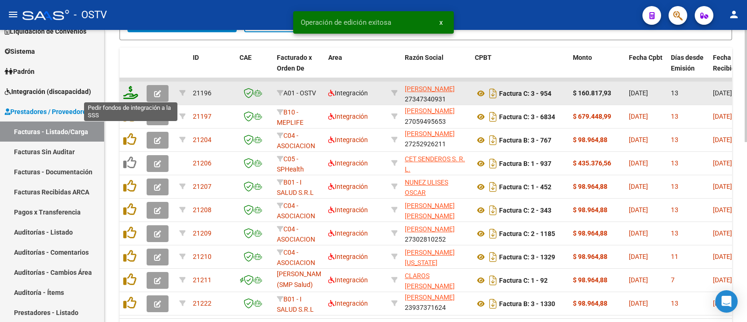
click at [134, 92] on icon at bounding box center [130, 92] width 15 height 13
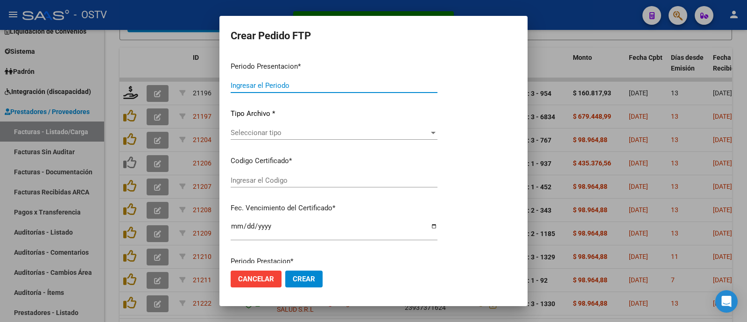
type input "202508"
type input "$ 160.817,93"
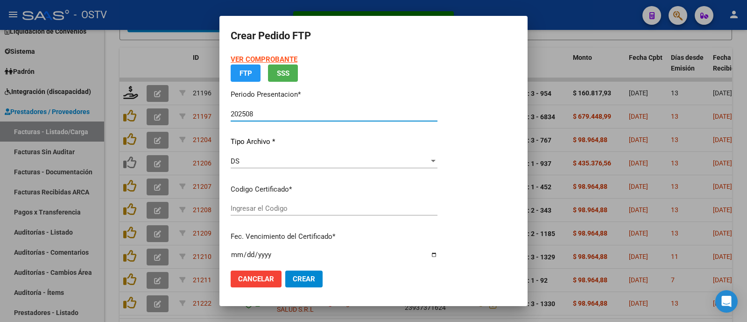
type input "arg02000540359842023112420281124mis519"
type input "2028-11-24"
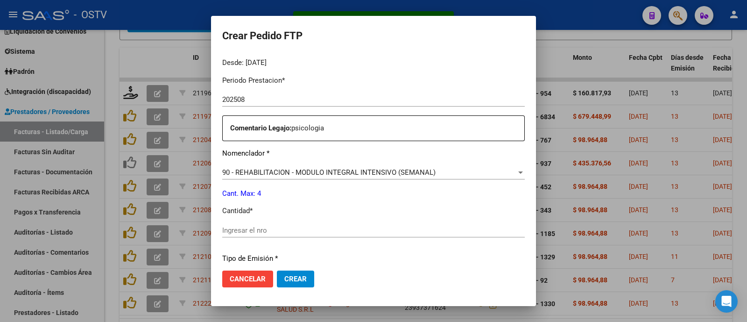
scroll to position [316, 0]
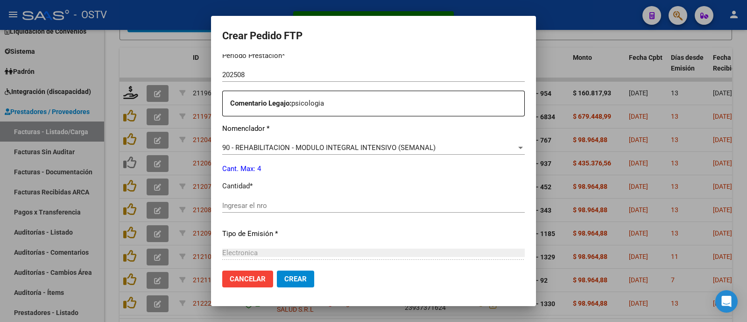
click at [246, 199] on div "Ingresar el nro" at bounding box center [373, 205] width 303 height 14
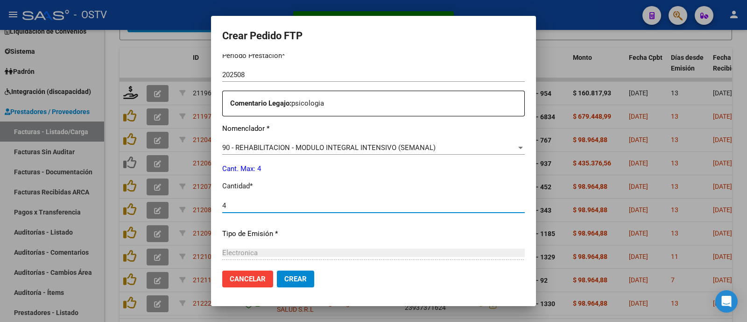
type input "4"
click at [297, 288] on mat-dialog-actions "Cancelar Crear" at bounding box center [373, 279] width 303 height 32
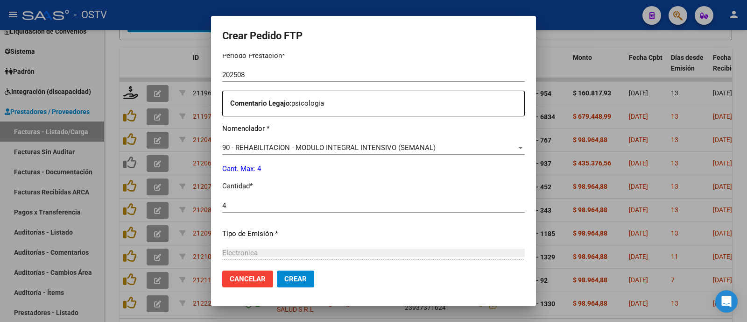
click at [296, 287] on button "Crear" at bounding box center [295, 278] width 37 height 17
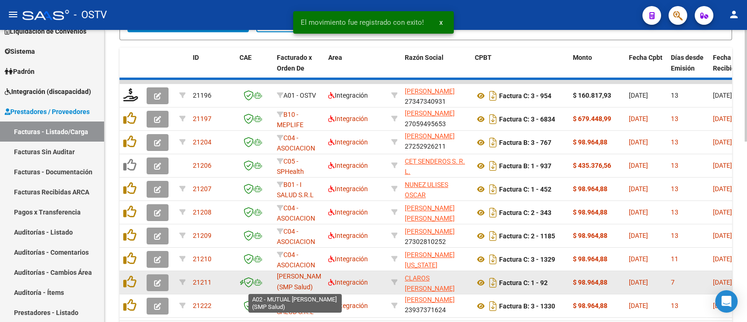
scroll to position [2, 0]
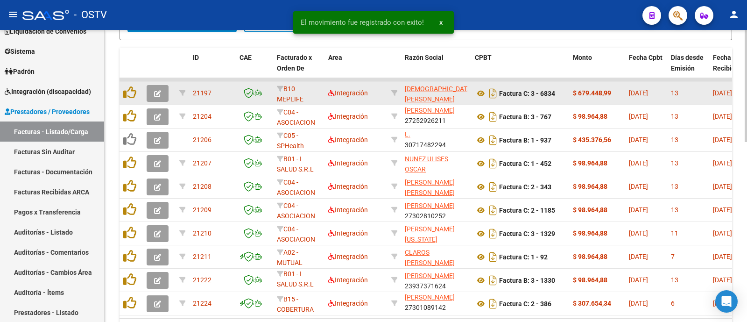
click at [159, 90] on icon "button" at bounding box center [157, 93] width 7 height 7
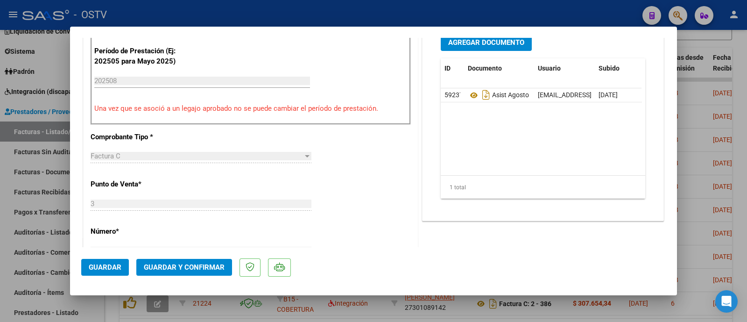
scroll to position [350, 0]
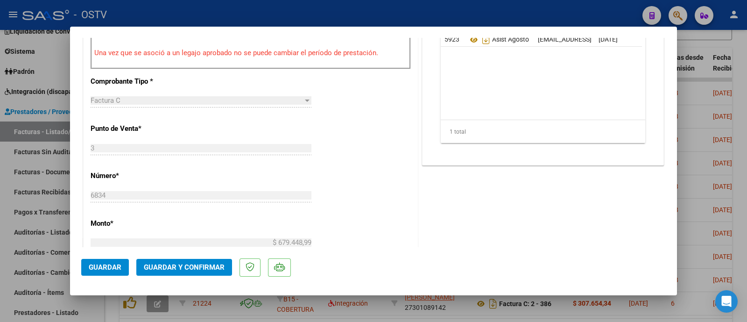
click at [221, 269] on span "Guardar y Confirmar" at bounding box center [184, 267] width 81 height 8
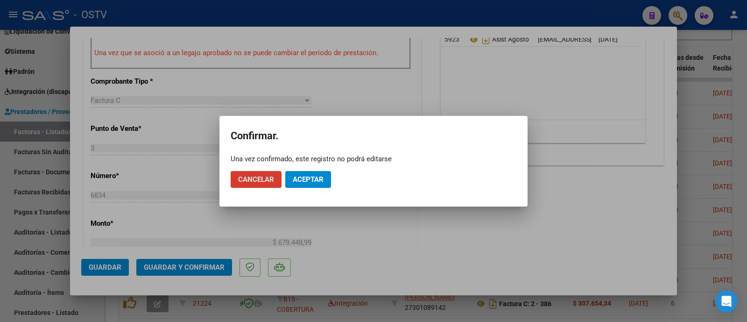
click at [303, 179] on span "Aceptar" at bounding box center [308, 179] width 31 height 8
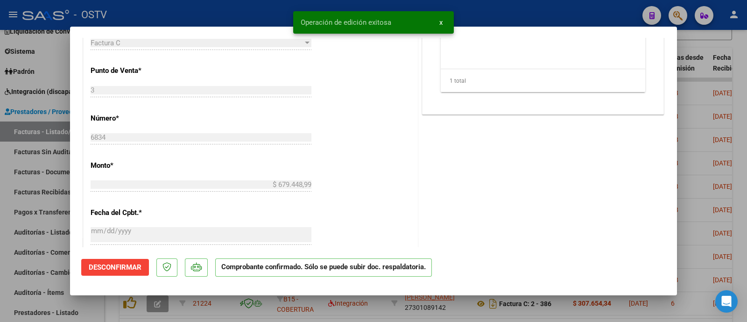
click at [242, 11] on div at bounding box center [373, 161] width 747 height 322
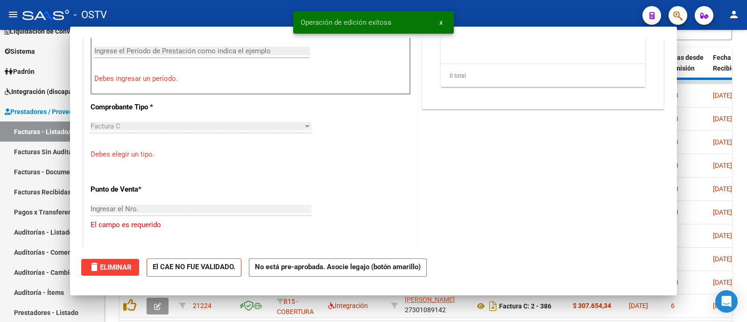
scroll to position [0, 0]
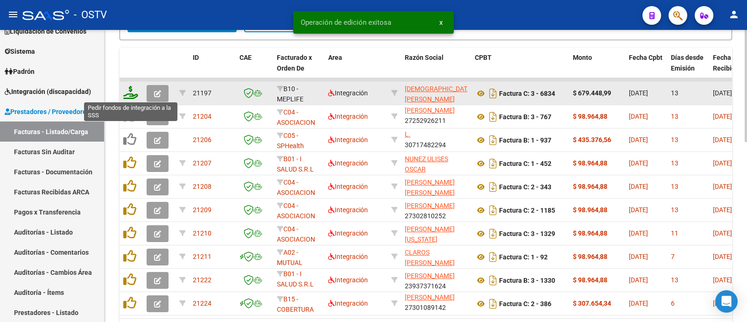
click at [131, 92] on icon at bounding box center [130, 92] width 15 height 13
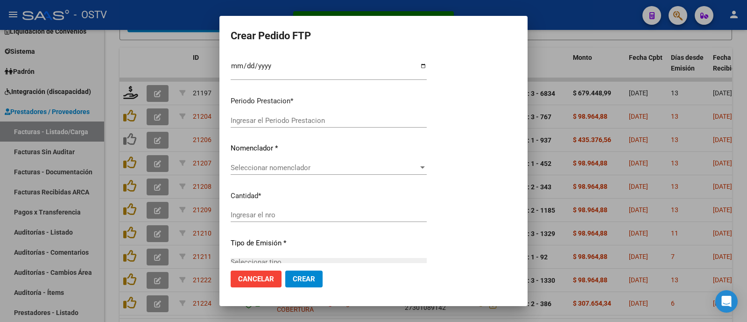
type input "202508"
type input "$ 679.448,99"
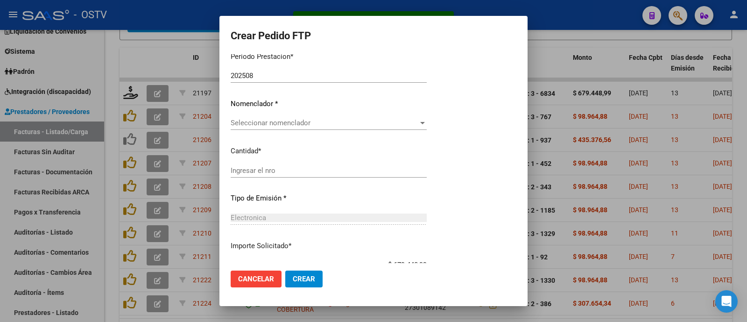
type input "arg01000520158962020010220260102bs315"
type input "2026-01-03"
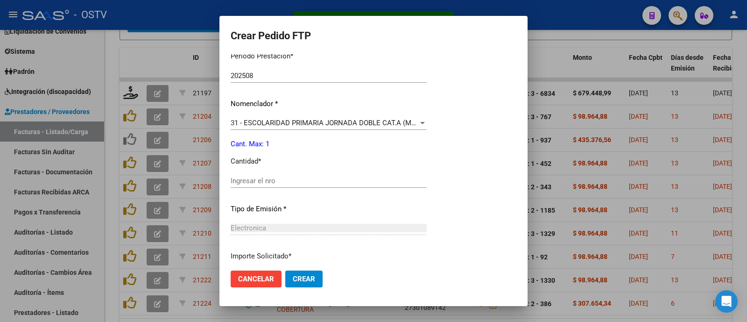
scroll to position [315, 0]
click at [250, 181] on input "Ingresar el nro" at bounding box center [349, 180] width 236 height 8
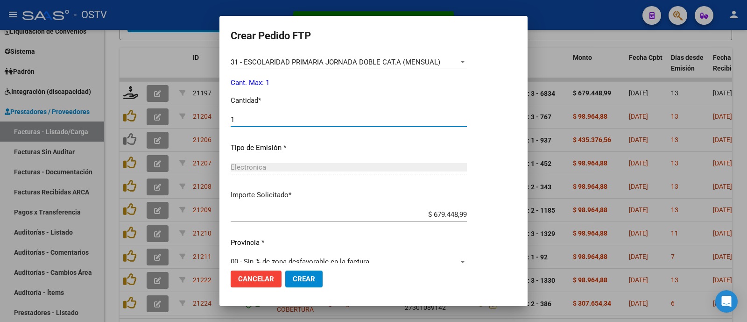
scroll to position [389, 0]
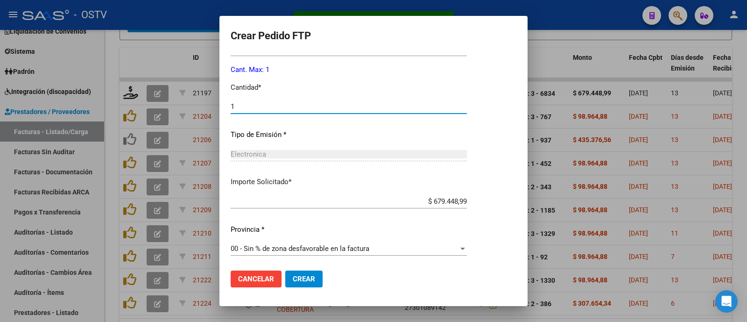
type input "1"
click at [315, 276] on span "Crear" at bounding box center [304, 279] width 22 height 8
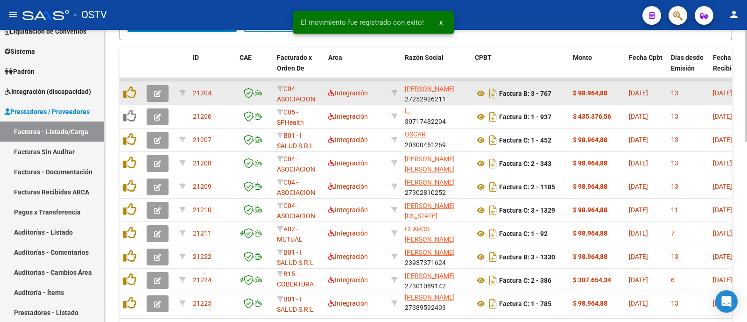
scroll to position [23, 0]
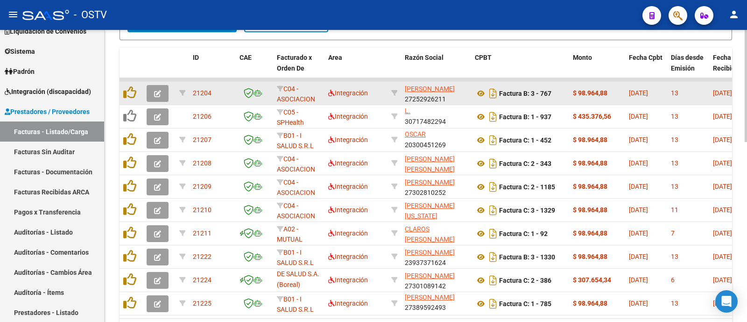
click at [155, 90] on icon "button" at bounding box center [157, 93] width 7 height 7
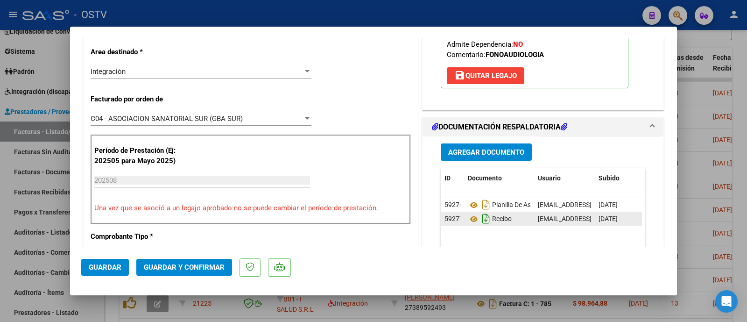
scroll to position [233, 0]
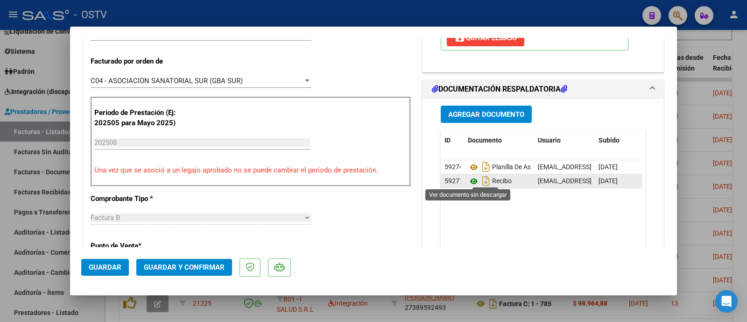
click at [470, 182] on icon at bounding box center [474, 181] width 12 height 11
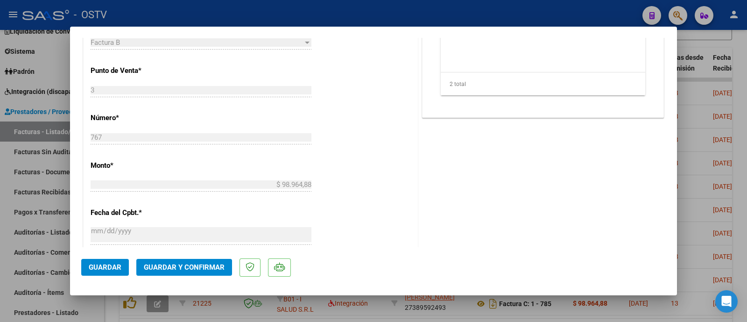
scroll to position [408, 0]
click at [198, 264] on span "Guardar y Confirmar" at bounding box center [184, 267] width 81 height 8
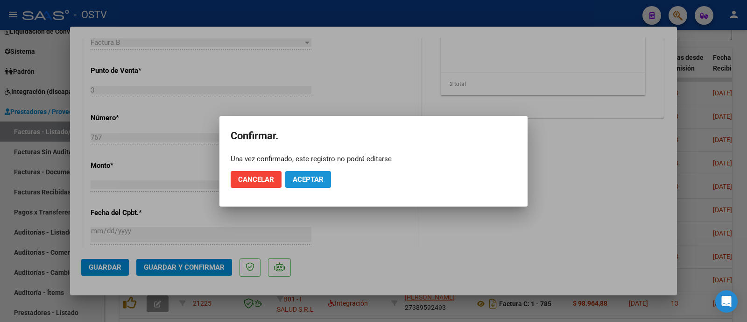
click at [312, 181] on span "Aceptar" at bounding box center [308, 179] width 31 height 8
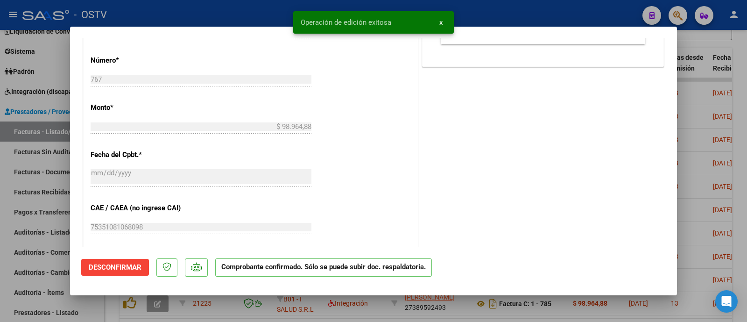
click at [224, 20] on div at bounding box center [373, 161] width 747 height 322
type input "$ 0,00"
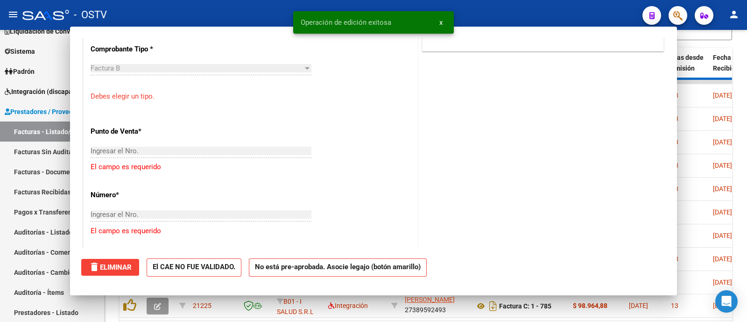
scroll to position [0, 0]
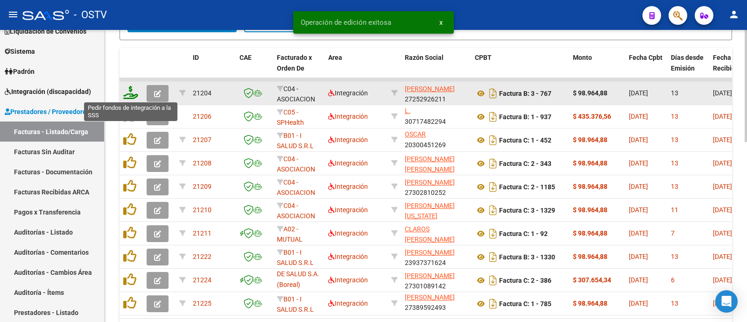
click at [131, 96] on icon at bounding box center [130, 92] width 15 height 13
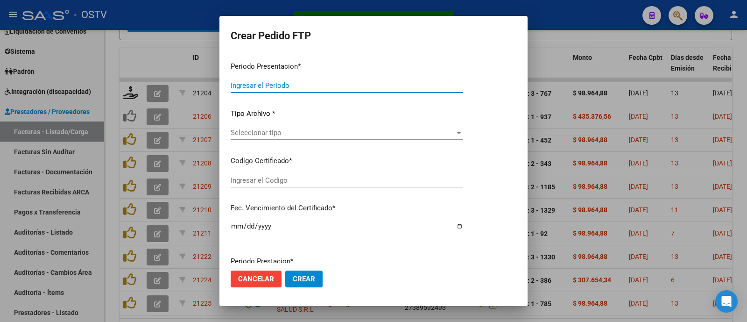
type input "202508"
type input "$ 98.964,88"
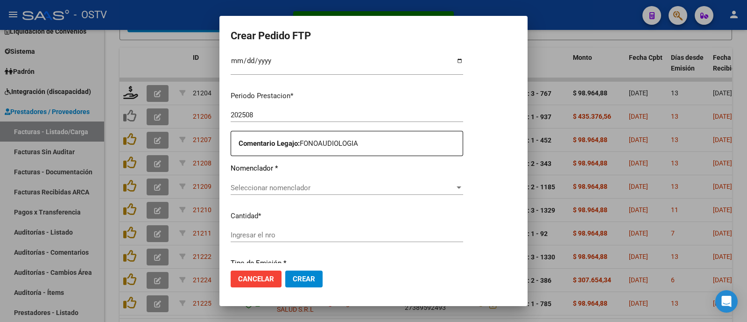
type input "ARG02000568736012022122220271222BS316"
type input "2027-12-22"
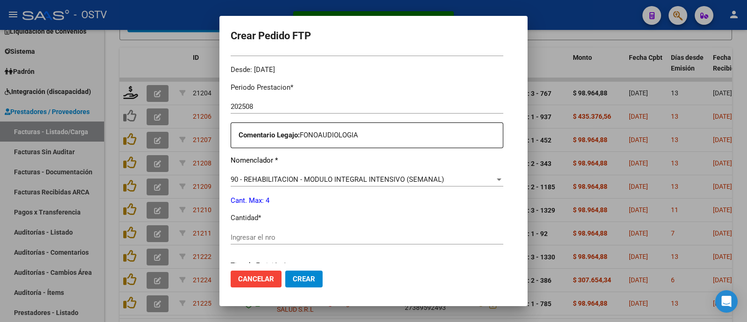
scroll to position [363, 0]
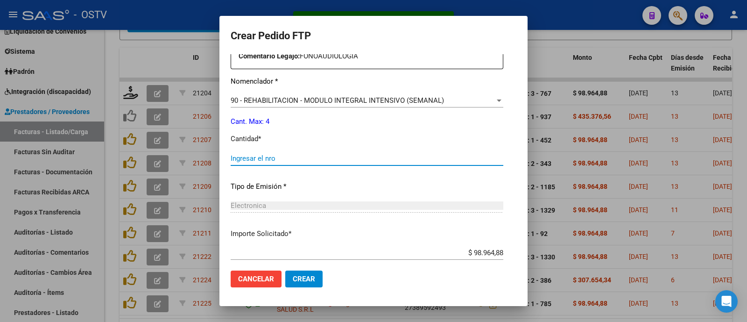
click at [237, 160] on input "Ingresar el nro" at bounding box center [367, 158] width 273 height 8
type input "4"
click at [291, 284] on button "Crear" at bounding box center [303, 278] width 37 height 17
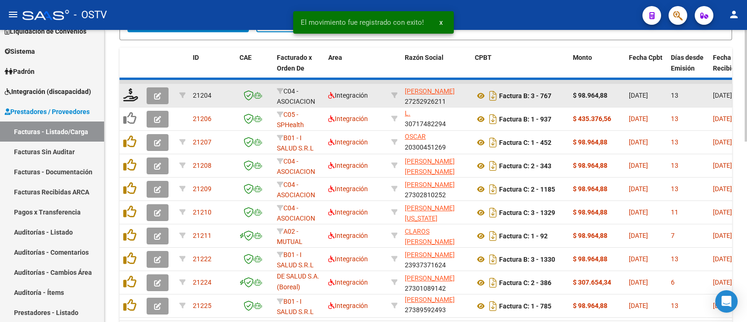
scroll to position [2, 0]
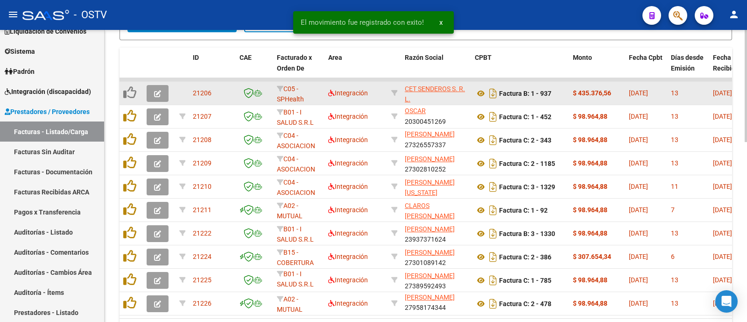
click at [159, 90] on icon "button" at bounding box center [157, 93] width 7 height 7
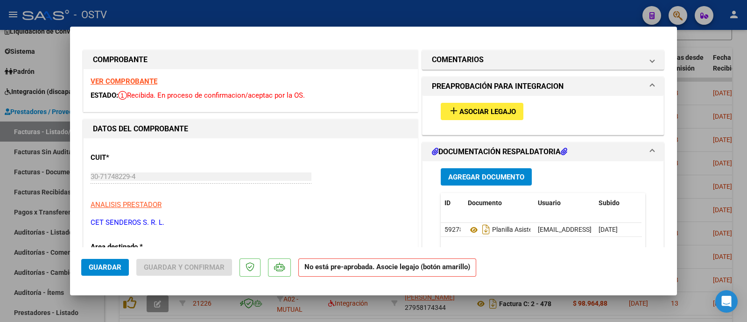
scroll to position [0, 0]
click at [130, 83] on strong "VER COMPROBANTE" at bounding box center [124, 82] width 67 height 8
click at [149, 79] on strong "VER COMPROBANTE" at bounding box center [124, 82] width 67 height 8
click at [459, 111] on span "Asociar Legajo" at bounding box center [487, 112] width 56 height 8
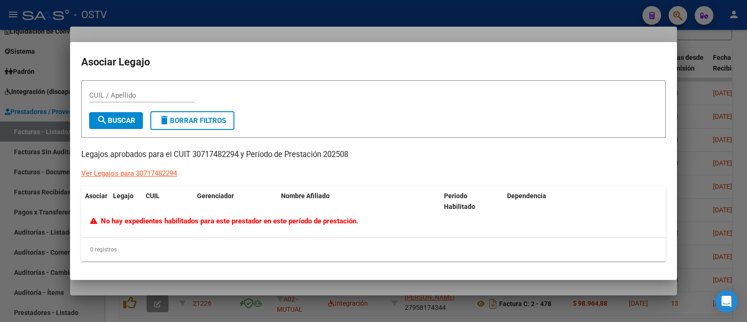
click at [141, 19] on div at bounding box center [373, 161] width 747 height 322
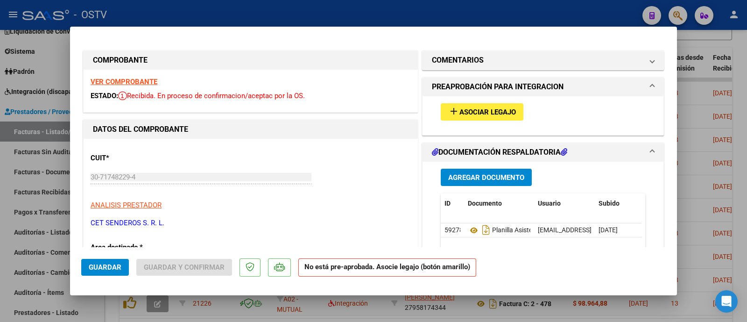
click at [71, 176] on mat-dialog-content "COMPROBANTE VER COMPROBANTE ESTADO: Recibida. En proceso de confirmacion/acepta…" at bounding box center [373, 142] width 607 height 209
click at [488, 111] on span "Asociar Legajo" at bounding box center [487, 112] width 56 height 8
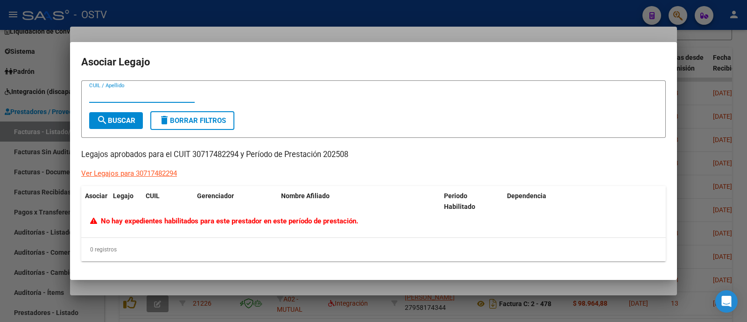
click at [294, 29] on div at bounding box center [373, 161] width 747 height 322
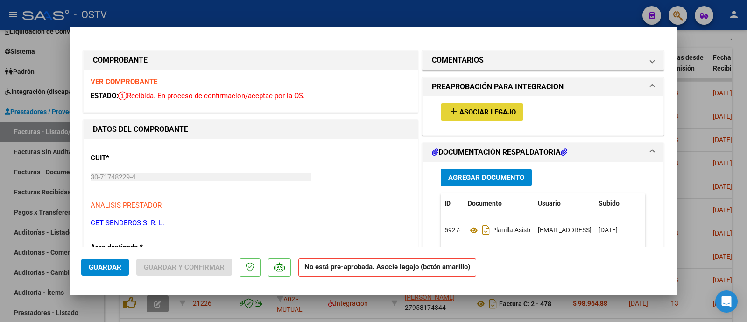
click at [490, 105] on button "add Asociar Legajo" at bounding box center [482, 111] width 83 height 17
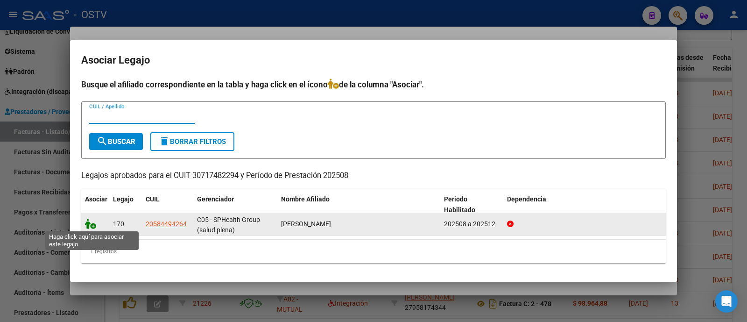
click at [91, 227] on icon at bounding box center [90, 224] width 11 height 10
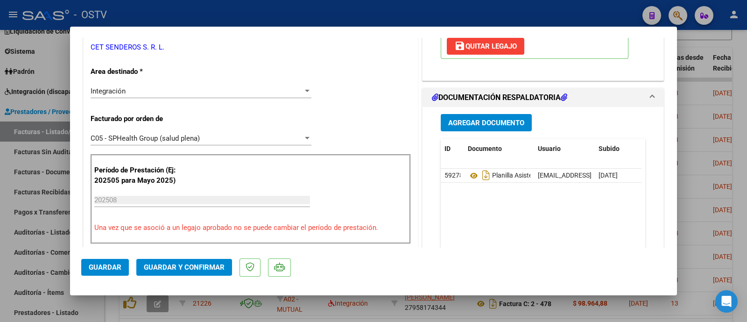
scroll to position [175, 0]
click at [204, 265] on span "Guardar y Confirmar" at bounding box center [184, 267] width 81 height 8
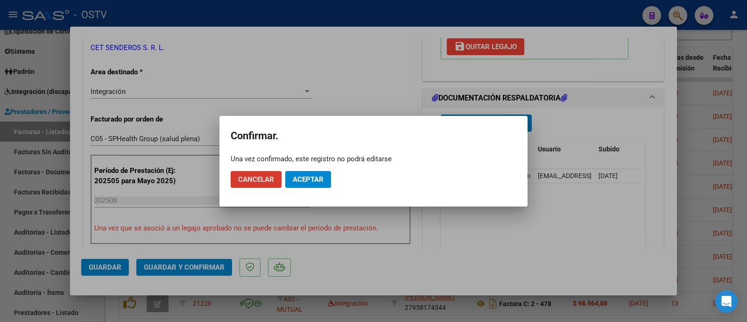
click at [310, 183] on button "Aceptar" at bounding box center [308, 179] width 46 height 17
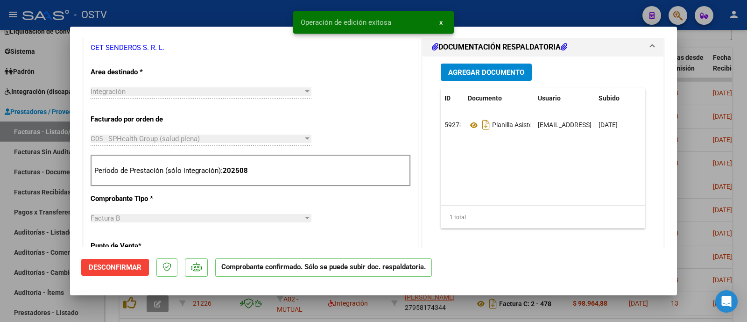
click at [224, 3] on div at bounding box center [373, 161] width 747 height 322
type input "$ 0,00"
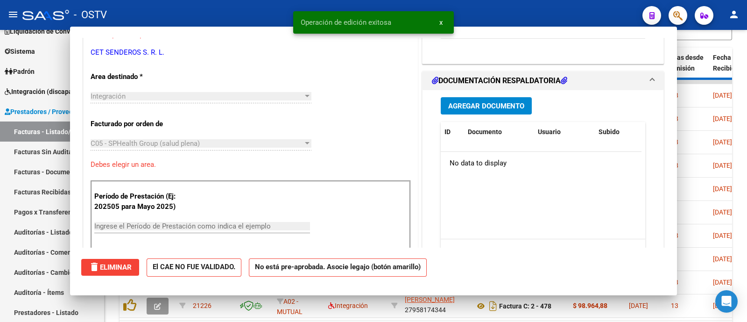
scroll to position [179, 0]
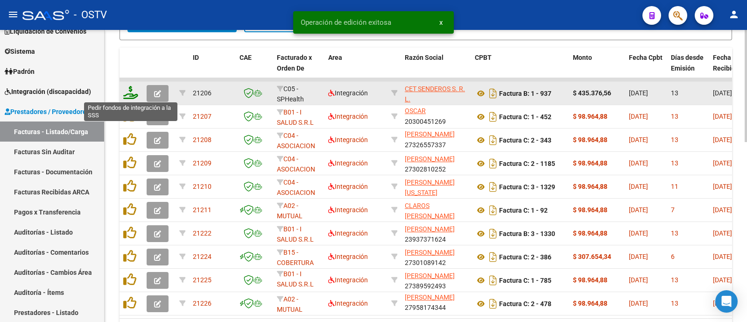
click at [127, 98] on icon at bounding box center [130, 92] width 15 height 13
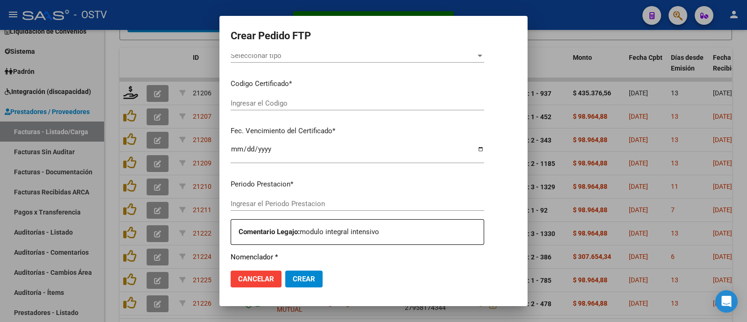
type input "202508"
type input "$ 435.376,56"
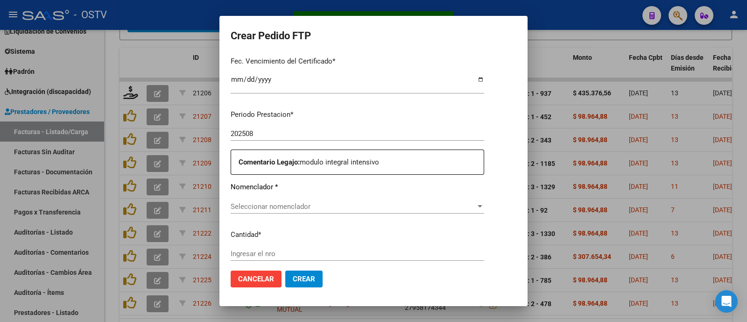
type input "ARG02000584494262025051520300515BUE401"
type input "2030-05-15"
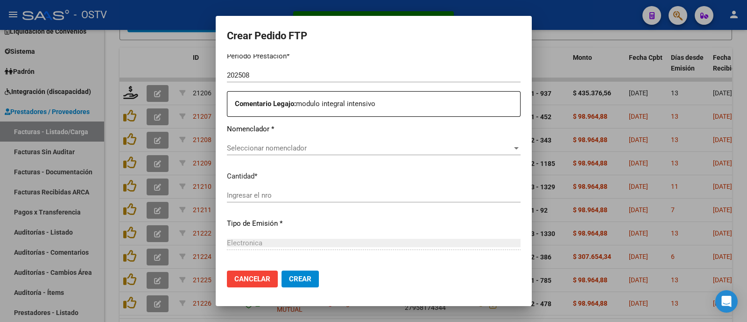
scroll to position [315, 0]
click at [272, 148] on span "Seleccionar nomenclador" at bounding box center [369, 148] width 285 height 8
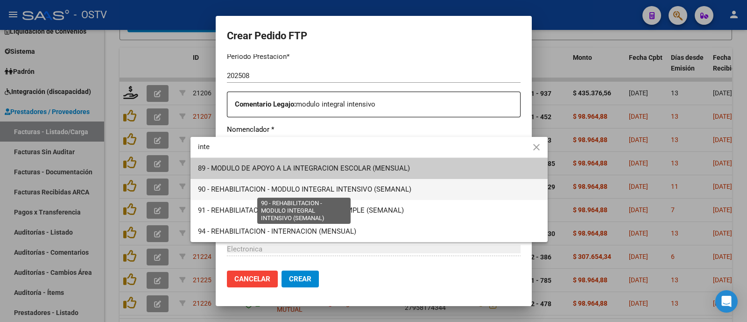
type input "inte"
click at [367, 193] on span "90 - REHABILITACION - MODULO INTEGRAL INTENSIVO (SEMANAL)" at bounding box center [304, 189] width 213 height 8
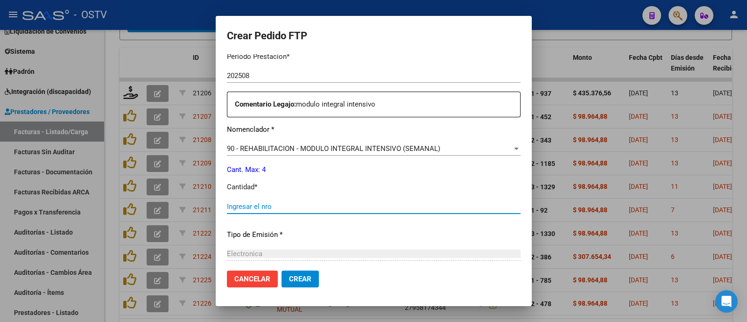
click at [318, 205] on input "Ingresar el nro" at bounding box center [374, 206] width 294 height 8
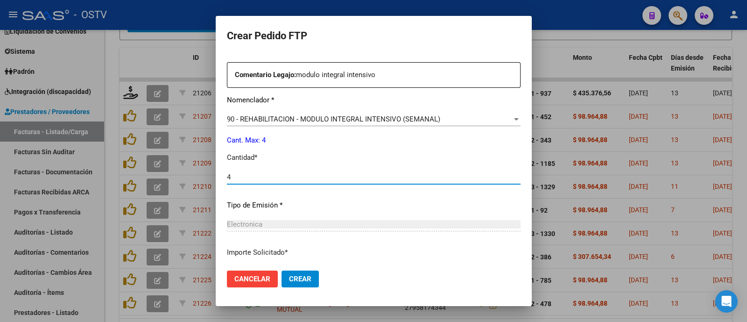
scroll to position [415, 0]
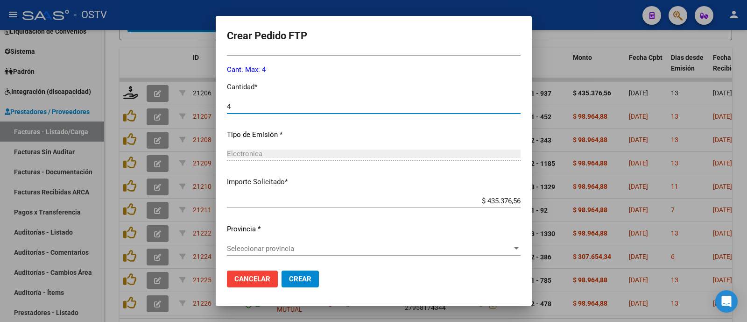
type input "4"
click at [286, 248] on span "Seleccionar provincia" at bounding box center [369, 248] width 285 height 8
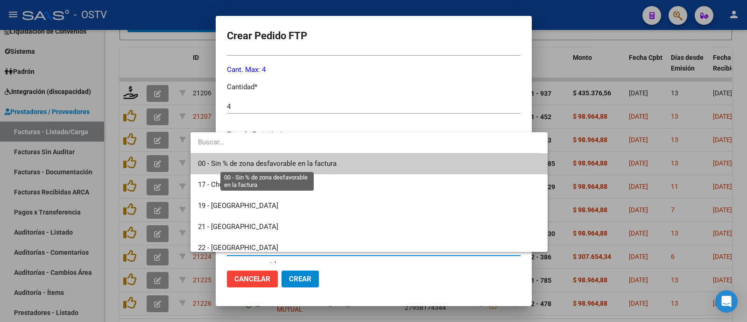
click at [291, 168] on span "00 - Sin % de zona desfavorable en la factura" at bounding box center [267, 163] width 139 height 8
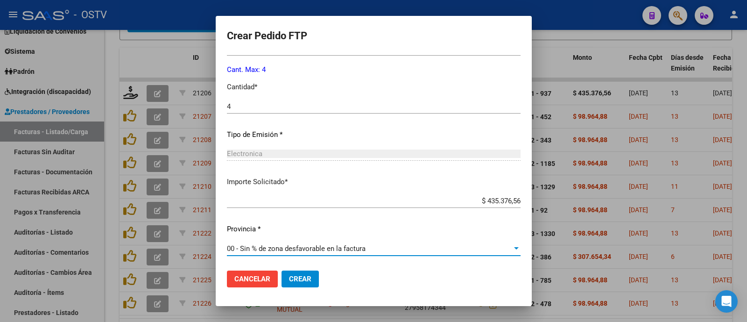
click at [289, 279] on span "Crear" at bounding box center [300, 279] width 22 height 8
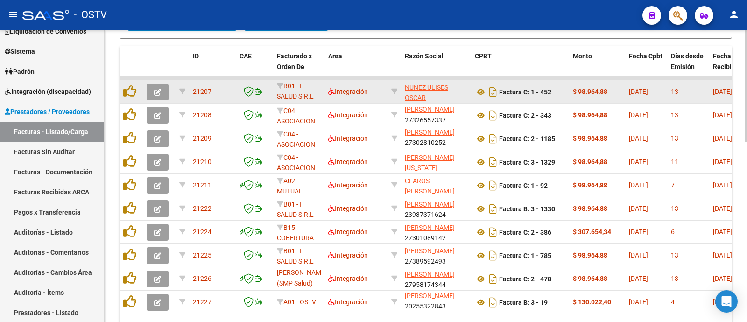
scroll to position [409, 0]
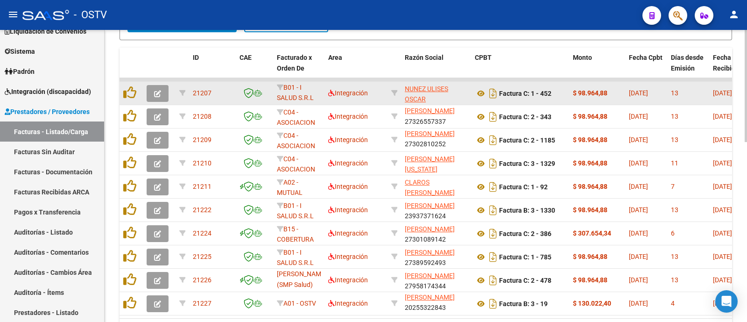
click at [156, 90] on icon "button" at bounding box center [157, 93] width 7 height 7
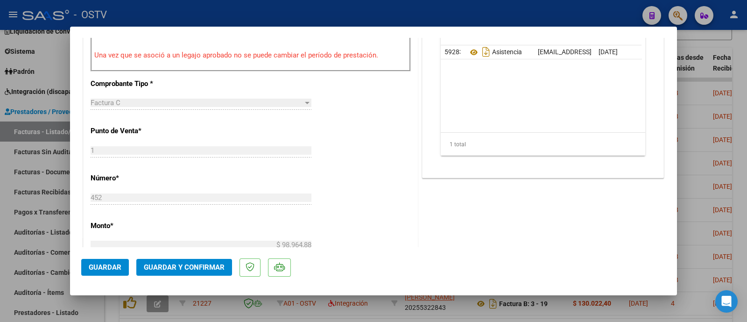
scroll to position [350, 0]
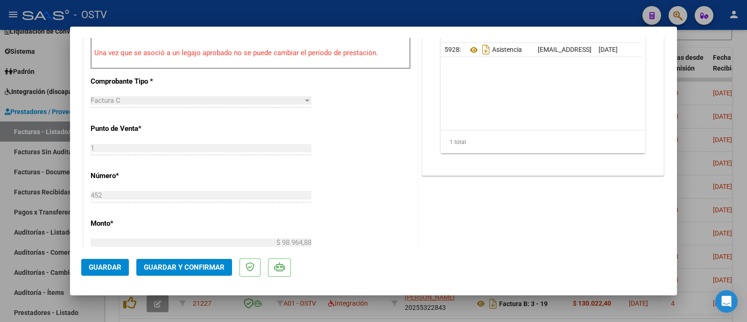
click at [200, 272] on button "Guardar y Confirmar" at bounding box center [184, 267] width 96 height 17
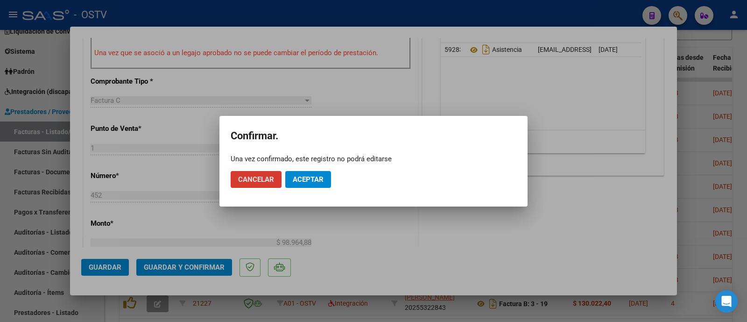
click at [296, 176] on span "Aceptar" at bounding box center [308, 179] width 31 height 8
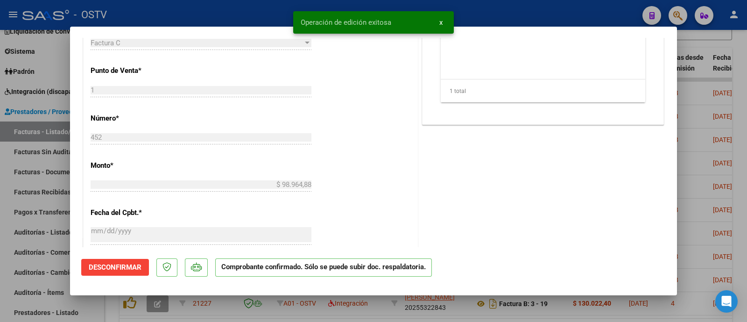
click at [206, 21] on div at bounding box center [373, 161] width 747 height 322
type input "$ 0,00"
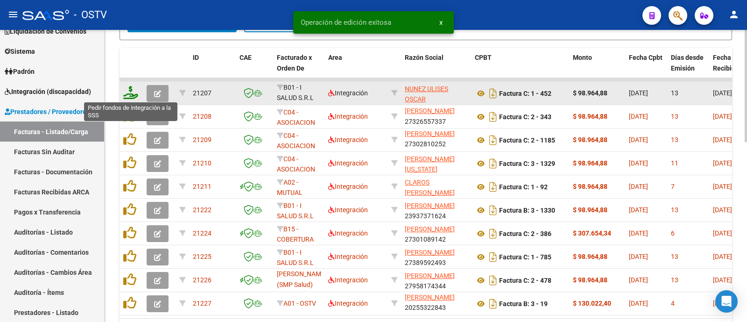
click at [131, 90] on icon at bounding box center [130, 92] width 15 height 13
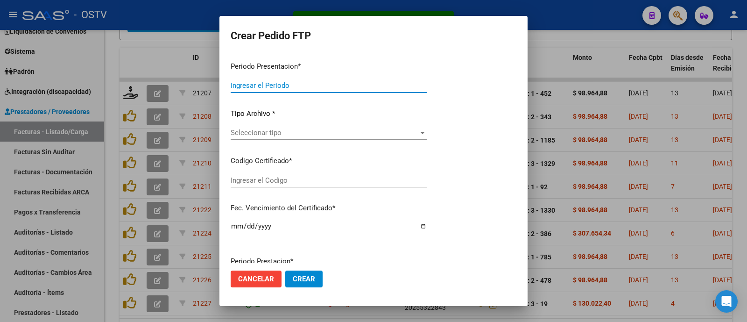
type input "202508"
type input "$ 98.964,88"
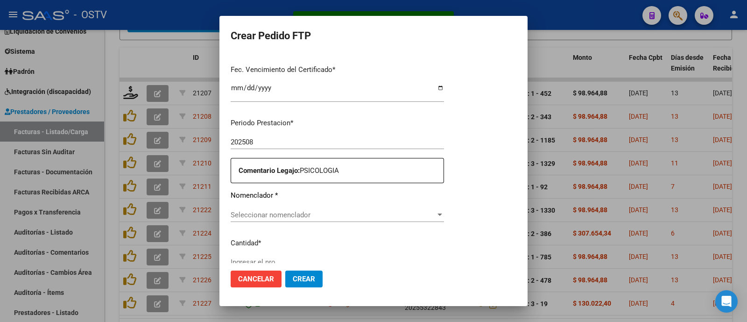
type input "ARG02000556664012023011720260117BS440"
type input "2026-01-17"
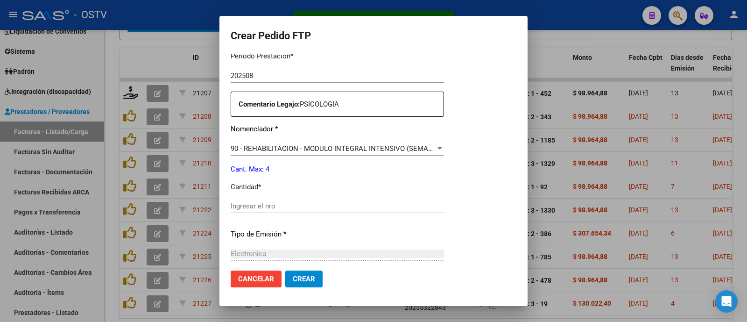
scroll to position [374, 0]
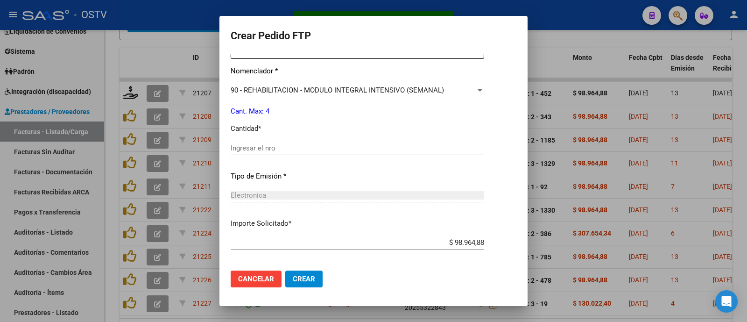
click at [257, 141] on div "Ingresar el nro" at bounding box center [358, 148] width 254 height 14
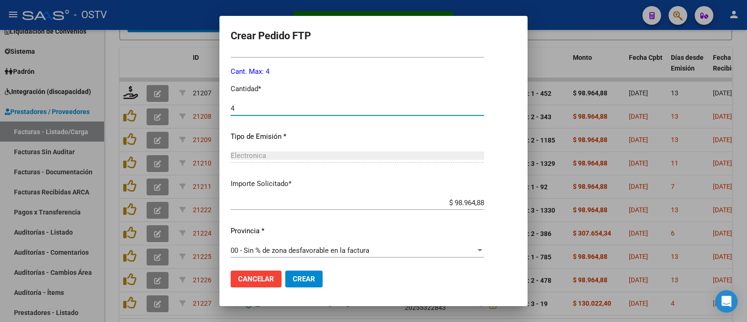
scroll to position [415, 0]
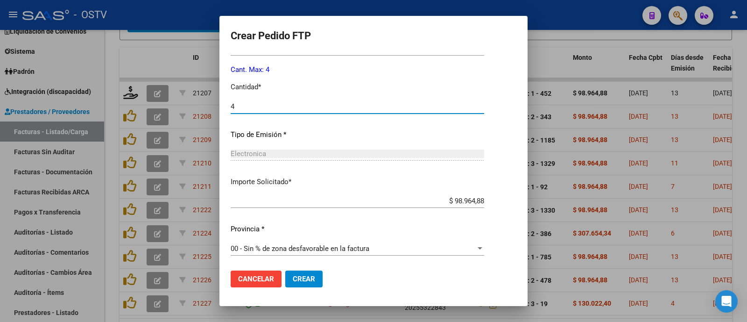
type input "4"
click at [296, 278] on span "Crear" at bounding box center [304, 279] width 22 height 8
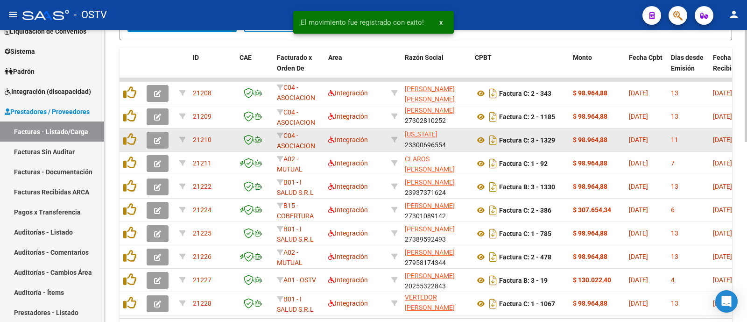
scroll to position [12, 0]
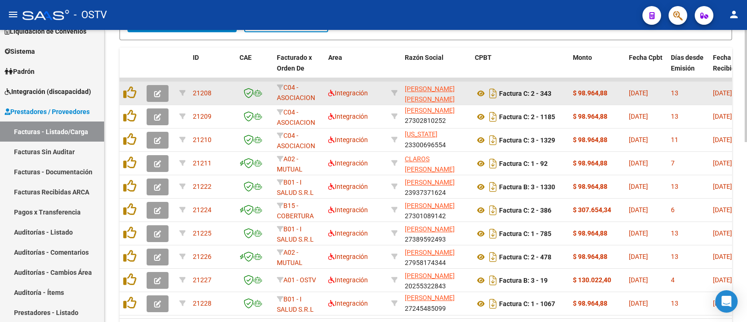
click at [164, 97] on button "button" at bounding box center [158, 93] width 22 height 17
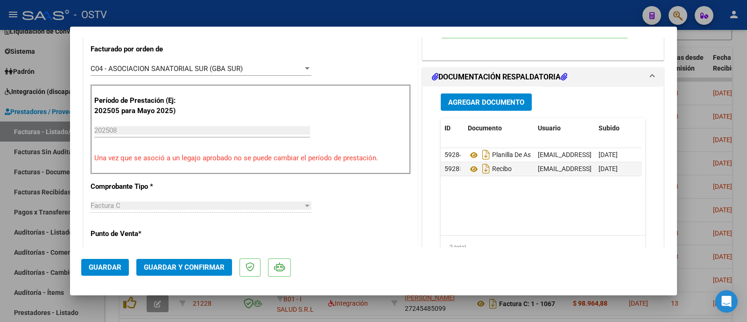
scroll to position [292, 0]
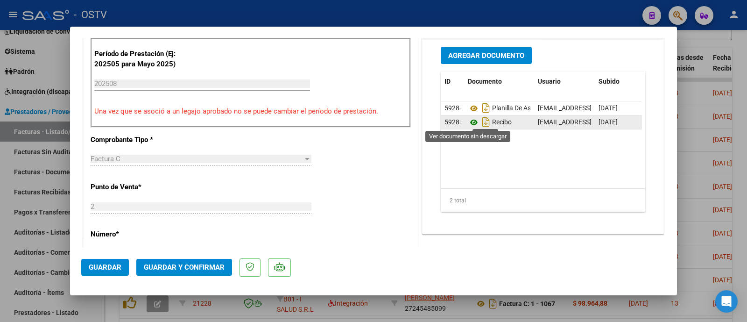
click at [470, 122] on icon at bounding box center [474, 122] width 12 height 11
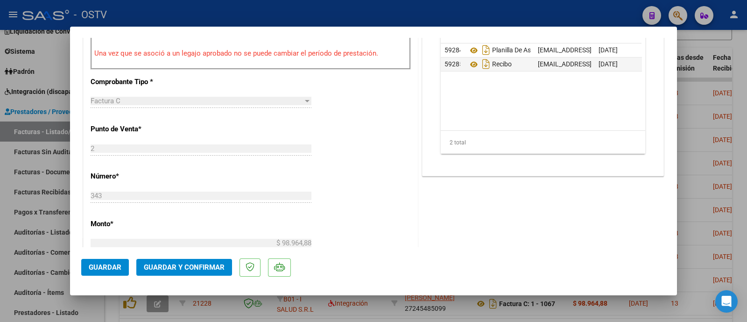
scroll to position [350, 0]
click at [194, 273] on button "Guardar y Confirmar" at bounding box center [184, 267] width 96 height 17
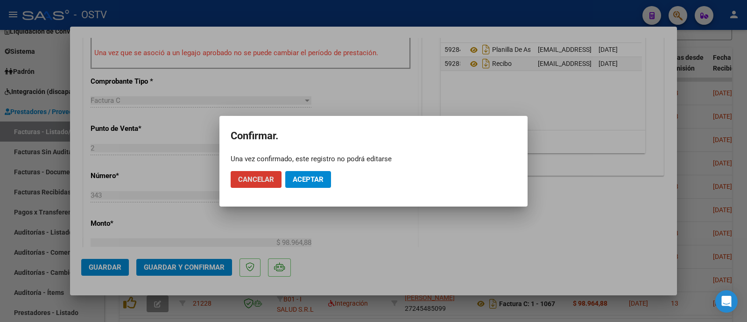
drag, startPoint x: 306, startPoint y: 183, endPoint x: 292, endPoint y: 161, distance: 26.8
click at [306, 183] on button "Aceptar" at bounding box center [308, 179] width 46 height 17
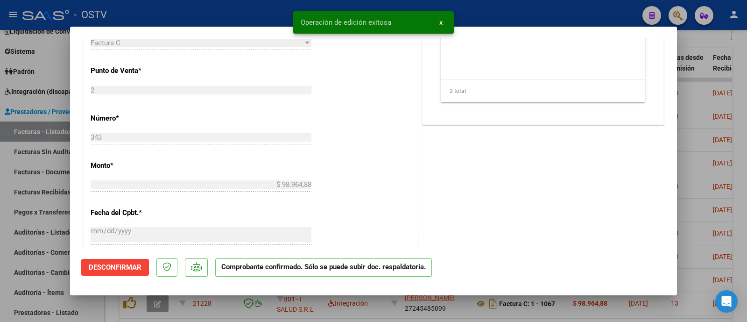
click at [246, 7] on div at bounding box center [373, 161] width 747 height 322
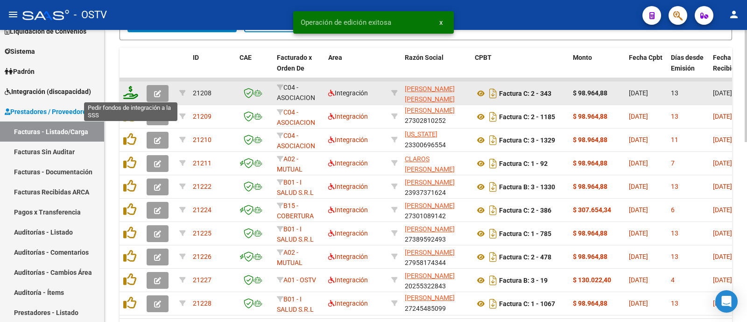
click at [127, 96] on icon at bounding box center [130, 92] width 15 height 13
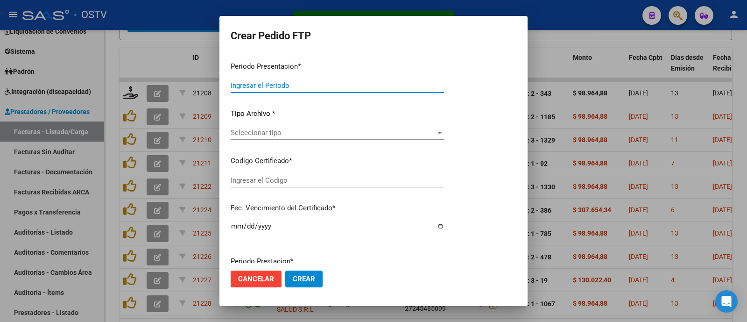
type input "202508"
type input "$ 98.964,88"
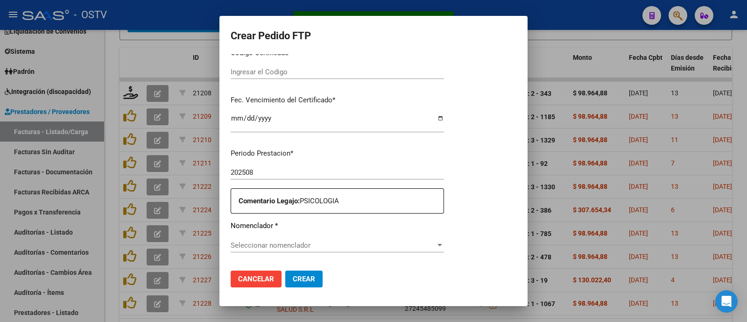
type input "ARG02000568736012022122220271222BS316"
type input "2027-12-22"
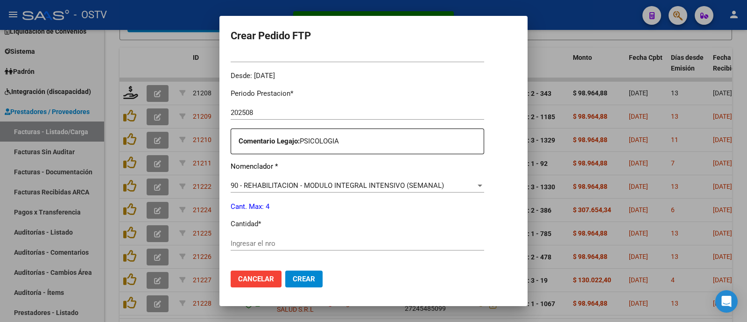
scroll to position [305, 0]
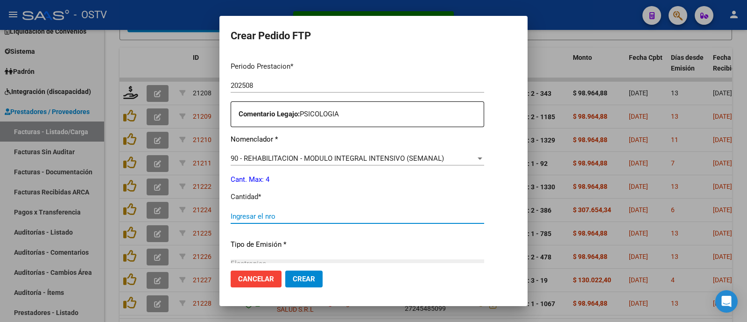
click at [268, 213] on input "Ingresar el nro" at bounding box center [358, 216] width 254 height 8
type input "4"
click at [294, 282] on span "Crear" at bounding box center [304, 279] width 22 height 8
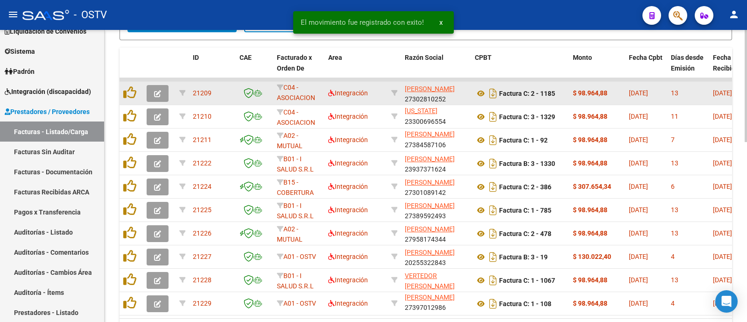
click at [157, 92] on icon "button" at bounding box center [157, 93] width 7 height 7
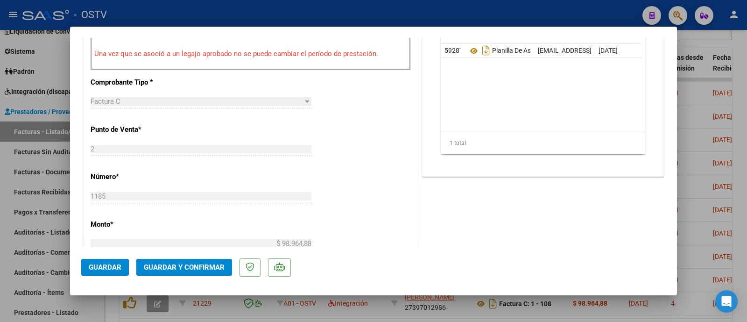
scroll to position [350, 0]
click at [190, 265] on span "Guardar y Confirmar" at bounding box center [184, 267] width 81 height 8
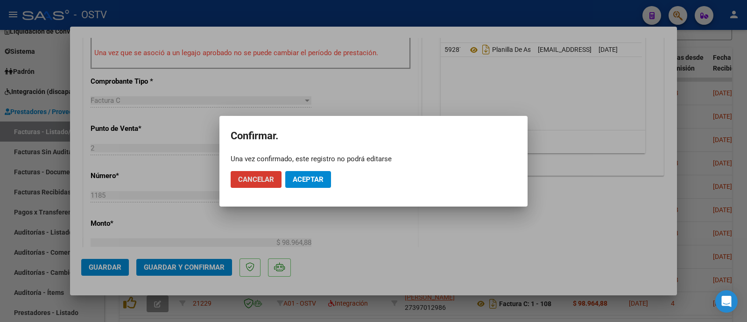
click at [303, 177] on span "Aceptar" at bounding box center [308, 179] width 31 height 8
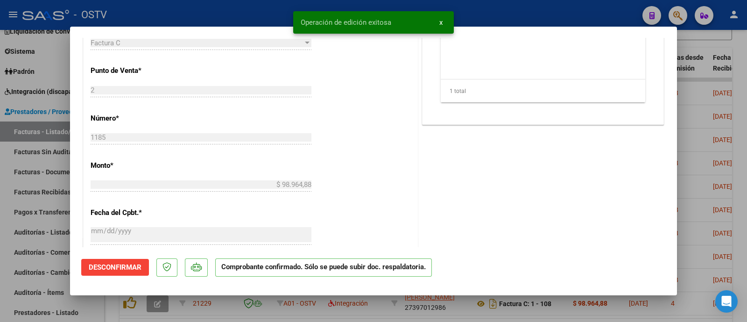
click at [233, 17] on div at bounding box center [373, 161] width 747 height 322
type input "$ 0,00"
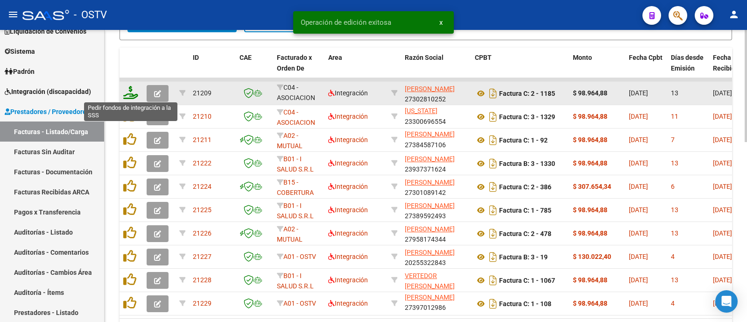
click at [132, 92] on icon at bounding box center [130, 92] width 15 height 13
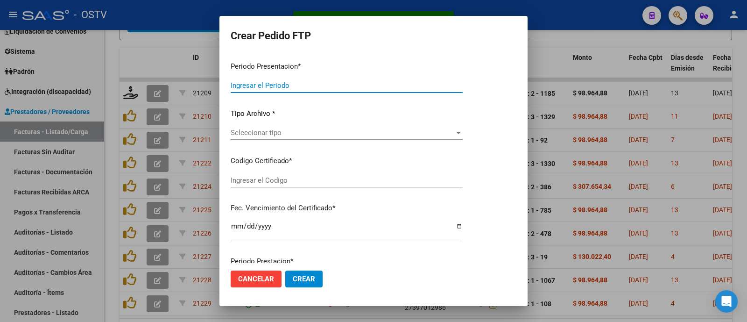
type input "202508"
type input "$ 98.964,88"
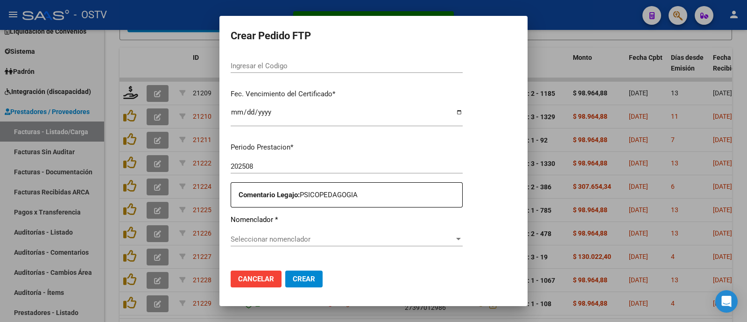
type input "ARG02000568736012022122220271222BS316"
type input "2027-12-22"
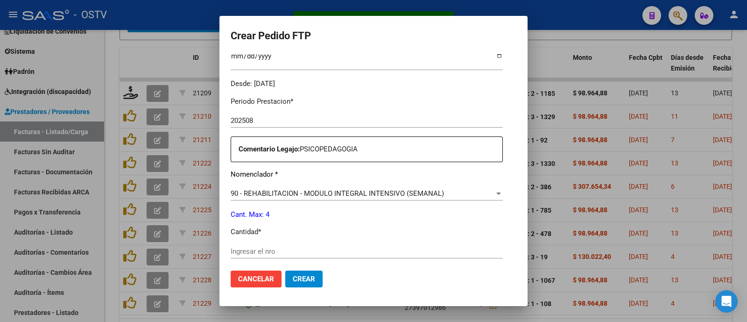
scroll to position [305, 0]
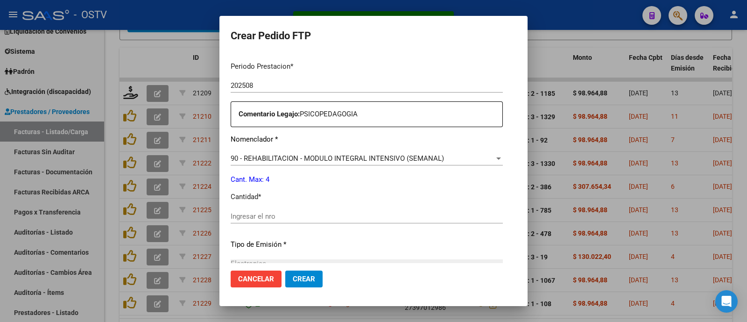
click at [241, 217] on input "Ingresar el nro" at bounding box center [367, 216] width 272 height 8
type input "4"
click at [285, 272] on button "Crear" at bounding box center [303, 278] width 37 height 17
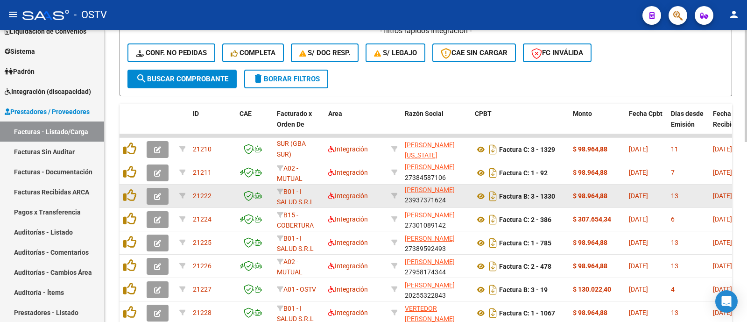
scroll to position [351, 0]
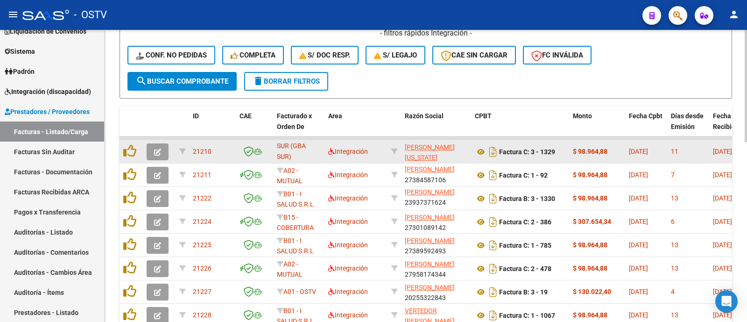
click at [160, 150] on icon "button" at bounding box center [157, 151] width 7 height 7
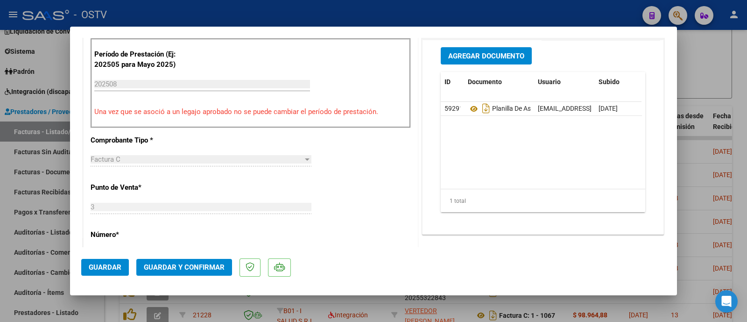
scroll to position [350, 0]
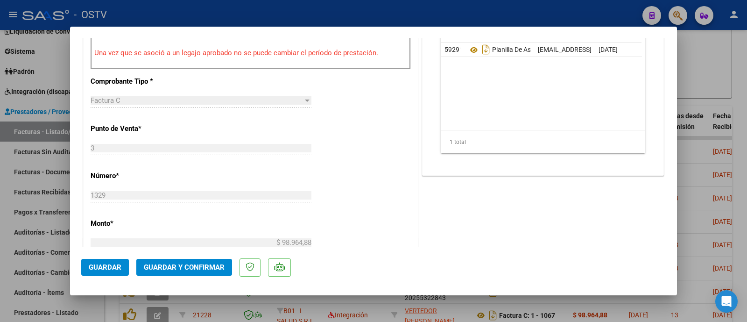
click at [186, 270] on span "Guardar y Confirmar" at bounding box center [184, 267] width 81 height 8
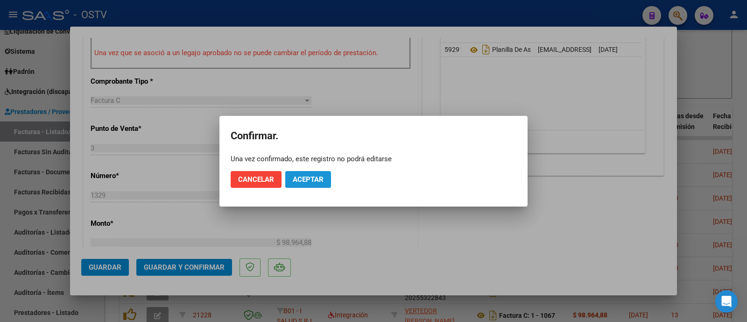
click at [298, 174] on button "Aceptar" at bounding box center [308, 179] width 46 height 17
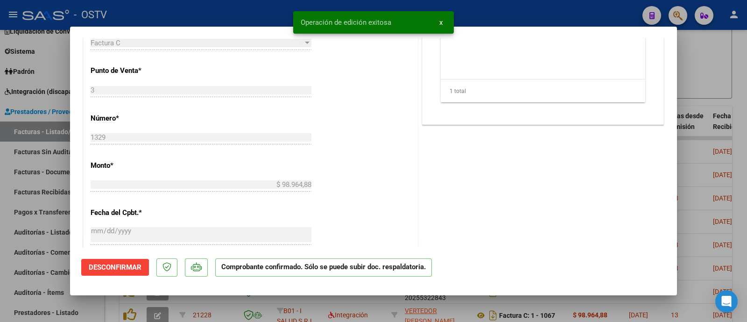
click at [191, 16] on div at bounding box center [373, 161] width 747 height 322
type input "$ 0,00"
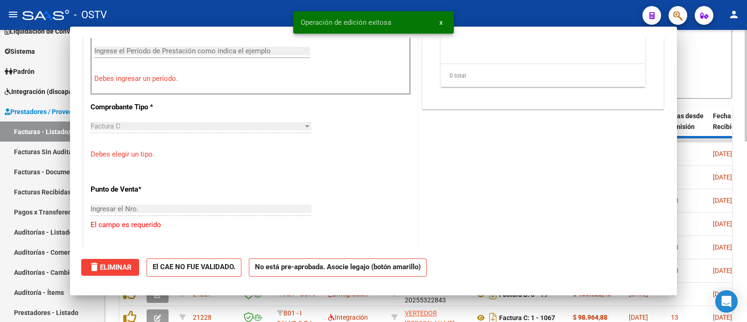
scroll to position [0, 0]
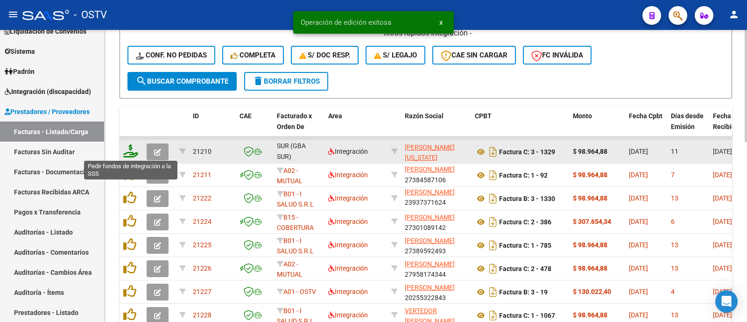
click at [134, 153] on icon at bounding box center [130, 150] width 15 height 13
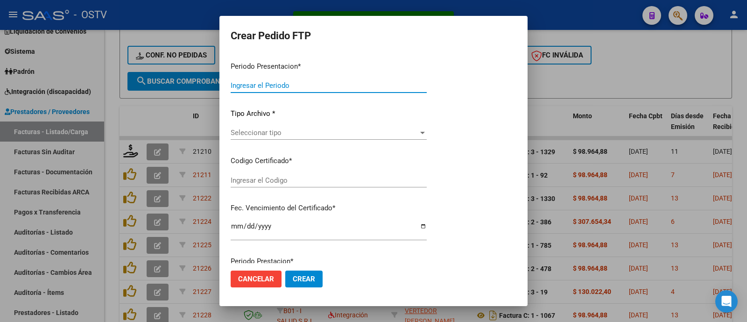
type input "202508"
type input "$ 98.964,88"
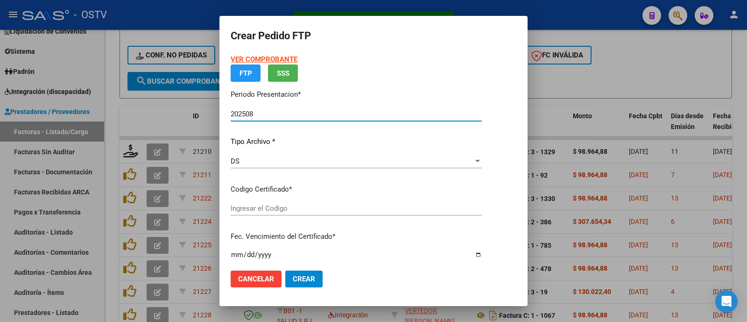
type input "ARG02000568736012022122220271222BS316"
type input "2027-12-22"
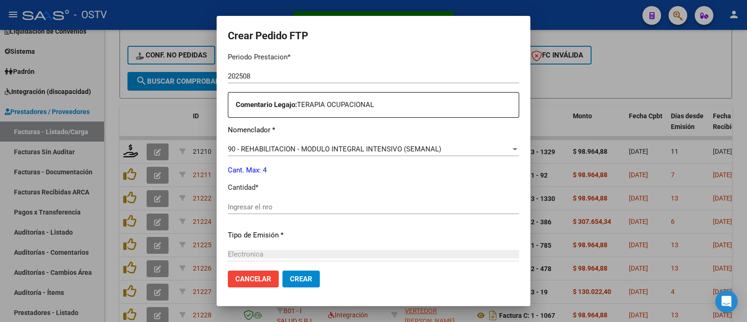
scroll to position [316, 0]
click at [246, 206] on input "Ingresar el nro" at bounding box center [373, 205] width 291 height 8
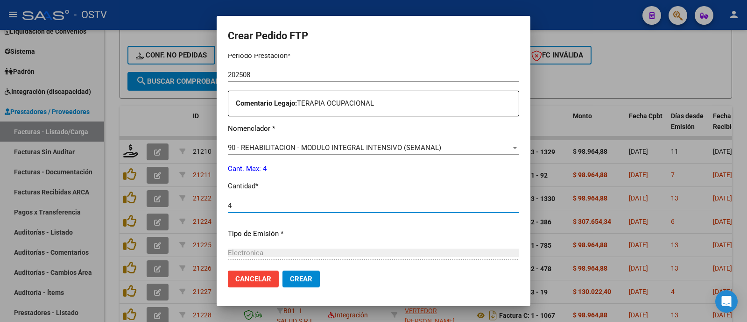
type input "4"
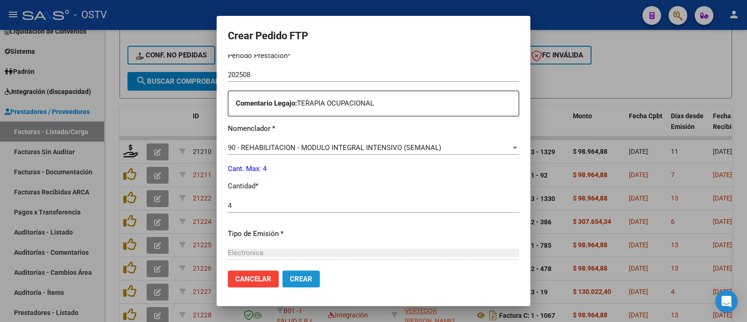
click at [290, 277] on span "Crear" at bounding box center [301, 279] width 22 height 8
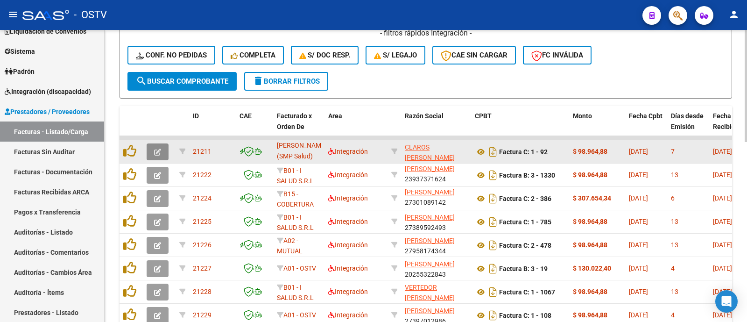
click at [160, 152] on icon "button" at bounding box center [157, 151] width 7 height 7
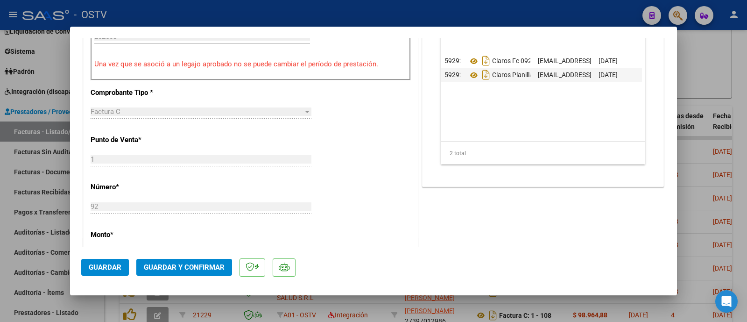
scroll to position [350, 0]
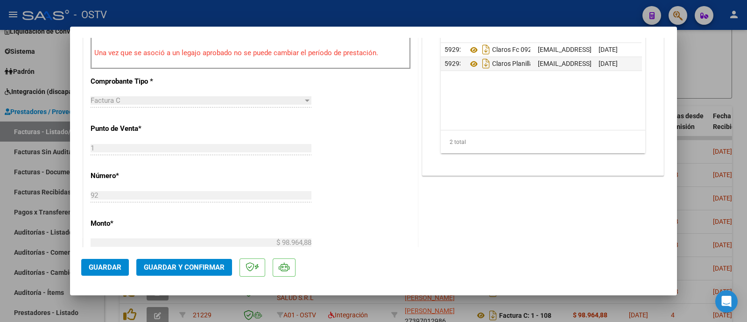
click at [187, 269] on span "Guardar y Confirmar" at bounding box center [184, 267] width 81 height 8
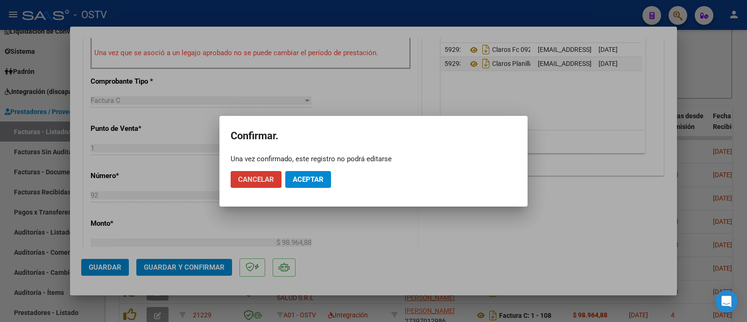
click at [313, 183] on span "Aceptar" at bounding box center [308, 179] width 31 height 8
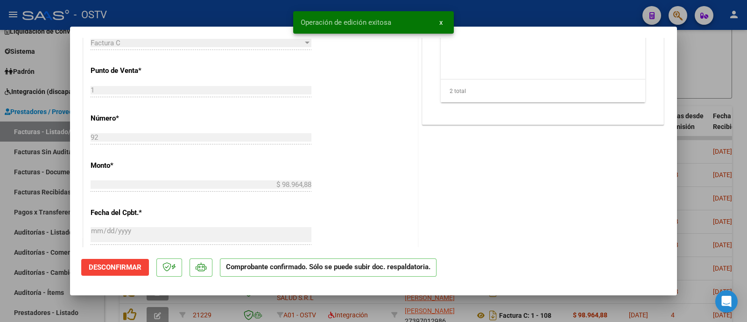
click at [209, 12] on div at bounding box center [373, 161] width 747 height 322
type input "$ 0,00"
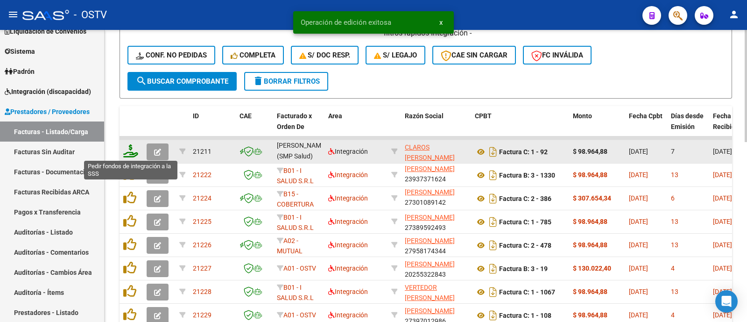
click at [131, 150] on icon at bounding box center [130, 150] width 15 height 13
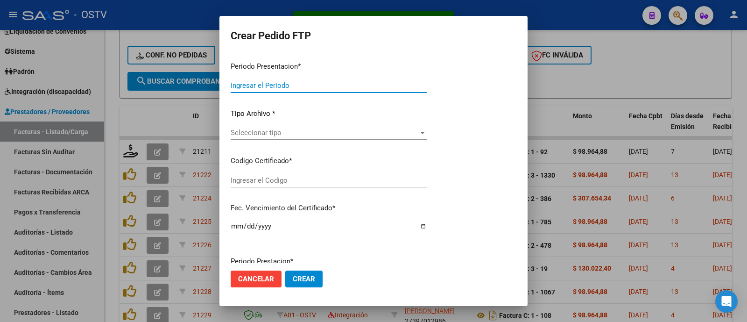
type input "202508"
type input "$ 98.964,88"
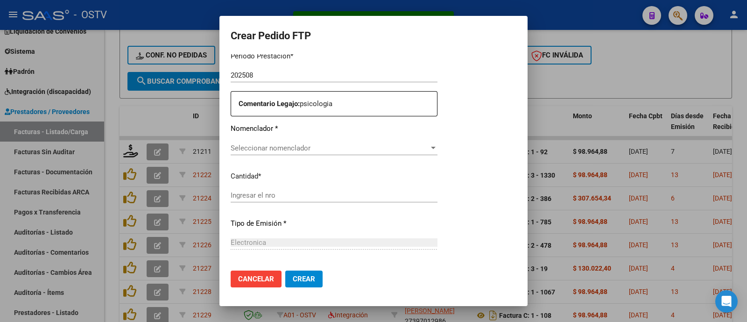
type input "ARG01000547232382023081020260810BS427"
type input "2028-08-10"
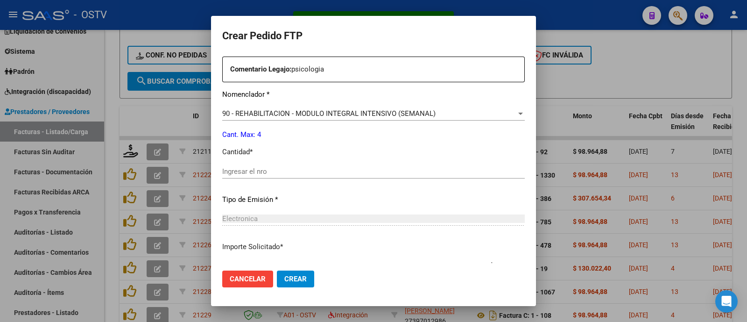
scroll to position [374, 0]
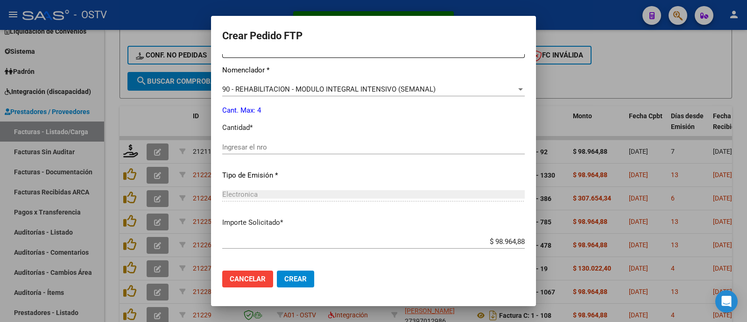
click at [257, 151] on div "Ingresar el nro" at bounding box center [373, 147] width 303 height 14
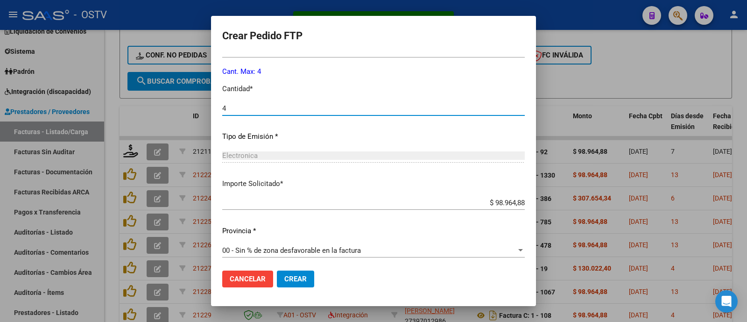
scroll to position [415, 0]
type input "4"
click at [299, 272] on button "Crear" at bounding box center [295, 278] width 37 height 17
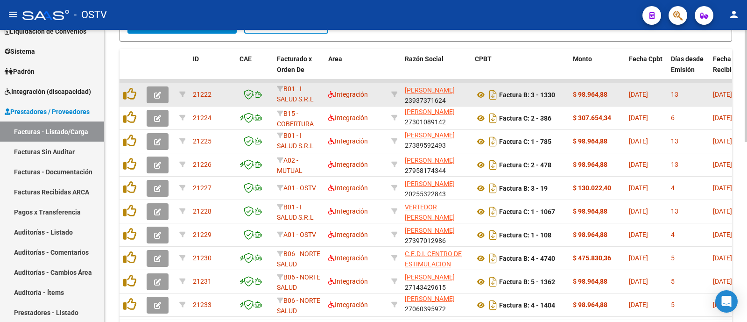
scroll to position [409, 0]
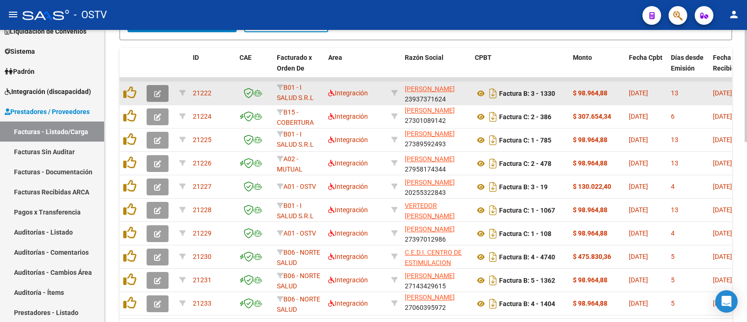
click at [163, 92] on button "button" at bounding box center [158, 93] width 22 height 17
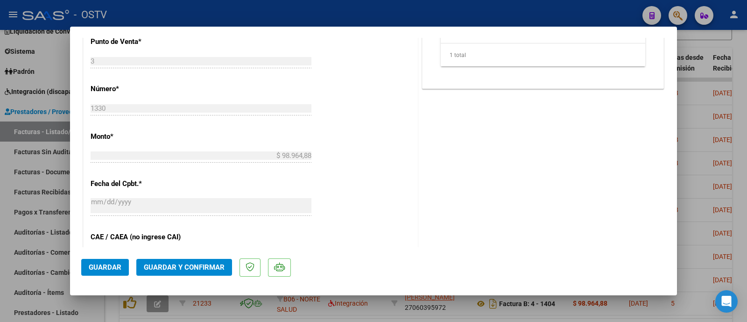
scroll to position [466, 0]
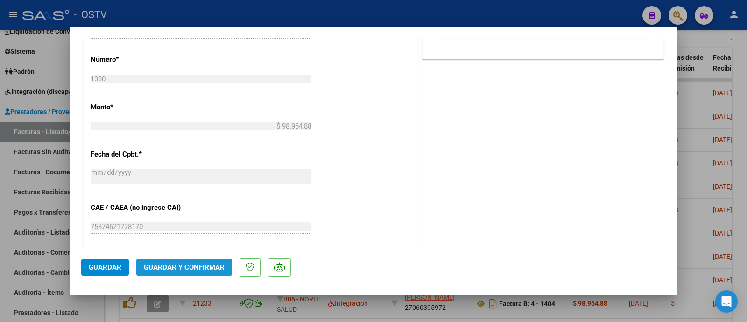
click at [207, 264] on span "Guardar y Confirmar" at bounding box center [184, 267] width 81 height 8
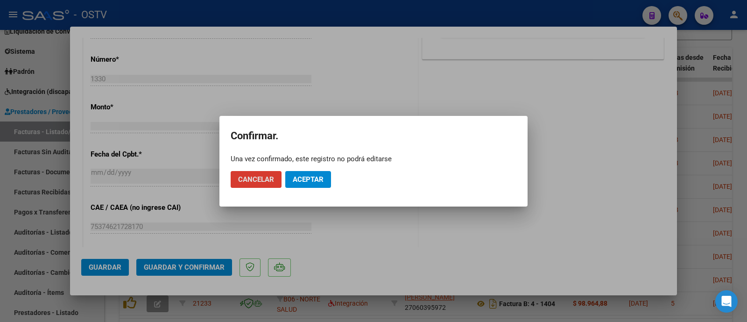
click at [294, 178] on span "Aceptar" at bounding box center [308, 179] width 31 height 8
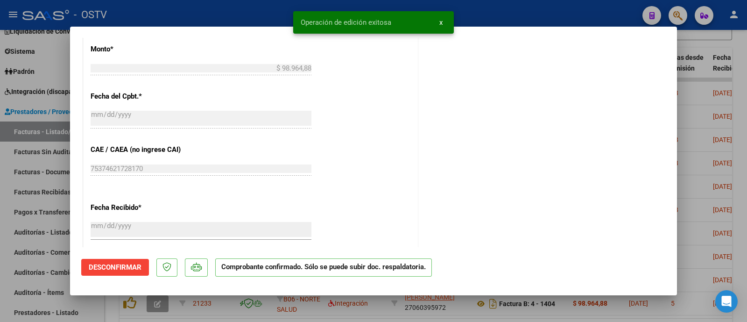
click at [210, 15] on div at bounding box center [373, 161] width 747 height 322
type input "$ 0,00"
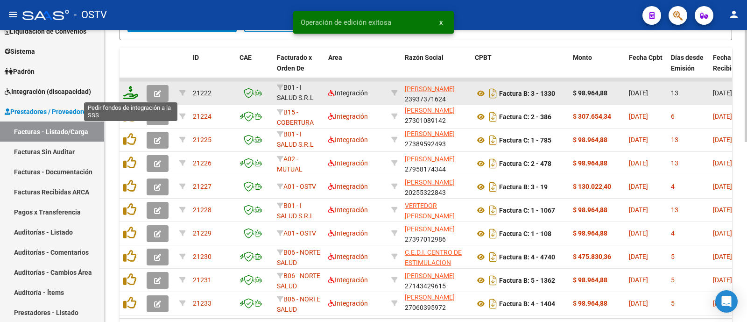
click at [128, 92] on icon at bounding box center [130, 92] width 15 height 13
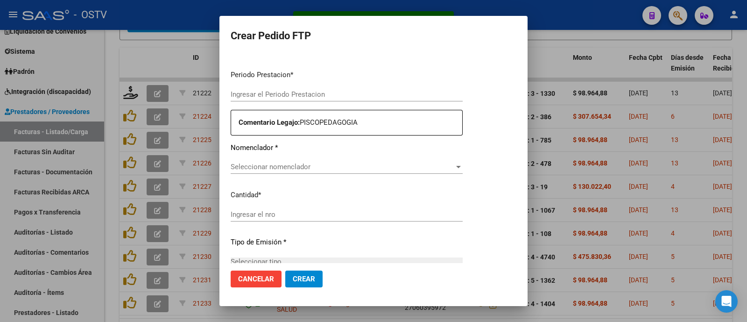
type input "202508"
type input "$ 98.964,88"
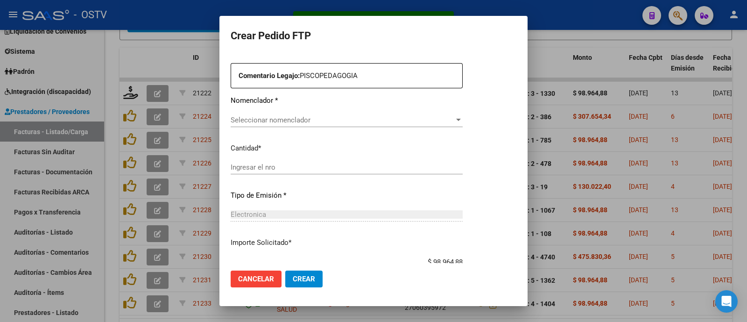
type input "ARG02000556664012023011720260117BS440"
type input "2026-01-17"
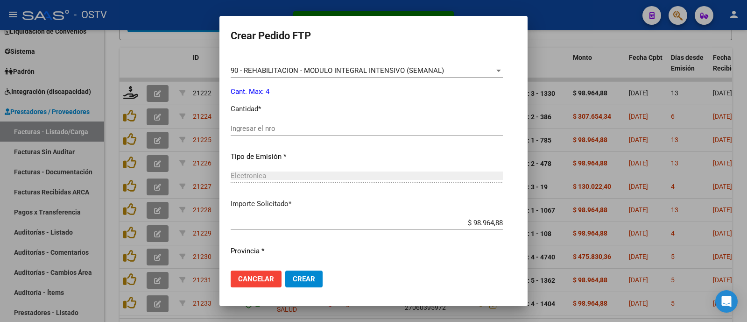
scroll to position [402, 0]
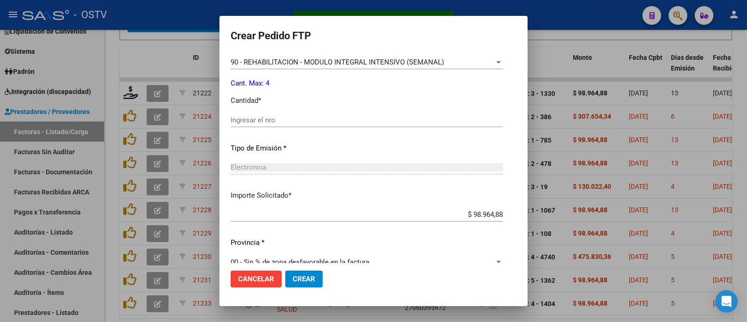
click at [239, 119] on input "Ingresar el nro" at bounding box center [367, 120] width 272 height 8
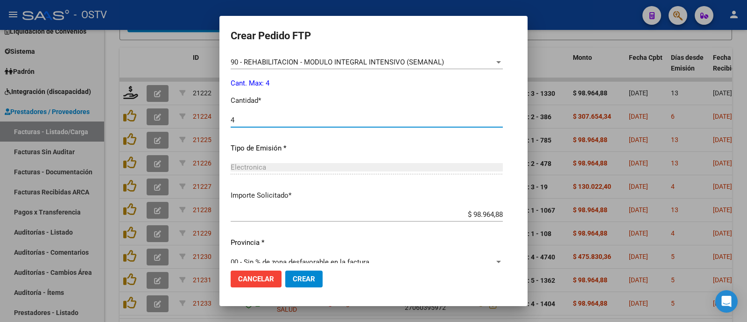
type input "4"
click at [293, 275] on span "Crear" at bounding box center [304, 279] width 22 height 8
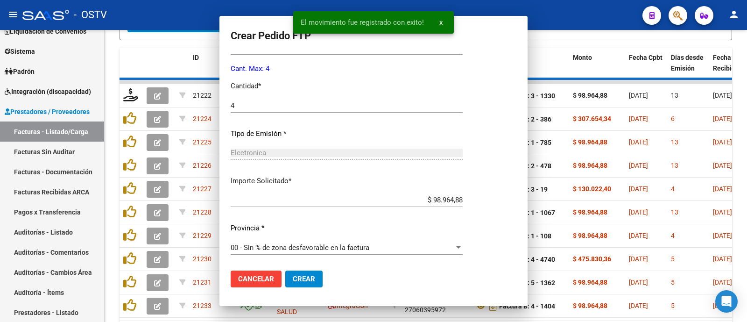
scroll to position [0, 0]
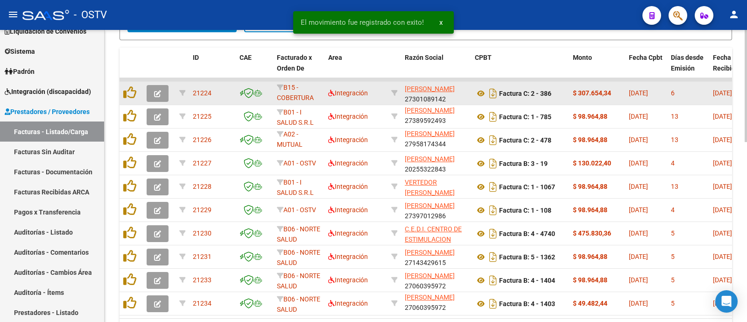
click at [161, 92] on icon "button" at bounding box center [157, 93] width 7 height 7
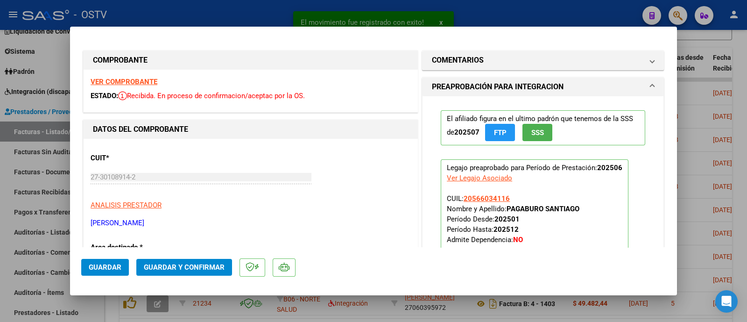
scroll to position [58, 0]
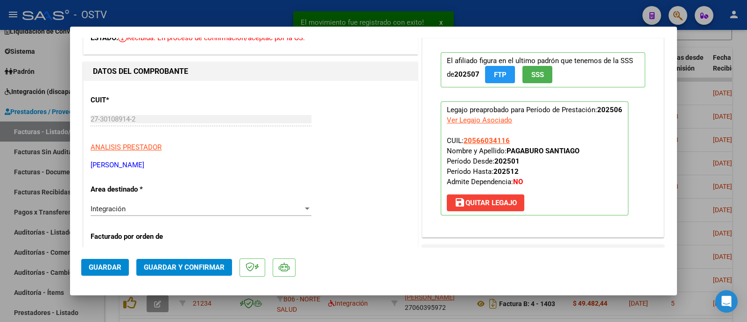
click at [191, 15] on div at bounding box center [373, 161] width 747 height 322
type input "$ 0,00"
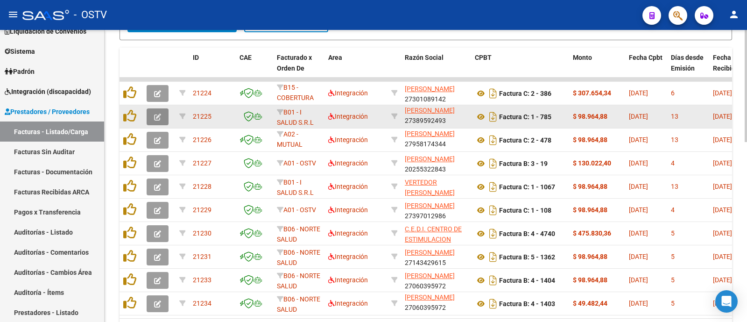
click at [164, 115] on button "button" at bounding box center [158, 116] width 22 height 17
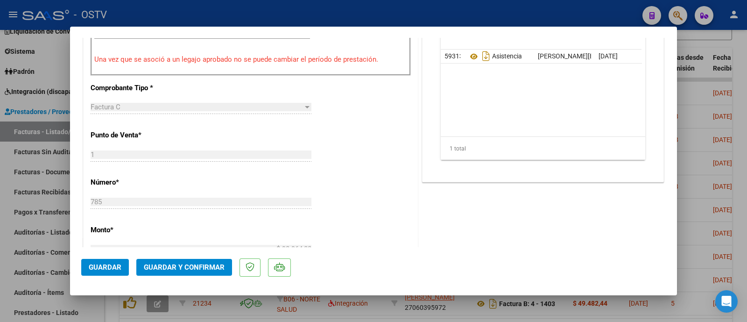
scroll to position [350, 0]
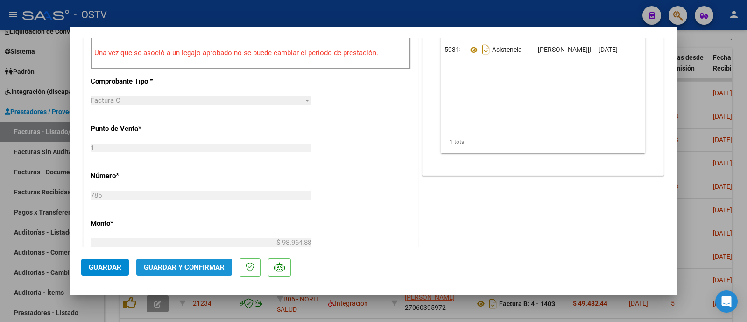
click at [212, 262] on button "Guardar y Confirmar" at bounding box center [184, 267] width 96 height 17
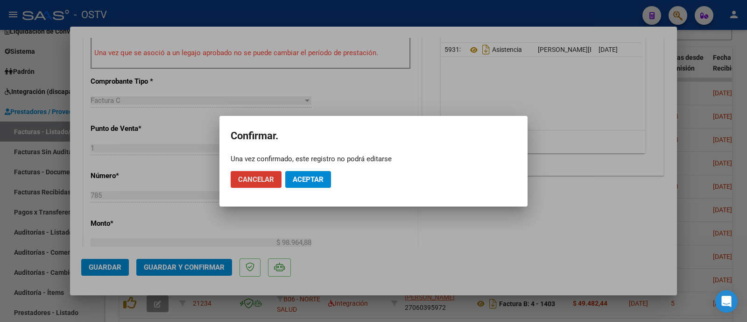
click at [319, 178] on span "Aceptar" at bounding box center [308, 179] width 31 height 8
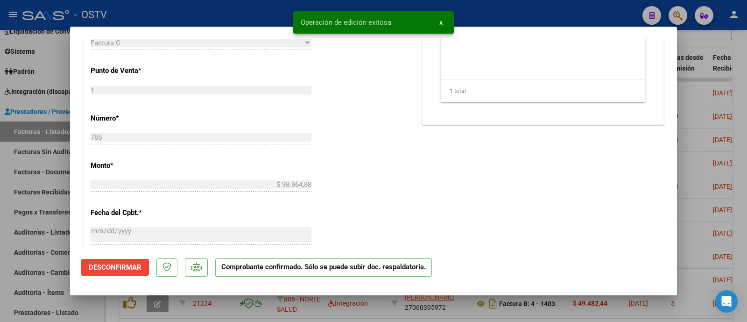
click at [219, 13] on div at bounding box center [373, 161] width 747 height 322
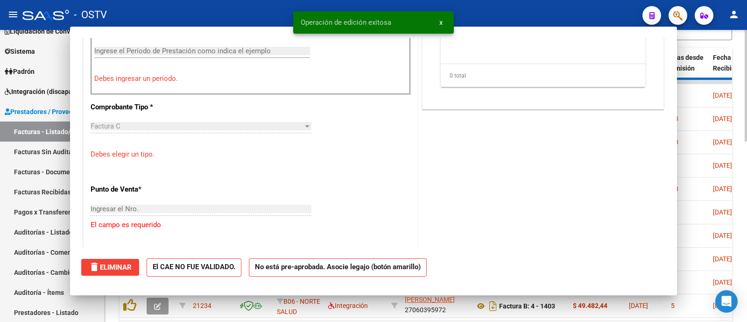
scroll to position [0, 0]
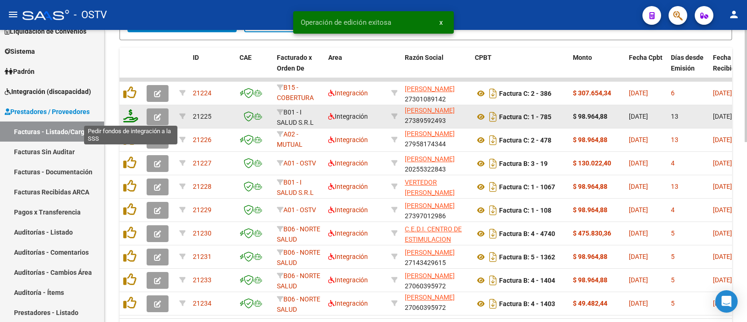
click at [128, 118] on icon at bounding box center [130, 115] width 15 height 13
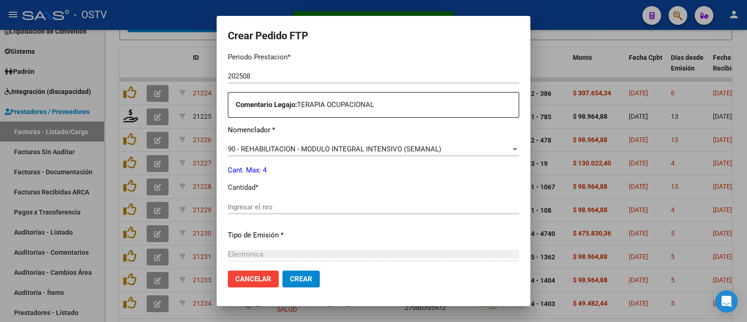
scroll to position [316, 0]
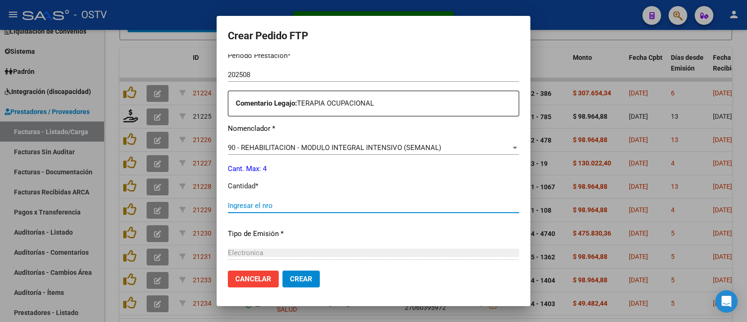
click at [228, 205] on input "Ingresar el nro" at bounding box center [373, 205] width 291 height 8
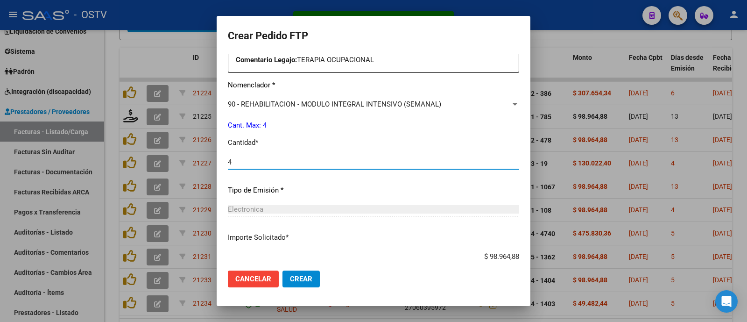
scroll to position [415, 0]
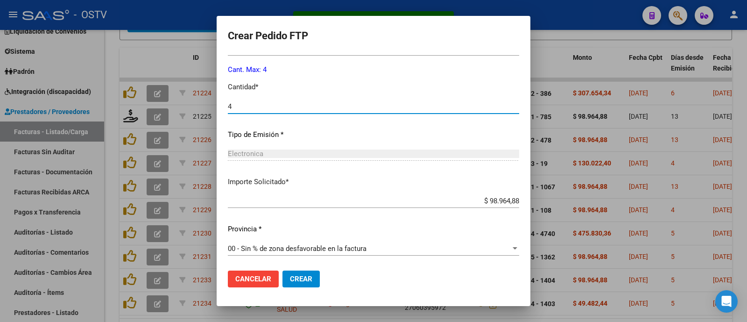
click at [290, 282] on span "Crear" at bounding box center [301, 279] width 22 height 8
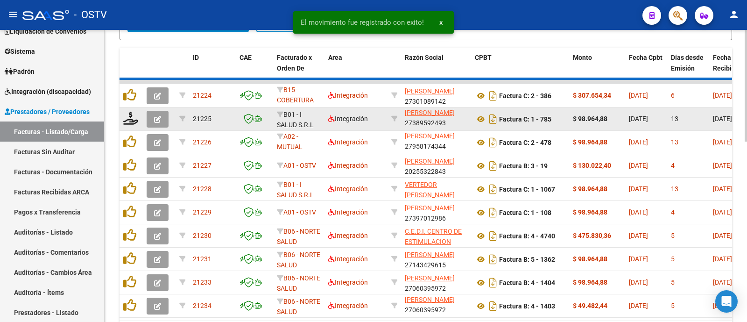
scroll to position [12, 0]
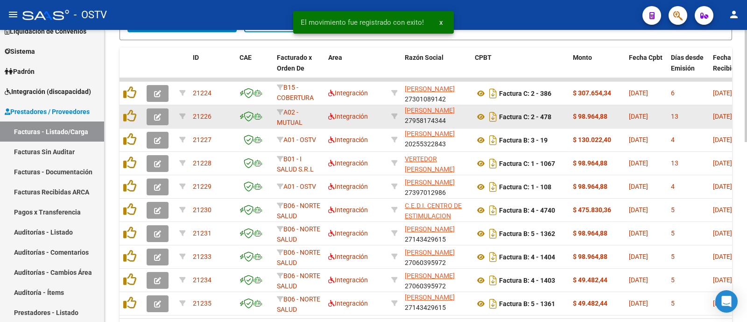
click at [155, 118] on icon "button" at bounding box center [157, 116] width 7 height 7
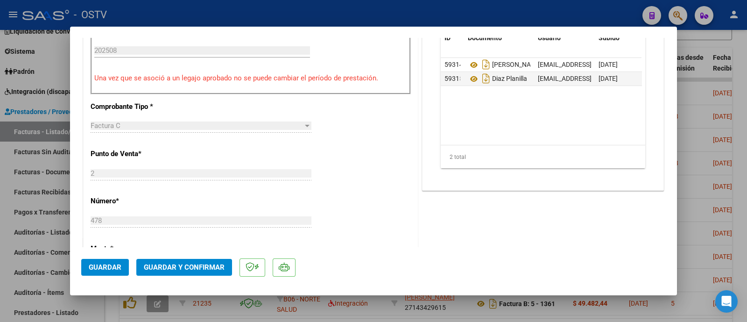
scroll to position [350, 0]
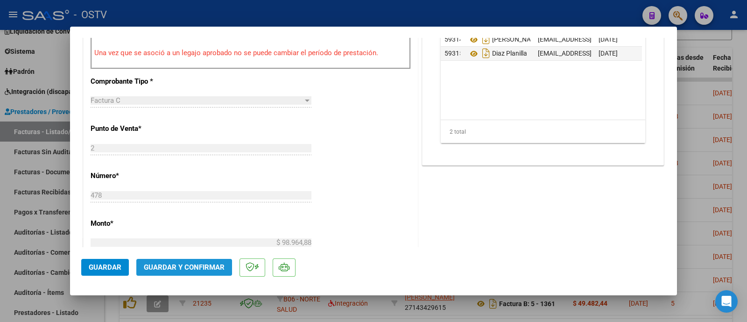
click at [179, 266] on span "Guardar y Confirmar" at bounding box center [184, 267] width 81 height 8
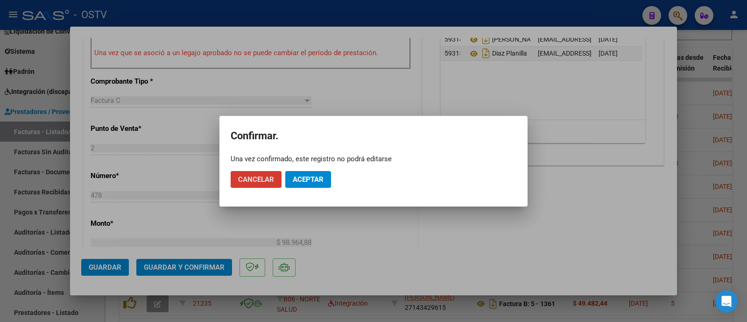
click at [295, 172] on button "Aceptar" at bounding box center [308, 179] width 46 height 17
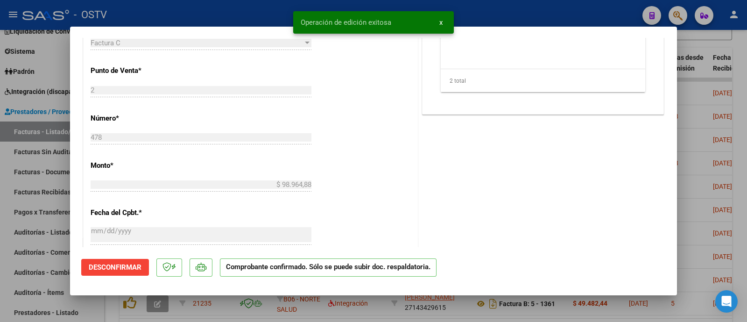
click at [187, 15] on div at bounding box center [373, 161] width 747 height 322
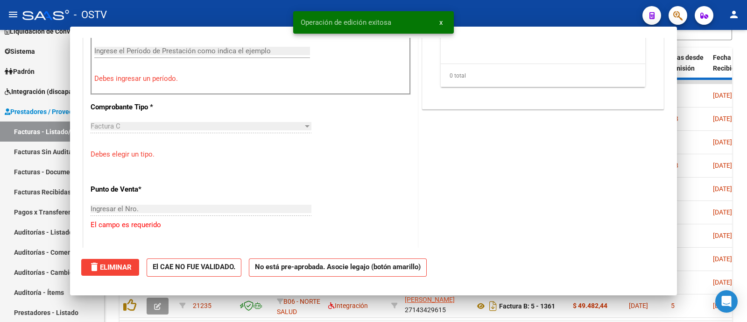
scroll to position [0, 0]
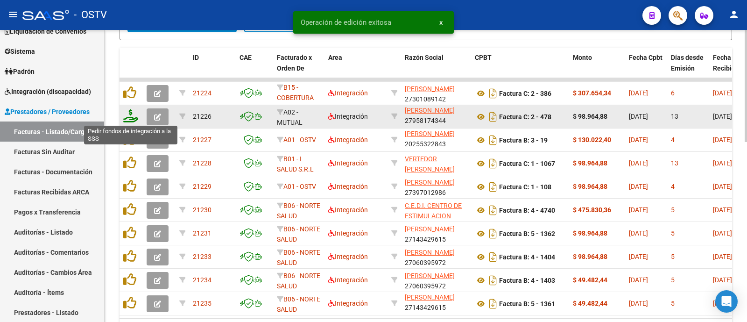
click at [131, 111] on icon at bounding box center [130, 115] width 15 height 13
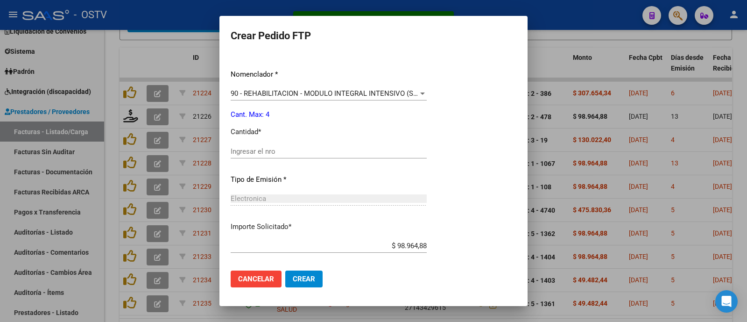
scroll to position [374, 0]
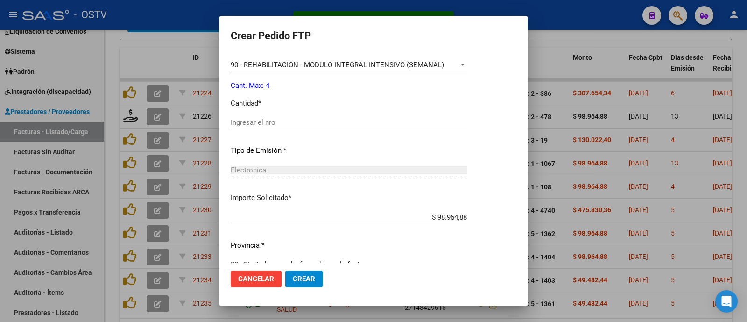
click at [260, 122] on input "Ingresar el nro" at bounding box center [349, 122] width 236 height 8
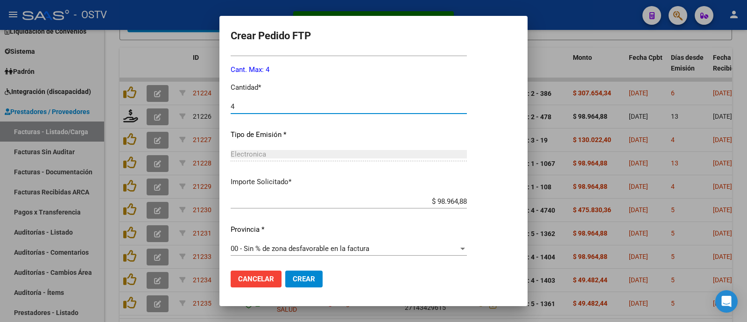
scroll to position [389, 0]
click at [318, 278] on button "Crear" at bounding box center [303, 278] width 37 height 17
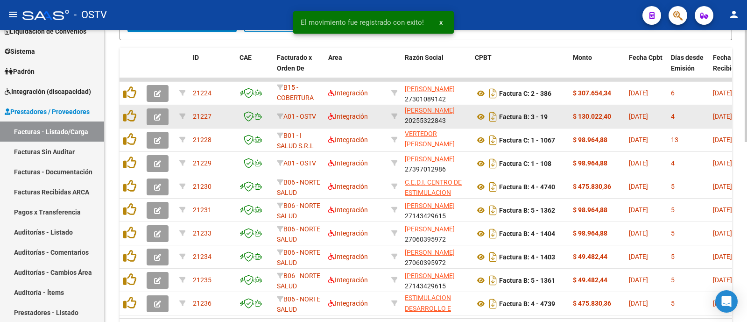
scroll to position [12, 0]
click at [160, 115] on icon "button" at bounding box center [157, 116] width 7 height 7
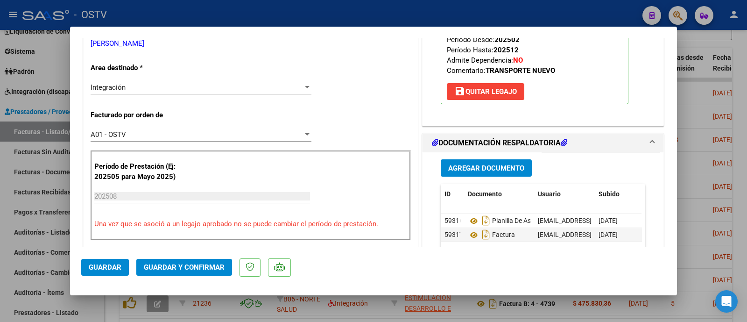
scroll to position [116, 0]
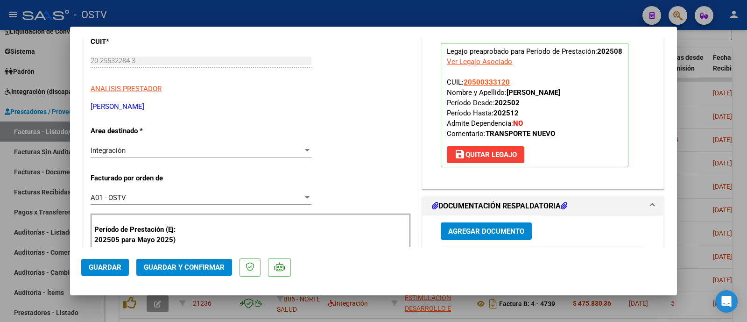
click at [180, 263] on span "Guardar y Confirmar" at bounding box center [184, 267] width 81 height 8
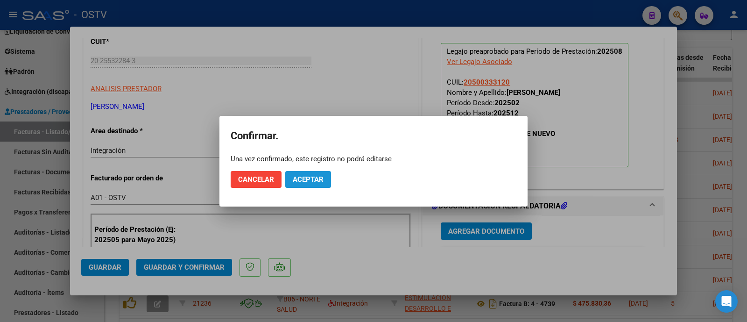
click at [315, 174] on button "Aceptar" at bounding box center [308, 179] width 46 height 17
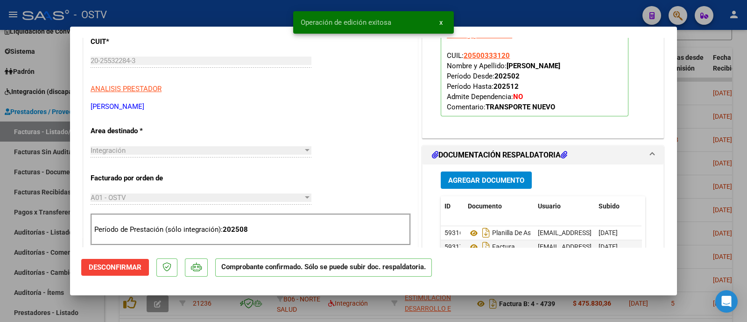
click at [200, 21] on div at bounding box center [373, 161] width 747 height 322
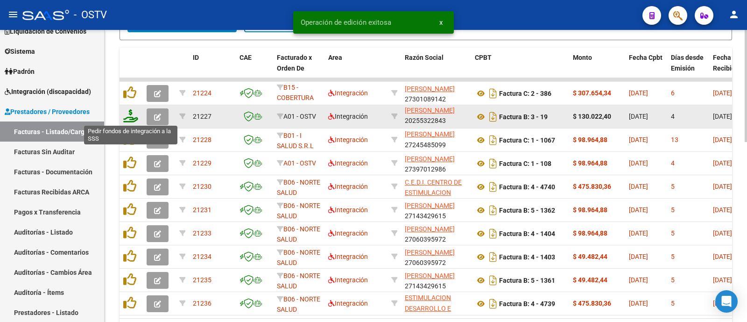
click at [128, 118] on icon at bounding box center [130, 115] width 15 height 13
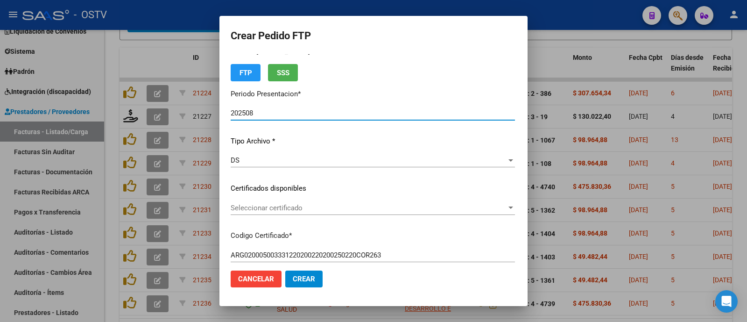
scroll to position [0, 0]
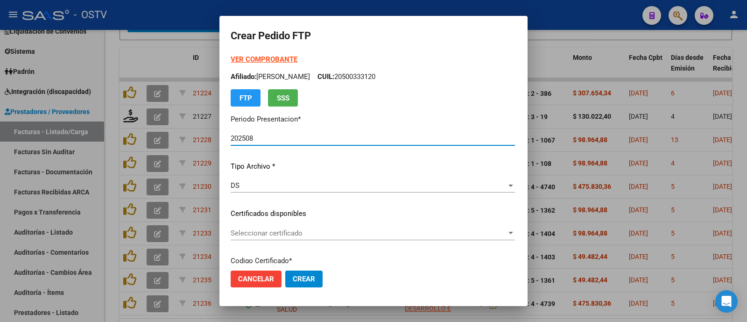
click at [231, 60] on strong "VER COMPROBANTE" at bounding box center [264, 59] width 67 height 8
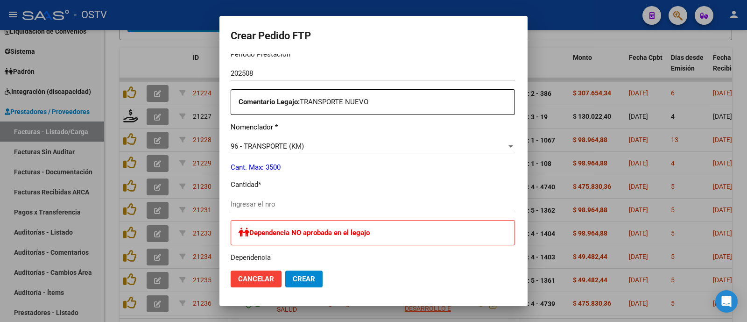
scroll to position [350, 0]
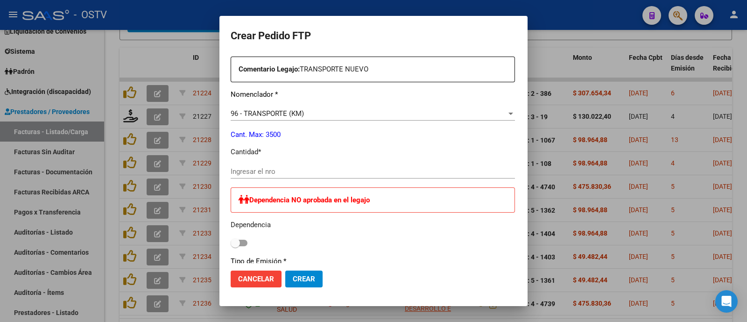
click at [259, 167] on input "Ingresar el nro" at bounding box center [373, 171] width 284 height 8
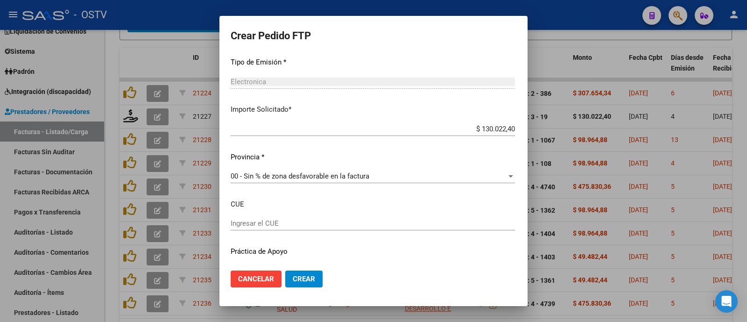
scroll to position [571, 0]
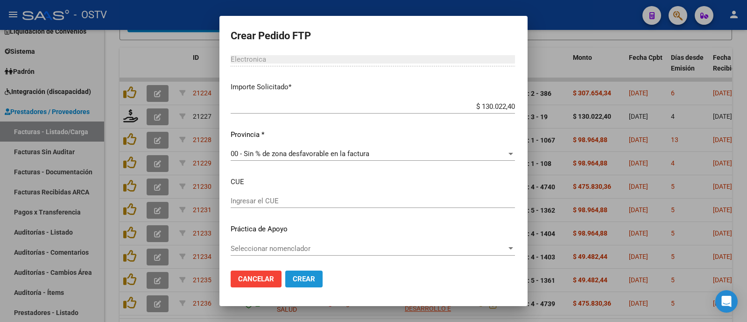
click at [286, 274] on button "Crear" at bounding box center [303, 278] width 37 height 17
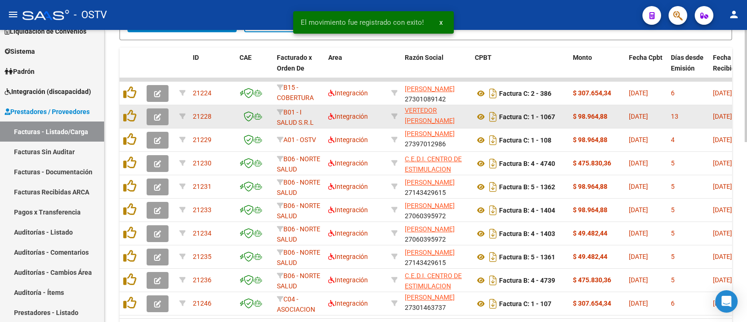
scroll to position [12, 0]
click at [154, 115] on icon "button" at bounding box center [157, 116] width 7 height 7
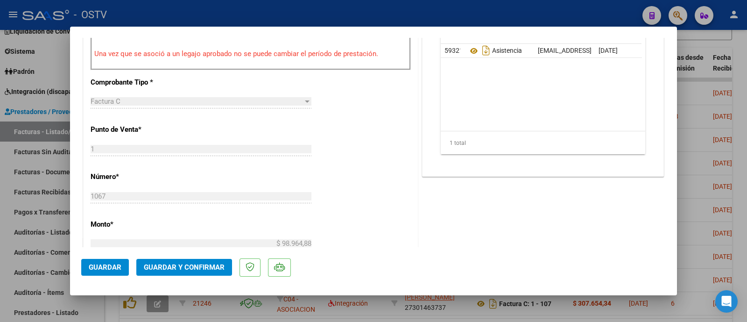
scroll to position [350, 0]
click at [214, 263] on span "Guardar y Confirmar" at bounding box center [184, 267] width 81 height 8
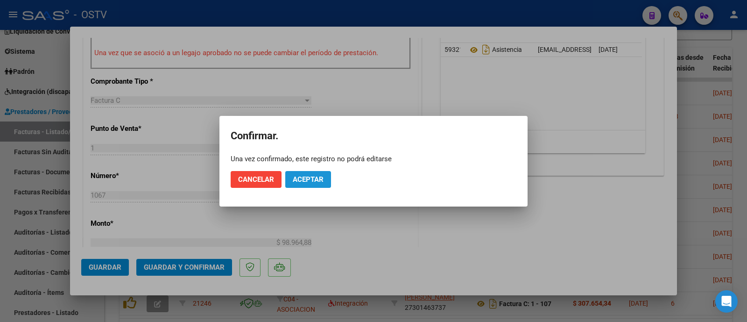
click at [315, 172] on button "Aceptar" at bounding box center [308, 179] width 46 height 17
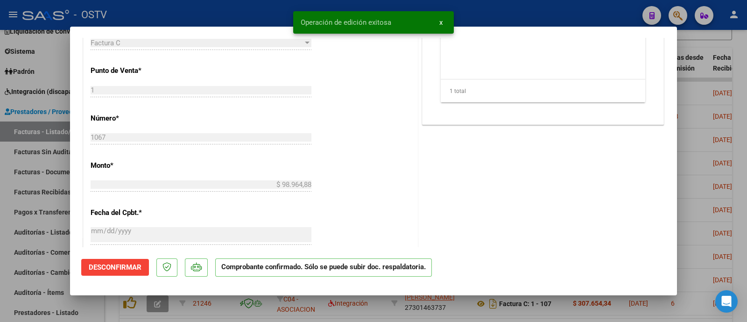
click at [228, 8] on div at bounding box center [373, 161] width 747 height 322
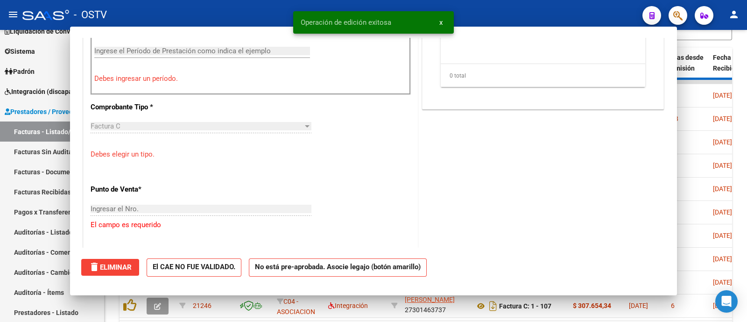
scroll to position [366, 0]
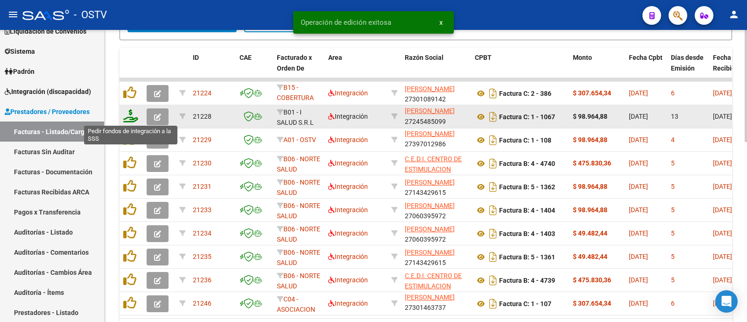
click at [132, 120] on icon at bounding box center [130, 115] width 15 height 13
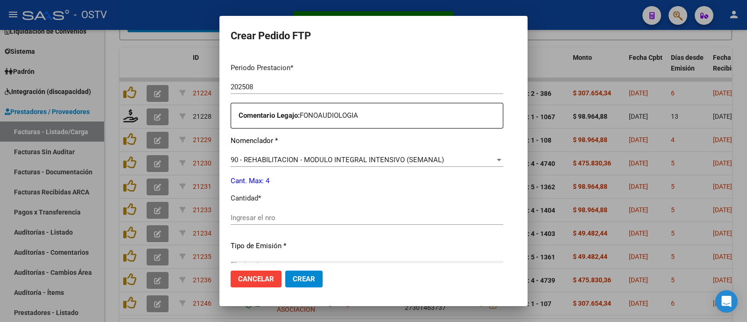
scroll to position [305, 0]
click at [249, 214] on input "Ingresar el nro" at bounding box center [367, 216] width 273 height 8
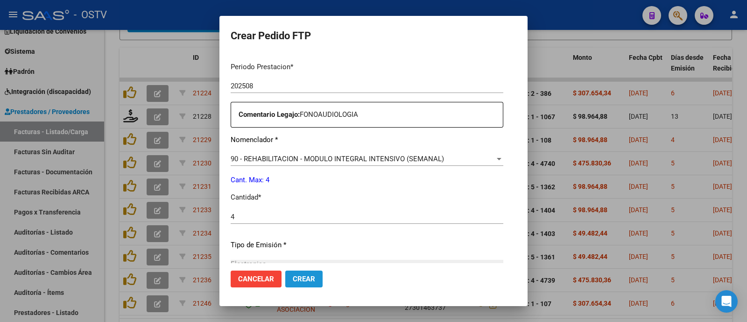
click at [293, 279] on span "Crear" at bounding box center [304, 279] width 22 height 8
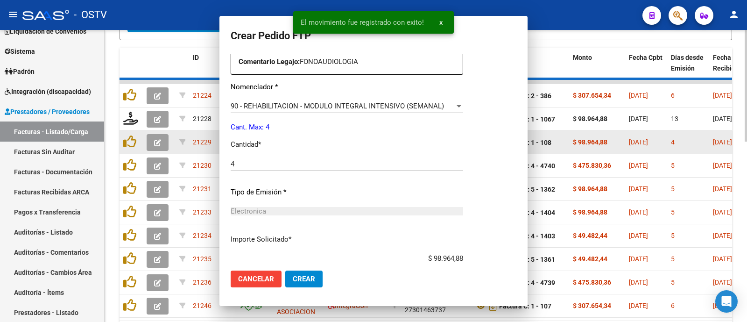
scroll to position [0, 0]
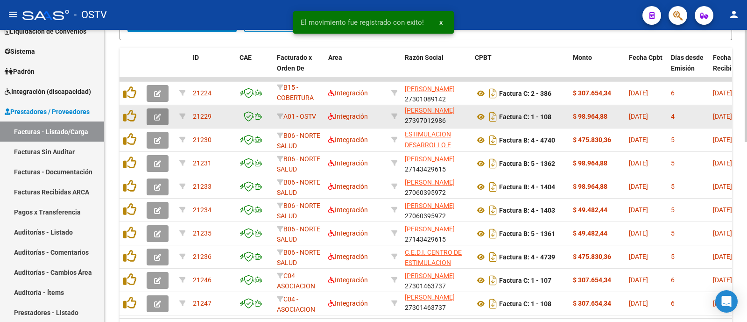
click at [158, 118] on icon "button" at bounding box center [157, 116] width 7 height 7
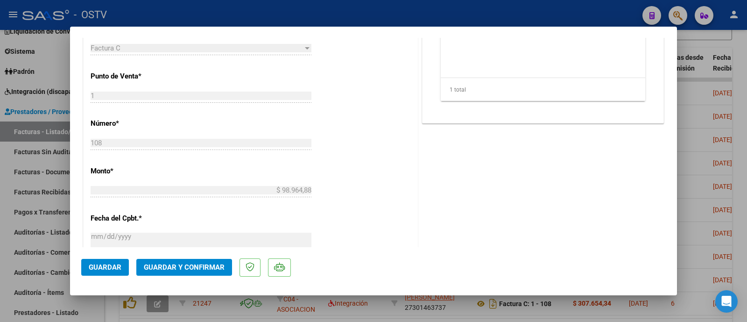
scroll to position [408, 0]
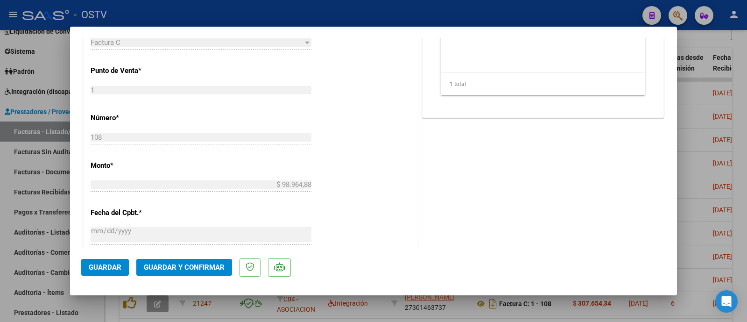
click at [221, 269] on span "Guardar y Confirmar" at bounding box center [184, 267] width 81 height 8
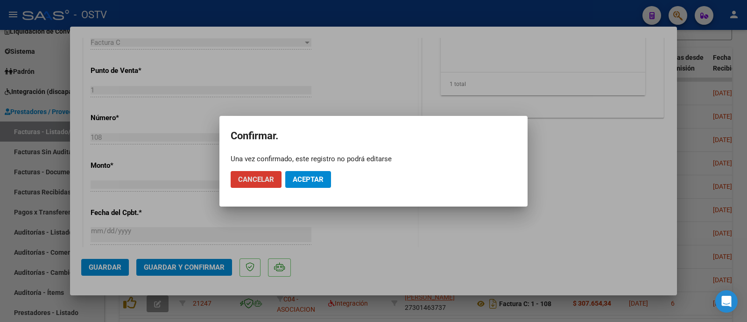
click at [313, 184] on button "Aceptar" at bounding box center [308, 179] width 46 height 17
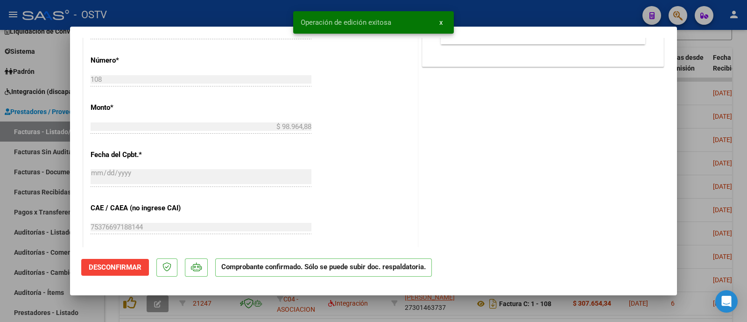
click at [246, 15] on div at bounding box center [373, 161] width 747 height 322
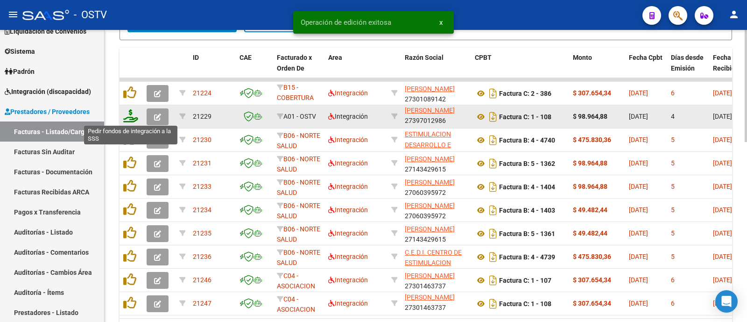
click at [129, 116] on icon at bounding box center [130, 115] width 15 height 13
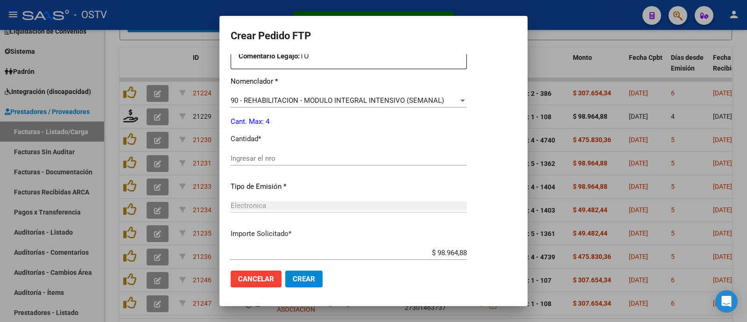
scroll to position [364, 0]
click at [285, 161] on input "Ingresar el nro" at bounding box center [349, 158] width 236 height 8
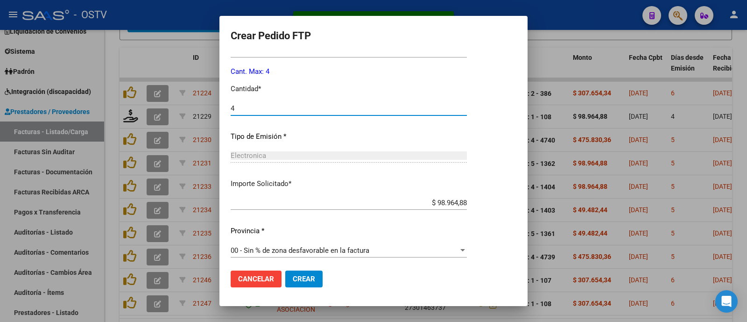
scroll to position [415, 0]
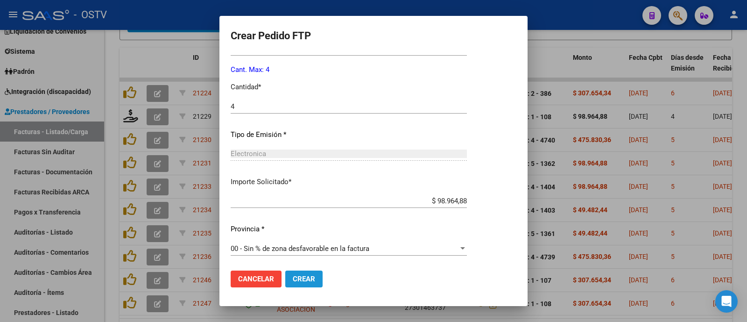
click at [317, 271] on button "Crear" at bounding box center [303, 278] width 37 height 17
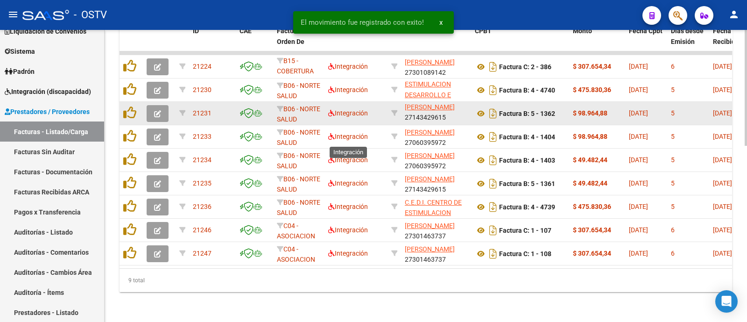
scroll to position [444, 0]
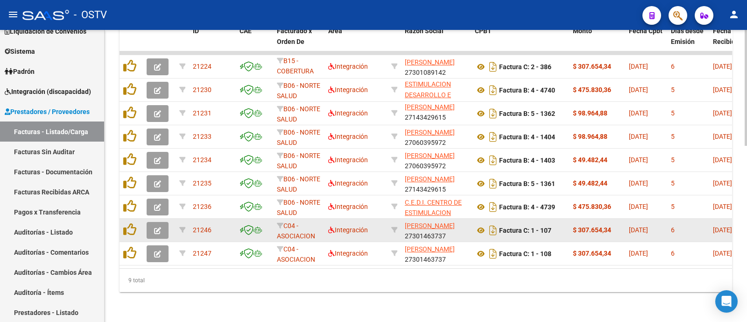
click at [154, 227] on icon "button" at bounding box center [157, 230] width 7 height 7
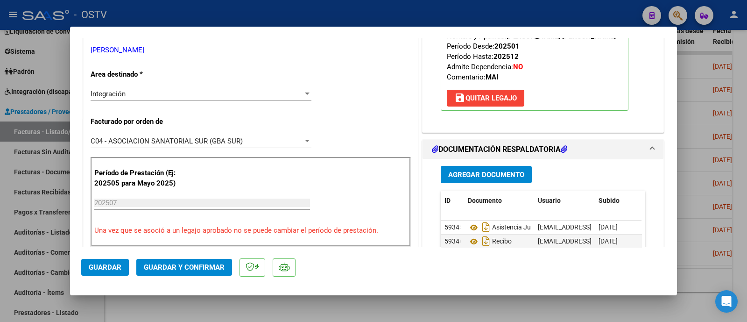
scroll to position [175, 0]
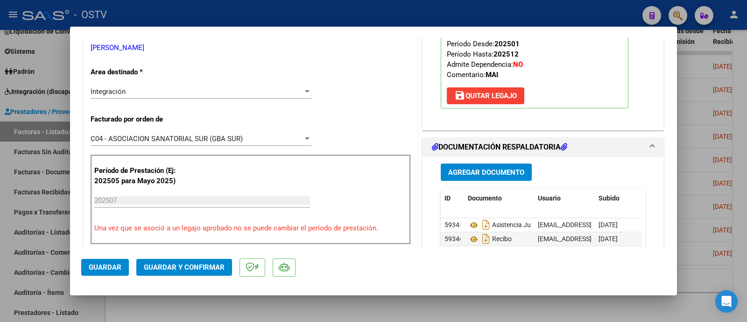
click at [381, 310] on div at bounding box center [373, 161] width 747 height 322
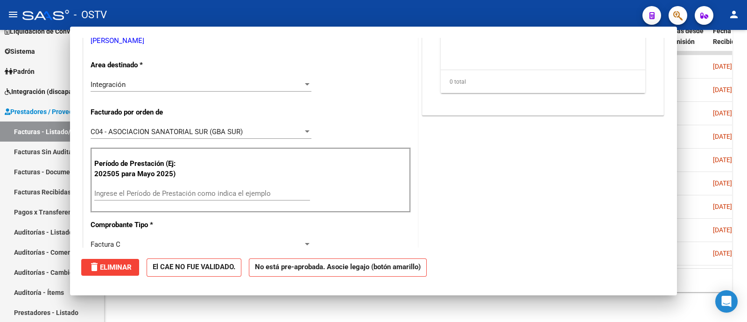
scroll to position [168, 0]
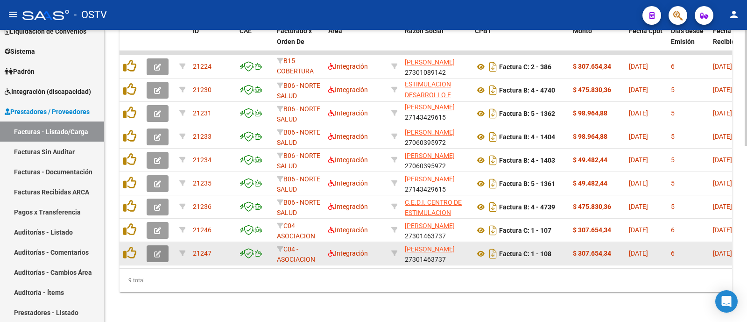
click at [160, 250] on icon "button" at bounding box center [157, 253] width 7 height 7
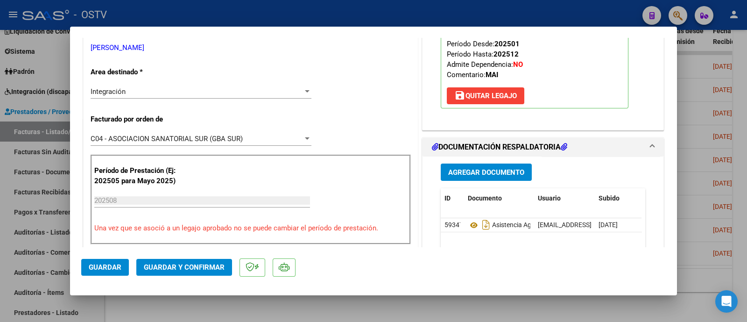
scroll to position [233, 0]
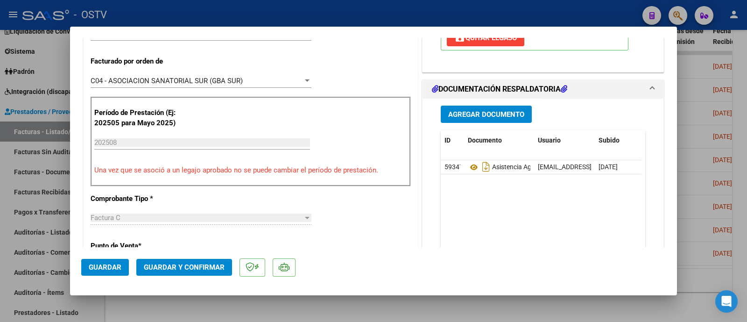
click at [371, 304] on div at bounding box center [373, 161] width 747 height 322
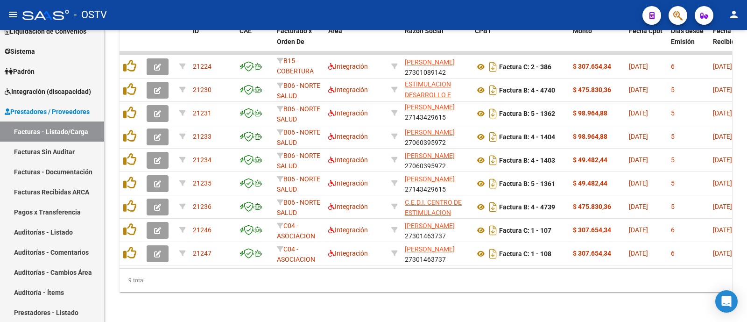
scroll to position [386, 0]
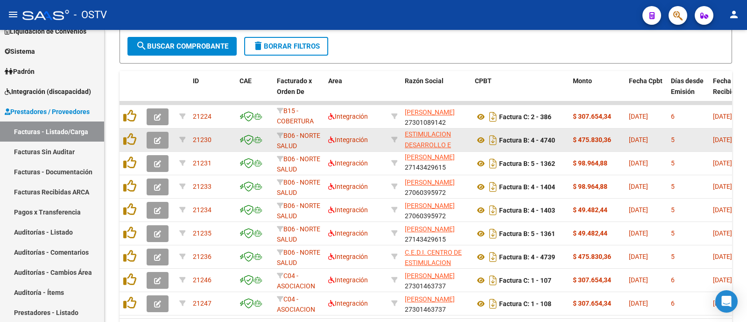
click at [154, 141] on icon "button" at bounding box center [157, 140] width 7 height 7
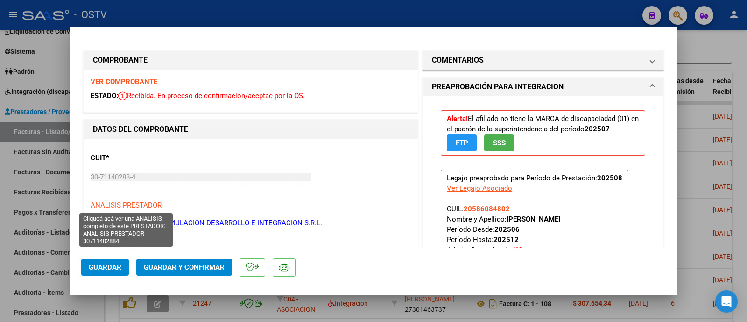
click at [142, 202] on span "ANALISIS PRESTADOR" at bounding box center [126, 205] width 71 height 8
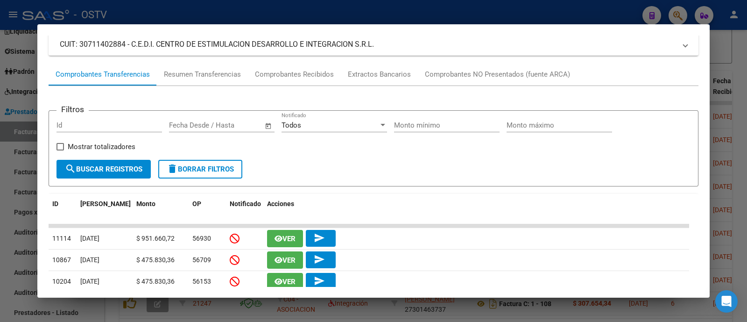
scroll to position [58, 0]
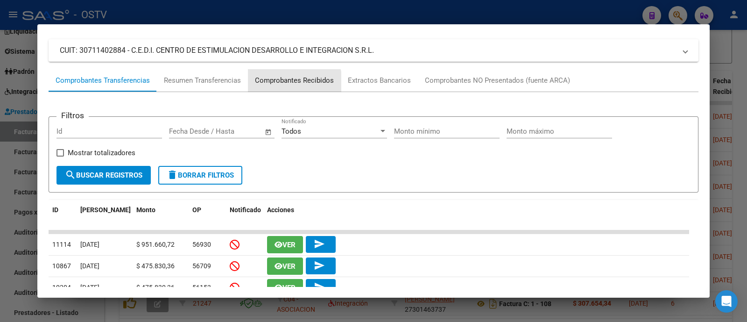
click at [289, 85] on div "Comprobantes Recibidos" at bounding box center [294, 80] width 93 height 22
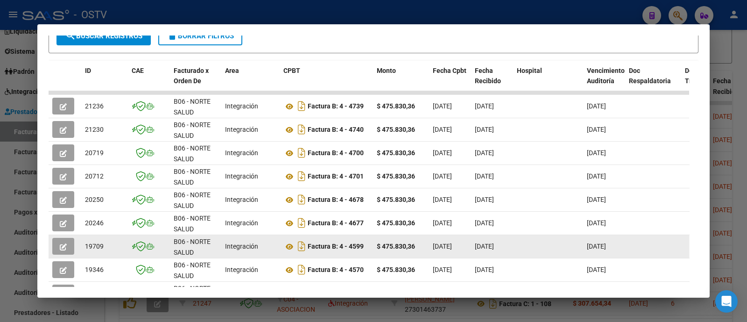
scroll to position [161, 0]
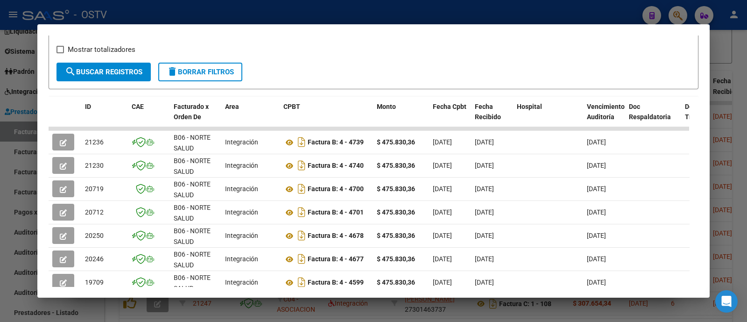
click at [263, 17] on div at bounding box center [373, 161] width 747 height 322
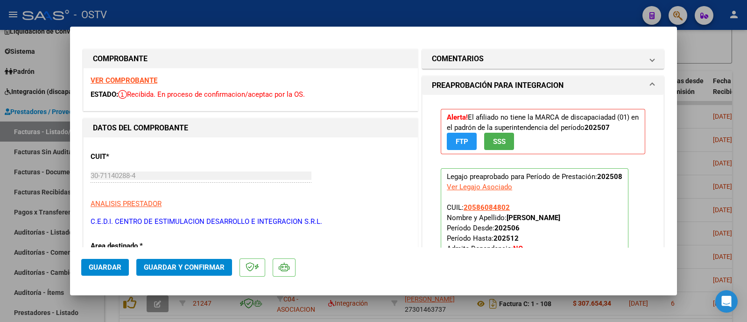
scroll to position [0, 0]
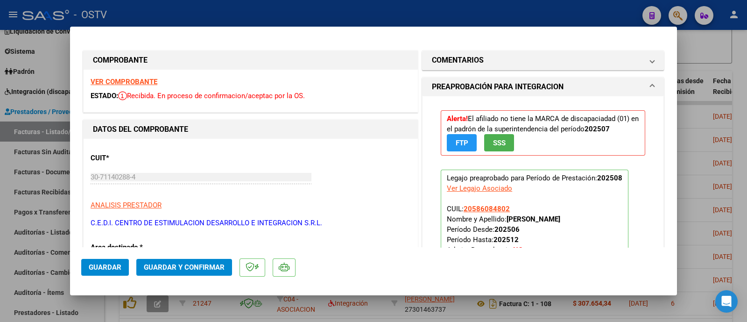
click at [306, 11] on div at bounding box center [373, 161] width 747 height 322
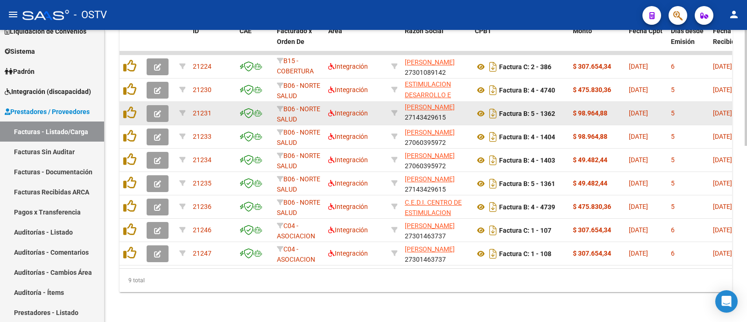
scroll to position [444, 0]
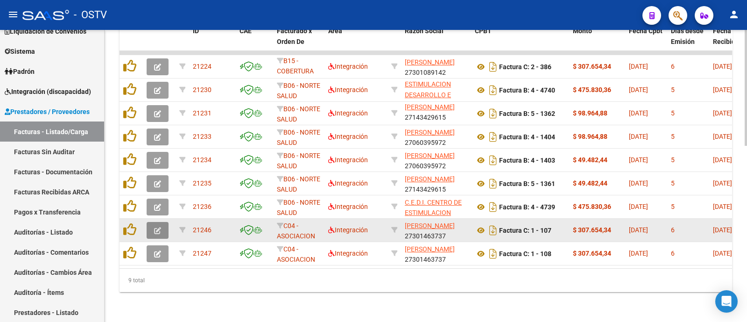
click at [155, 227] on icon "button" at bounding box center [157, 230] width 7 height 7
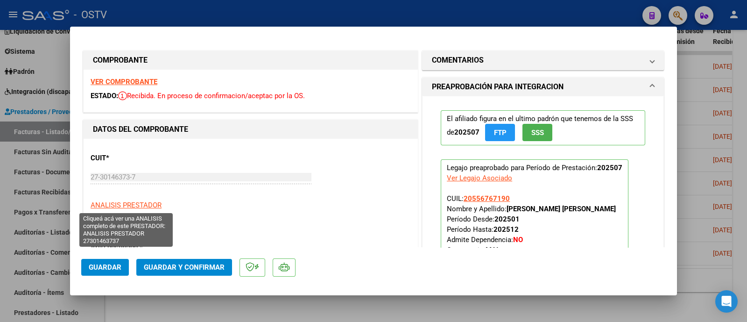
click at [138, 203] on span "ANALISIS PRESTADOR" at bounding box center [126, 205] width 71 height 8
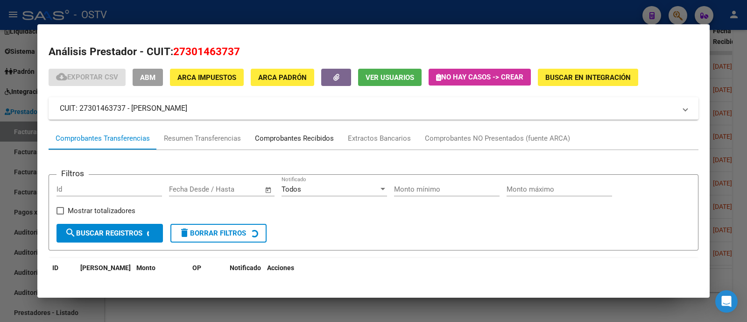
click at [323, 136] on div "Comprobantes Recibidos" at bounding box center [294, 138] width 79 height 11
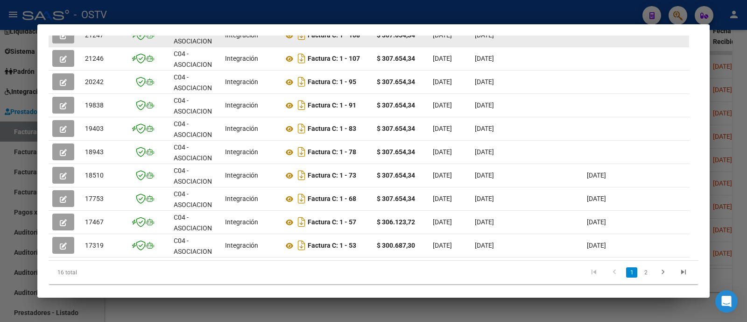
scroll to position [291, 0]
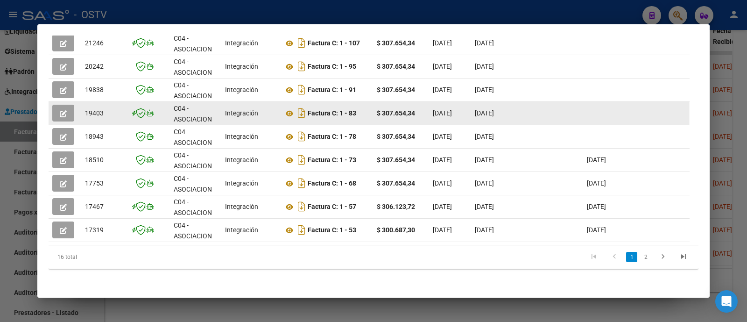
click at [69, 105] on button "button" at bounding box center [63, 113] width 22 height 17
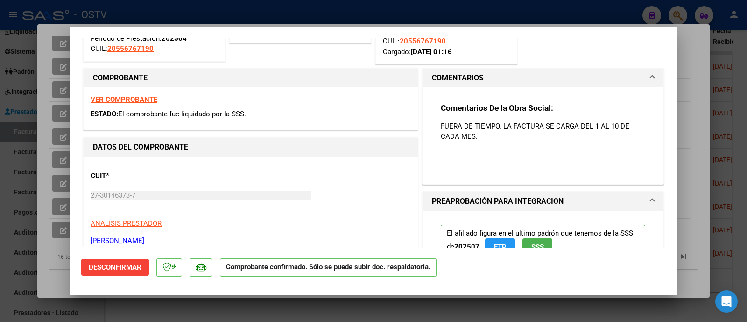
scroll to position [116, 0]
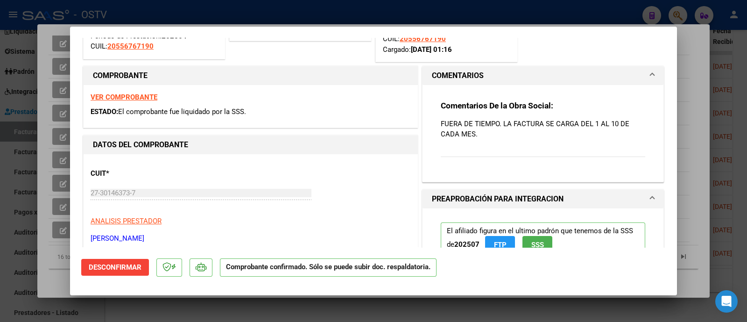
drag, startPoint x: 435, startPoint y: 120, endPoint x: 486, endPoint y: 134, distance: 52.3
click at [486, 134] on p "FUERA DE TIEMPO. LA FACTURA SE CARGA DEL 1 AL 10 DE CADA MES." at bounding box center [543, 129] width 204 height 21
copy p "FUERA DE TIEMPO. LA FACTURA SE CARGA DEL 1 AL 10 DE CADA MES."
click at [375, 6] on div at bounding box center [373, 161] width 747 height 322
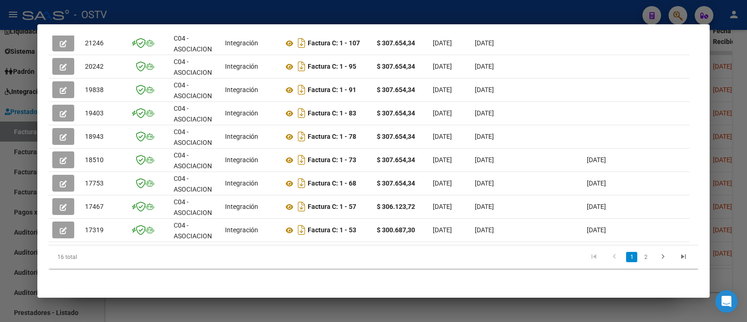
click at [373, 12] on div at bounding box center [373, 161] width 747 height 322
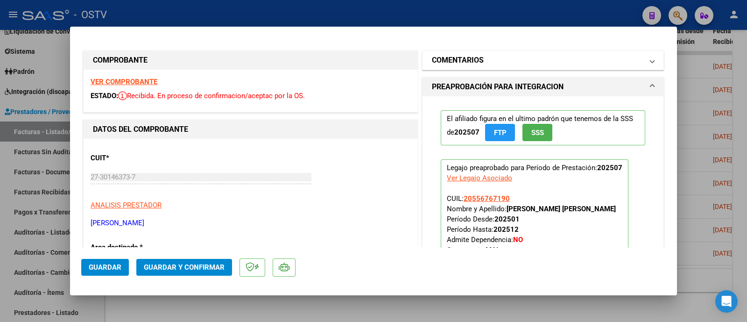
click at [509, 60] on mat-panel-title "COMENTARIOS" at bounding box center [537, 60] width 211 height 11
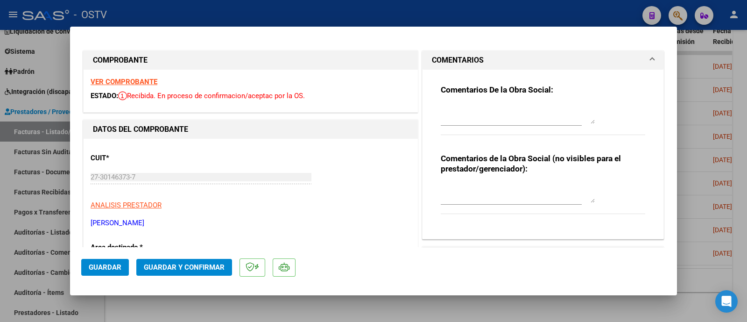
click at [529, 108] on textarea at bounding box center [518, 114] width 154 height 19
paste textarea "FUERA DE TIEMPO. LA FACTURA SE CARGA DEL 1 AL 10 DE CADA MES."
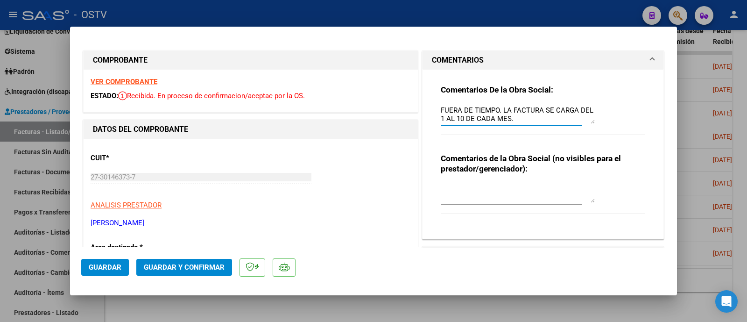
click at [118, 268] on span "Guardar" at bounding box center [105, 267] width 33 height 8
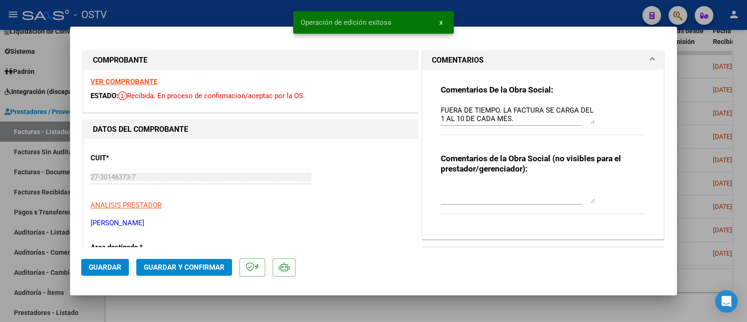
click at [224, 20] on div at bounding box center [373, 161] width 747 height 322
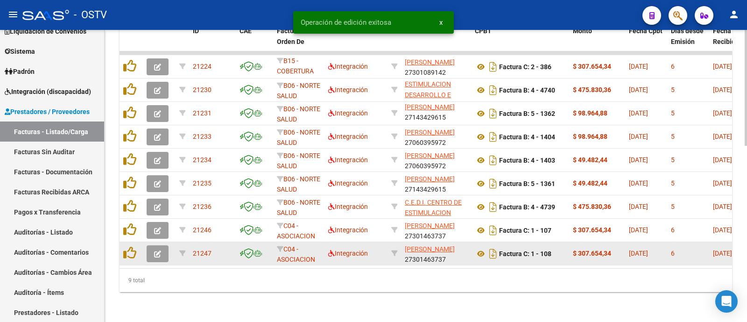
click at [167, 245] on button "button" at bounding box center [158, 253] width 22 height 17
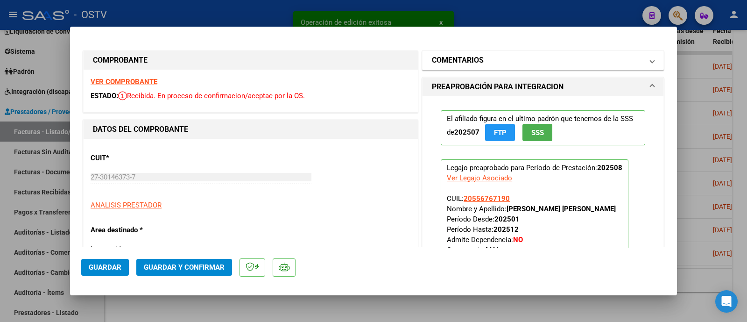
click at [515, 65] on mat-panel-title "COMENTARIOS" at bounding box center [537, 60] width 211 height 11
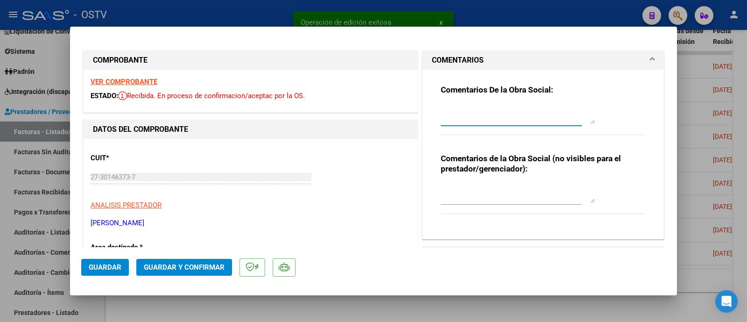
click at [511, 114] on textarea at bounding box center [518, 114] width 154 height 19
paste textarea "FUERA DE TIEMPO. LA FACTURA SE CARGA DEL 1 AL 10 DE CADA MES."
click at [108, 265] on span "Guardar" at bounding box center [105, 267] width 33 height 8
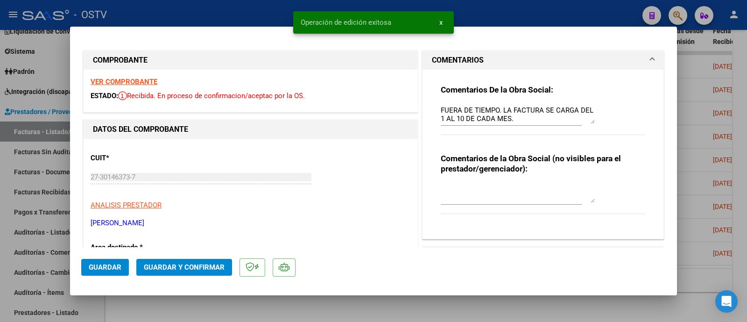
click at [213, 23] on div at bounding box center [373, 161] width 747 height 322
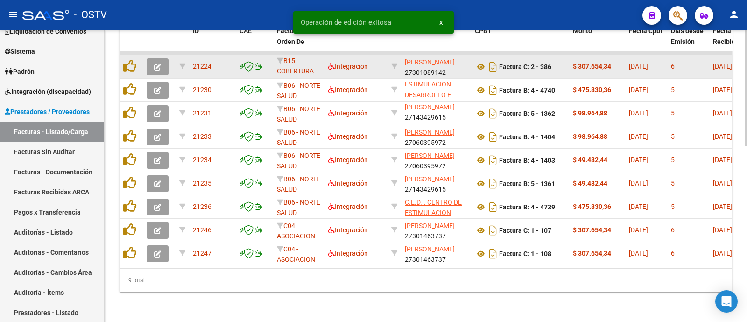
click at [159, 63] on icon "button" at bounding box center [157, 66] width 7 height 7
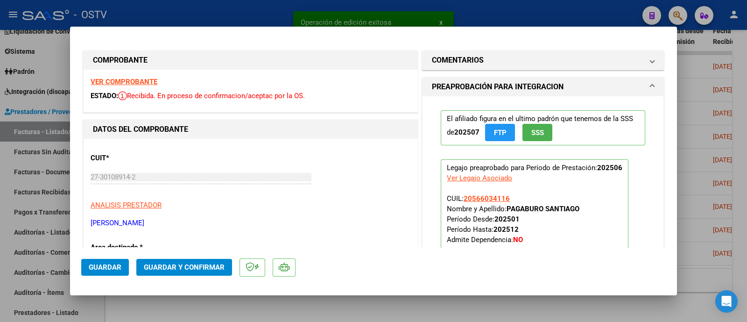
click at [244, 9] on div at bounding box center [373, 161] width 747 height 322
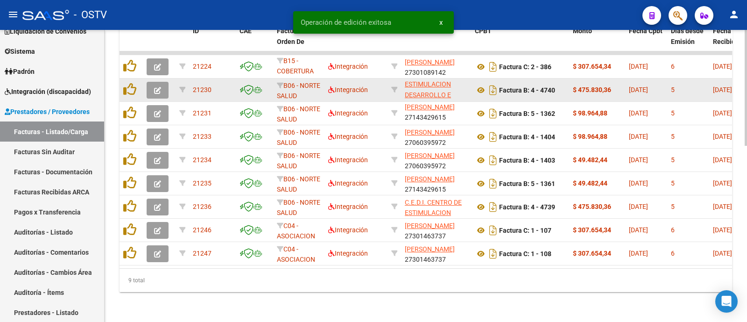
click at [161, 82] on button "button" at bounding box center [158, 90] width 22 height 17
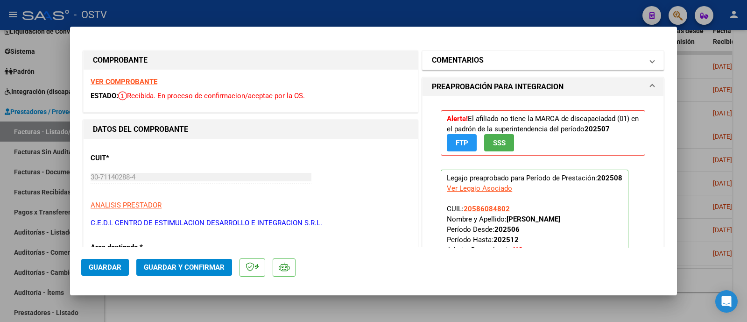
click at [508, 59] on mat-panel-title "COMENTARIOS" at bounding box center [537, 60] width 211 height 11
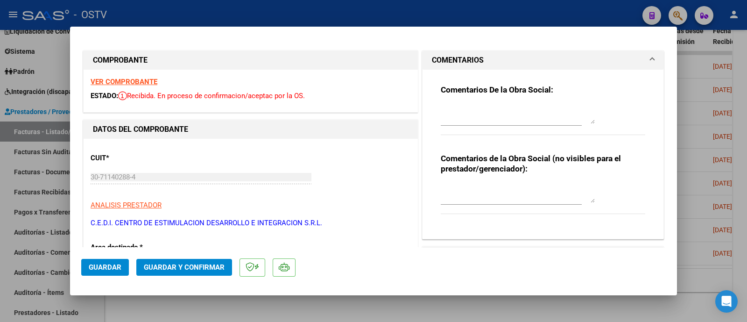
click at [496, 95] on div "Comentarios De la Obra Social:" at bounding box center [543, 115] width 204 height 60
click at [497, 122] on textarea at bounding box center [518, 114] width 154 height 19
paste textarea "FUERA DE TIEMPO. LA FACTURA SE CARGA DEL 1 AL 10 DE CADA MES."
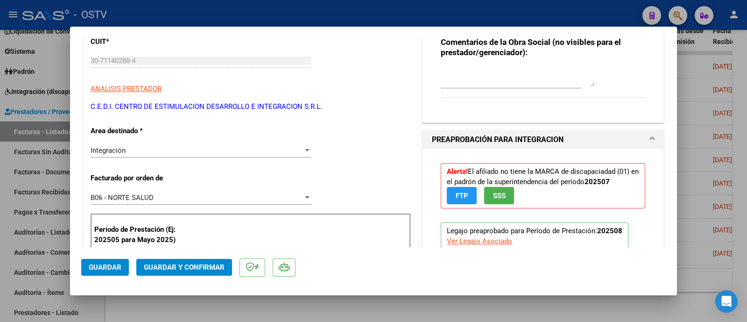
scroll to position [175, 0]
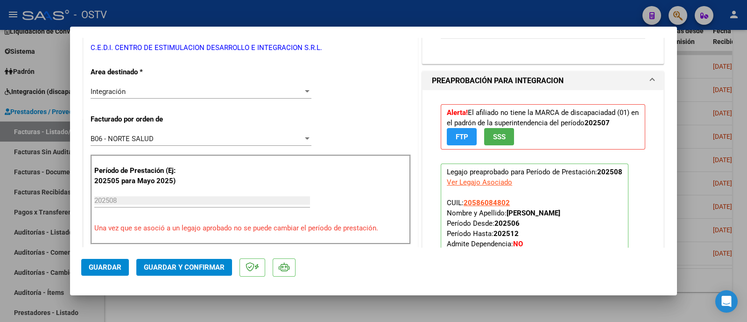
click at [102, 269] on span "Guardar" at bounding box center [105, 267] width 33 height 8
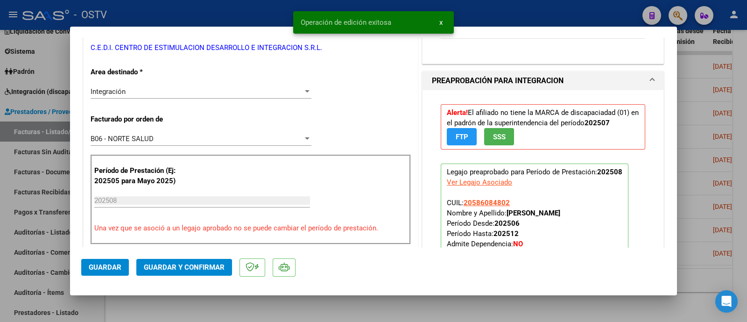
click at [174, 18] on div at bounding box center [373, 161] width 747 height 322
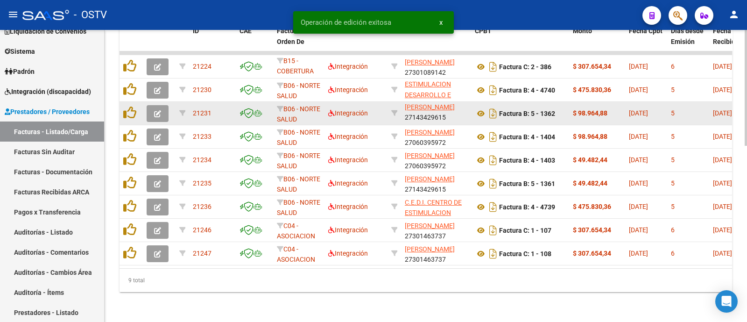
click at [166, 111] on button "button" at bounding box center [158, 113] width 22 height 17
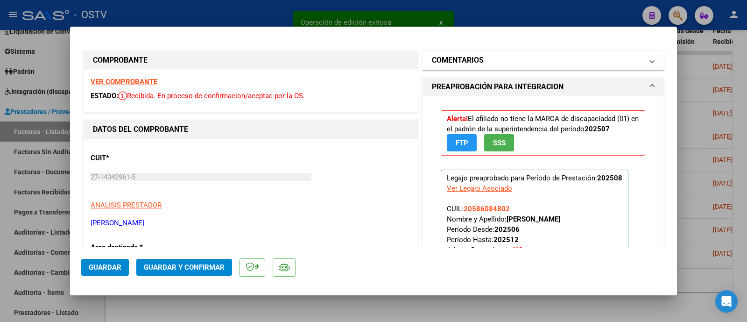
click at [453, 69] on mat-expansion-panel-header "COMENTARIOS" at bounding box center [543, 60] width 241 height 19
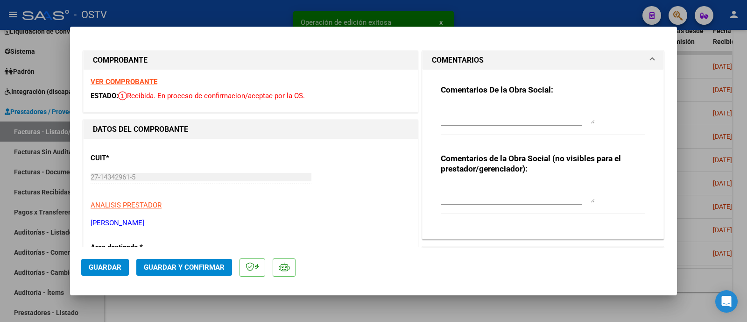
click at [463, 121] on textarea at bounding box center [518, 114] width 154 height 19
paste textarea "FUERA DE TIEMPO. LA FACTURA SE CARGA DEL 1 AL 10 DE CADA MES."
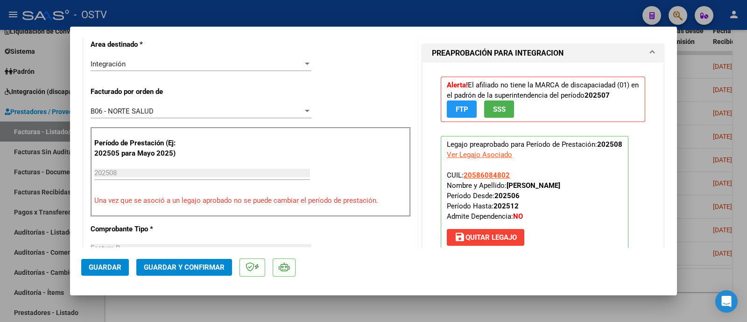
scroll to position [233, 0]
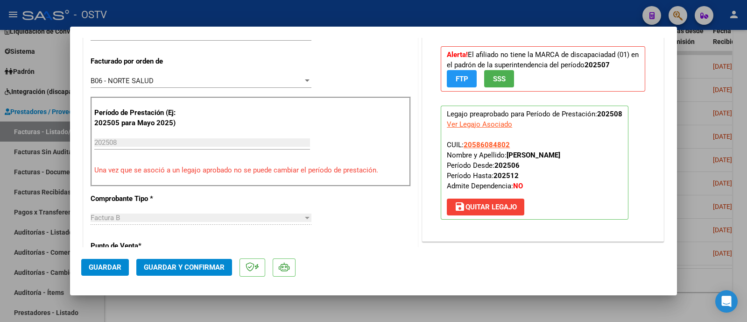
click at [110, 268] on span "Guardar" at bounding box center [105, 267] width 33 height 8
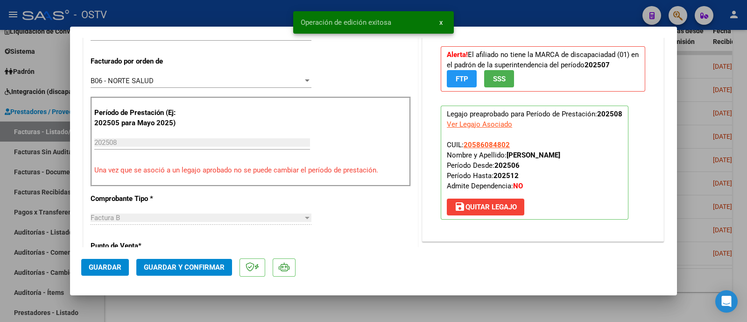
click at [150, 15] on div at bounding box center [373, 161] width 747 height 322
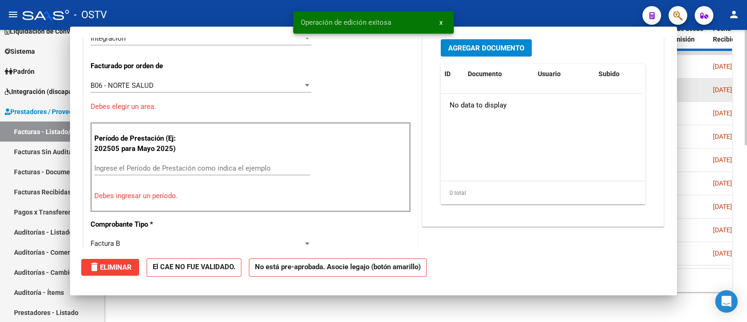
scroll to position [0, 0]
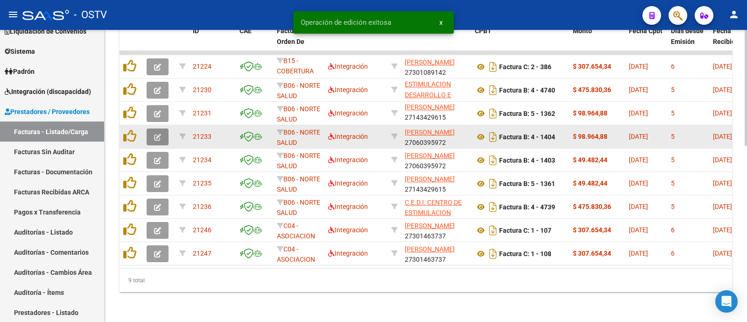
click at [162, 128] on button "button" at bounding box center [158, 136] width 22 height 17
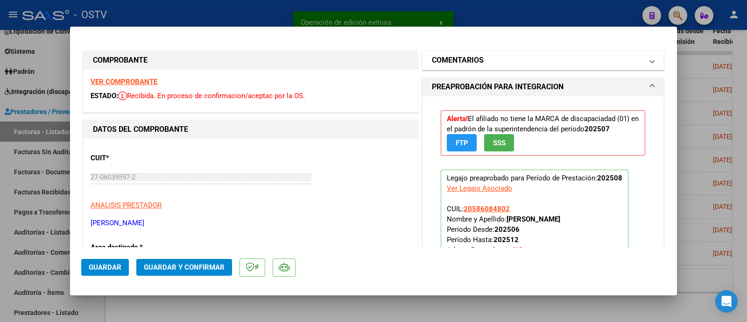
click at [502, 57] on mat-panel-title "COMENTARIOS" at bounding box center [537, 60] width 211 height 11
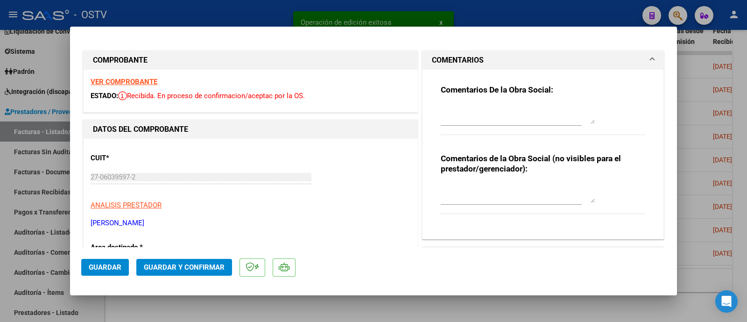
click at [505, 124] on div at bounding box center [518, 114] width 154 height 22
paste textarea "FUERA DE TIEMPO. LA FACTURA SE CARGA DEL 1 AL 10 DE CADA MES."
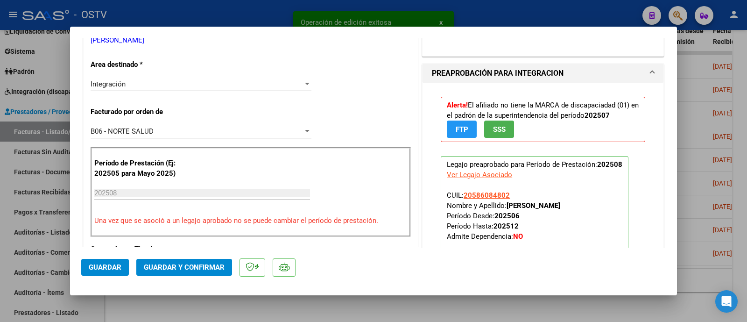
scroll to position [233, 0]
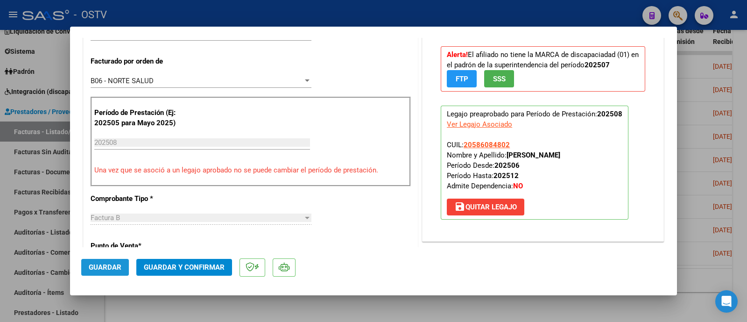
click at [119, 268] on span "Guardar" at bounding box center [105, 267] width 33 height 8
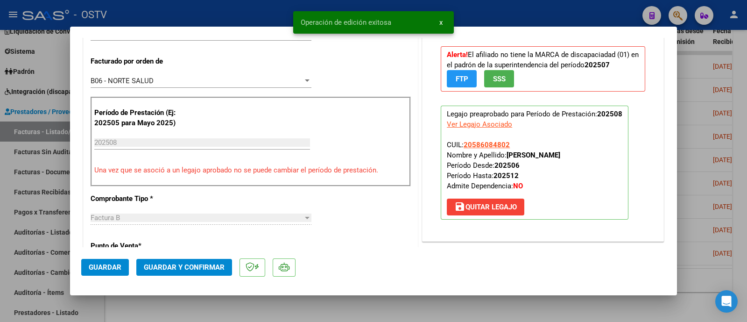
click at [191, 10] on div at bounding box center [373, 161] width 747 height 322
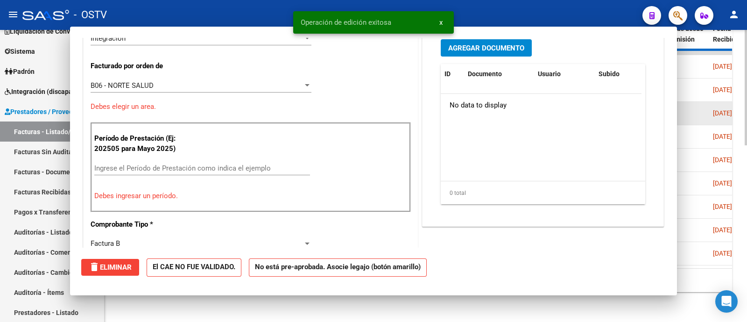
scroll to position [238, 0]
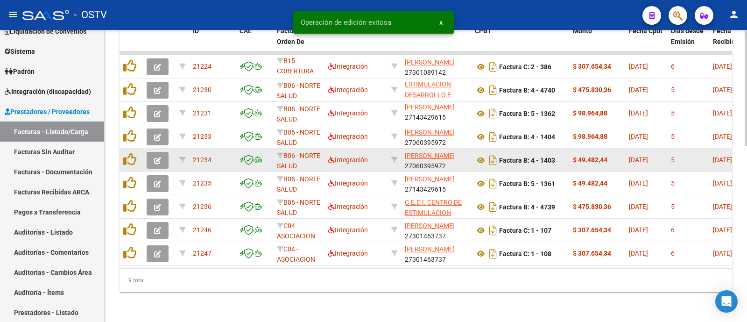
click at [152, 152] on button "button" at bounding box center [158, 160] width 22 height 17
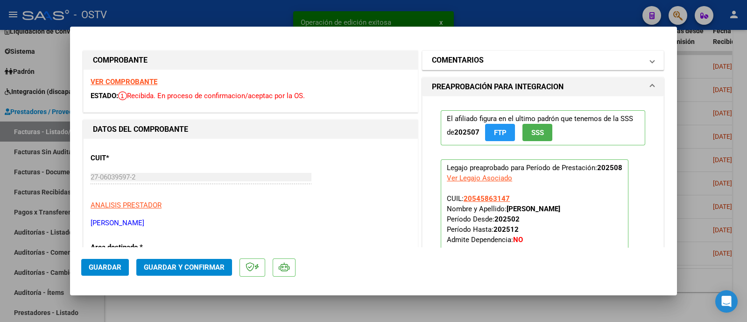
click at [590, 62] on mat-panel-title "COMENTARIOS" at bounding box center [537, 60] width 211 height 11
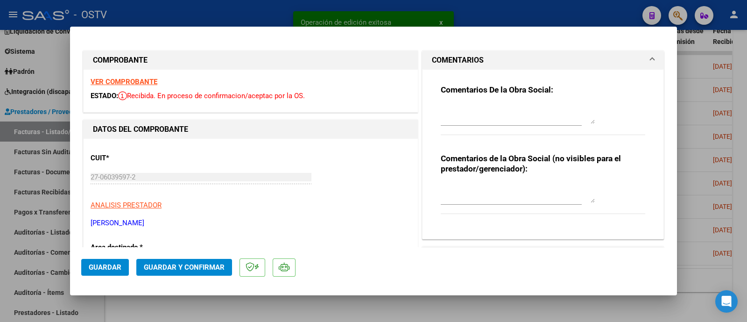
click at [547, 125] on div at bounding box center [518, 114] width 154 height 22
paste textarea "FUERA DE TIEMPO. LA FACTURA SE CARGA DEL 1 AL 10 DE CADA MES."
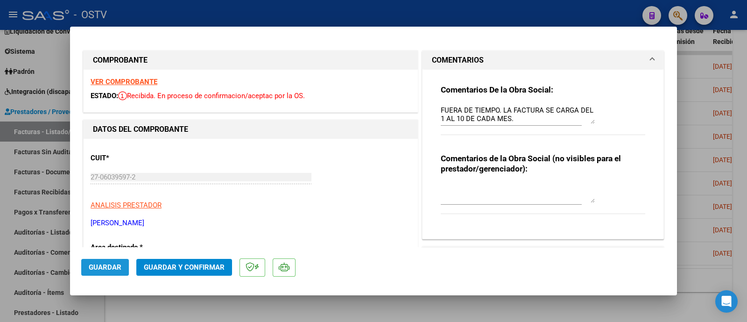
click at [115, 266] on span "Guardar" at bounding box center [105, 267] width 33 height 8
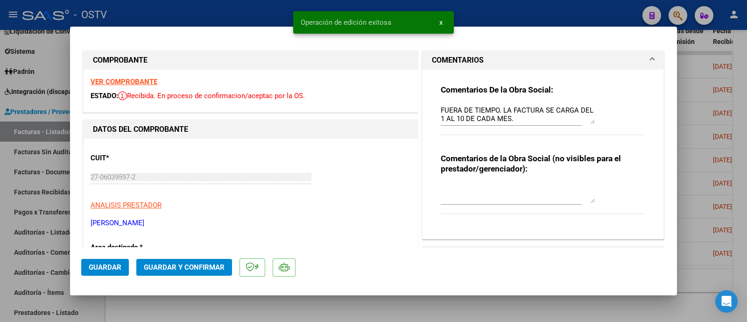
drag, startPoint x: 206, startPoint y: 15, endPoint x: 204, endPoint y: 21, distance: 6.9
click at [205, 15] on div at bounding box center [373, 161] width 747 height 322
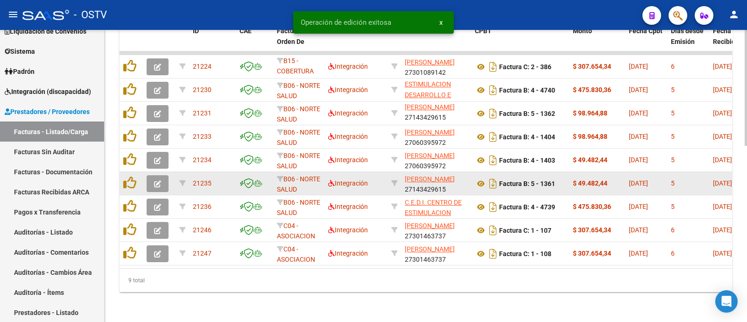
click at [161, 180] on button "button" at bounding box center [158, 183] width 22 height 17
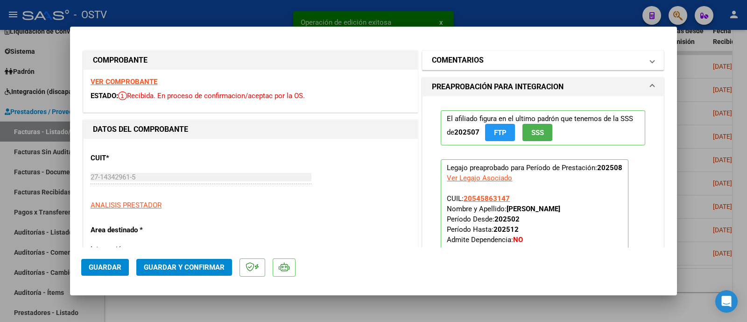
click at [462, 60] on h1 "COMENTARIOS" at bounding box center [458, 60] width 52 height 11
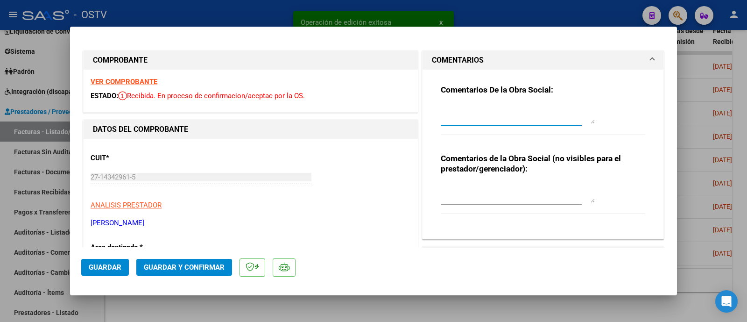
click at [477, 116] on textarea at bounding box center [518, 114] width 154 height 19
paste textarea "FUERA DE TIEMPO. LA FACTURA SE CARGA DEL 1 AL 10 DE CADA MES."
click at [121, 264] on button "Guardar" at bounding box center [105, 267] width 48 height 17
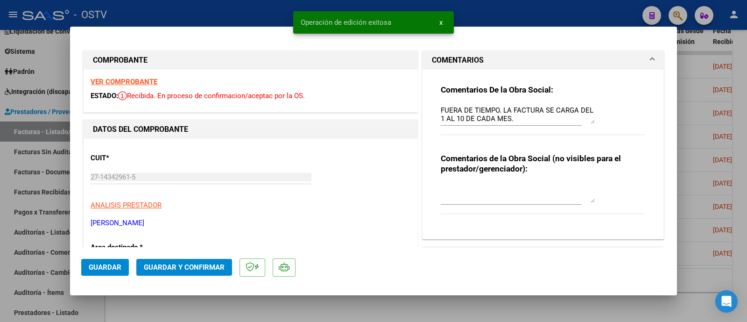
click at [219, 13] on div at bounding box center [373, 161] width 747 height 322
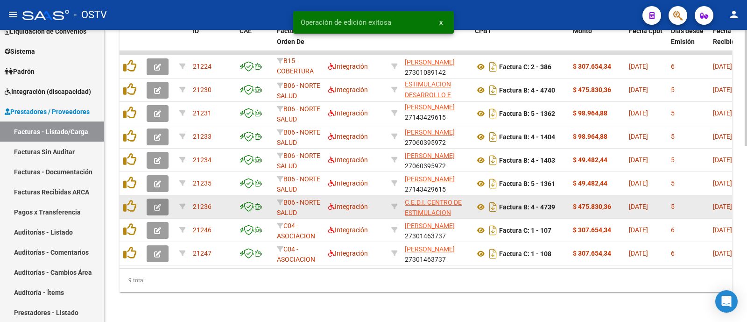
click at [162, 198] on button "button" at bounding box center [158, 206] width 22 height 17
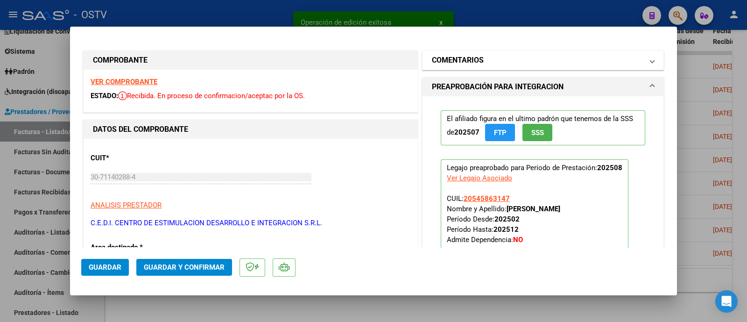
click at [514, 58] on mat-panel-title "COMENTARIOS" at bounding box center [537, 60] width 211 height 11
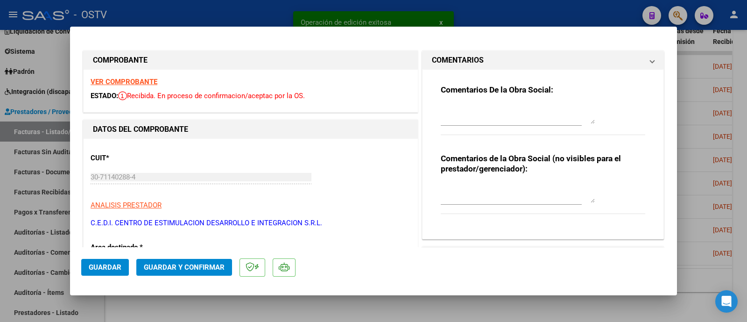
click at [504, 111] on textarea at bounding box center [518, 114] width 154 height 19
paste textarea "FUERA DE TIEMPO. LA FACTURA SE CARGA DEL 1 AL 10 DE CADA MES."
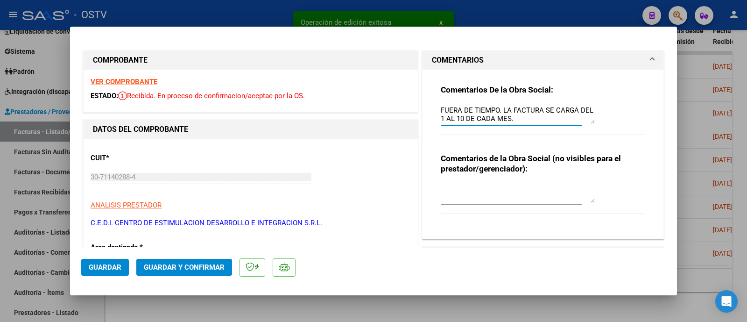
click at [109, 267] on span "Guardar" at bounding box center [105, 267] width 33 height 8
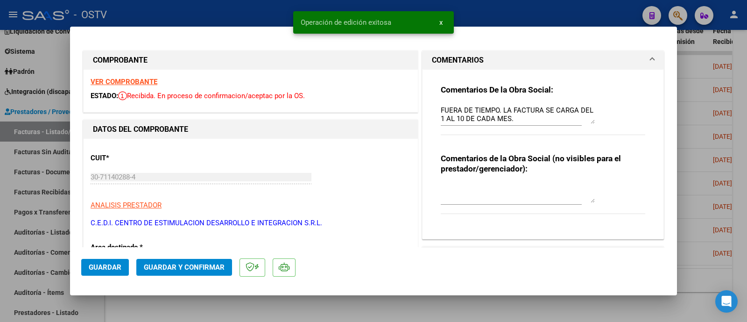
click at [207, 22] on div at bounding box center [373, 161] width 747 height 322
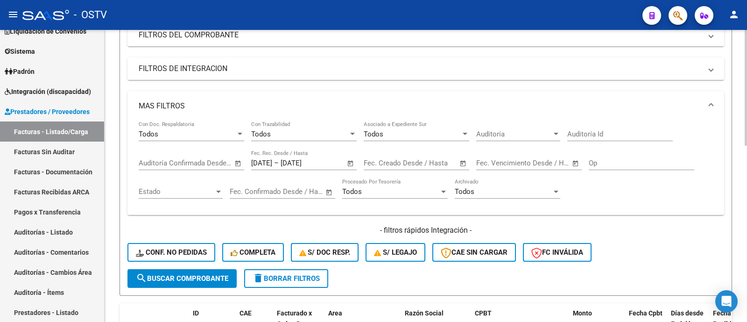
scroll to position [152, 0]
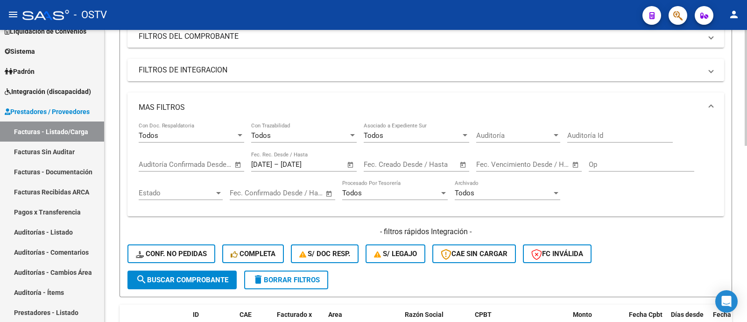
click at [353, 161] on span "Open calendar" at bounding box center [350, 165] width 22 height 22
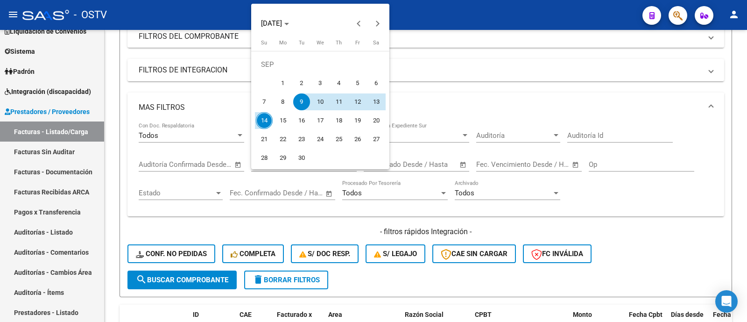
click at [320, 216] on div at bounding box center [373, 161] width 747 height 322
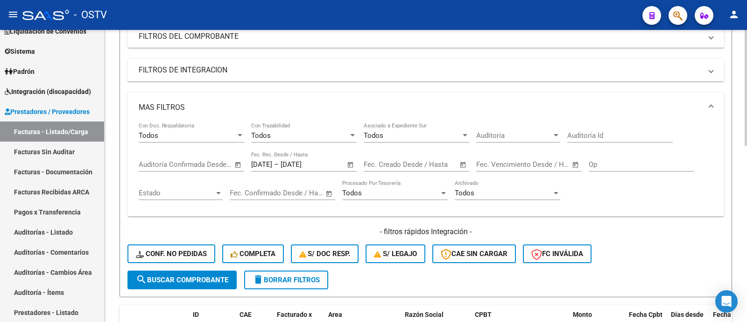
click at [266, 280] on span "delete Borrar Filtros" at bounding box center [286, 279] width 67 height 8
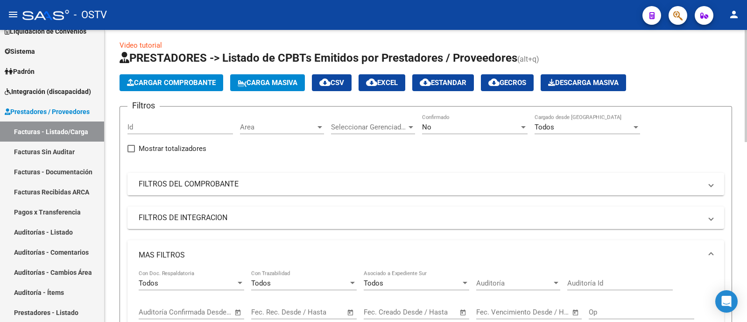
scroll to position [0, 0]
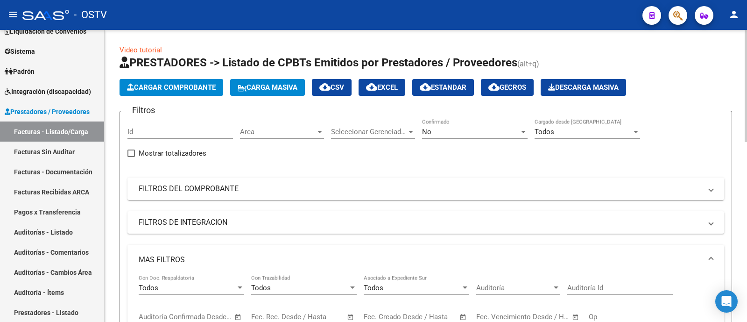
click at [476, 137] on div "No Confirmado" at bounding box center [475, 129] width 106 height 20
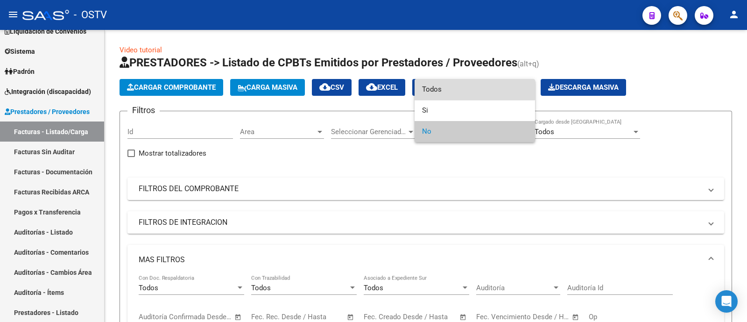
click at [468, 84] on span "Todos" at bounding box center [475, 89] width 106 height 21
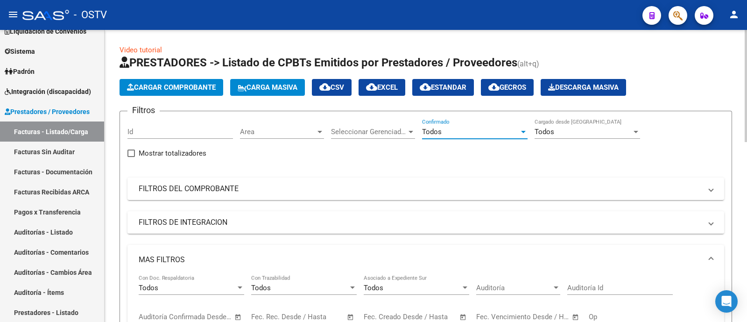
click at [313, 131] on span "Area" at bounding box center [278, 131] width 76 height 8
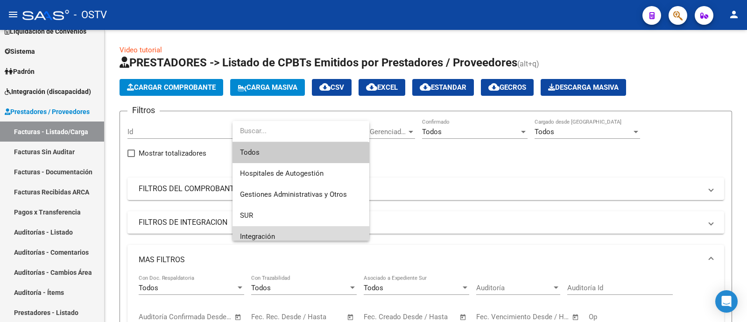
click at [301, 226] on span "Integración" at bounding box center [301, 236] width 122 height 21
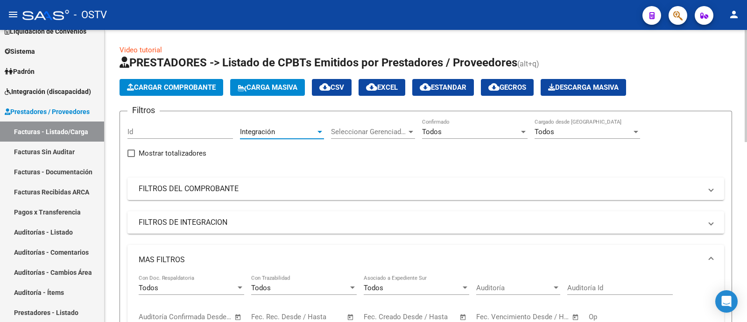
scroll to position [58, 0]
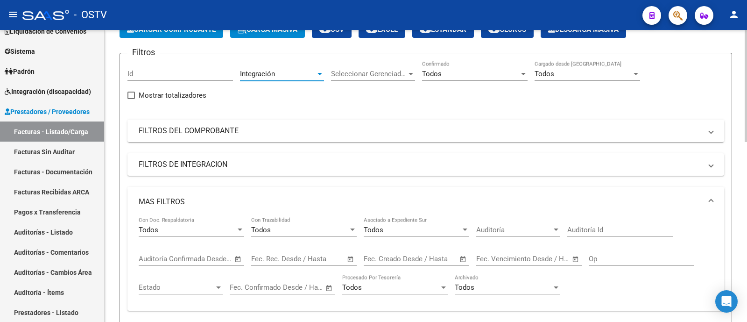
click at [287, 187] on mat-expansion-panel-header "MAS FILTROS" at bounding box center [425, 202] width 597 height 30
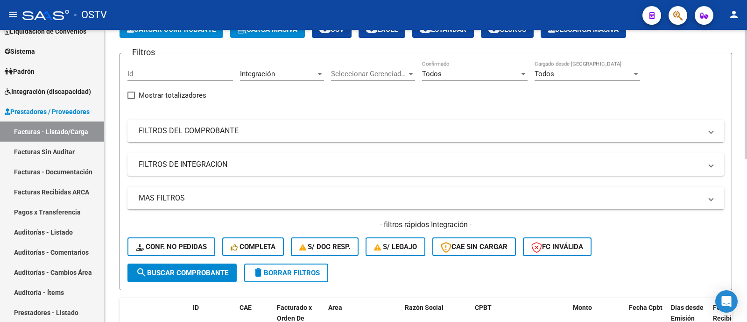
click at [282, 170] on mat-expansion-panel-header "FILTROS DE INTEGRACION" at bounding box center [425, 164] width 597 height 22
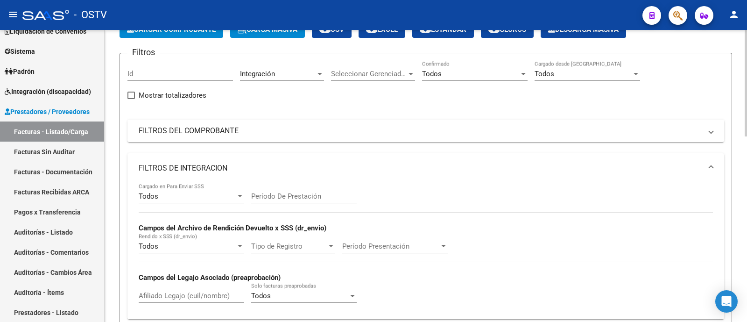
click at [166, 189] on div "Todos Cargado en Para Enviar SSS" at bounding box center [192, 193] width 106 height 20
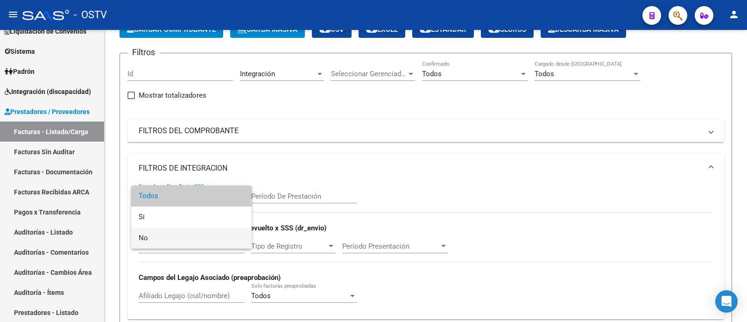
click at [180, 233] on span "No" at bounding box center [192, 237] width 106 height 21
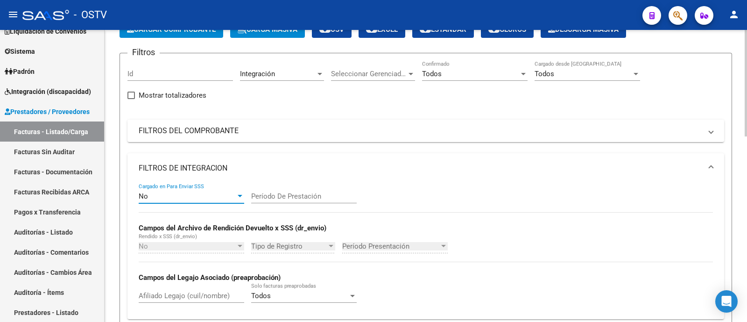
click at [173, 172] on mat-panel-title "FILTROS DE INTEGRACION" at bounding box center [420, 168] width 563 height 10
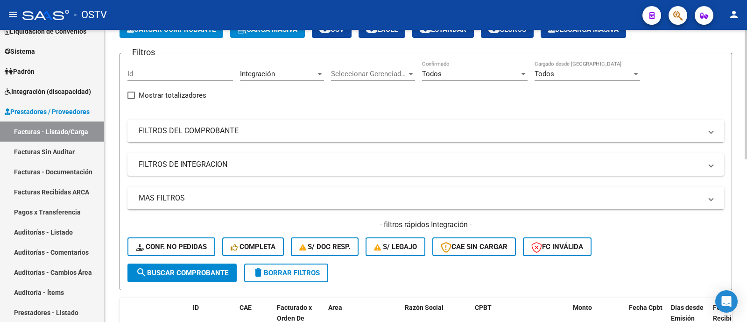
click at [371, 67] on div "Seleccionar Gerenciador Seleccionar Gerenciador" at bounding box center [373, 71] width 84 height 20
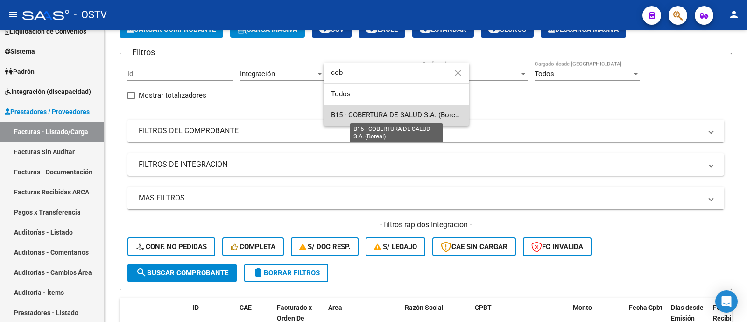
click at [409, 113] on span "B15 - COBERTURA DE SALUD S.A. (Boreal)" at bounding box center [397, 115] width 132 height 8
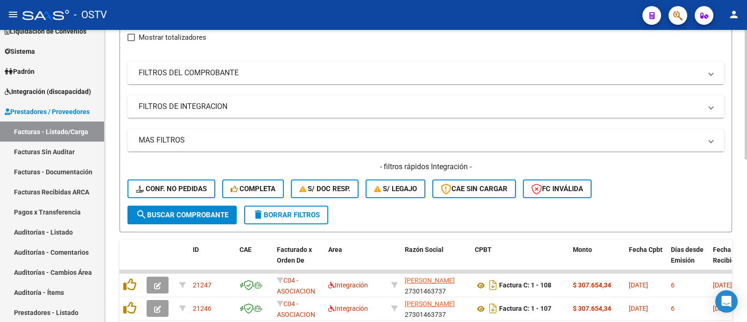
scroll to position [116, 0]
click at [217, 216] on span "search Buscar Comprobante" at bounding box center [182, 214] width 92 height 8
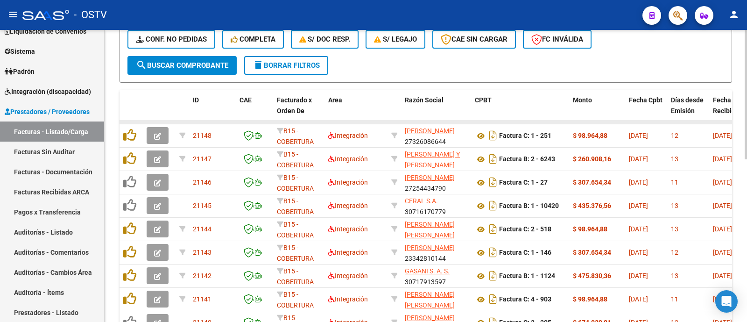
scroll to position [233, 0]
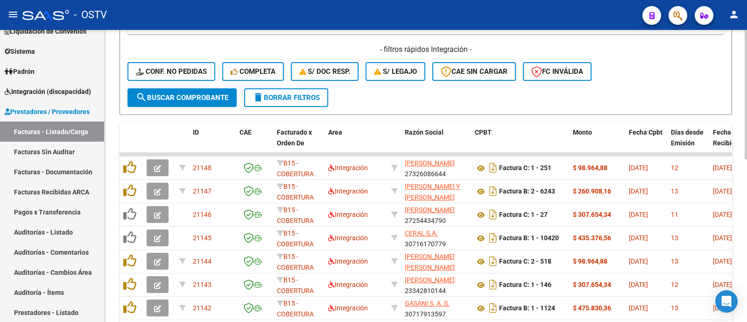
click at [720, 138] on span "Fecha Recibido" at bounding box center [726, 137] width 26 height 18
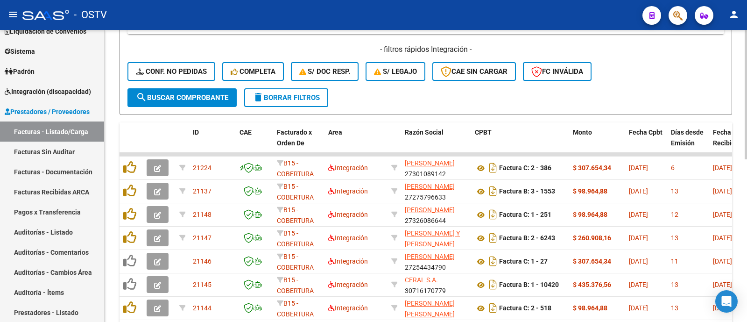
click at [721, 138] on span "Fecha Recibido" at bounding box center [726, 137] width 26 height 18
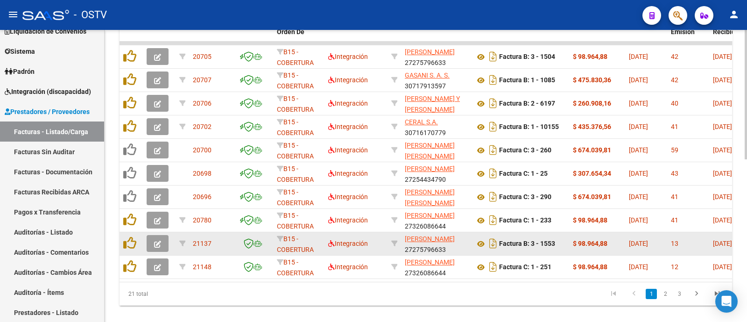
scroll to position [350, 0]
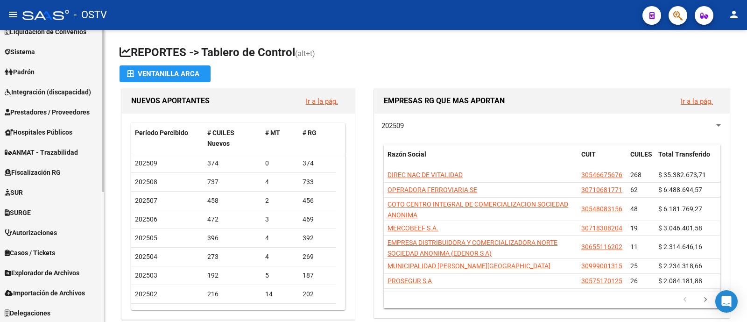
scroll to position [233, 0]
click at [72, 89] on span "Integración (discapacidad)" at bounding box center [48, 91] width 86 height 10
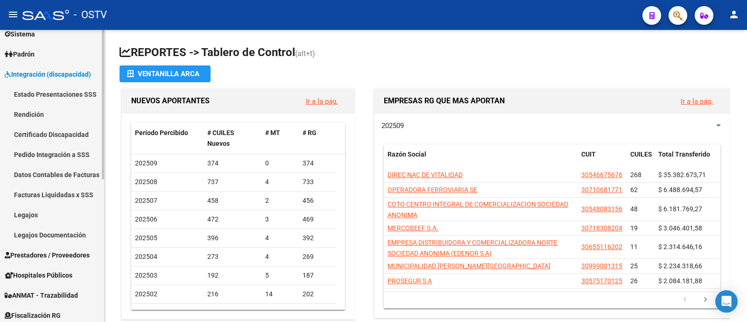
scroll to position [93, 0]
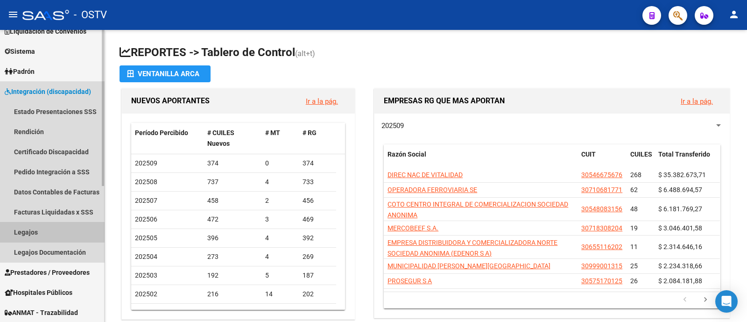
click at [73, 231] on link "Legajos" at bounding box center [52, 232] width 104 height 20
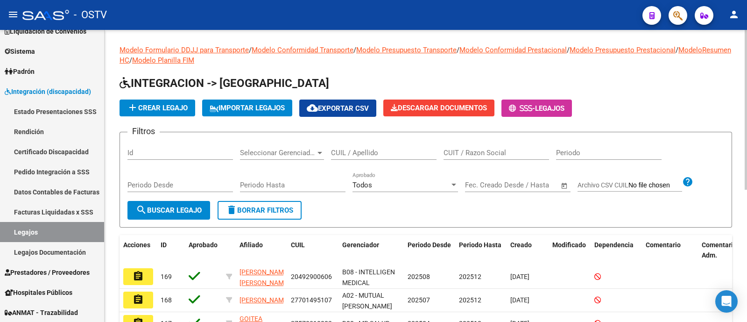
click at [170, 114] on button "add Crear Legajo" at bounding box center [158, 107] width 76 height 17
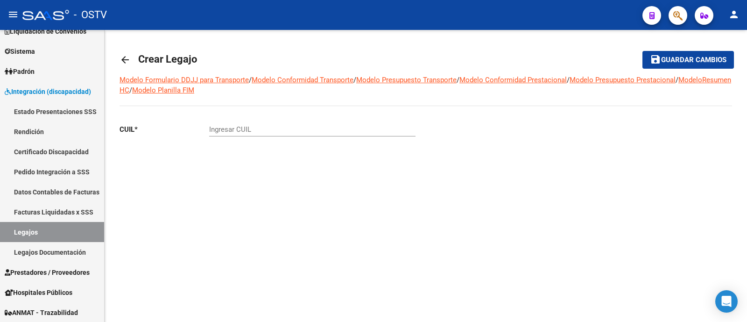
click at [306, 137] on div "Ingresar CUIL" at bounding box center [312, 130] width 206 height 29
click at [304, 132] on input "Ingresar CUIL" at bounding box center [312, 129] width 206 height 8
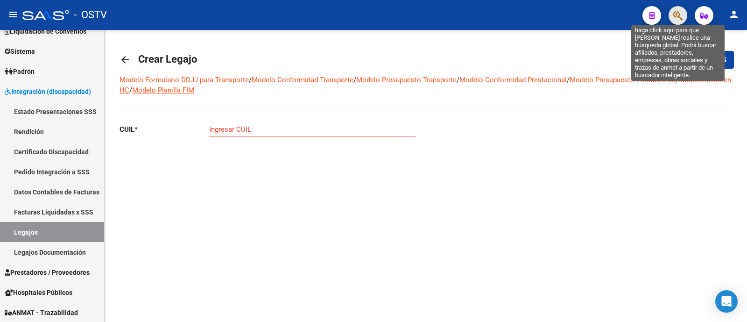
click at [680, 18] on icon "button" at bounding box center [677, 15] width 9 height 11
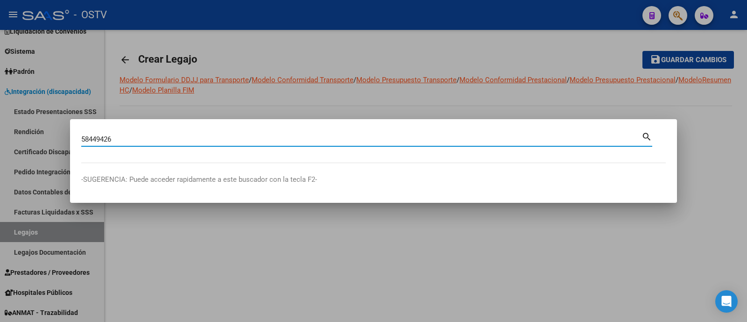
type input "58449426"
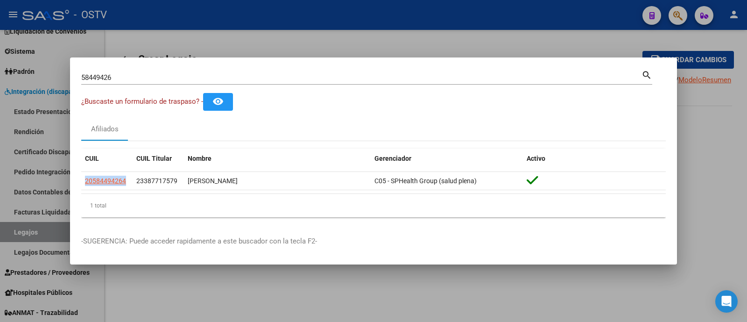
drag, startPoint x: 127, startPoint y: 183, endPoint x: 78, endPoint y: 185, distance: 49.5
click at [78, 185] on mat-dialog-content "58449426 Buscar (apellido, dni, cuil, [PERSON_NAME], cuit, obra social) search …" at bounding box center [373, 147] width 607 height 156
copy datatable-body-row "20584494264"
click at [226, 31] on div at bounding box center [373, 161] width 747 height 322
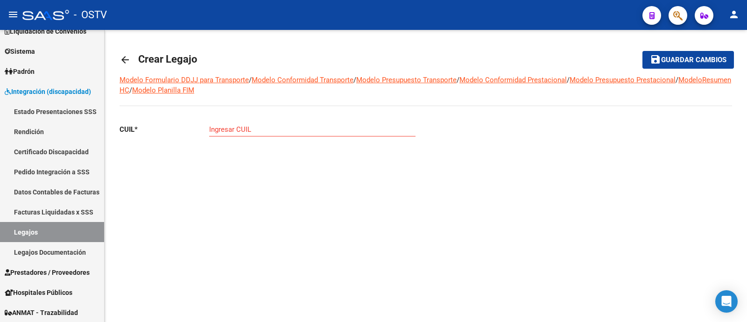
click at [259, 133] on input "Ingresar CUIL" at bounding box center [312, 129] width 206 height 8
paste input "20-58449426-4"
type input "20-58449426-4"
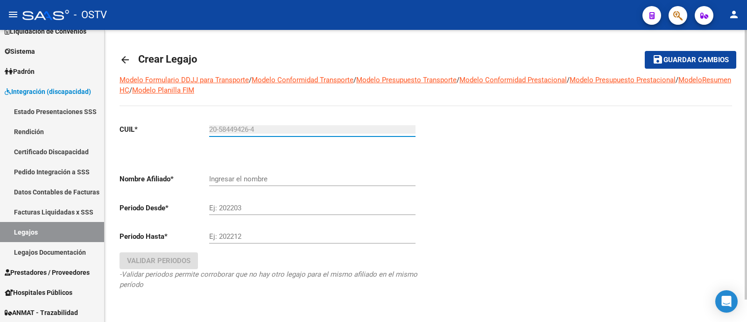
type input "[PERSON_NAME]"
type input "20-58449426-4"
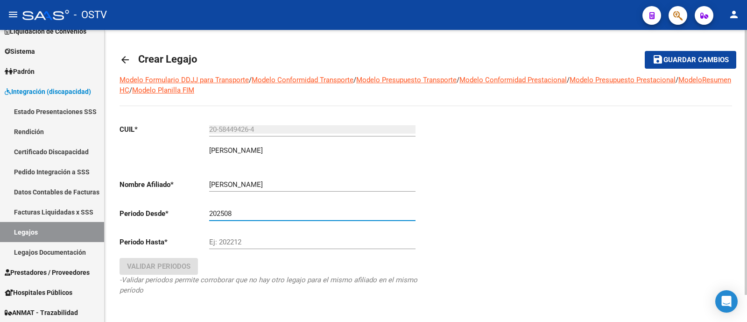
type input "202508"
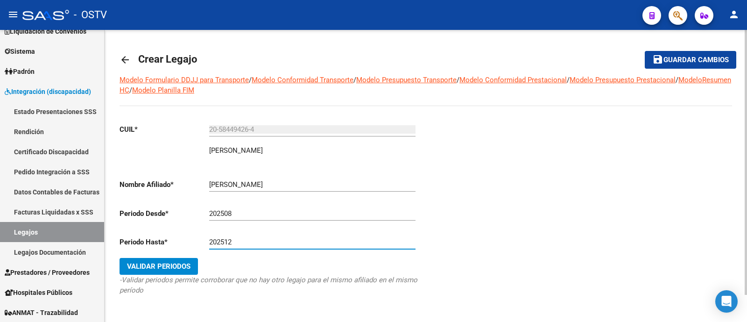
type input "202512"
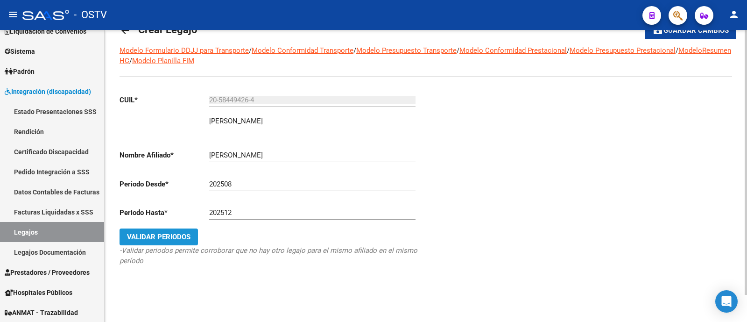
click at [175, 243] on button "Validar Periodos" at bounding box center [159, 236] width 78 height 17
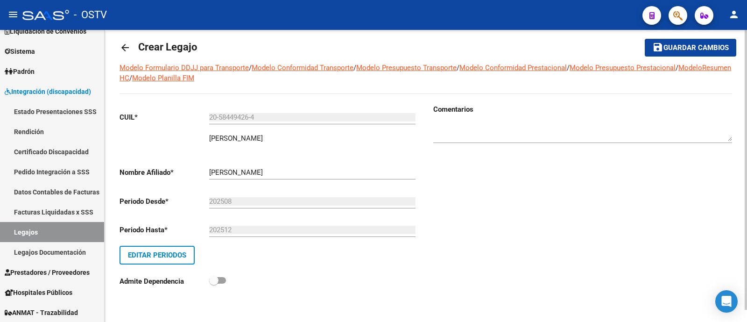
scroll to position [12, 0]
click at [712, 38] on mat-toolbar-row "save Guardar cambios" at bounding box center [671, 48] width 129 height 30
click at [713, 41] on button "save Guardar cambios" at bounding box center [691, 47] width 92 height 17
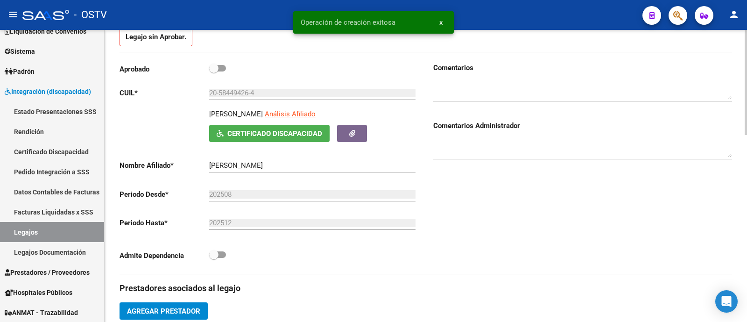
click at [216, 66] on span at bounding box center [213, 67] width 9 height 9
click at [214, 71] on input "checkbox" at bounding box center [213, 71] width 0 height 0
checkbox input "true"
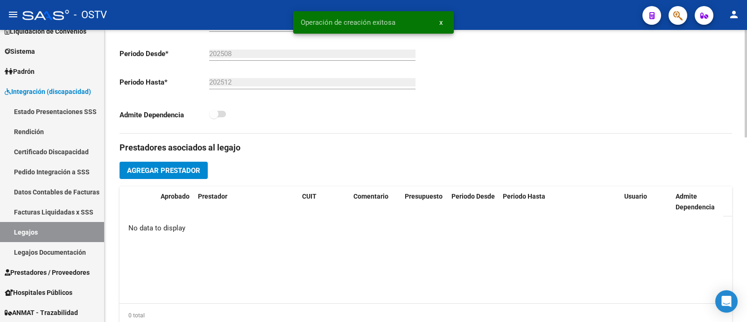
scroll to position [298, 0]
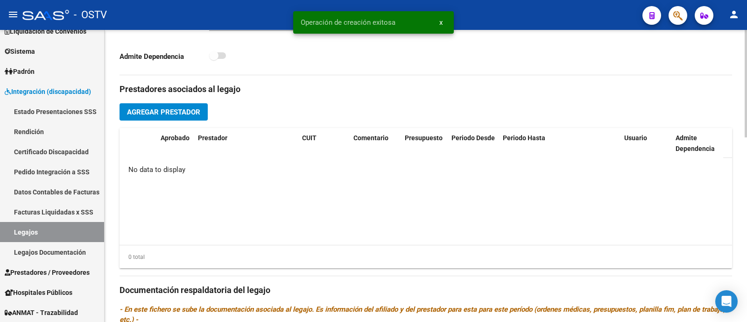
click at [178, 108] on span "Agregar Prestador" at bounding box center [163, 112] width 73 height 8
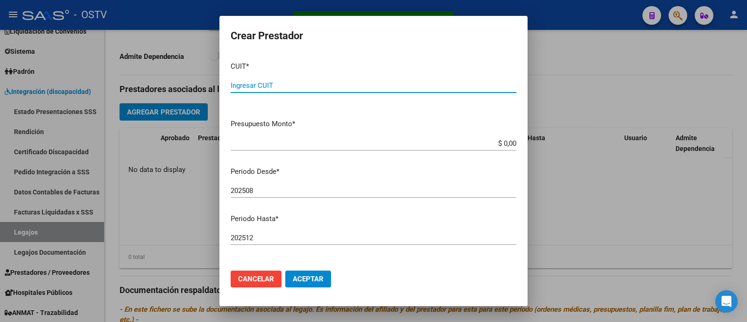
paste input "30-71748229-4"
type input "30-71748229-4"
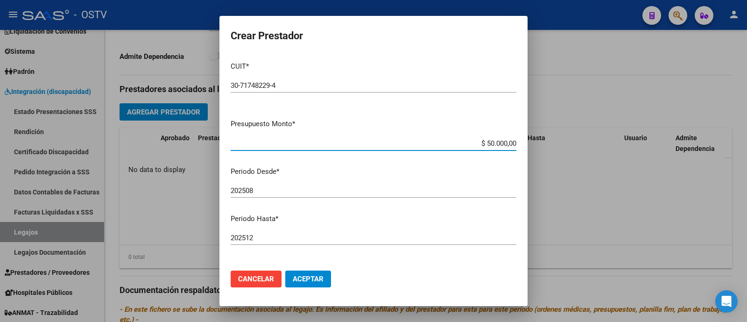
type input "$ 500.000,00"
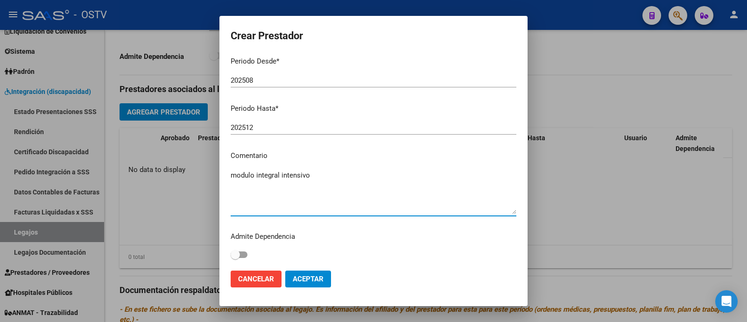
type textarea "modulo integral intensivo"
click at [313, 285] on button "Aceptar" at bounding box center [308, 278] width 46 height 17
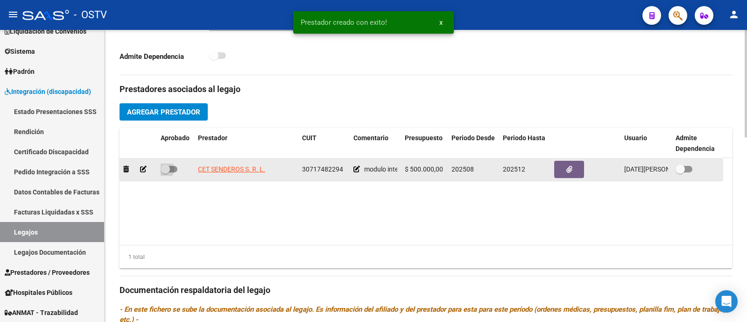
click at [162, 170] on span at bounding box center [165, 168] width 9 height 9
click at [165, 172] on input "checkbox" at bounding box center [165, 172] width 0 height 0
checkbox input "true"
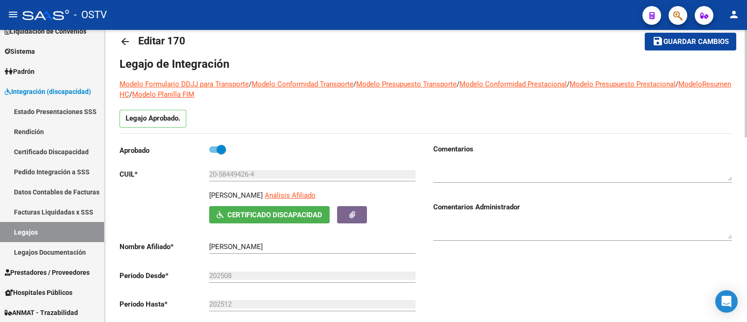
scroll to position [7, 0]
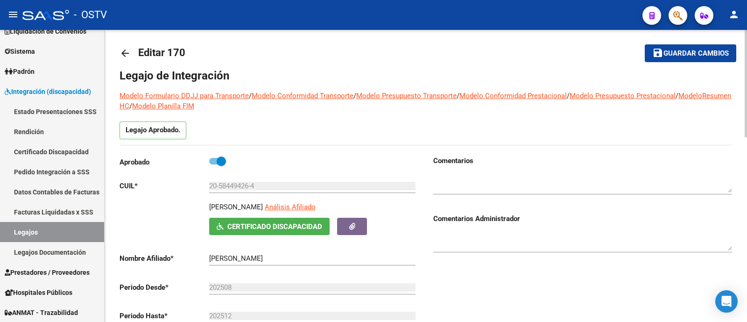
click at [719, 54] on span "Guardar cambios" at bounding box center [695, 53] width 65 height 8
